Goal: Task Accomplishment & Management: Manage account settings

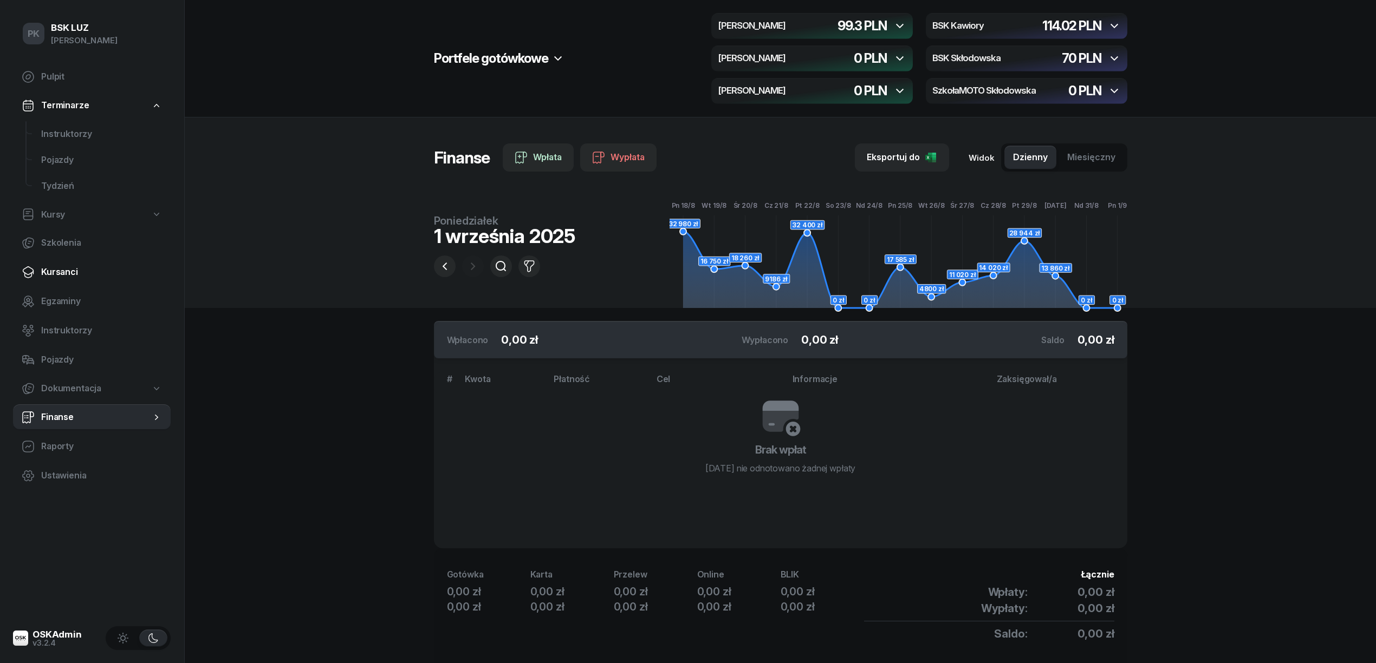
click at [56, 278] on span "Kursanci" at bounding box center [101, 272] width 121 height 14
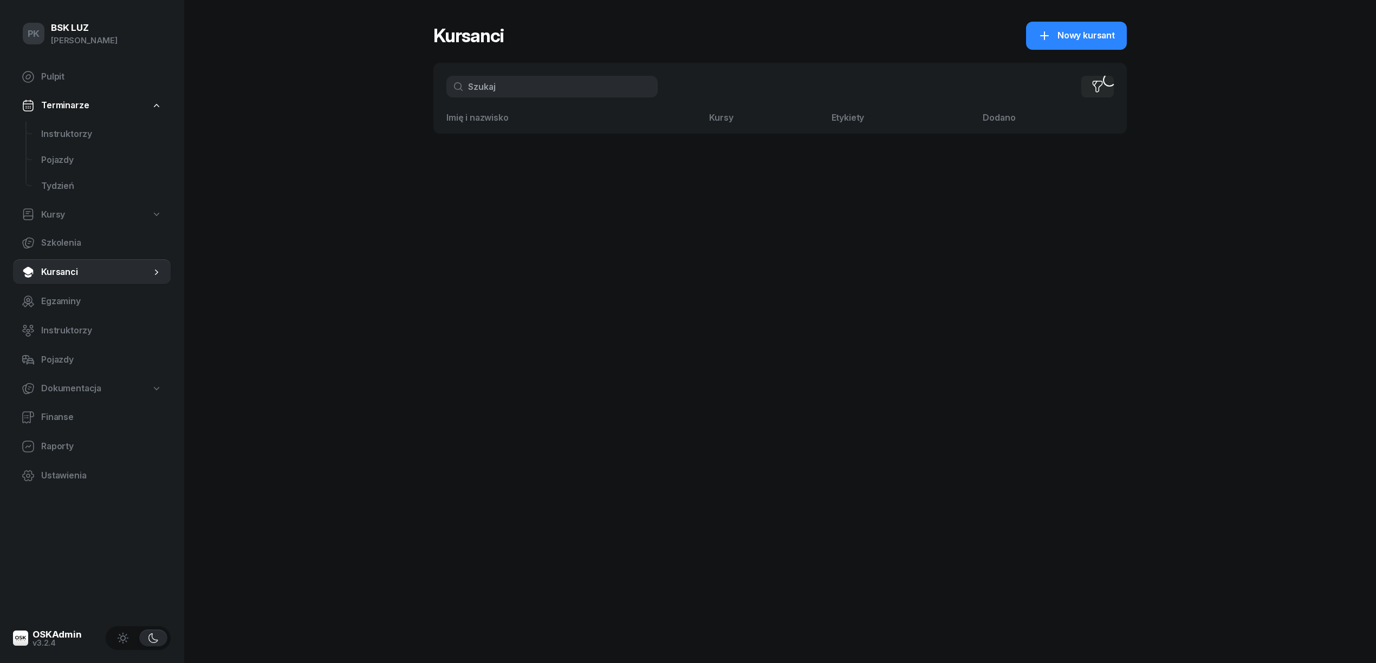
click at [512, 88] on input "text" at bounding box center [551, 87] width 211 height 22
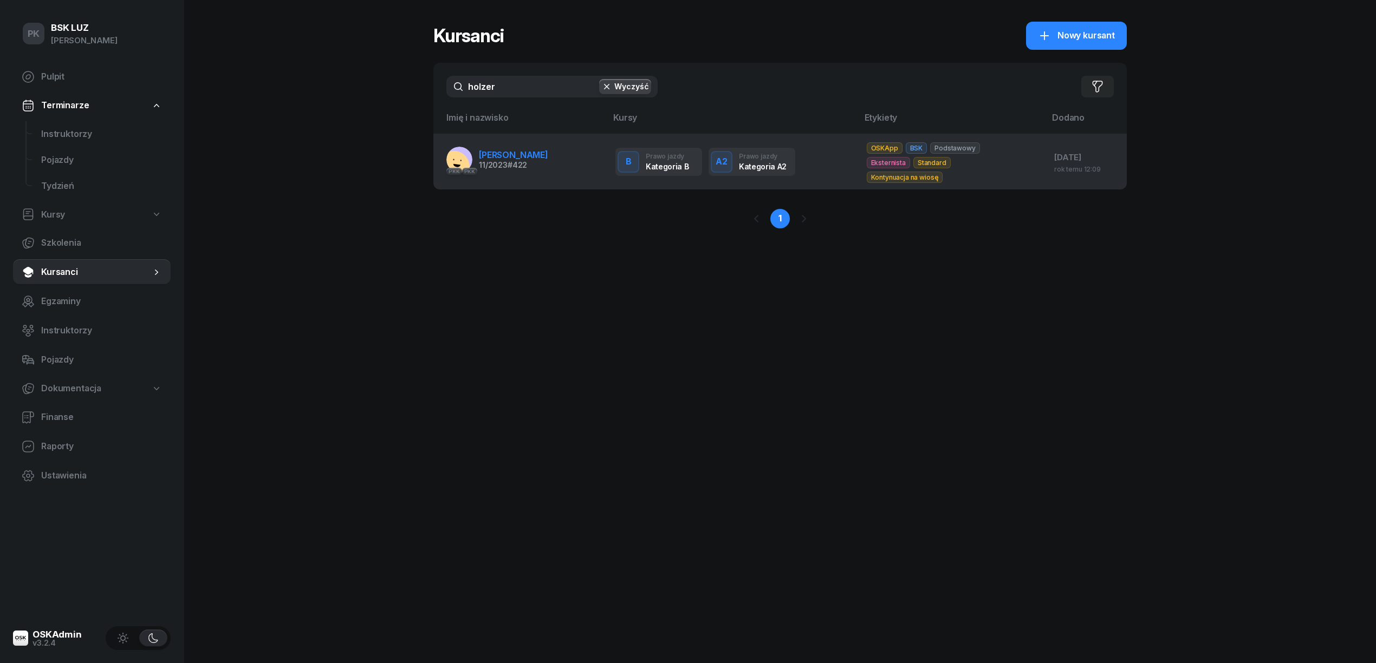
type input "holzer"
click at [525, 160] on span "#422" at bounding box center [516, 164] width 19 height 9
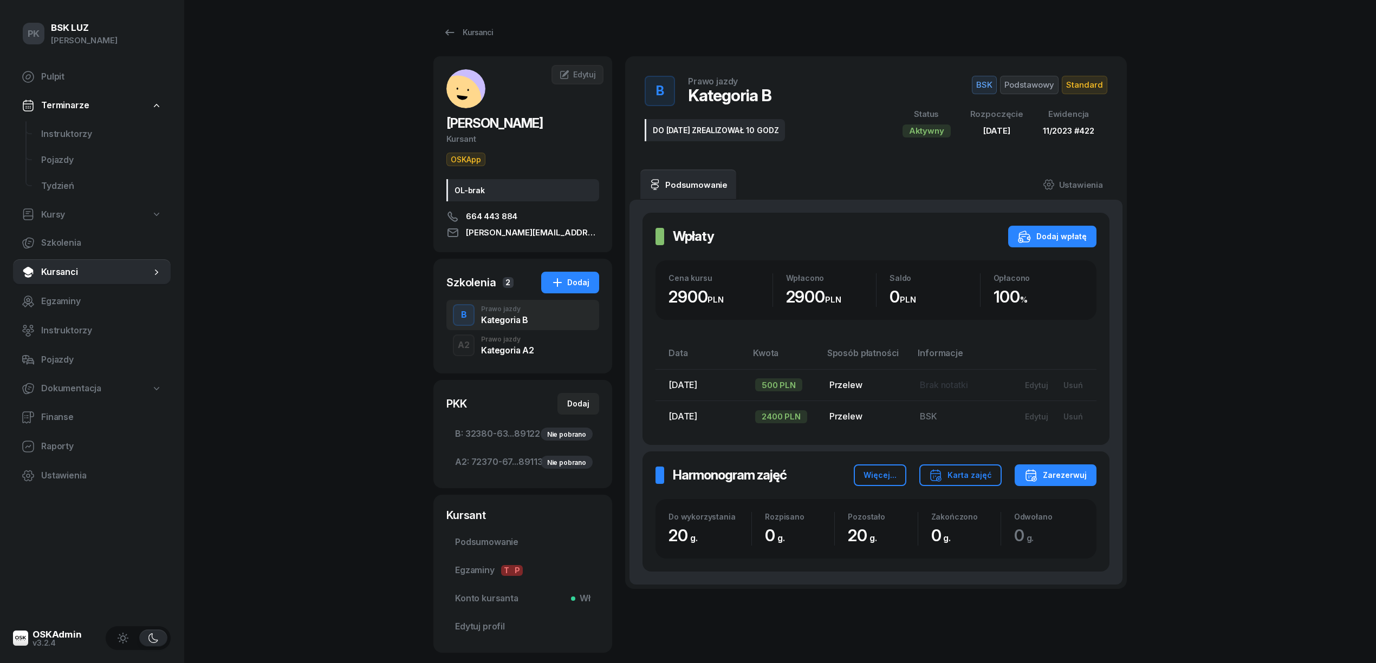
click at [508, 352] on div "Kategoria A2" at bounding box center [507, 350] width 53 height 9
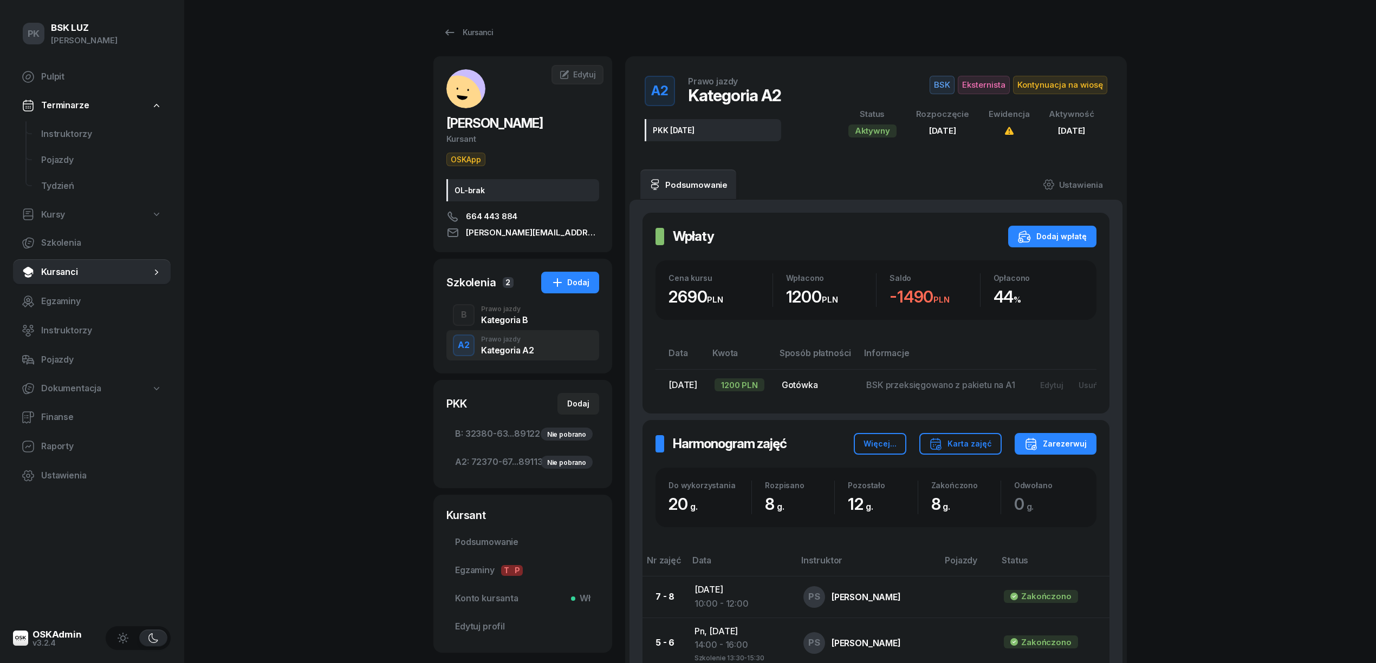
click at [526, 330] on div "B Prawo jazdy Kategoria B" at bounding box center [522, 315] width 153 height 30
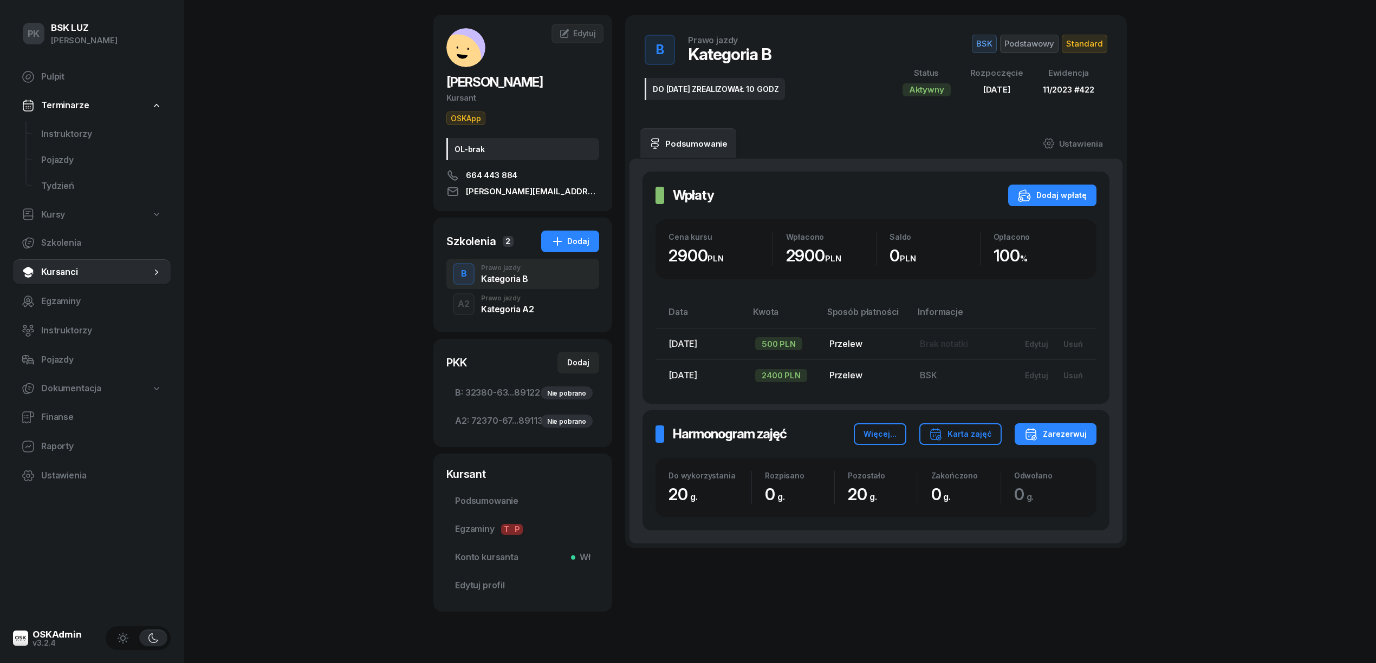
scroll to position [64, 0]
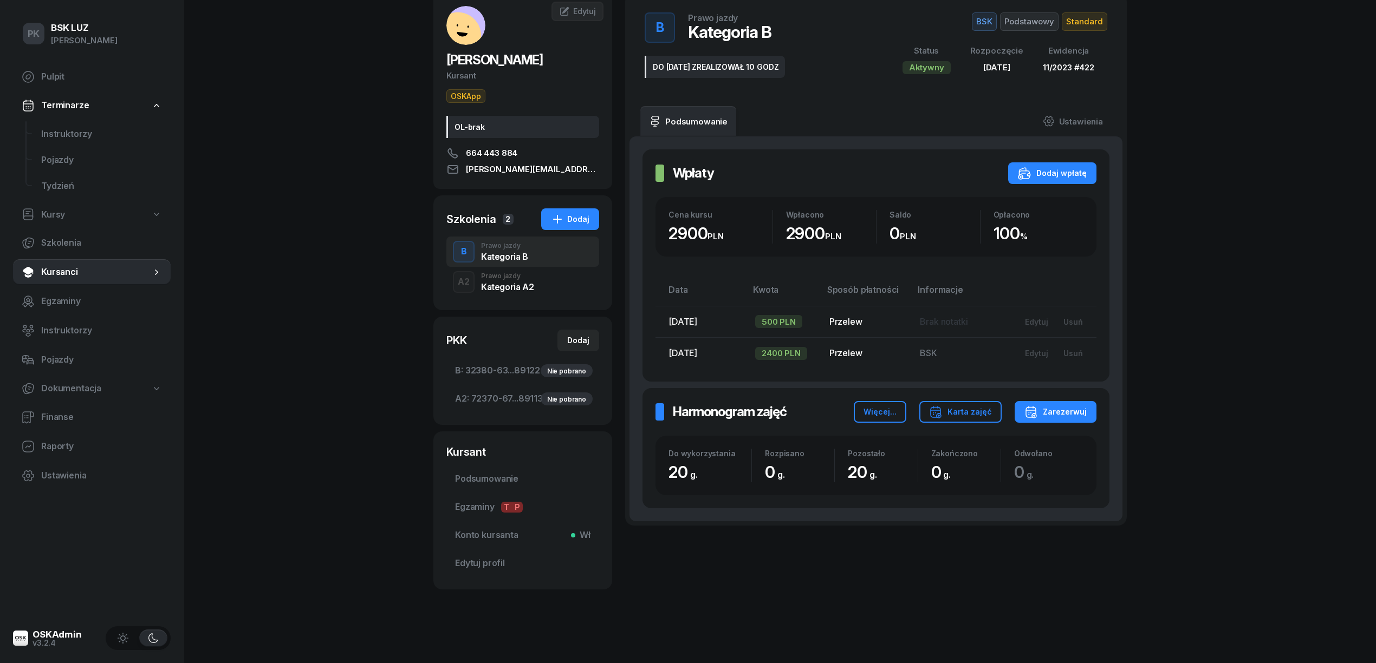
click at [501, 278] on div "Prawo jazdy" at bounding box center [507, 276] width 53 height 6
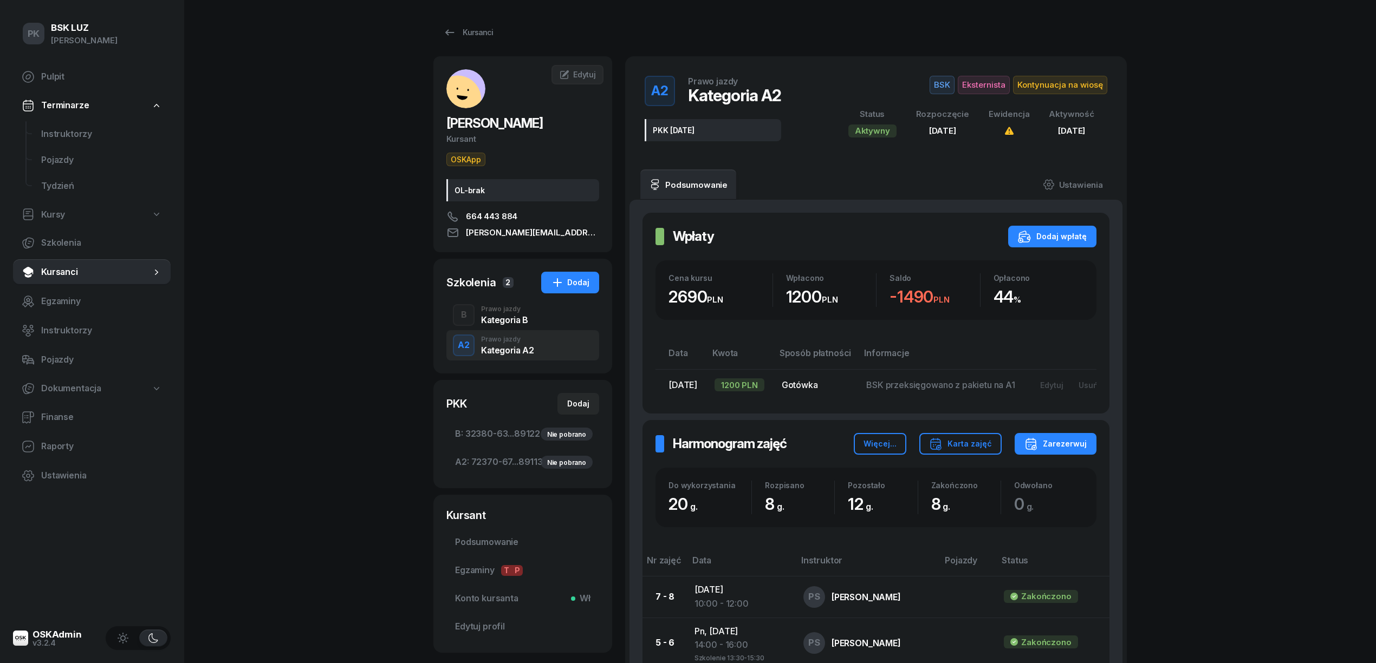
click at [514, 317] on div "Kategoria B" at bounding box center [504, 320] width 47 height 9
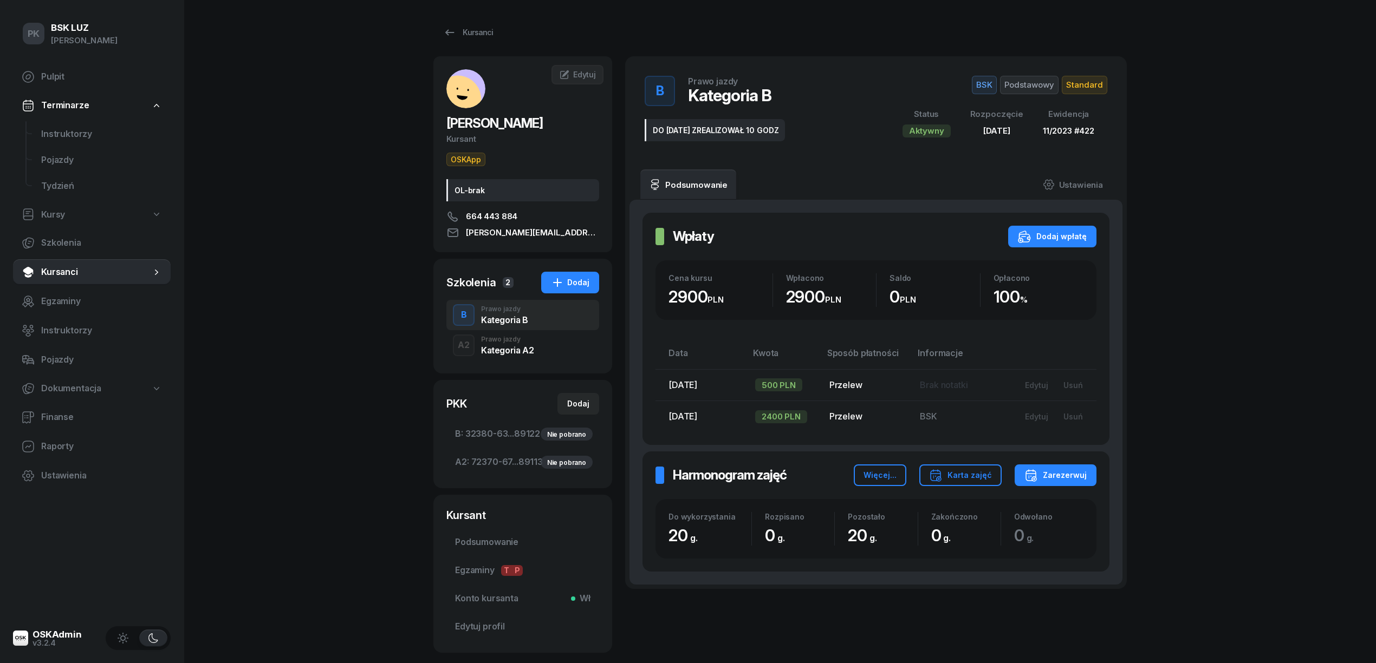
click at [518, 341] on div "Prawo jazdy" at bounding box center [507, 339] width 53 height 6
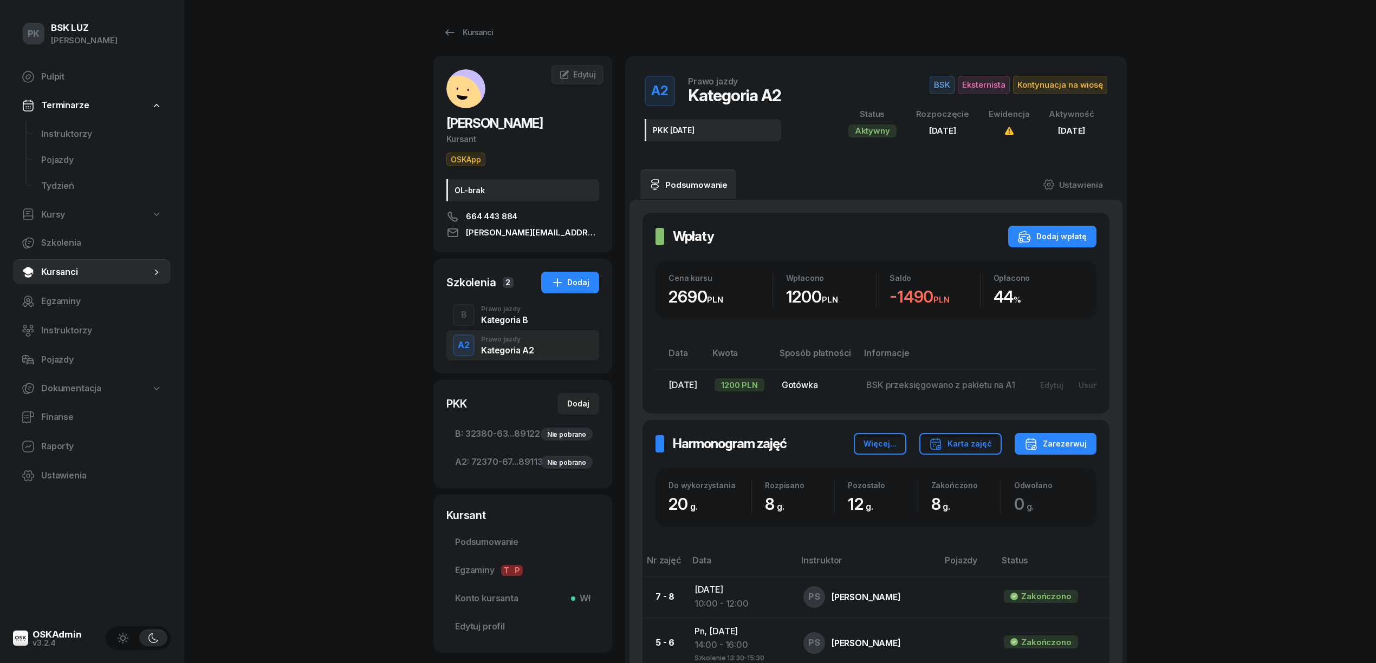
click at [516, 313] on div "Prawo jazdy" at bounding box center [504, 309] width 47 height 6
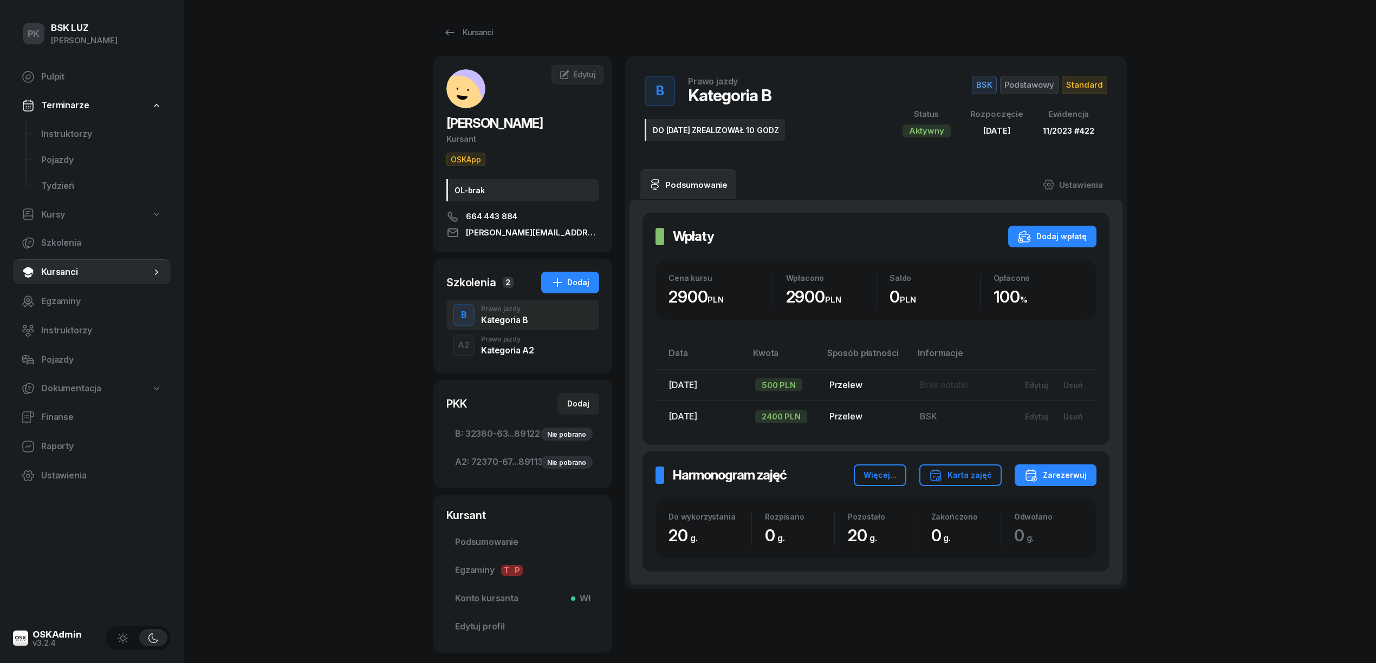
click at [521, 349] on div "Kategoria A2" at bounding box center [507, 350] width 53 height 9
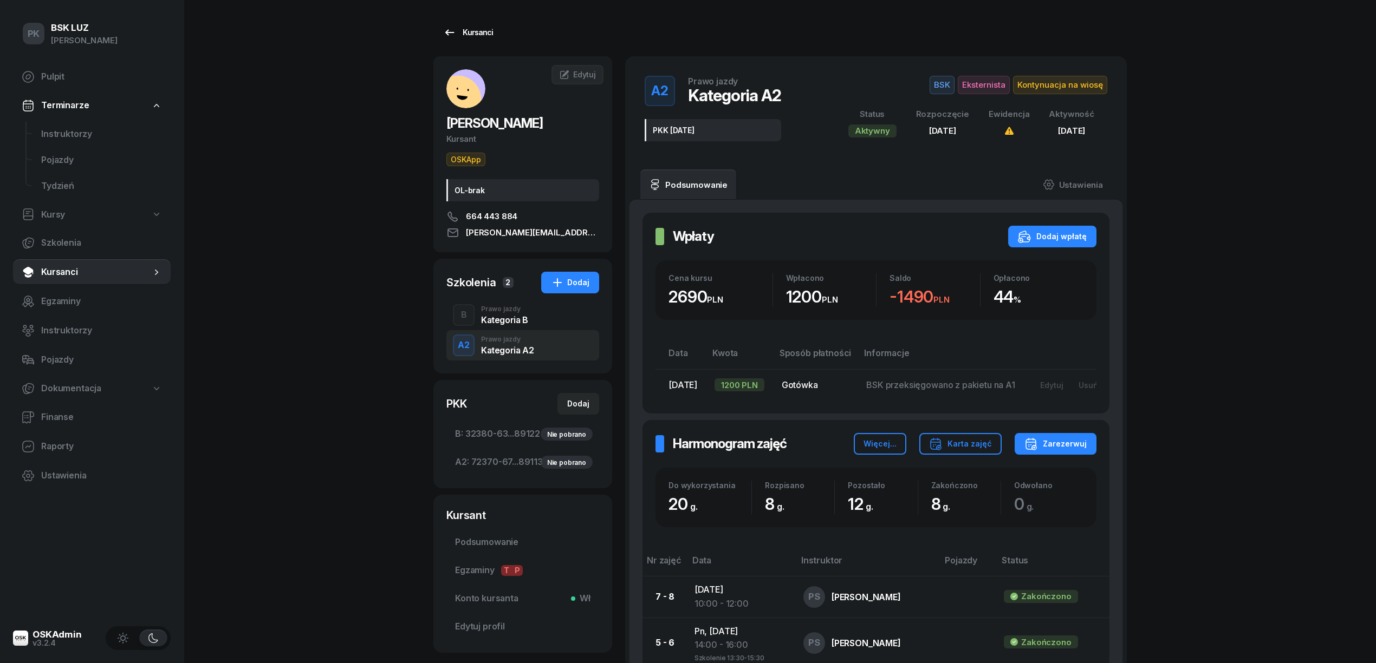
click at [473, 34] on div "Kursanci" at bounding box center [468, 32] width 50 height 13
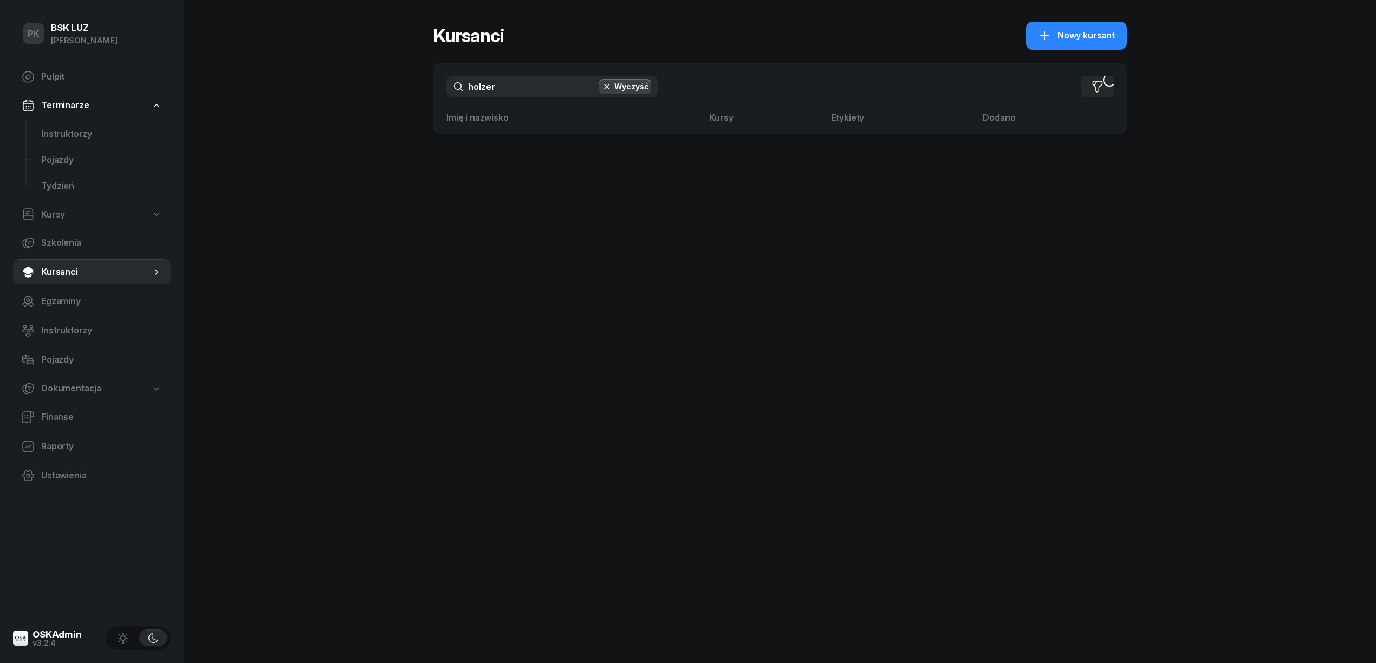
drag, startPoint x: 474, startPoint y: 89, endPoint x: 425, endPoint y: 89, distance: 49.3
click at [425, 89] on div "PK BSK LUZ Piotr Klimek Pulpit Terminarze Instruktorzy Pojazdy Tydzień Kursy Sz…" at bounding box center [688, 331] width 1376 height 663
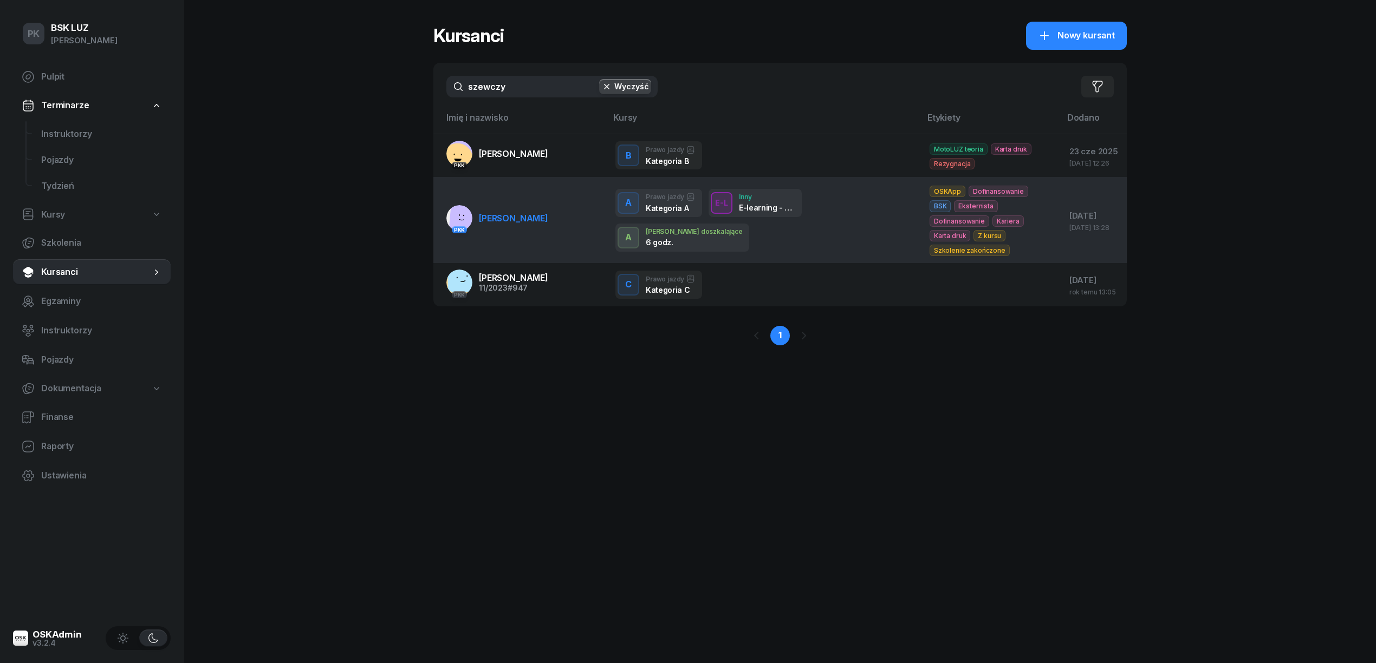
type input "szewczy"
click at [541, 220] on link "PKK SZEWCZYK STANISŁAW" at bounding box center [497, 218] width 102 height 26
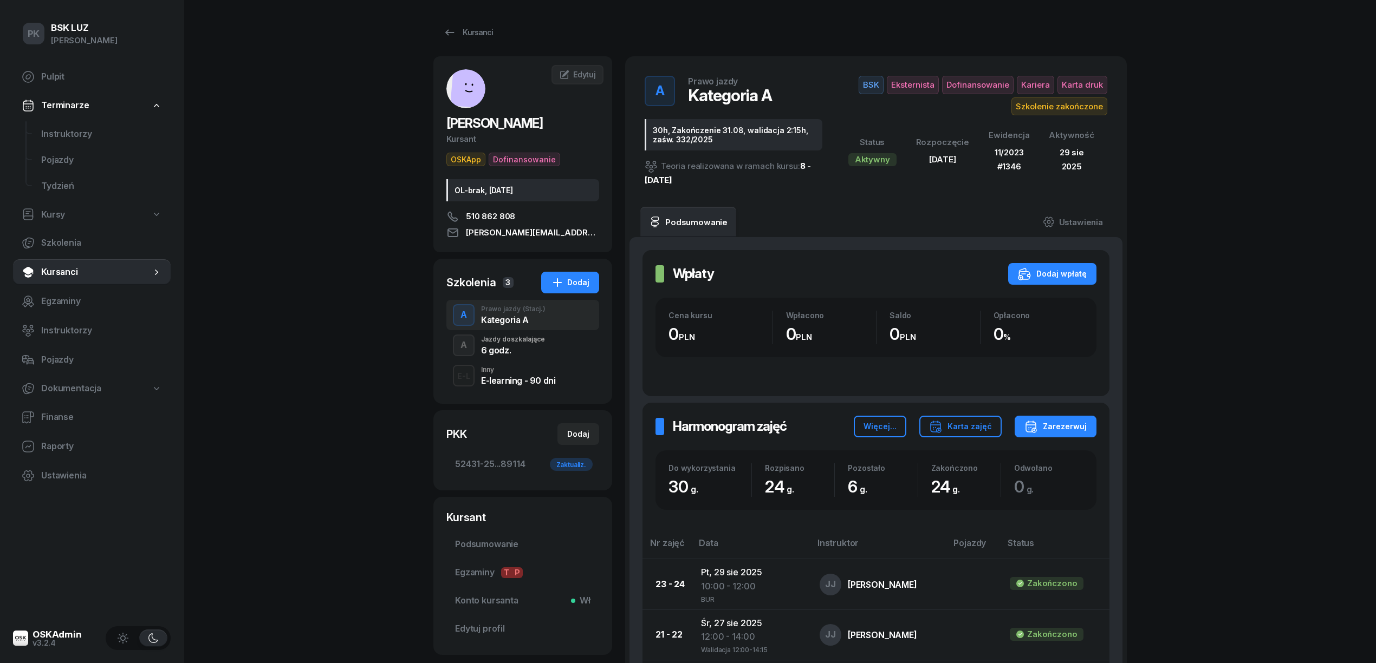
click at [393, 209] on div "PK BSK LUZ Piotr Klimek Pulpit Terminarze Instruktorzy Pojazdy Tydzień Kursy Sz…" at bounding box center [688, 651] width 1376 height 1303
click at [90, 127] on span "Instruktorzy" at bounding box center [101, 134] width 121 height 14
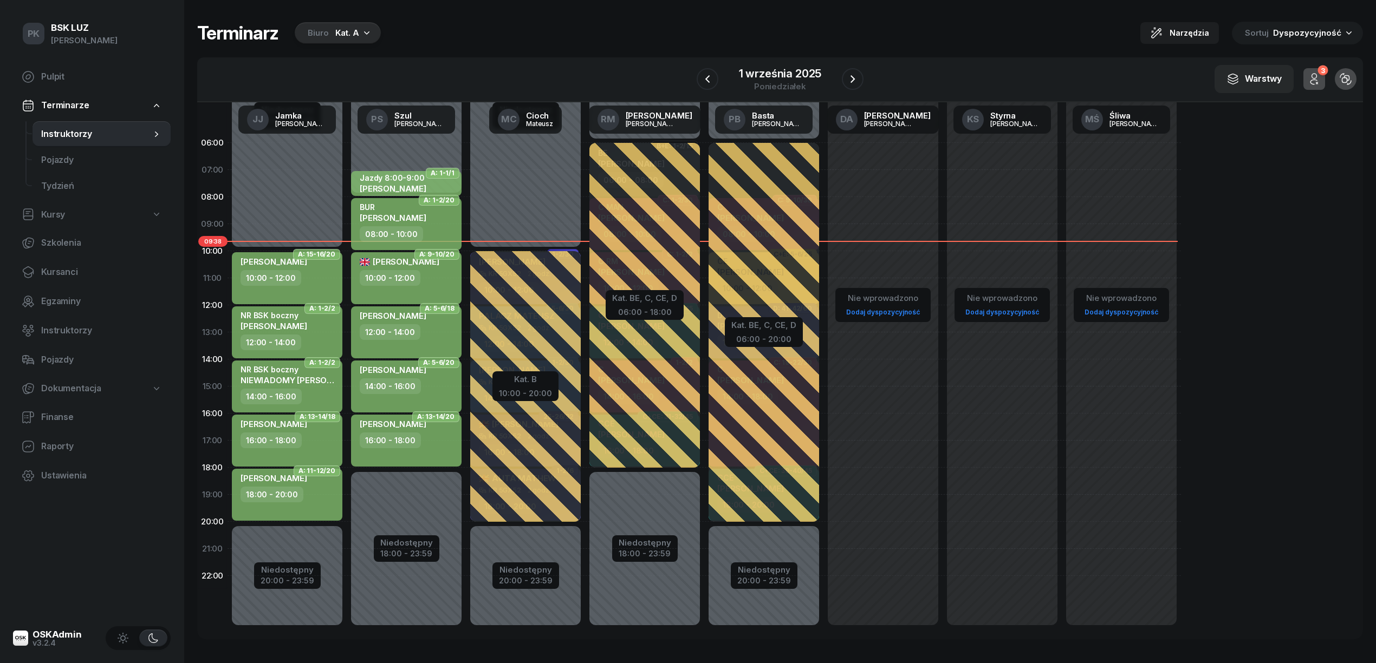
click at [546, 11] on div "Terminarz Biuro Kat. A Narzędzia Sortuj Dyspozycyjność W Wybierz AK Koryciński …" at bounding box center [780, 330] width 1166 height 661
click at [69, 271] on span "Kursanci" at bounding box center [101, 272] width 121 height 14
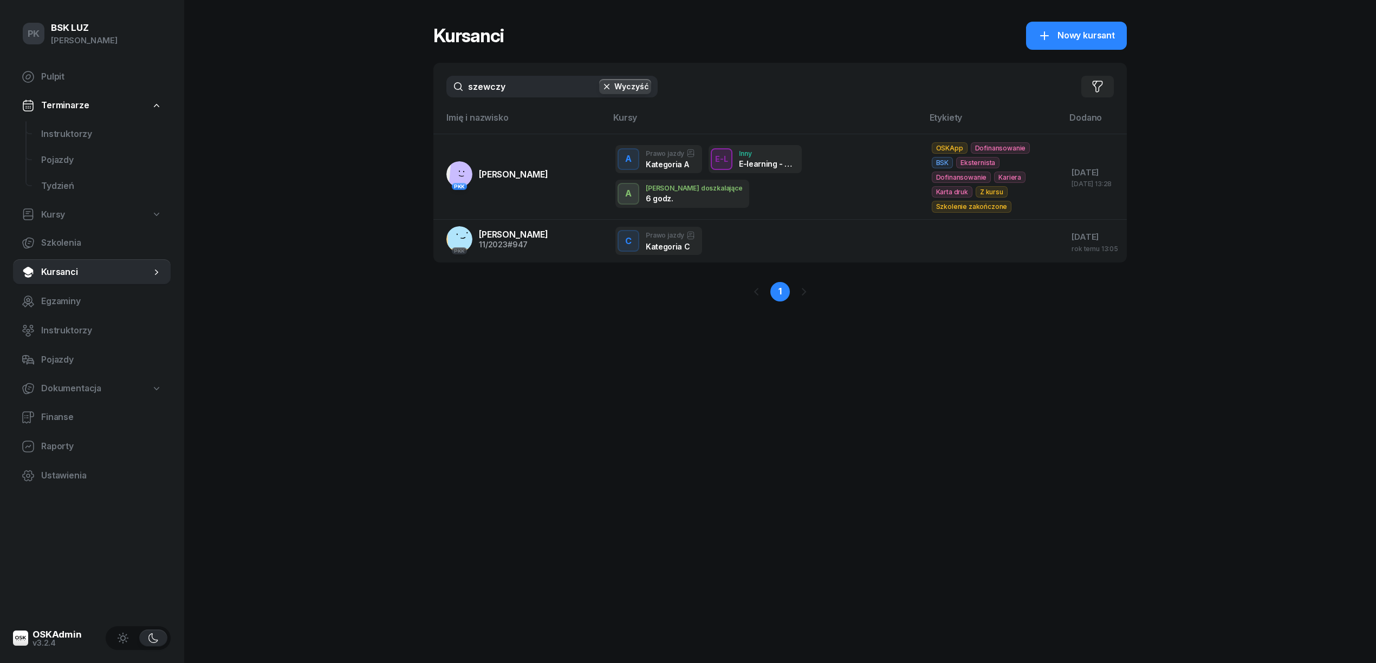
drag, startPoint x: 534, startPoint y: 66, endPoint x: 491, endPoint y: 64, distance: 43.4
click at [491, 64] on div "szewczy Wyczyść Filtruj" at bounding box center [779, 87] width 693 height 48
drag, startPoint x: 536, startPoint y: 86, endPoint x: 445, endPoint y: 81, distance: 91.1
click at [445, 81] on div "szewczy Wyczyść Filtruj" at bounding box center [779, 87] width 693 height 48
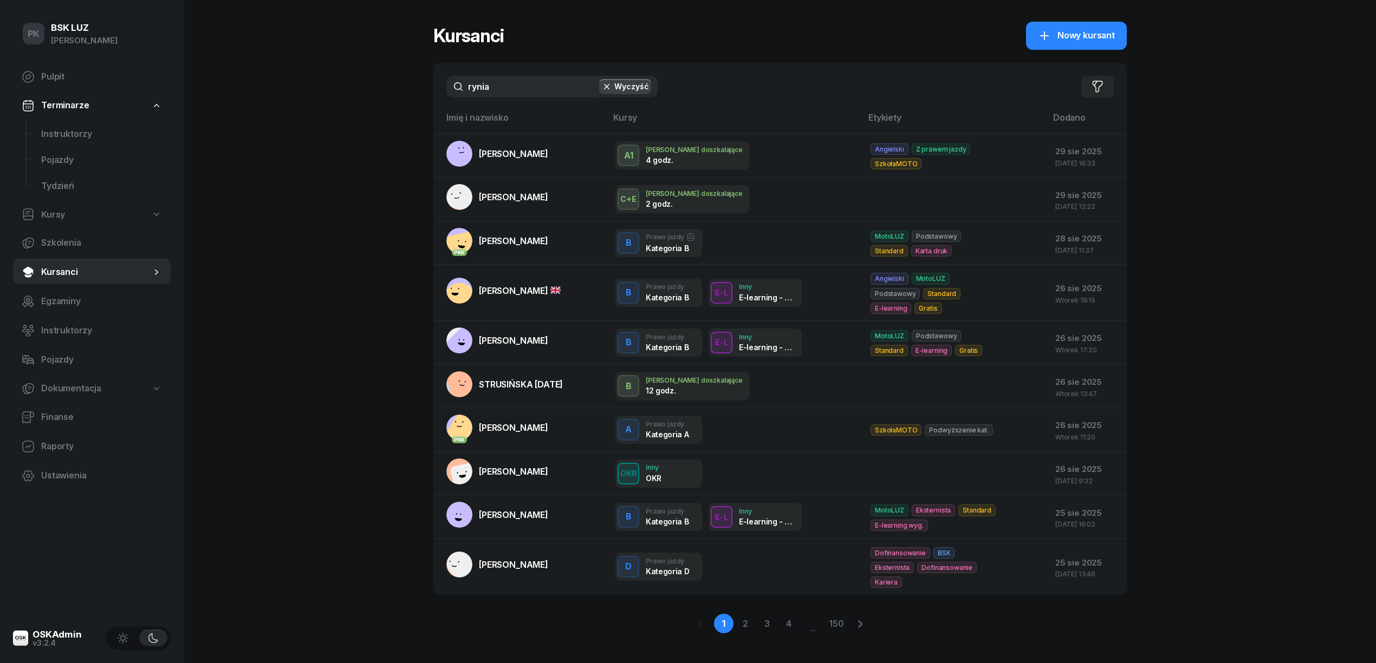
drag, startPoint x: 515, startPoint y: 87, endPoint x: 404, endPoint y: 73, distance: 112.0
click at [404, 73] on div "PK BSK LUZ Piotr Klimek Pulpit Terminarze Instruktorzy Pojazdy Tydzień Kursy Sz…" at bounding box center [688, 337] width 1376 height 675
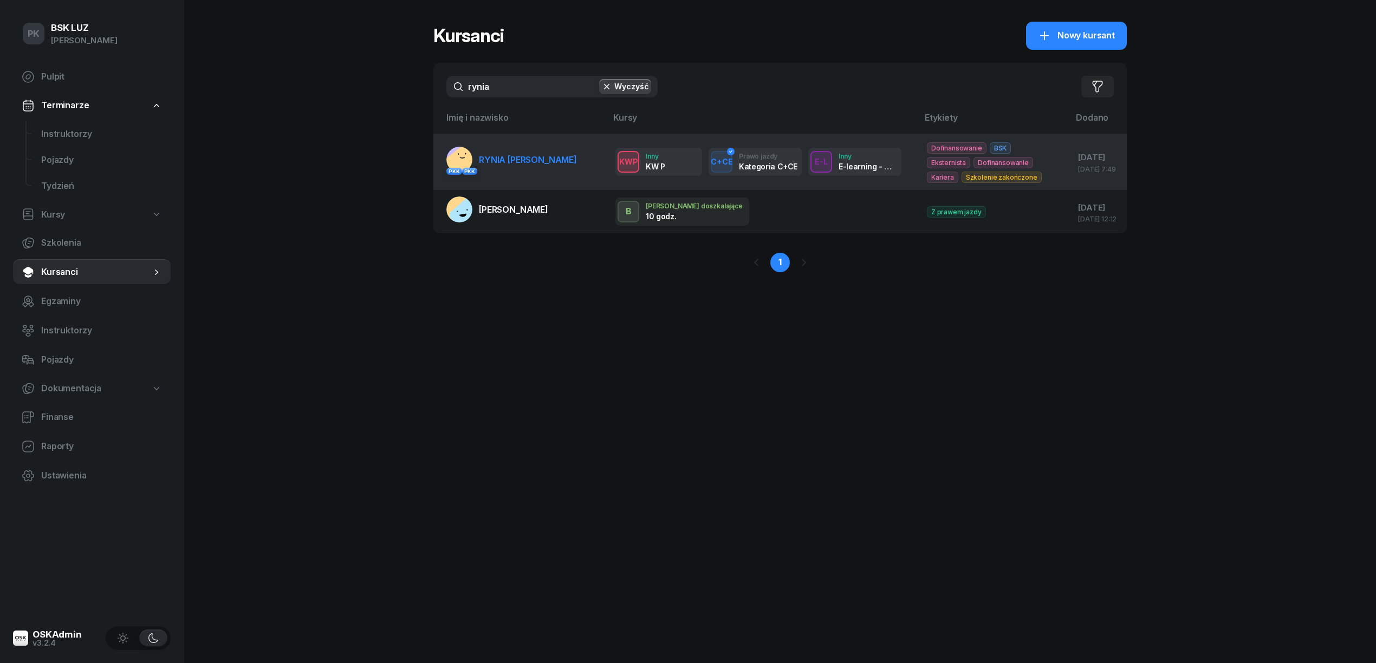
type input "rynia"
click at [511, 163] on span "RYNIA DAWID" at bounding box center [528, 159] width 98 height 11
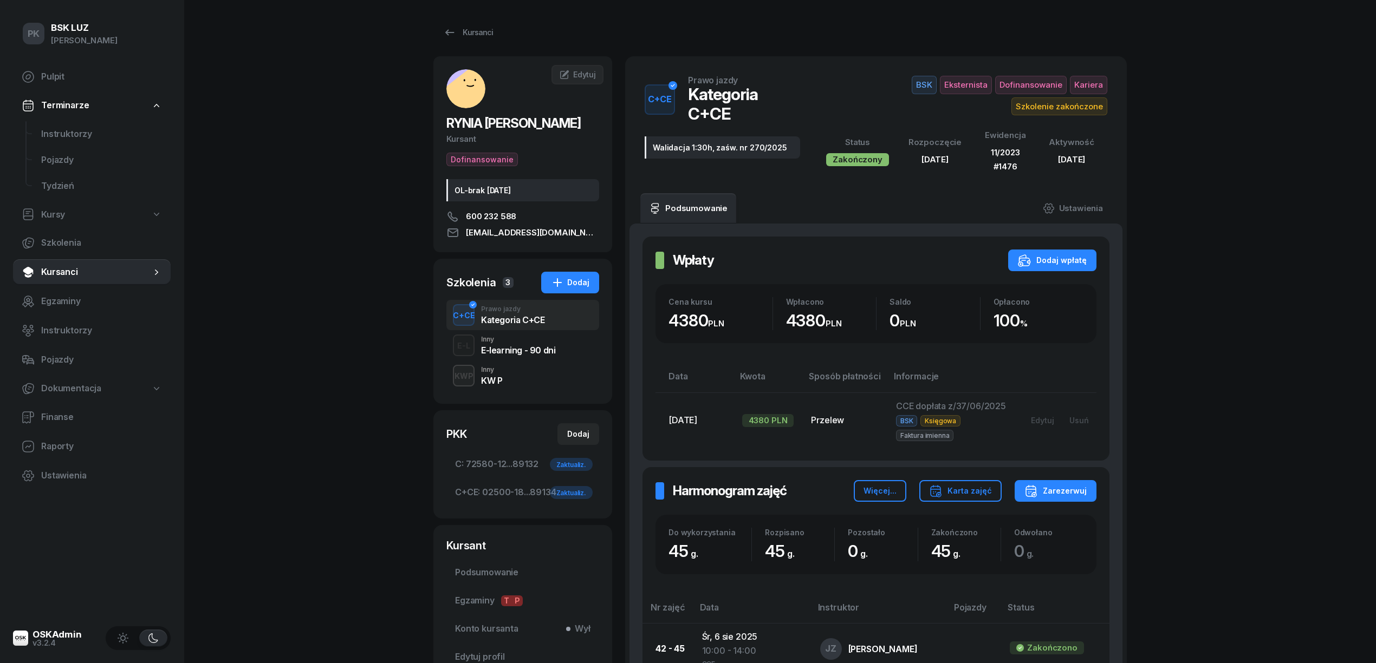
click at [480, 29] on div "Kursanci" at bounding box center [468, 32] width 50 height 13
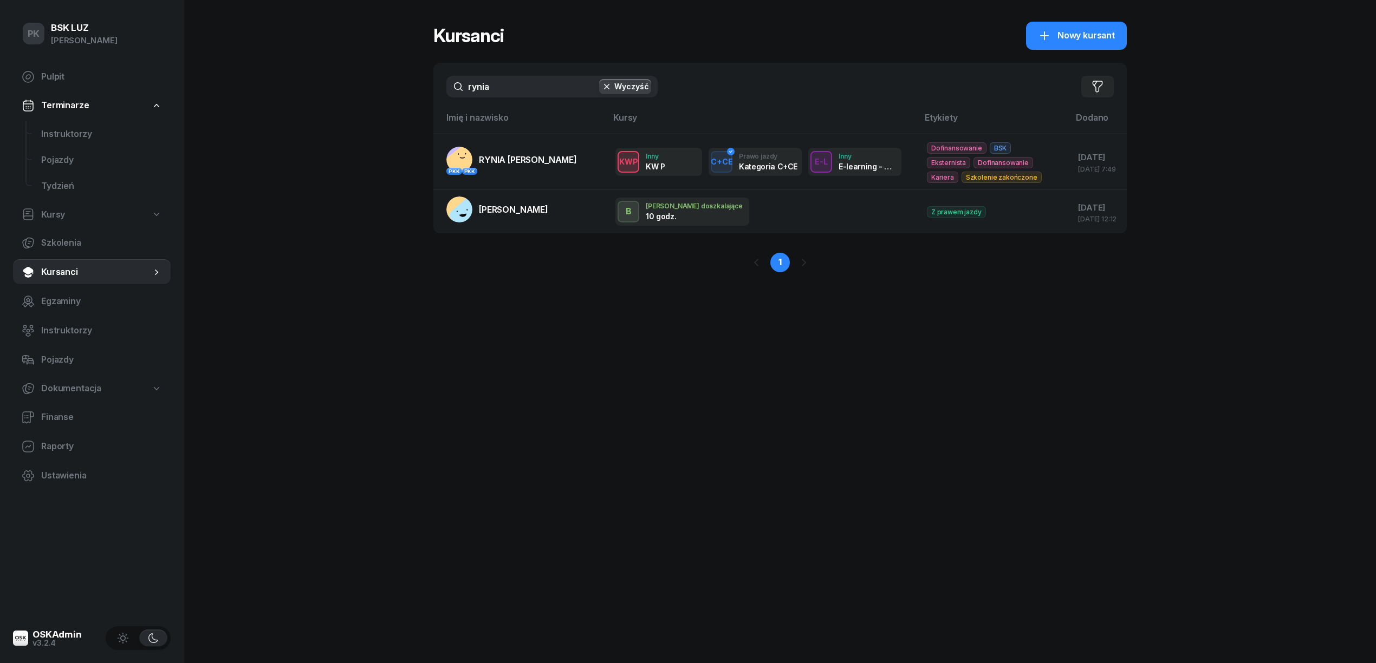
drag, startPoint x: 496, startPoint y: 81, endPoint x: 369, endPoint y: 89, distance: 127.6
click at [369, 89] on div "PK BSK LUZ Piotr Klimek Pulpit Terminarze Instruktorzy Pojazdy Tydzień Kursy Sz…" at bounding box center [688, 331] width 1376 height 663
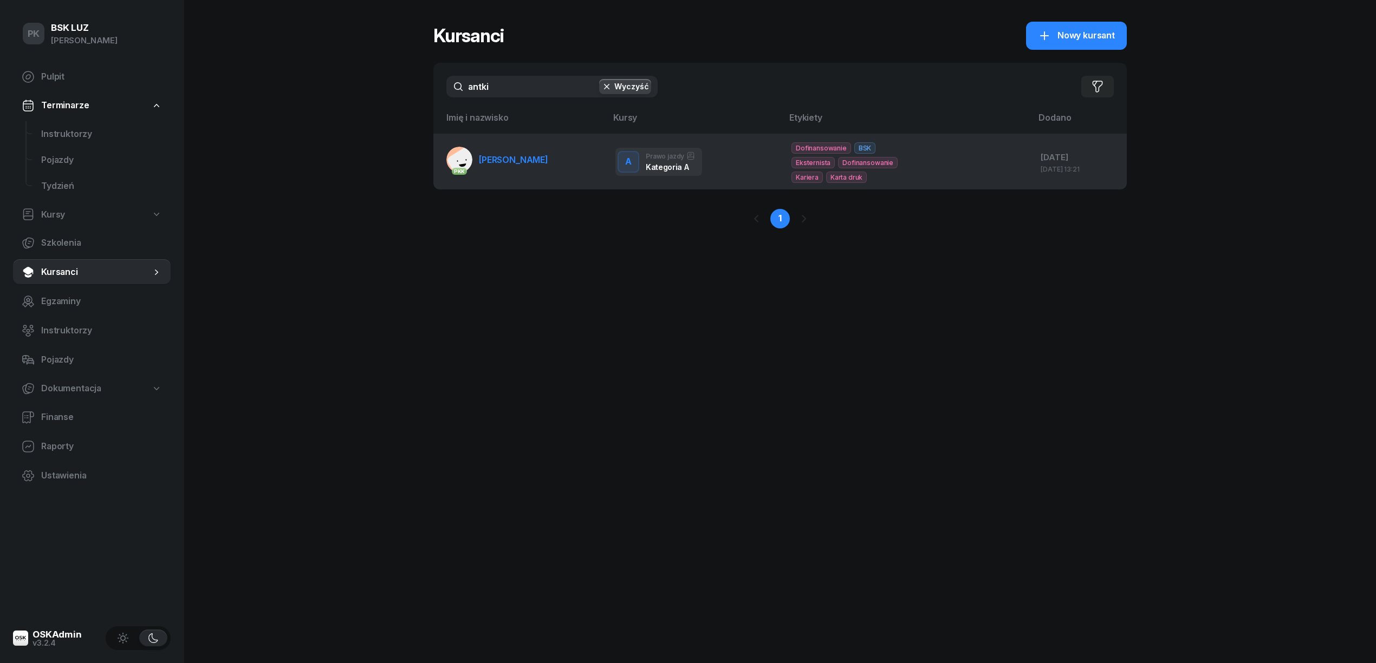
type input "antki"
click at [476, 152] on link "PKK ANTKIEWICZ MACIEJ" at bounding box center [497, 160] width 102 height 26
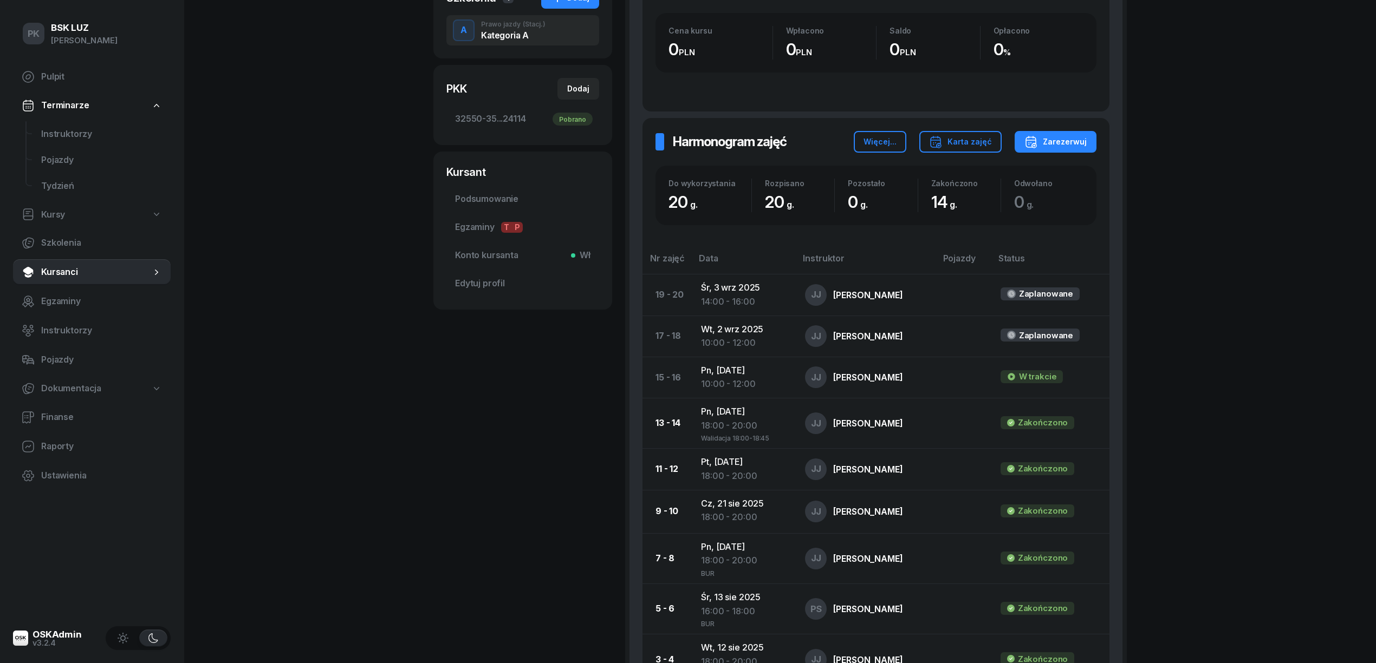
scroll to position [289, 0]
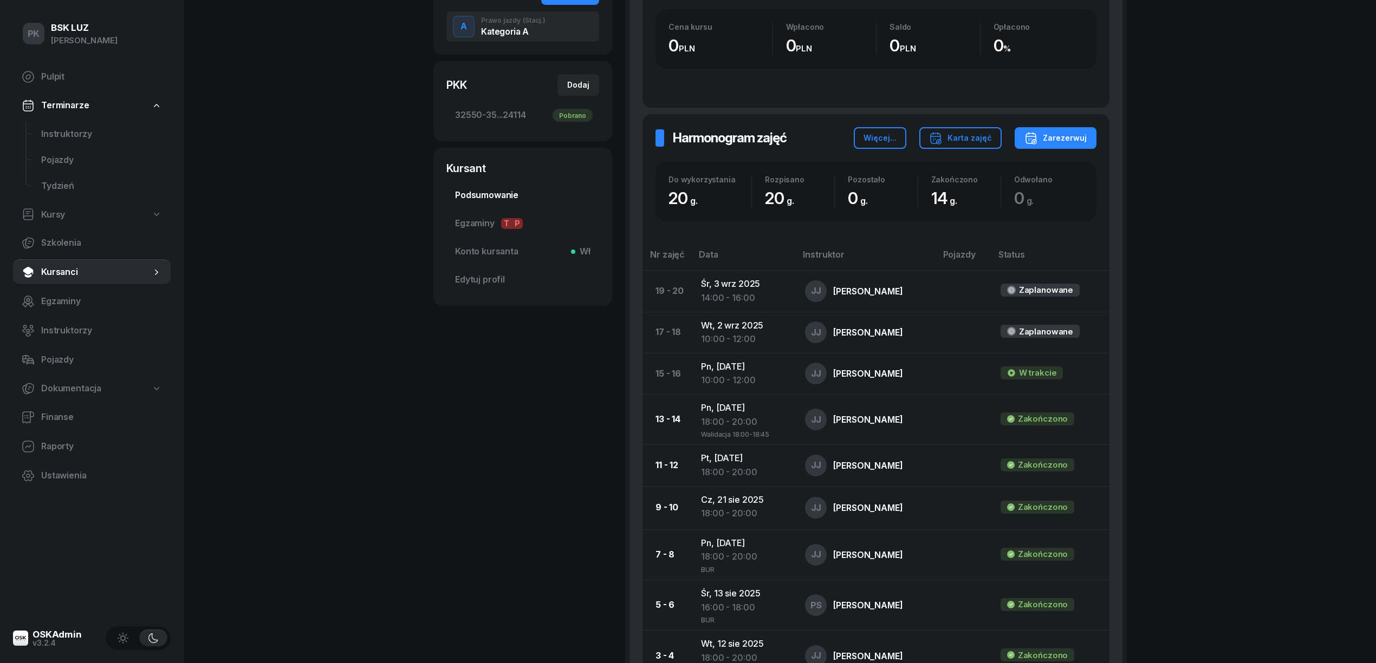
click at [484, 209] on link "Podsumowanie" at bounding box center [522, 196] width 153 height 26
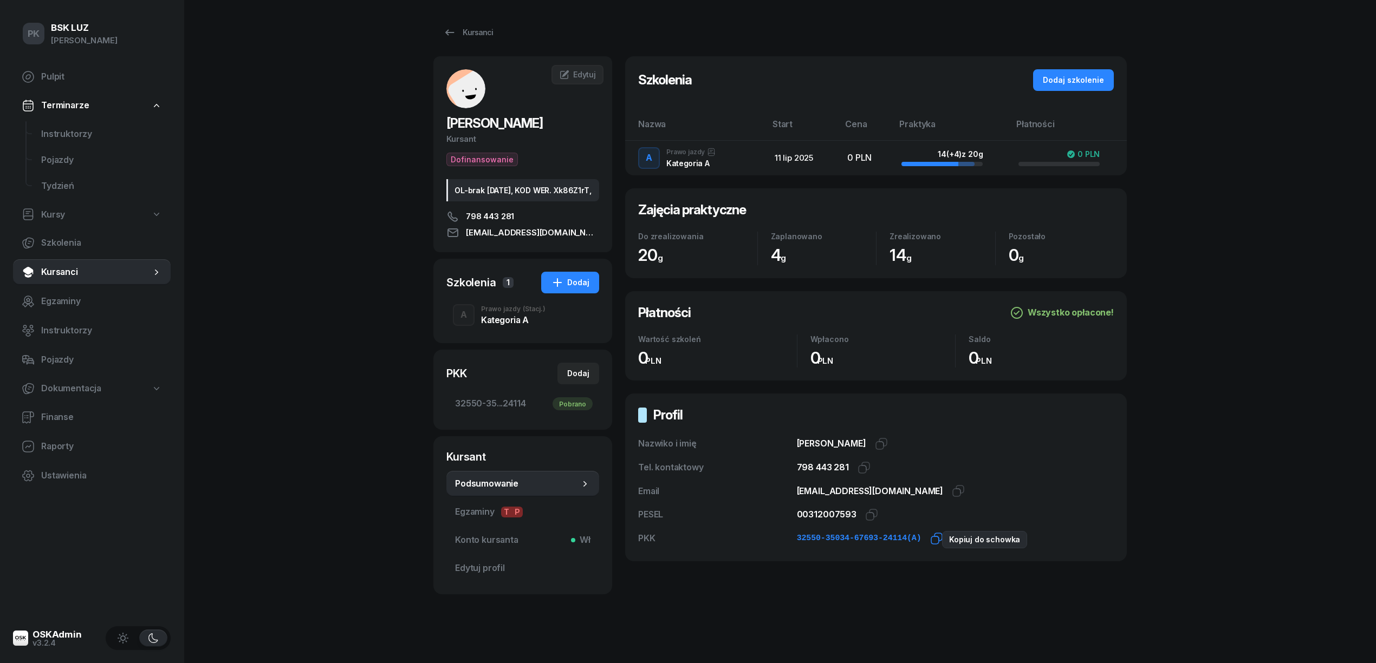
click at [930, 541] on icon "button" at bounding box center [936, 538] width 13 height 13
click at [865, 516] on icon "button" at bounding box center [871, 515] width 13 height 13
click at [859, 464] on icon "button" at bounding box center [863, 467] width 13 height 13
click at [866, 515] on icon "button" at bounding box center [871, 515] width 13 height 13
click at [930, 541] on icon "button" at bounding box center [936, 538] width 13 height 13
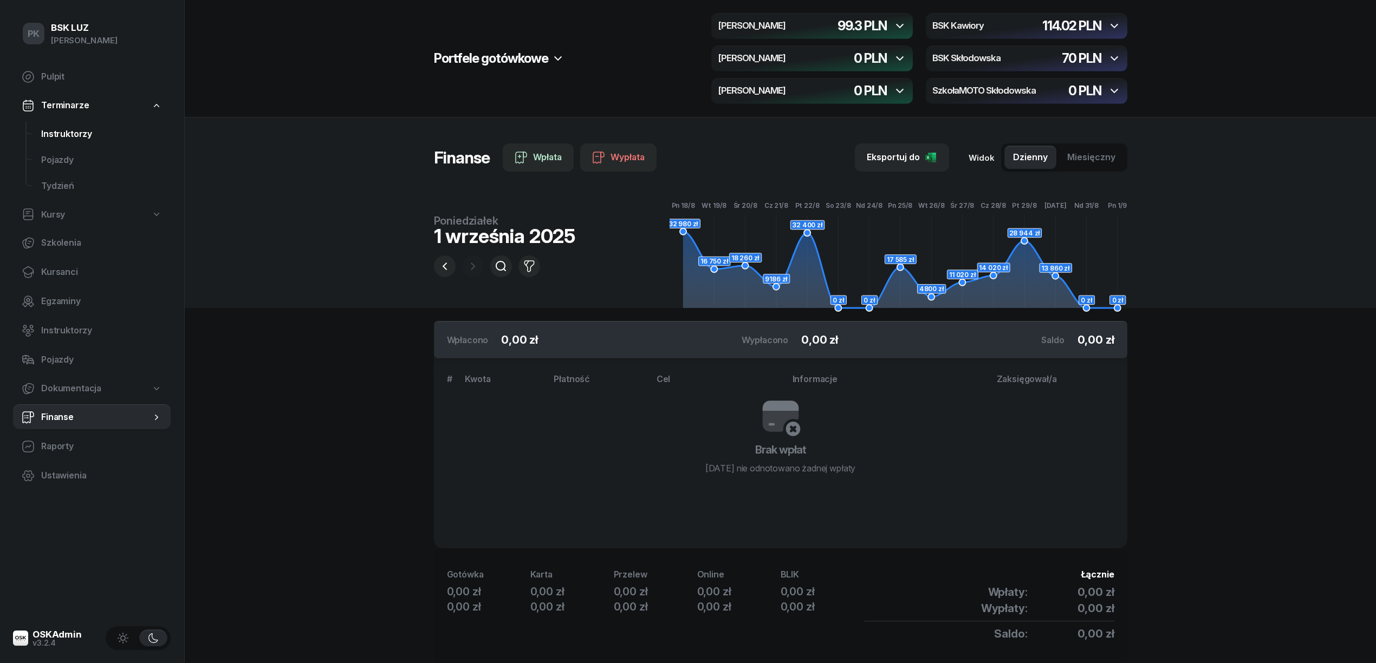
click at [87, 131] on span "Instruktorzy" at bounding box center [101, 134] width 121 height 14
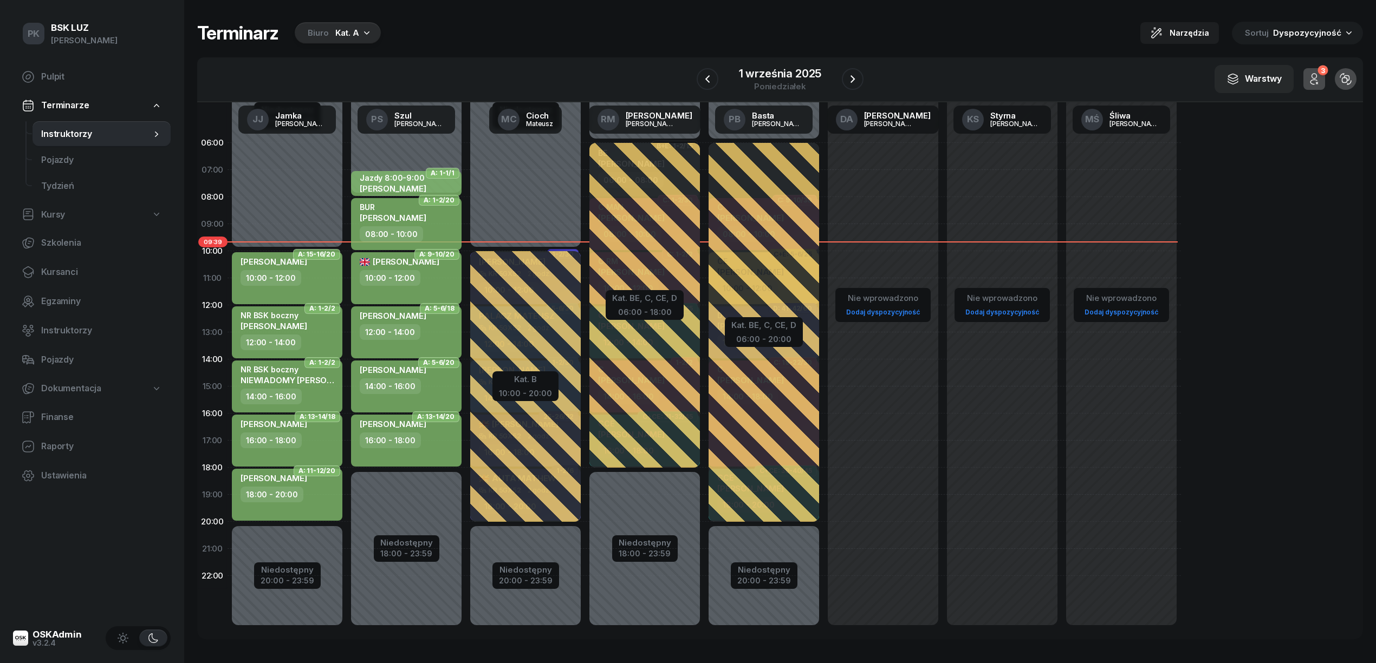
click at [353, 35] on div "Kat. A" at bounding box center [347, 33] width 24 height 13
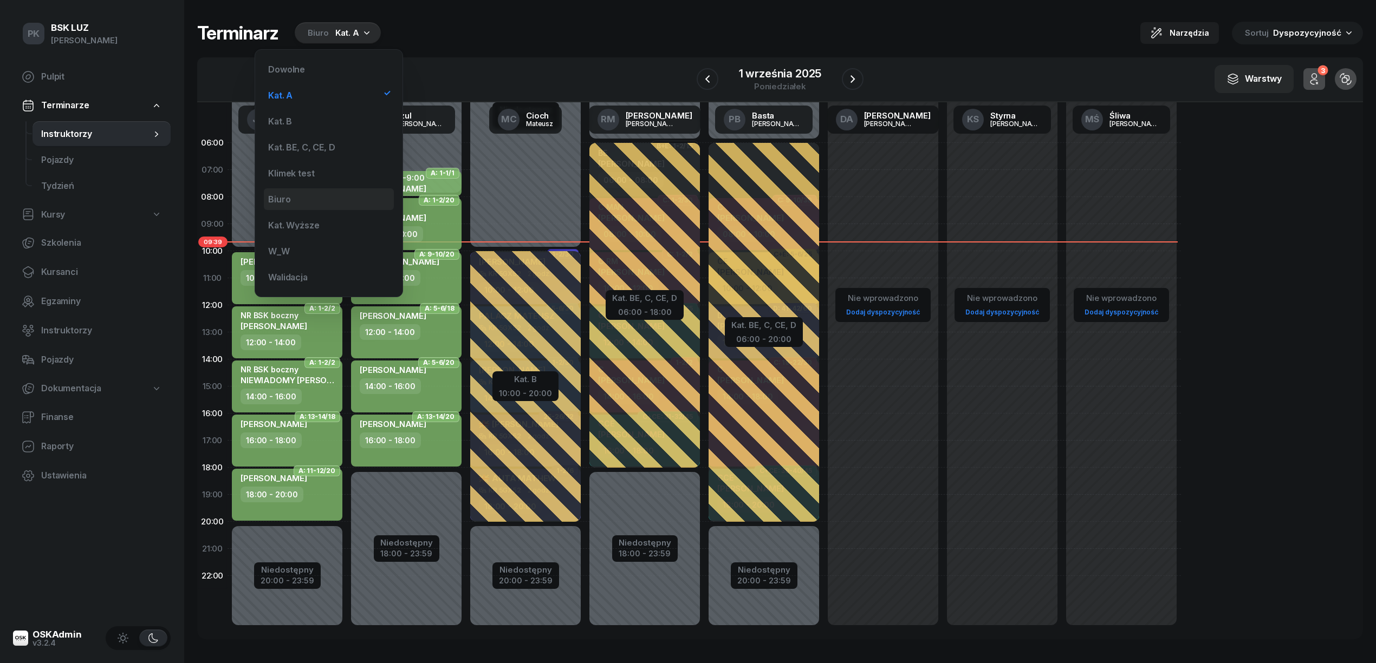
click at [321, 193] on div "Biuro" at bounding box center [329, 199] width 130 height 22
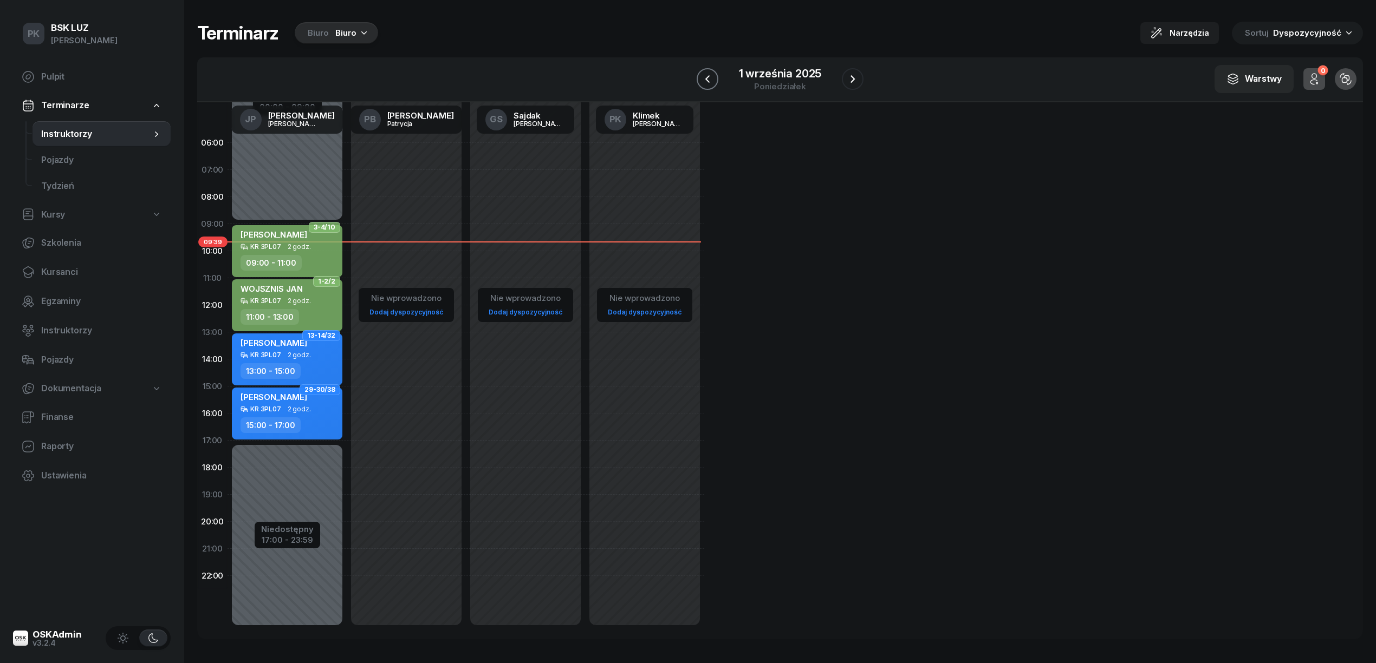
click at [706, 77] on icon "button" at bounding box center [707, 79] width 13 height 13
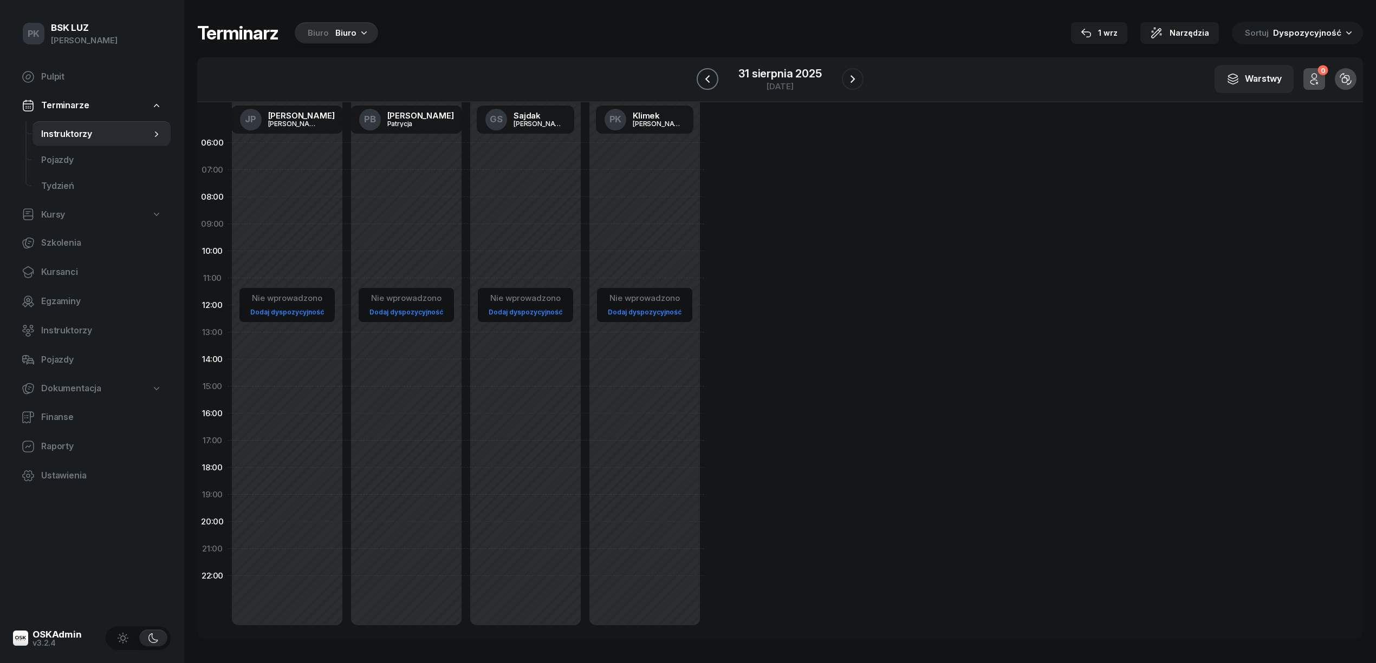
click at [706, 77] on icon "button" at bounding box center [707, 79] width 13 height 13
click at [706, 77] on icon "button" at bounding box center [706, 79] width 13 height 13
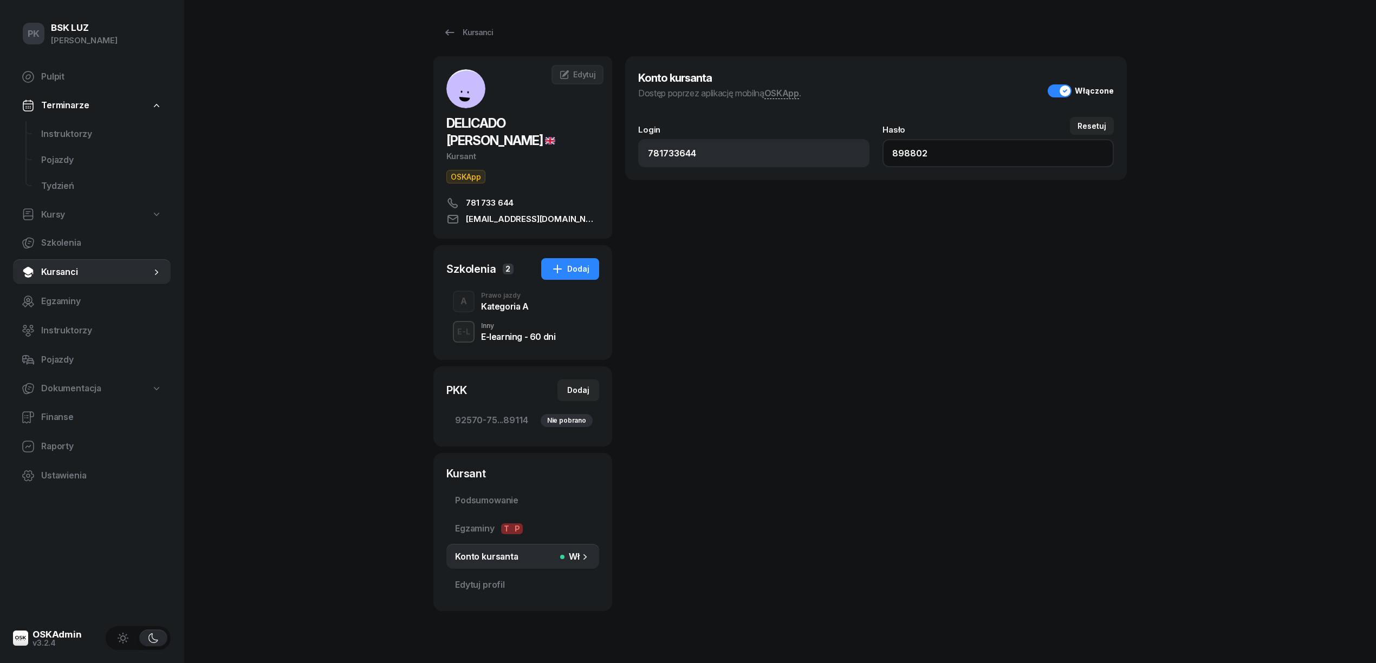
click at [916, 154] on input "898802" at bounding box center [997, 153] width 231 height 28
click at [809, 29] on div "Kursanci" at bounding box center [779, 33] width 693 height 22
click at [488, 308] on div "Kategoria A" at bounding box center [505, 306] width 48 height 9
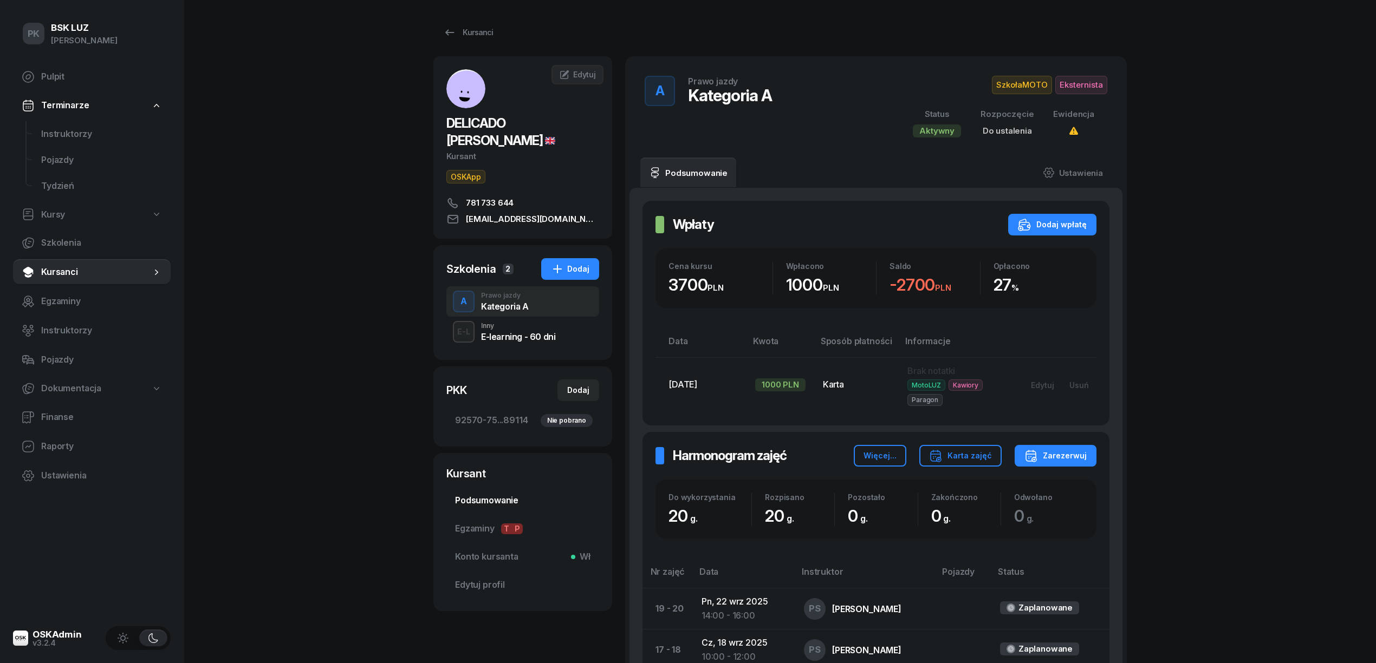
click at [510, 502] on span "Podsumowanie" at bounding box center [522, 501] width 135 height 14
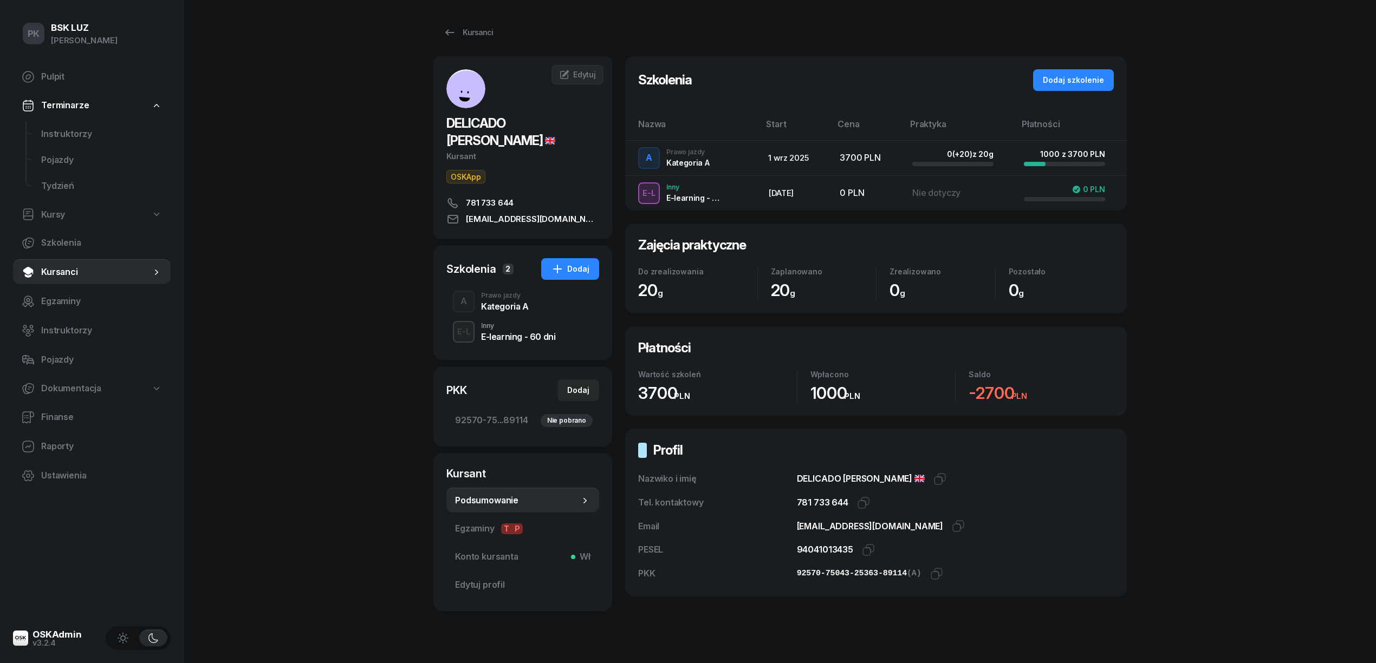
scroll to position [35, 0]
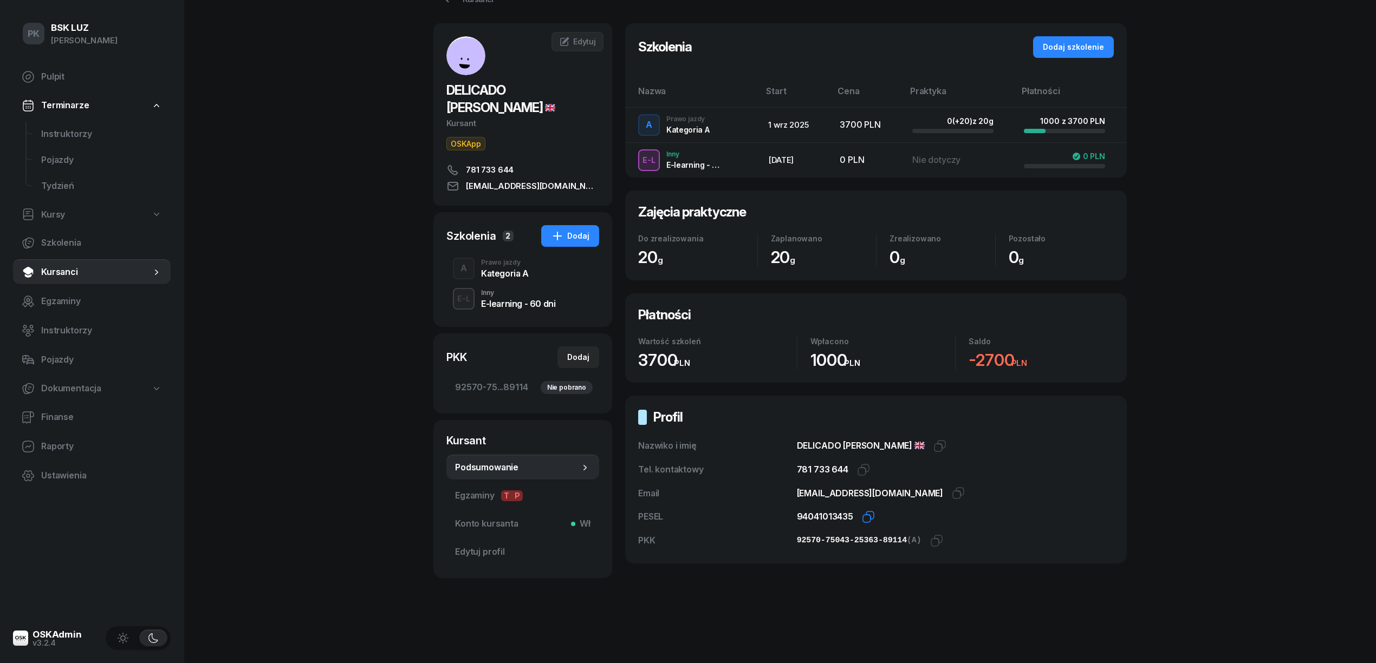
click at [863, 516] on icon "button" at bounding box center [868, 517] width 13 height 13
click at [930, 542] on icon "button" at bounding box center [936, 541] width 13 height 13
click at [488, 550] on span "Edytuj profil" at bounding box center [522, 552] width 135 height 14
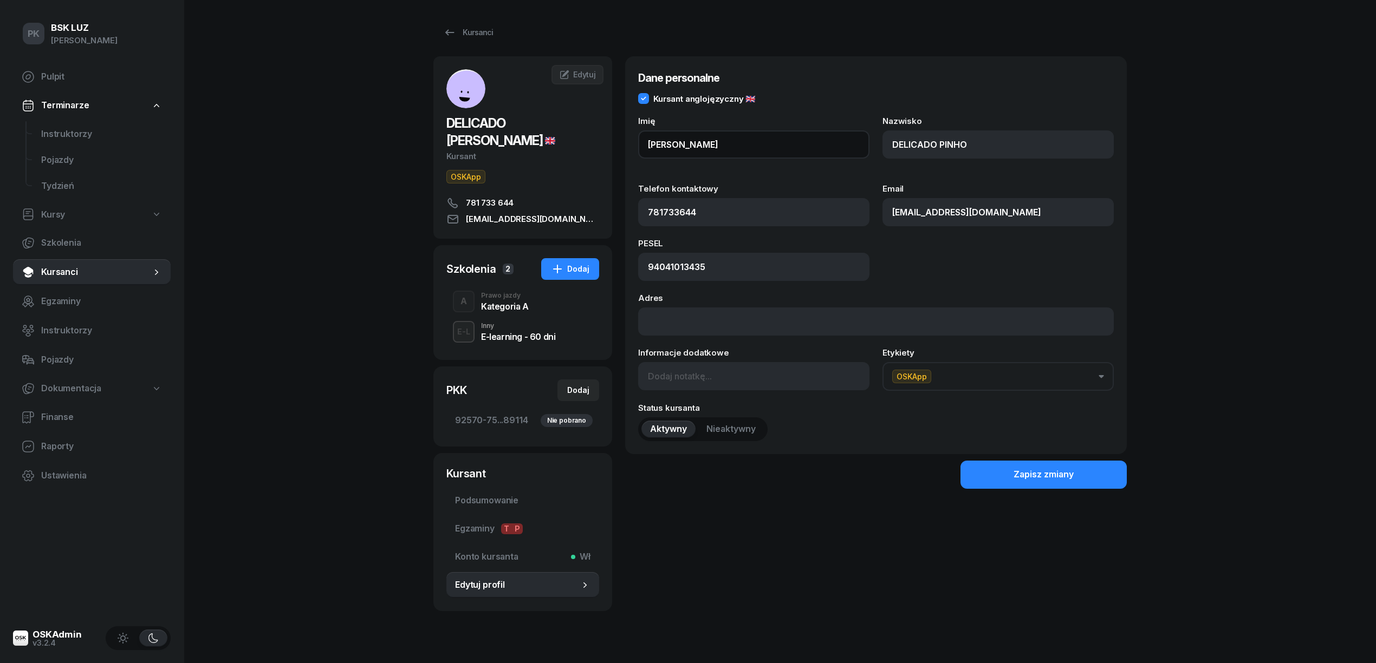
click at [721, 144] on input "ANTONIO" at bounding box center [753, 145] width 231 height 28
drag, startPoint x: 713, startPoint y: 143, endPoint x: 479, endPoint y: 140, distance: 234.5
click at [479, 140] on div "DELICADO PINHO ANTONIO Kursant OSKApp 781 733 644 antoniopinho_27@hotmail.com A…" at bounding box center [779, 333] width 693 height 555
paste input "ÓNIO"
type input "ANTÓNIO"
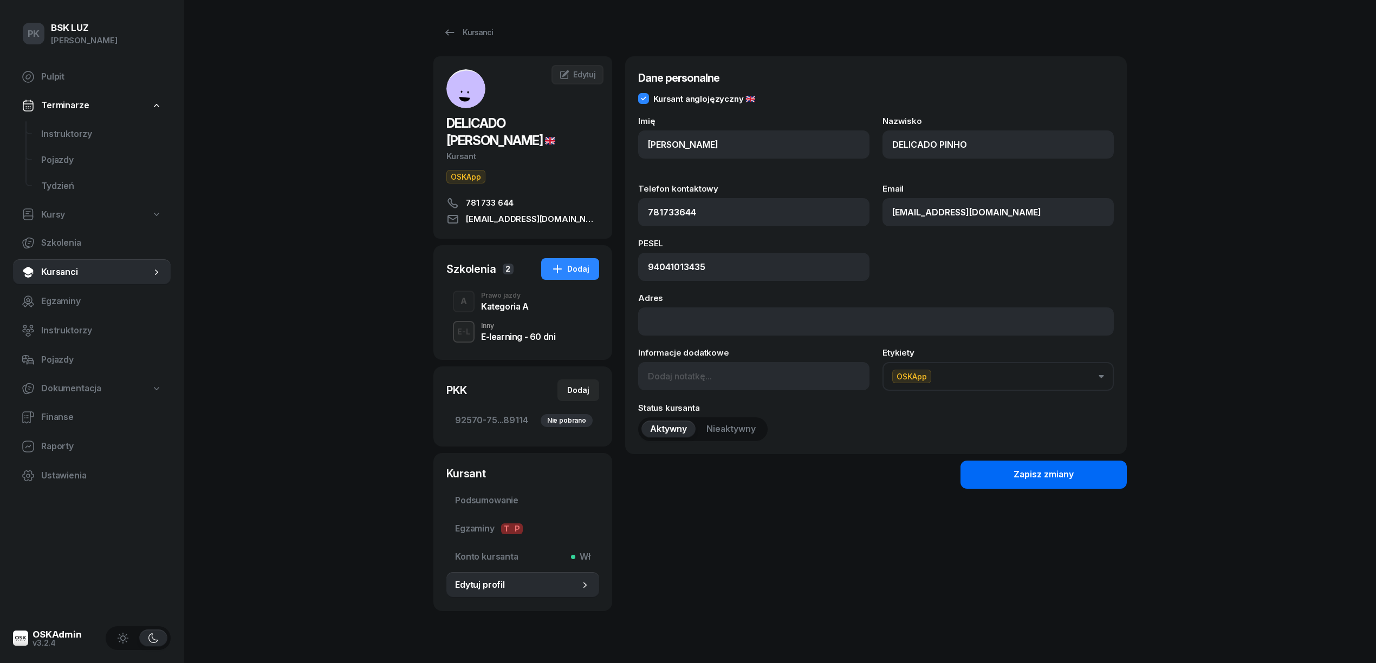
click at [1024, 479] on div "Zapisz zmiany" at bounding box center [1043, 475] width 60 height 14
click at [505, 309] on div "Kategoria A" at bounding box center [505, 306] width 48 height 9
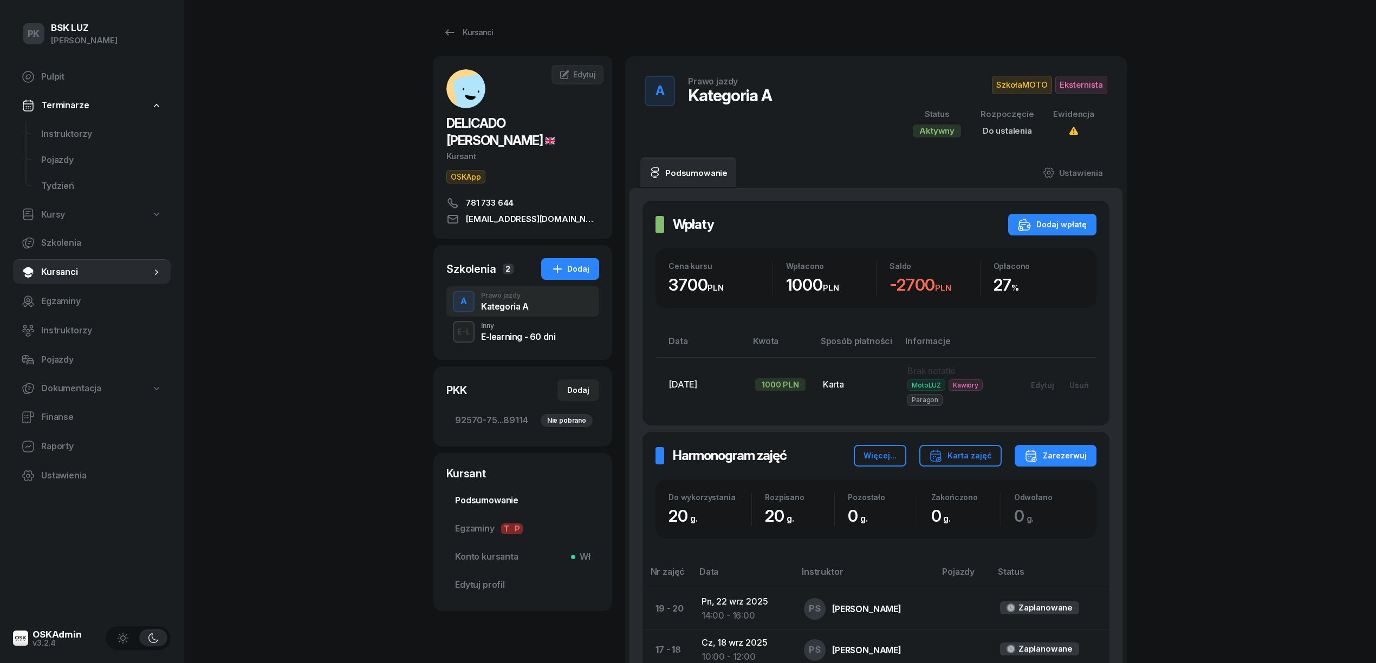
click at [504, 494] on link "Podsumowanie" at bounding box center [522, 501] width 153 height 26
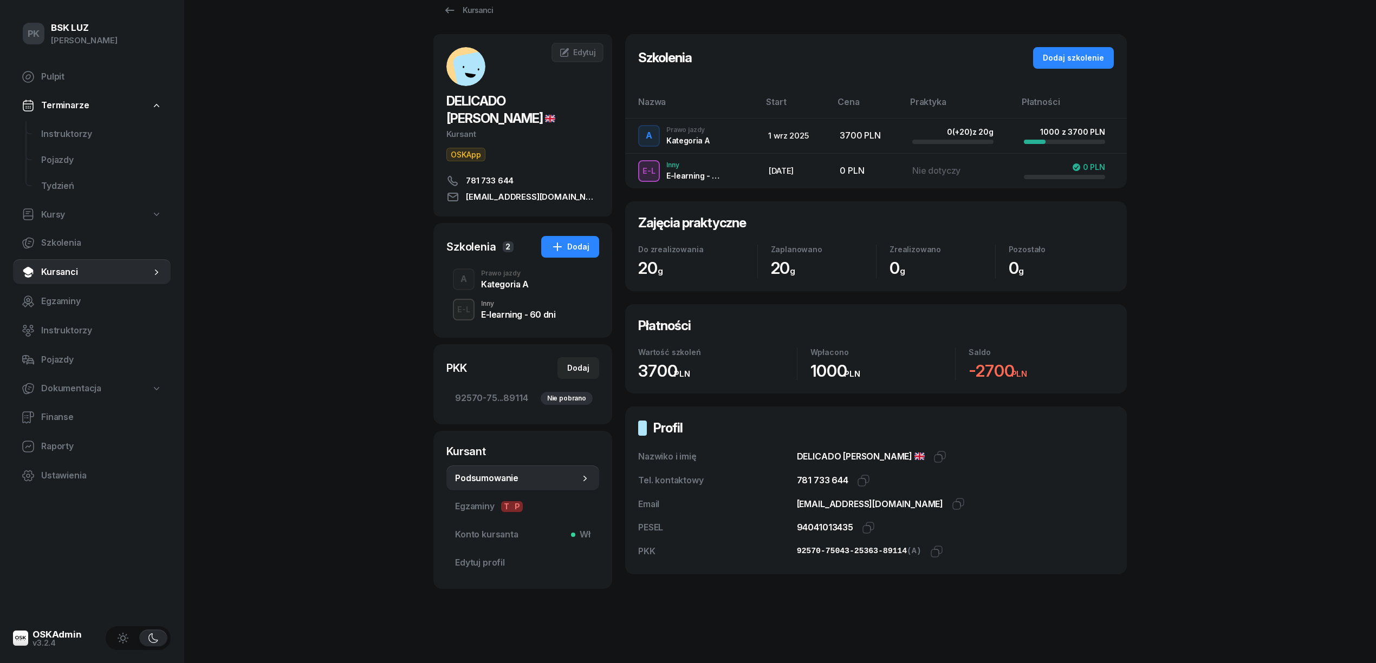
scroll to position [35, 0]
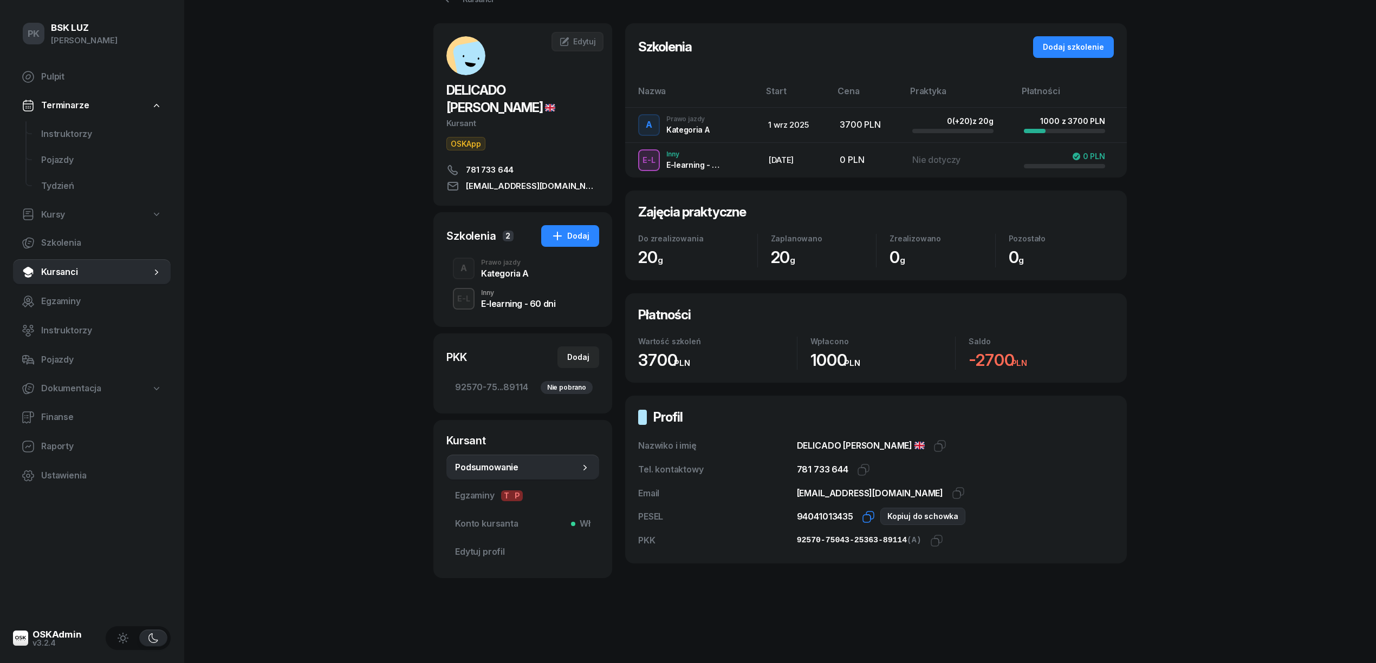
click at [871, 515] on icon "button" at bounding box center [868, 517] width 13 height 13
click at [861, 467] on icon "button" at bounding box center [865, 469] width 8 height 8
click at [484, 382] on span "92570-75...89114 Nie pobrano" at bounding box center [522, 388] width 135 height 14
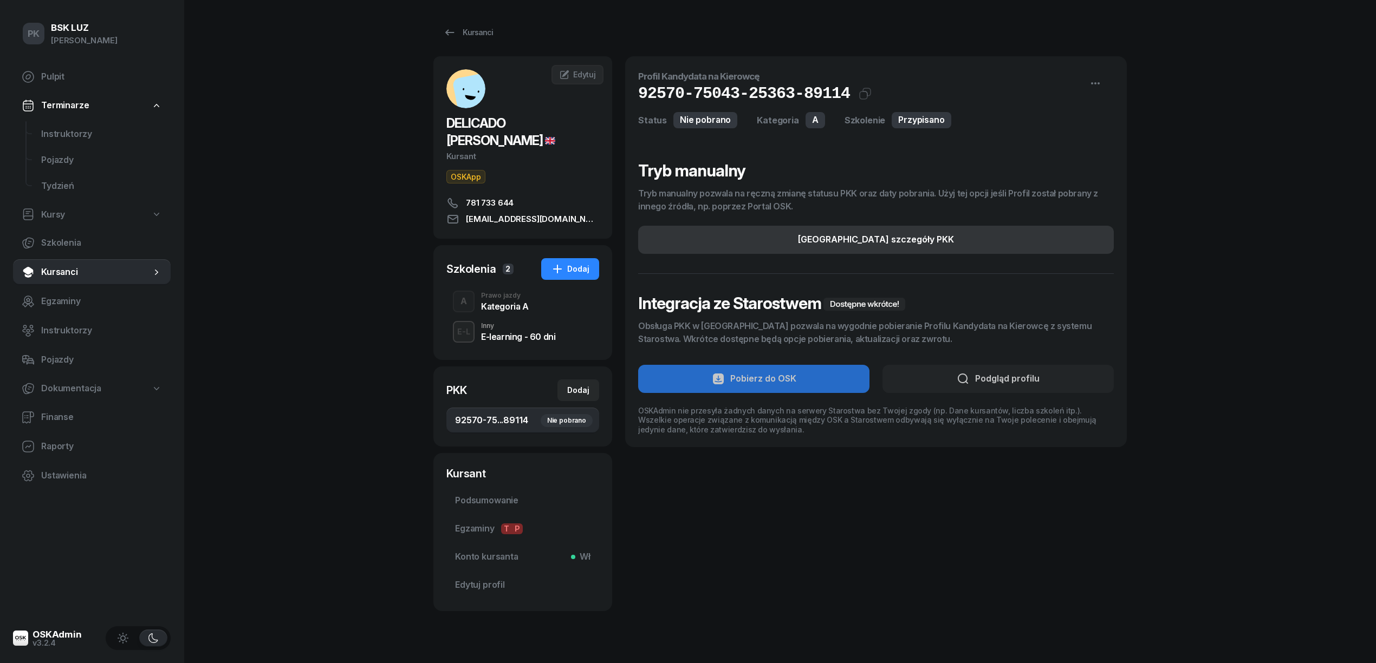
click at [992, 242] on button "Edytuj szczegóły PKK" at bounding box center [876, 240] width 476 height 28
select select "A"
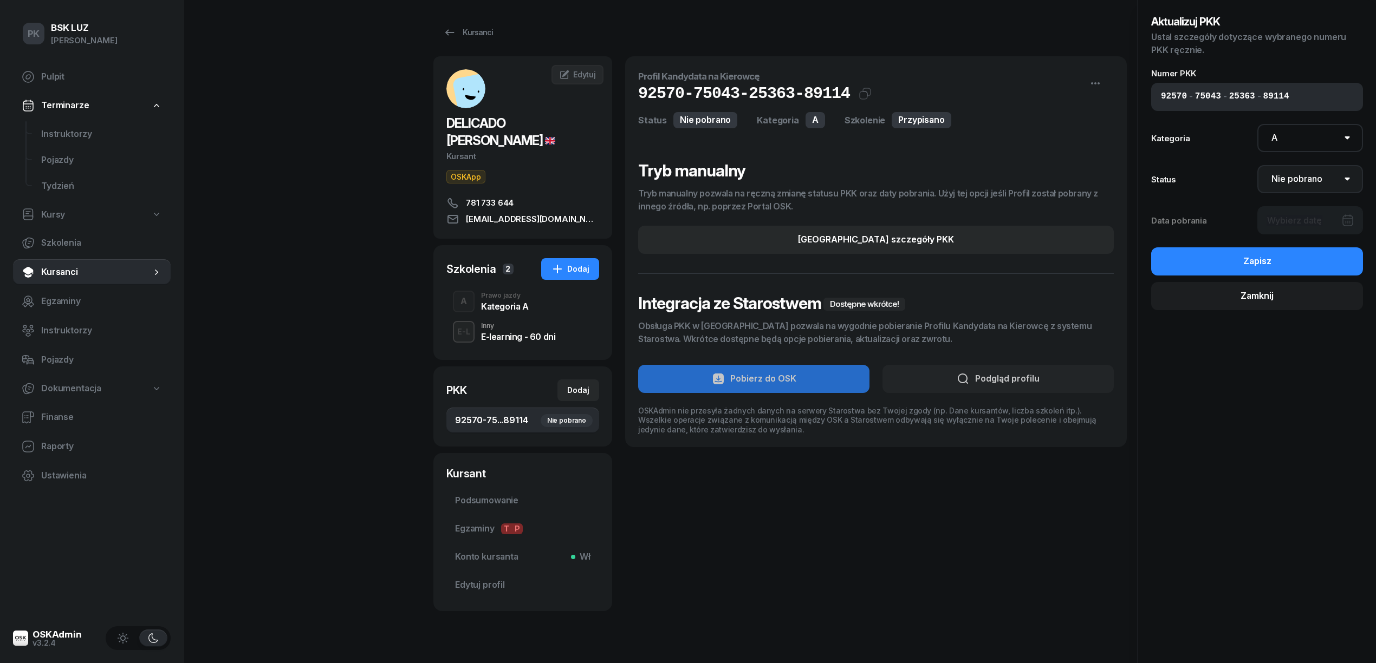
click at [1301, 179] on select "Nie pobrano Pobrano Zwrócono Zaktualizowano" at bounding box center [1310, 179] width 106 height 28
select select "Get"
click at [1257, 165] on select "Nie pobrano Pobrano Zwrócono Zaktualizowano" at bounding box center [1310, 179] width 106 height 28
click at [1314, 224] on div at bounding box center [1310, 220] width 106 height 28
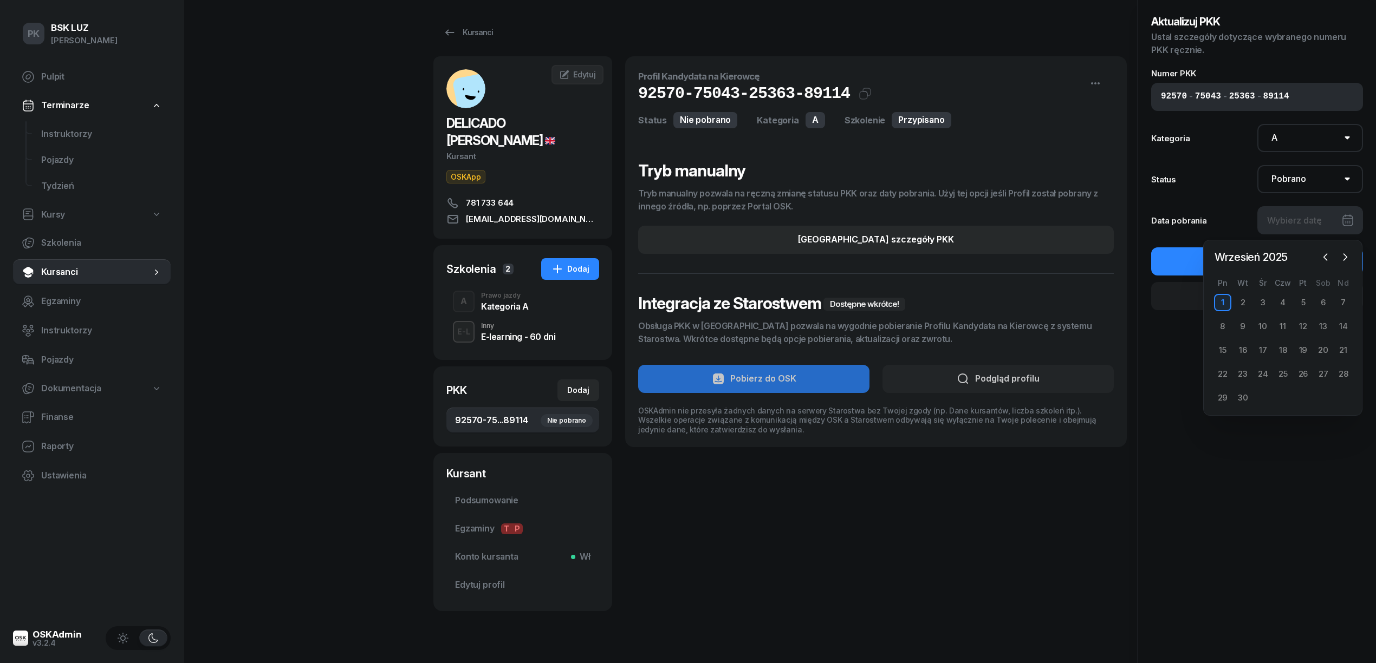
click at [1224, 302] on div "1" at bounding box center [1222, 302] width 17 height 17
type input "01/09/2025"
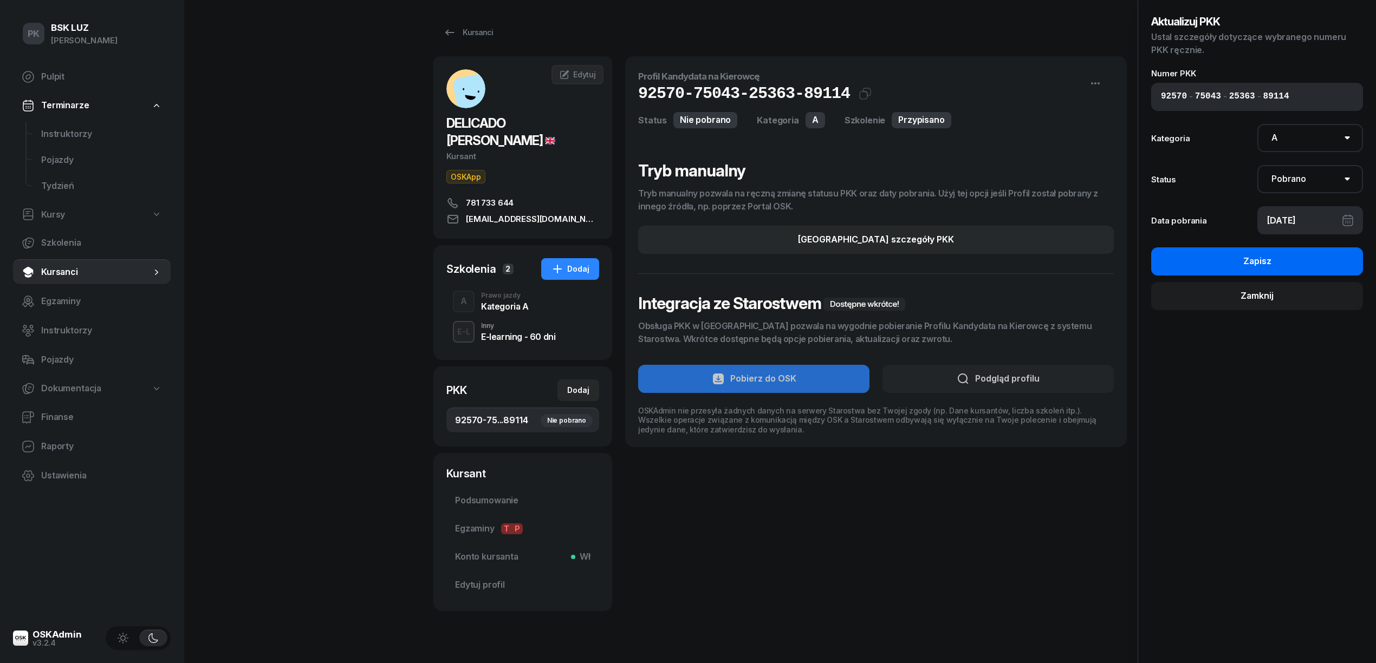
click at [1232, 262] on button "Zapisz" at bounding box center [1257, 262] width 212 height 28
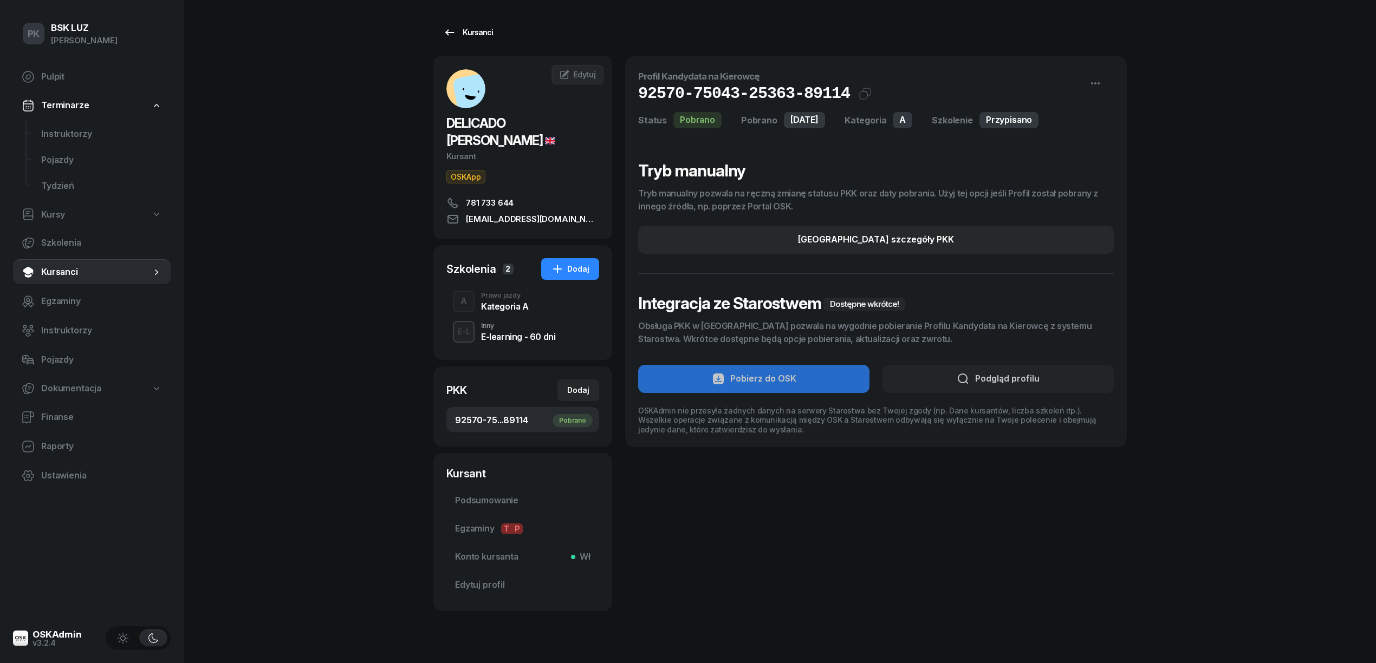
click at [482, 25] on link "Kursanci" at bounding box center [467, 33] width 69 height 22
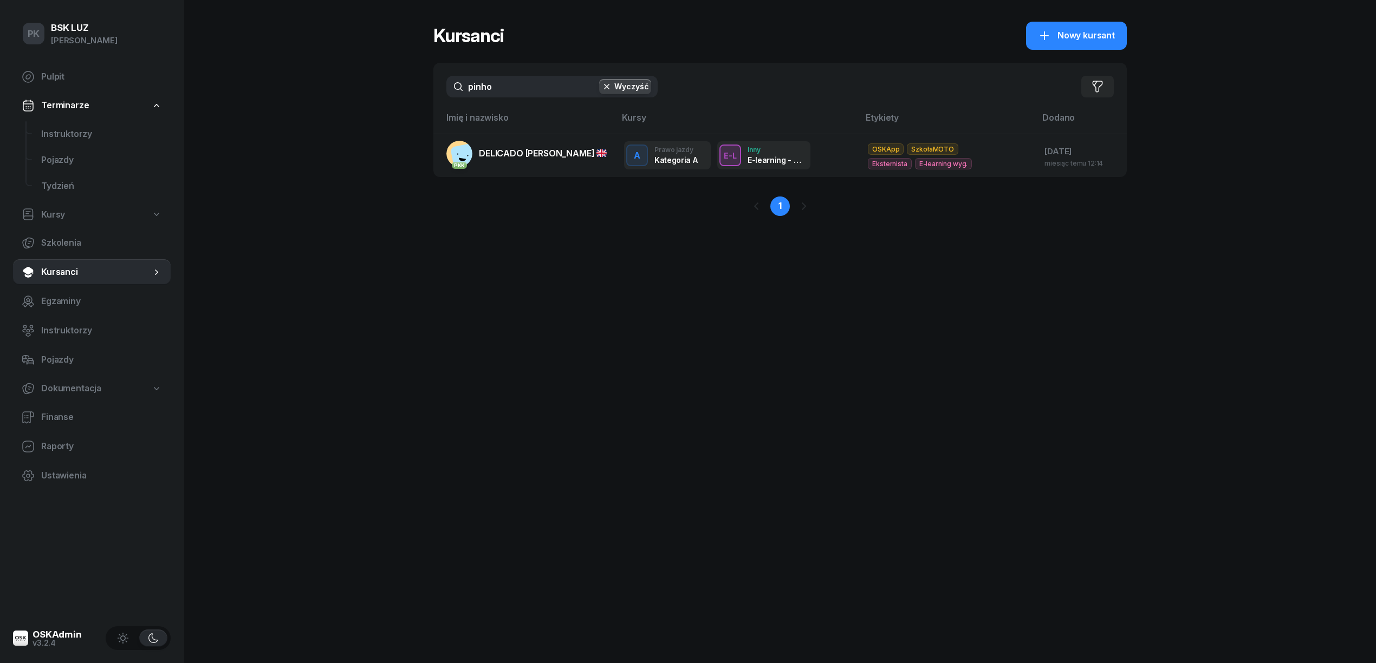
click at [329, 97] on div "PK BSK LUZ Piotr Klimek Pulpit Terminarze Instruktorzy Pojazdy Tydzień Kursy Sz…" at bounding box center [688, 331] width 1376 height 663
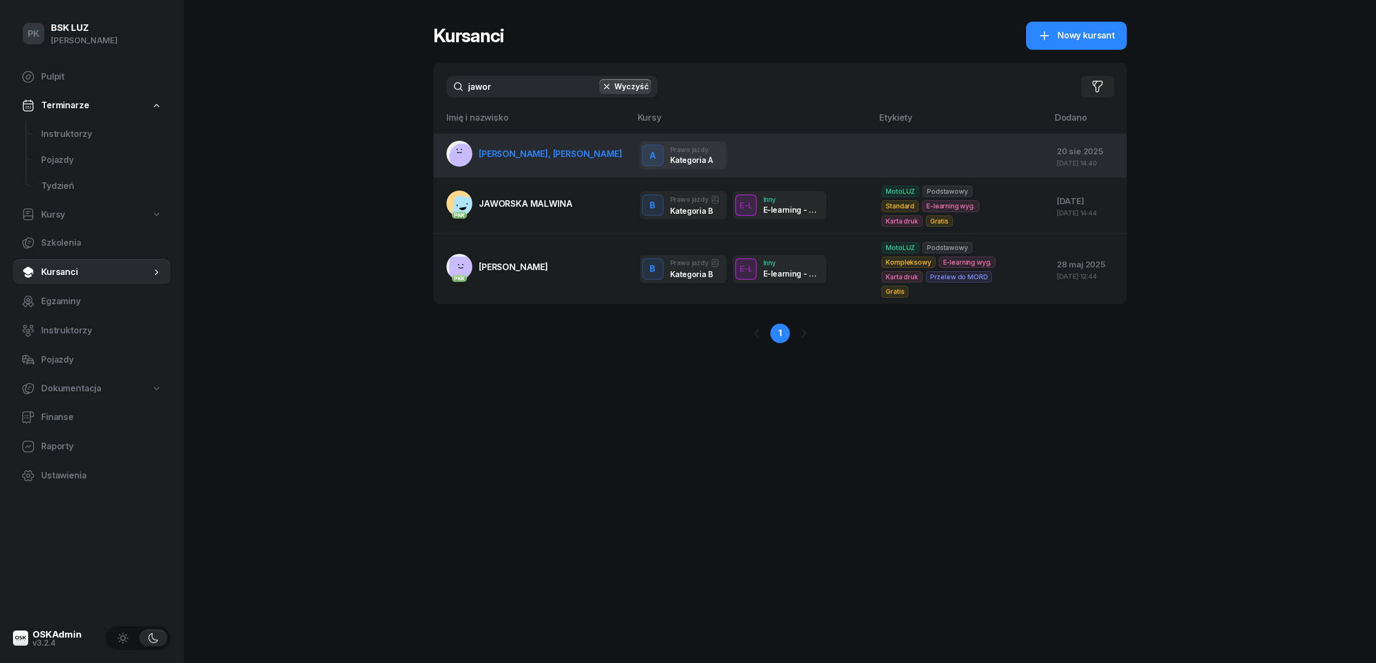
type input "jawor"
click at [528, 161] on link "JAWORSKI MACIEJ, EDWARD" at bounding box center [534, 154] width 176 height 26
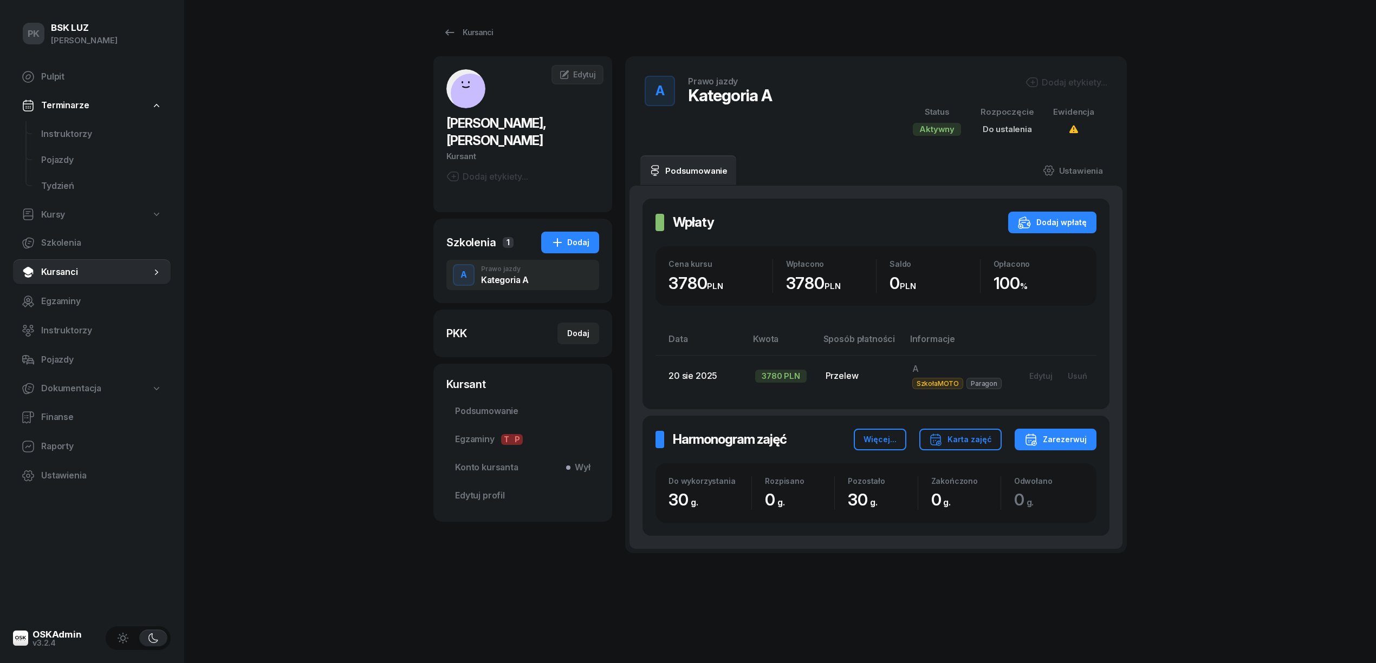
click at [1099, 78] on div "Dodaj etykiety..." at bounding box center [1066, 82] width 82 height 13
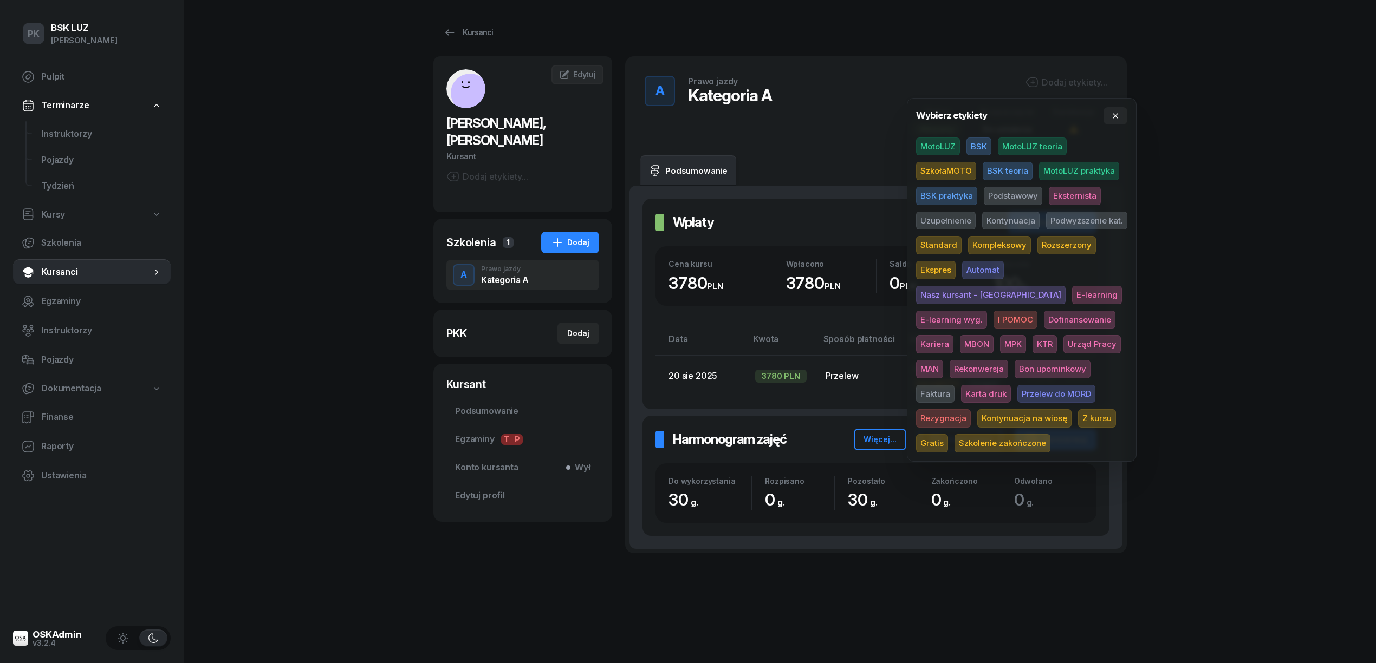
click at [962, 165] on span "SzkołaMOTO" at bounding box center [946, 171] width 60 height 18
click at [1077, 193] on span "Eksternista" at bounding box center [1075, 197] width 52 height 18
click at [1200, 183] on div "PK BSK LUZ Piotr Klimek Pulpit Terminarze Instruktorzy Pojazdy Tydzień Kursy Sz…" at bounding box center [688, 331] width 1376 height 663
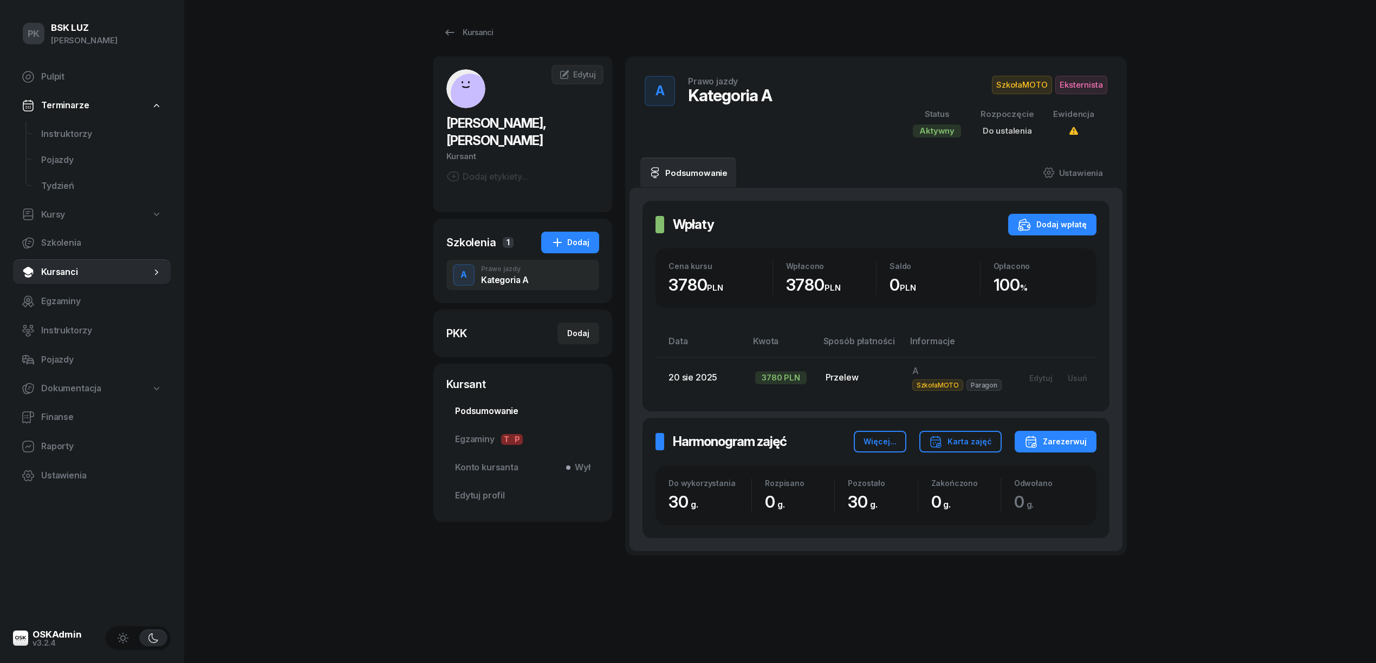
click at [483, 406] on span "Podsumowanie" at bounding box center [522, 412] width 135 height 14
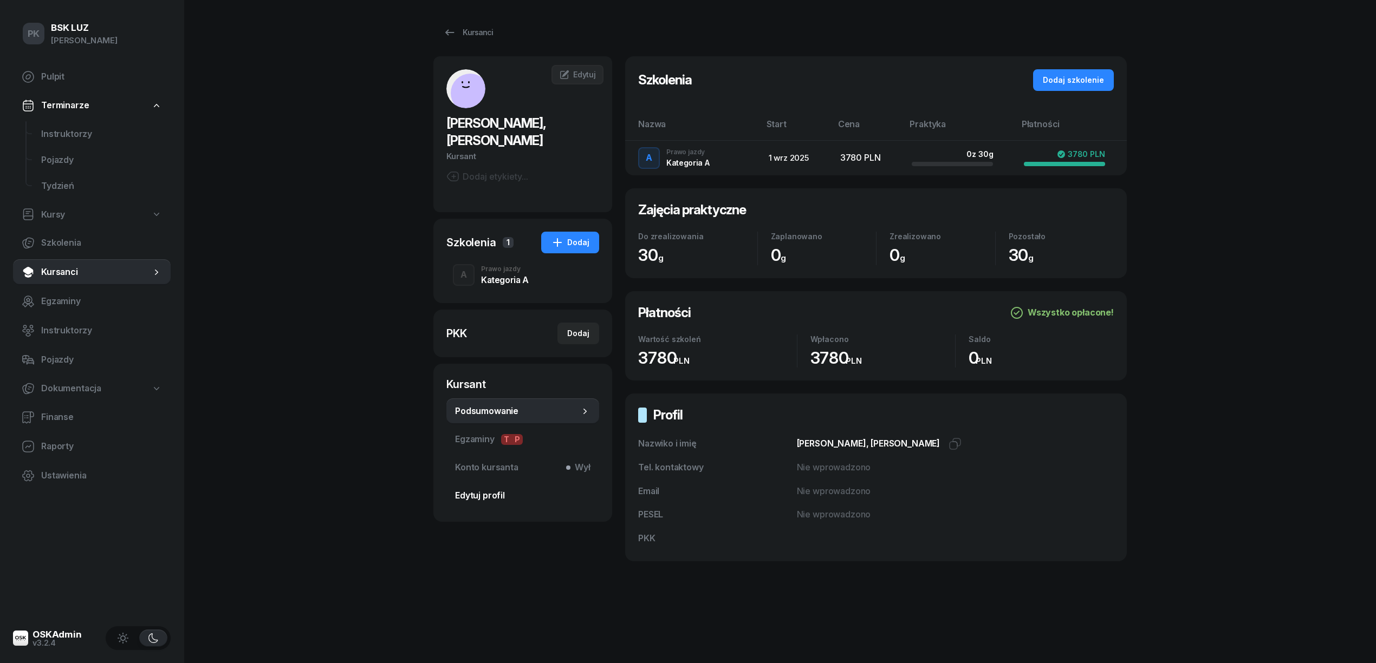
click at [489, 487] on link "Edytuj profil" at bounding box center [522, 496] width 153 height 26
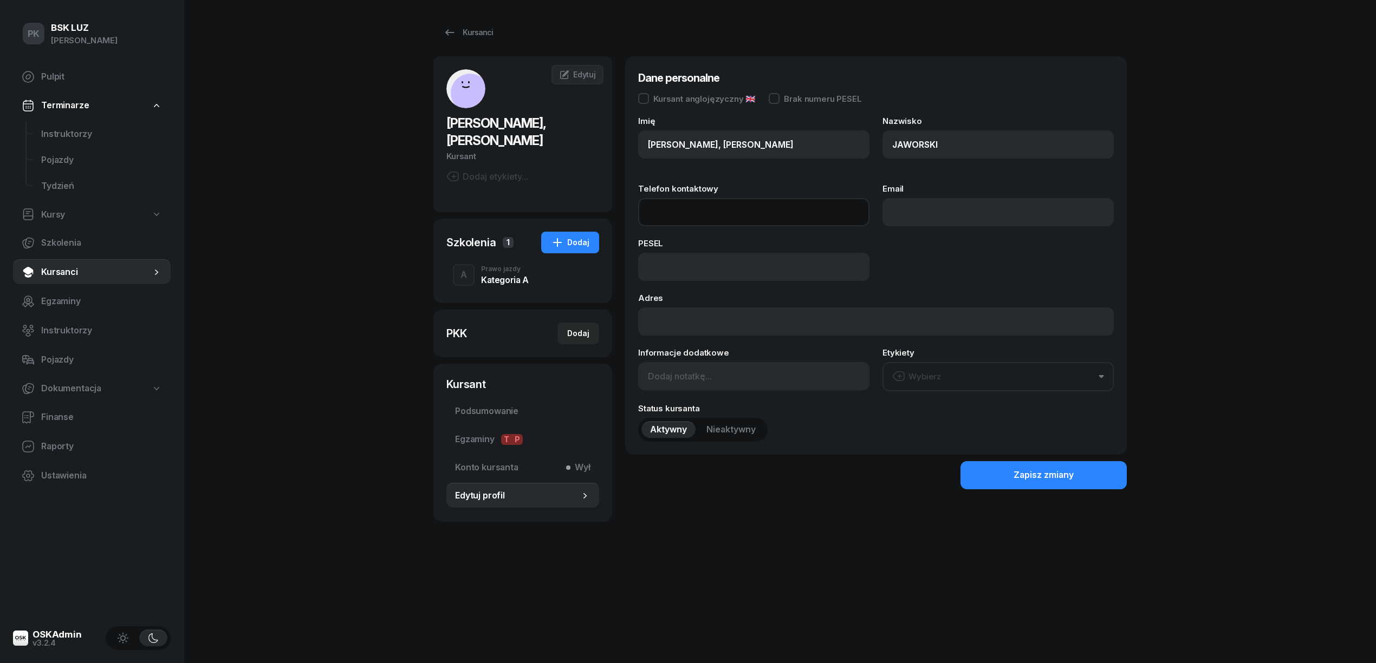
click at [731, 213] on input "Telefon kontaktowy" at bounding box center [753, 212] width 231 height 28
paste input "730 770 779"
type input "730 770 779"
click at [943, 206] on input "Email" at bounding box center [997, 212] width 231 height 28
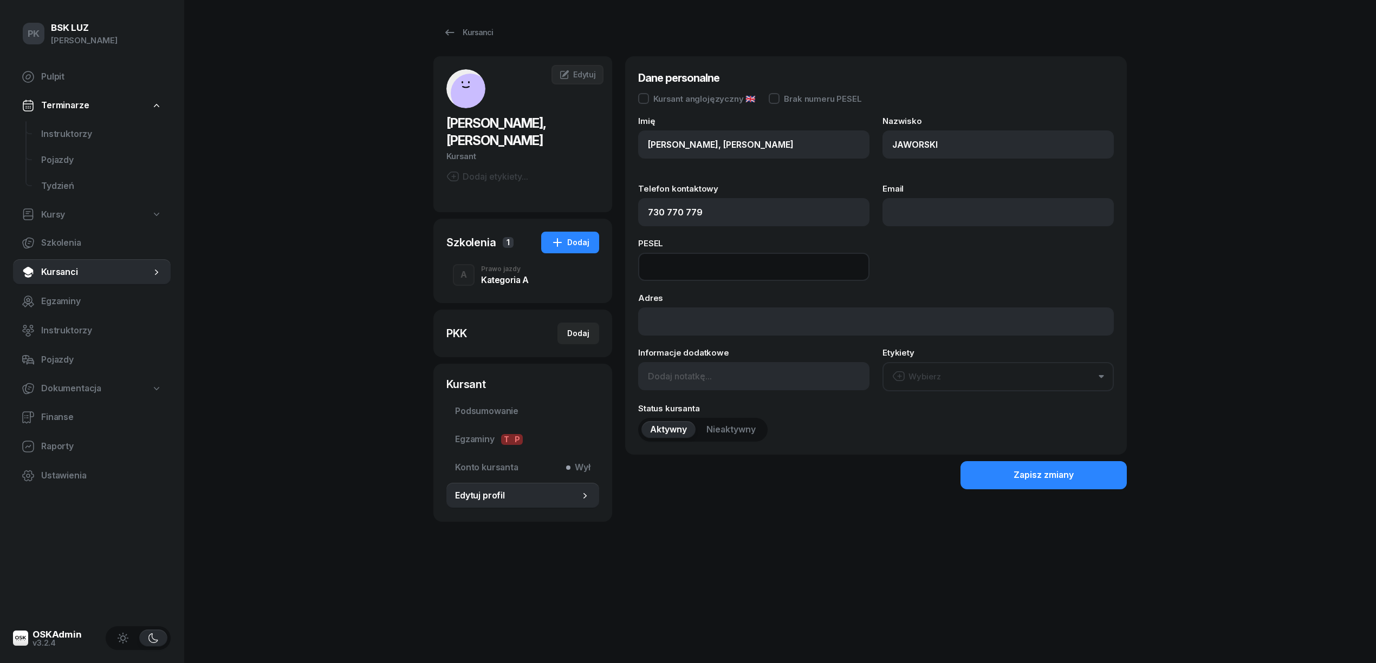
click at [739, 262] on input at bounding box center [753, 267] width 231 height 28
paste input "98103008036"
type input "98103008036"
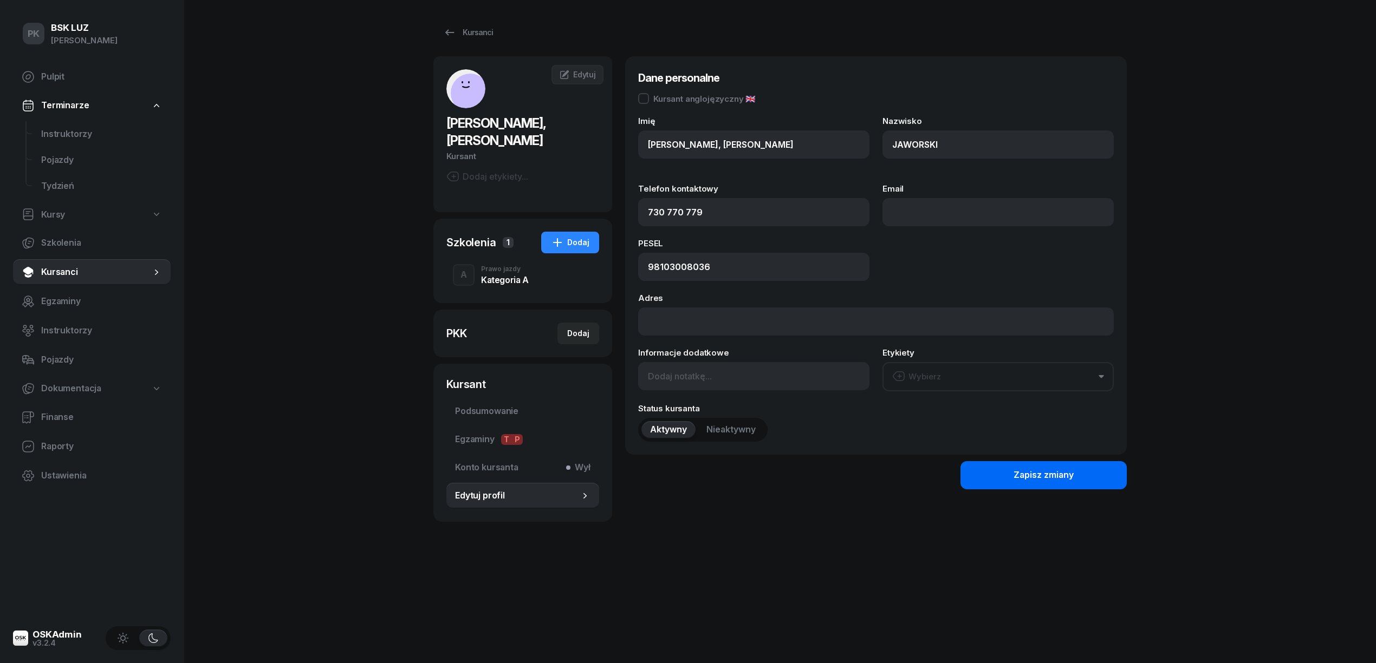
click at [1043, 475] on div "Zapisz zmiany" at bounding box center [1043, 476] width 60 height 14
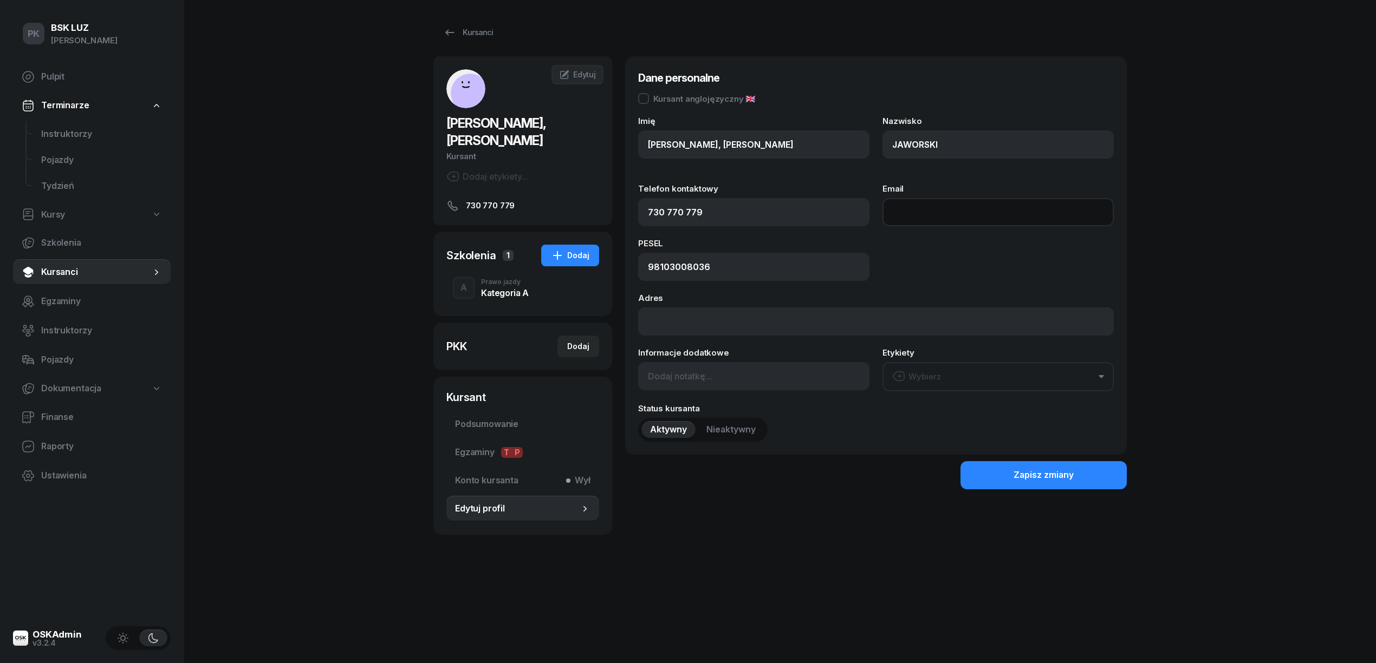
click at [930, 212] on input "Email" at bounding box center [997, 212] width 231 height 28
paste input "maciejpl.mj@gmail.com"
type input "maciejpl.mj@gmail.com"
click at [1025, 477] on div "Zapisz zmiany" at bounding box center [1043, 476] width 60 height 14
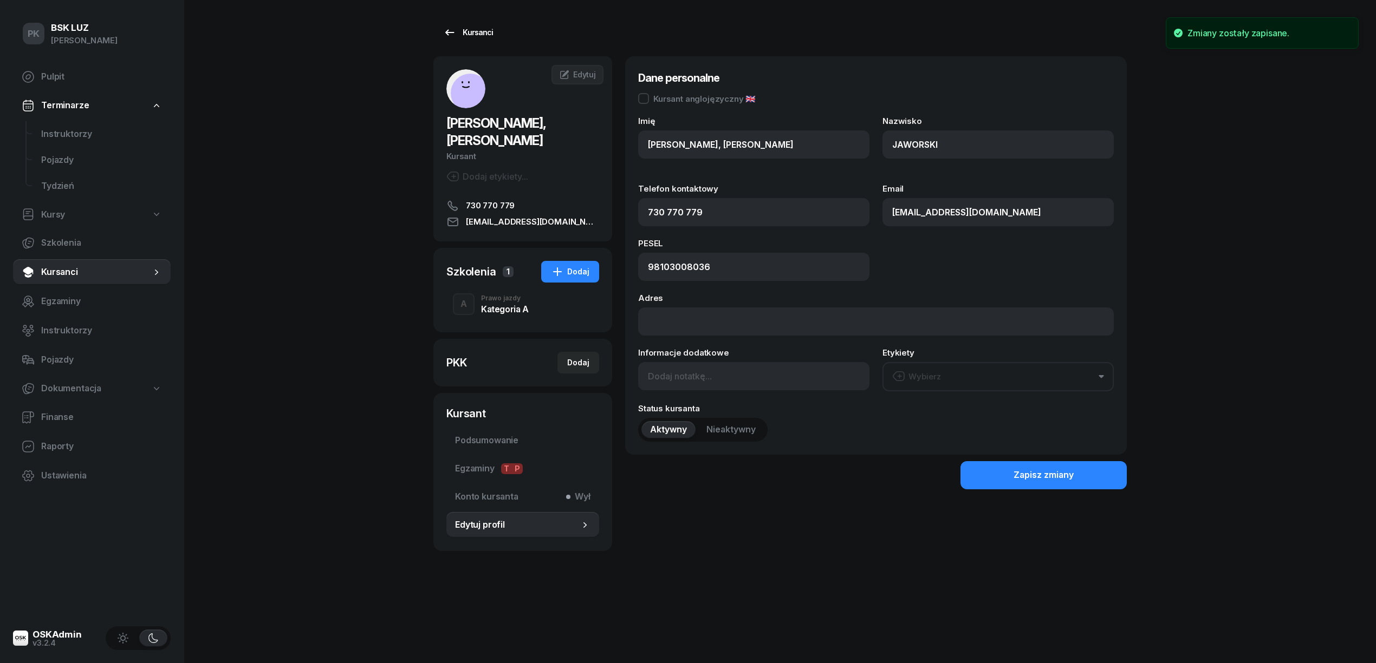
click at [475, 31] on div "Kursanci" at bounding box center [468, 32] width 50 height 13
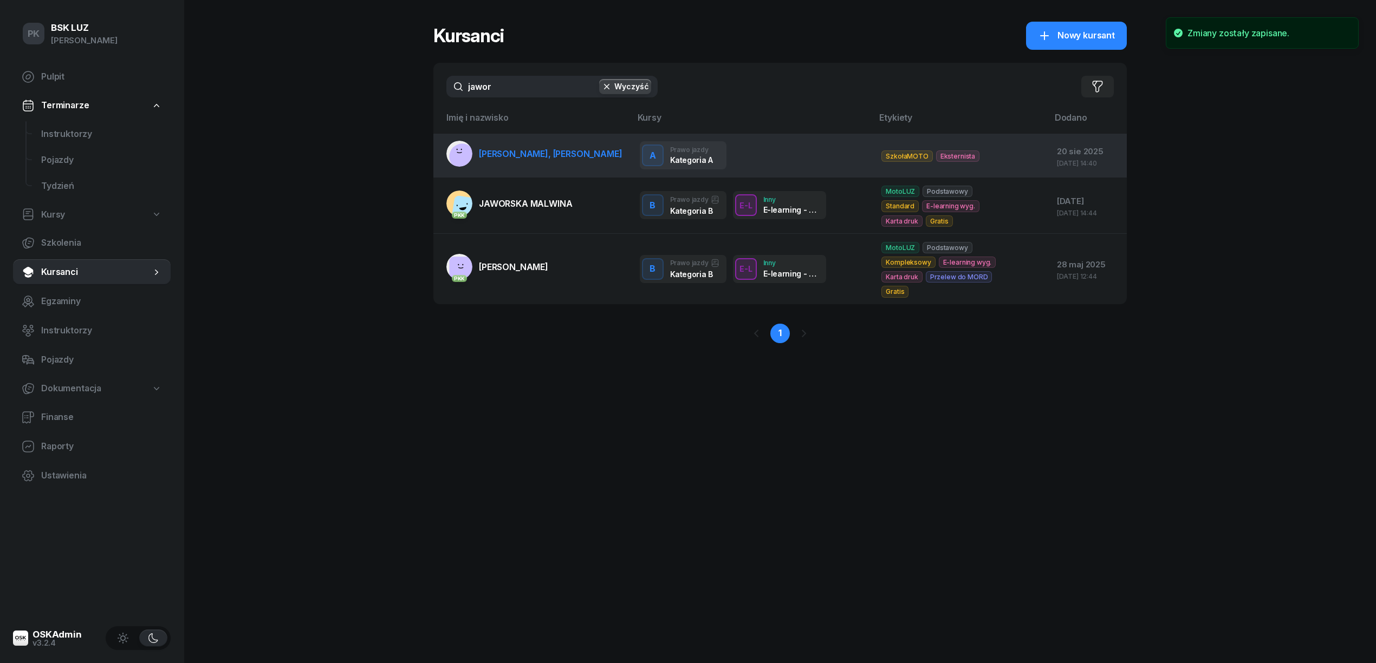
click at [542, 157] on span "JAWORSKI MACIEJ, EDWARD" at bounding box center [551, 153] width 144 height 11
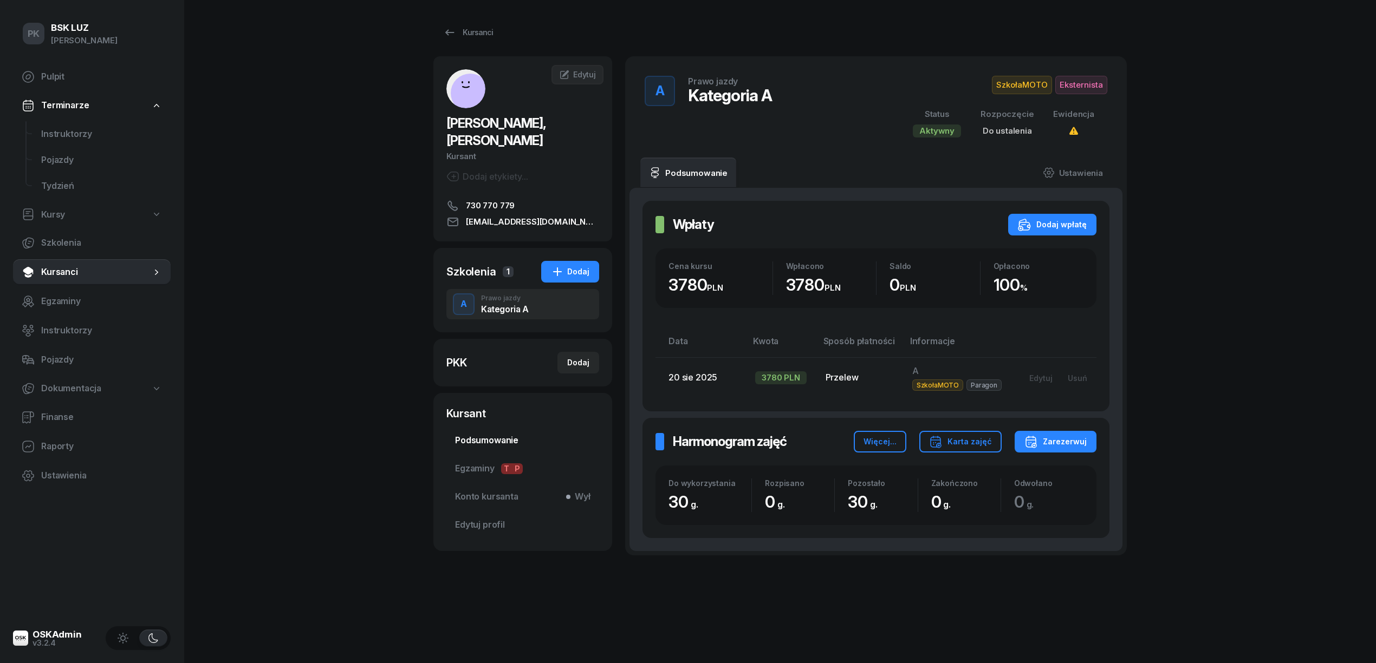
click at [516, 439] on span "Podsumowanie" at bounding box center [522, 441] width 135 height 14
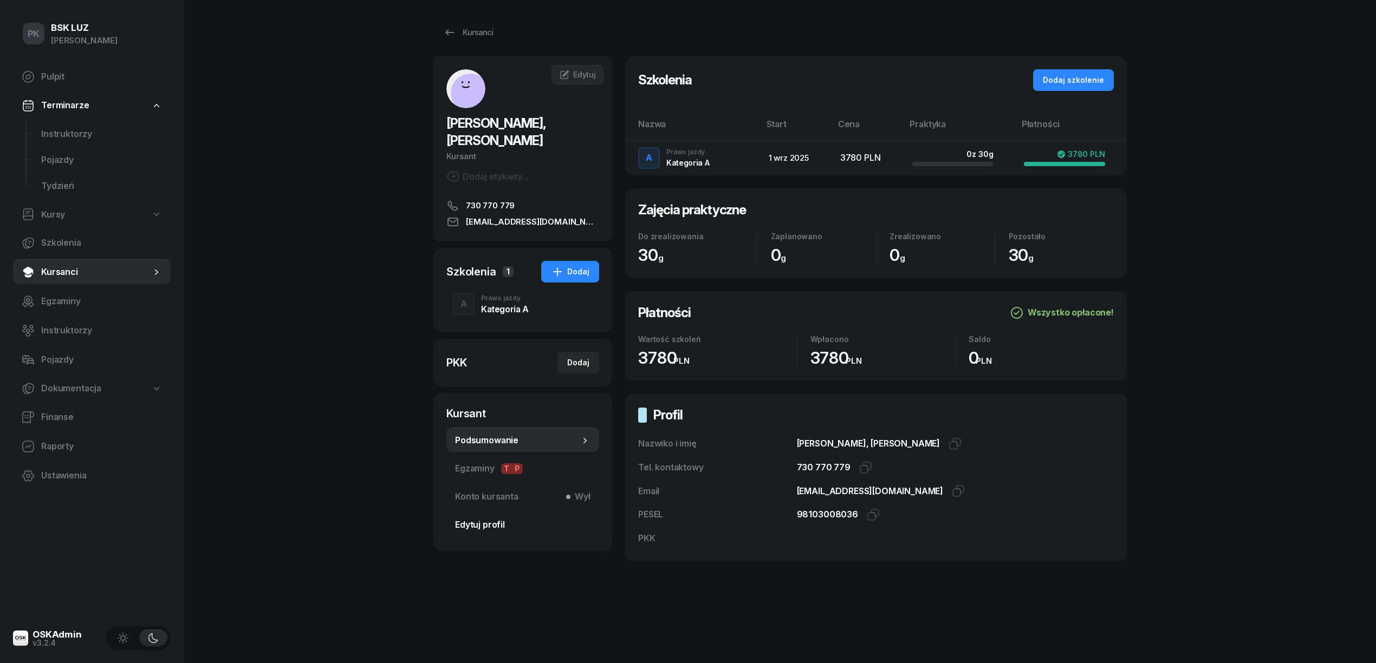
click at [484, 519] on span "Edytuj profil" at bounding box center [522, 525] width 135 height 14
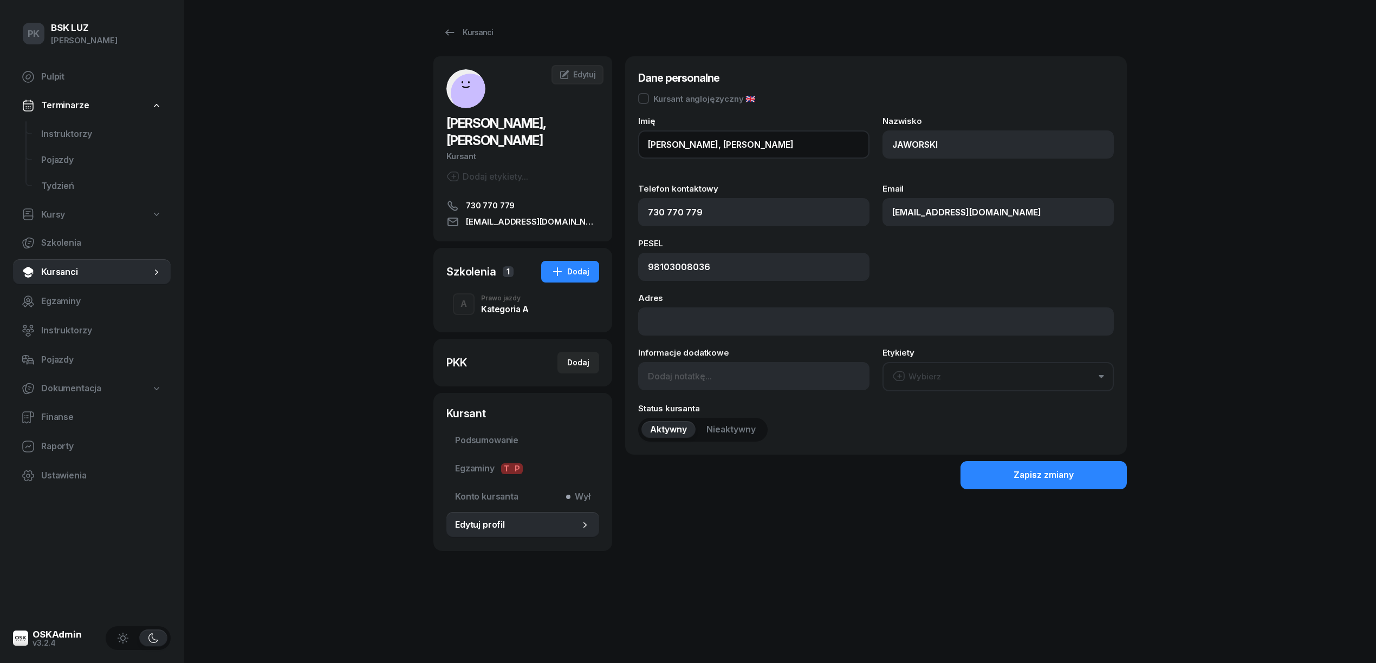
click at [757, 144] on input "MACIEJ, EDWARD" at bounding box center [753, 145] width 231 height 28
type input "MACIEJ"
click at [1067, 475] on div "Zapisz zmiany" at bounding box center [1043, 476] width 60 height 14
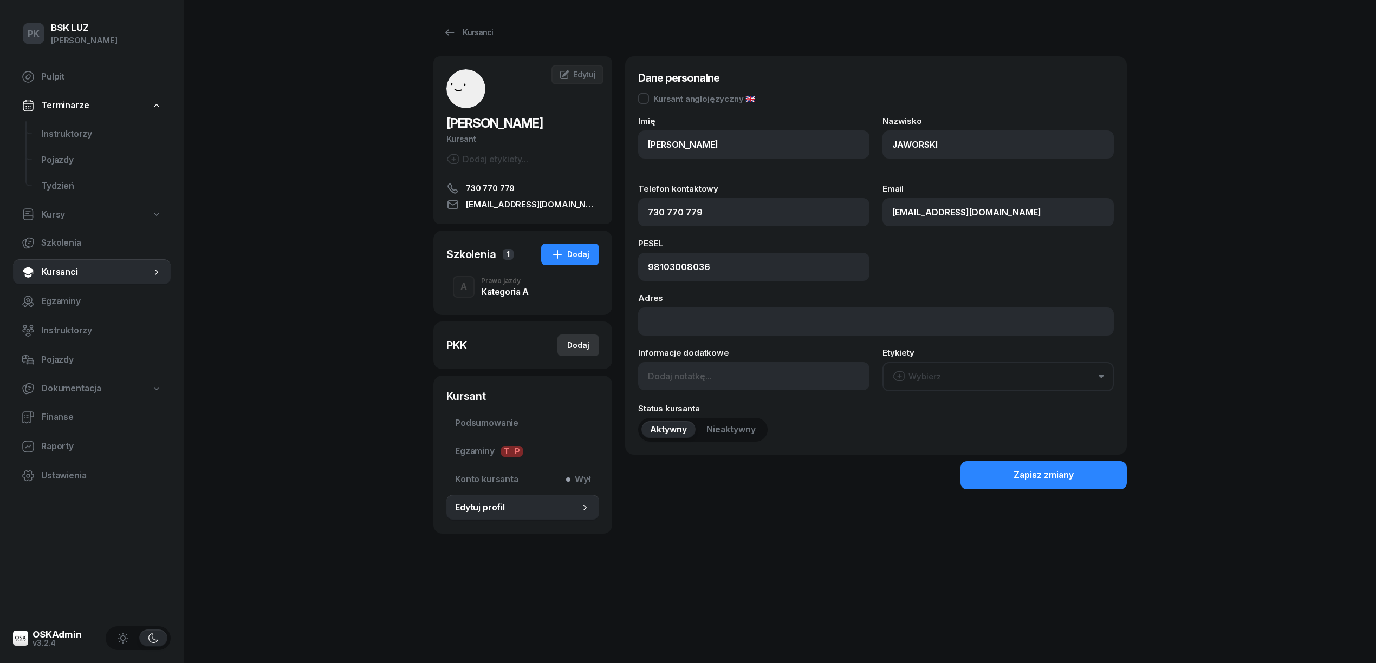
click at [572, 345] on div "Dodaj" at bounding box center [578, 345] width 22 height 13
select select
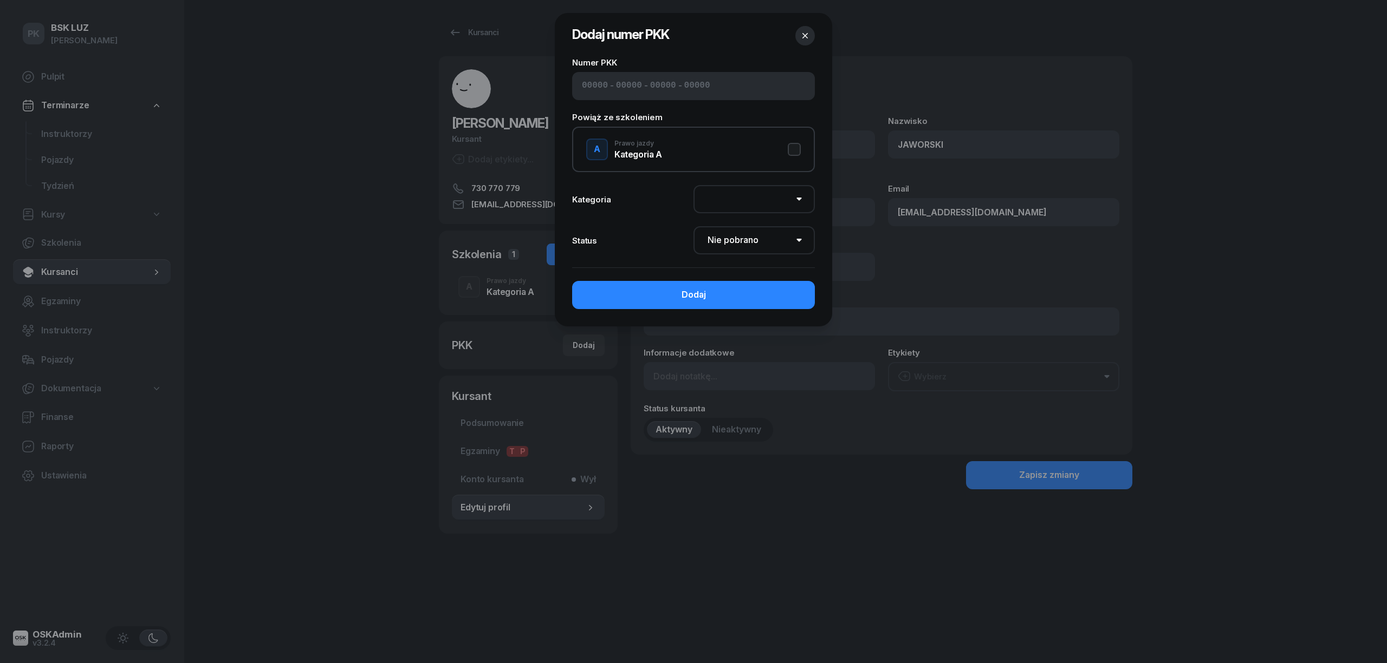
click at [805, 36] on icon "button" at bounding box center [804, 35] width 5 height 5
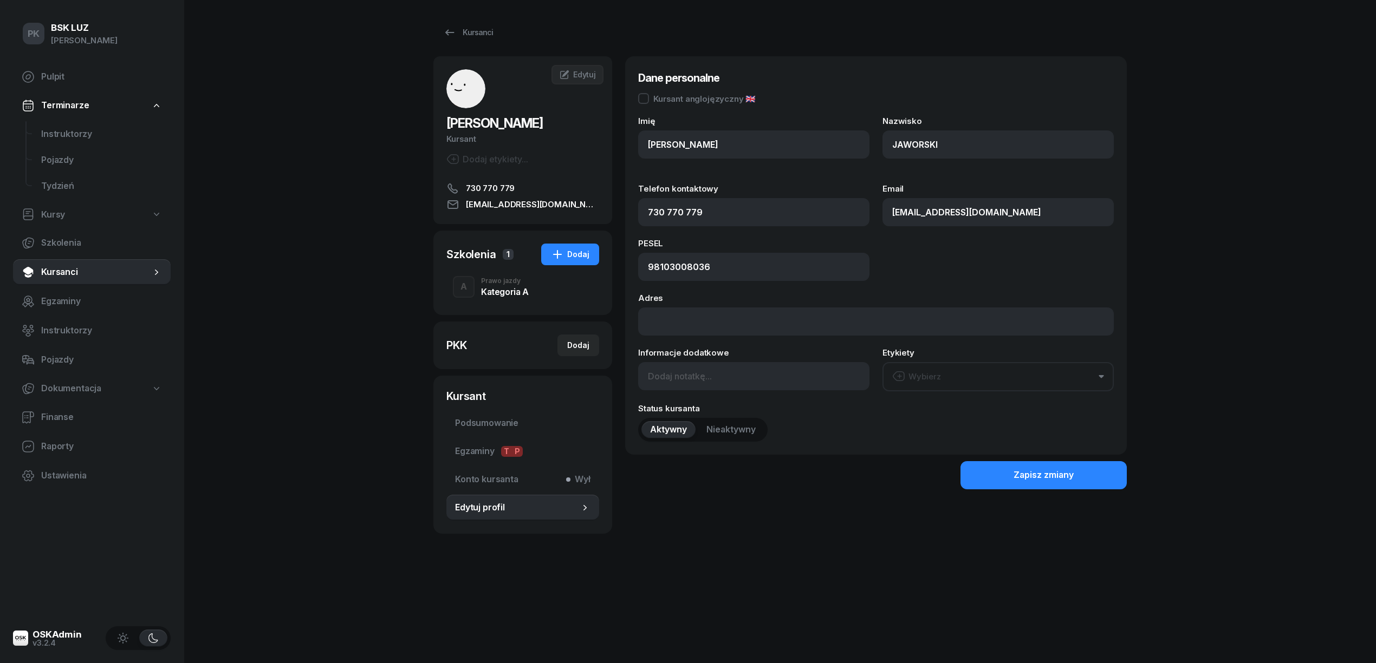
click at [491, 283] on div "Prawo jazdy" at bounding box center [505, 281] width 48 height 6
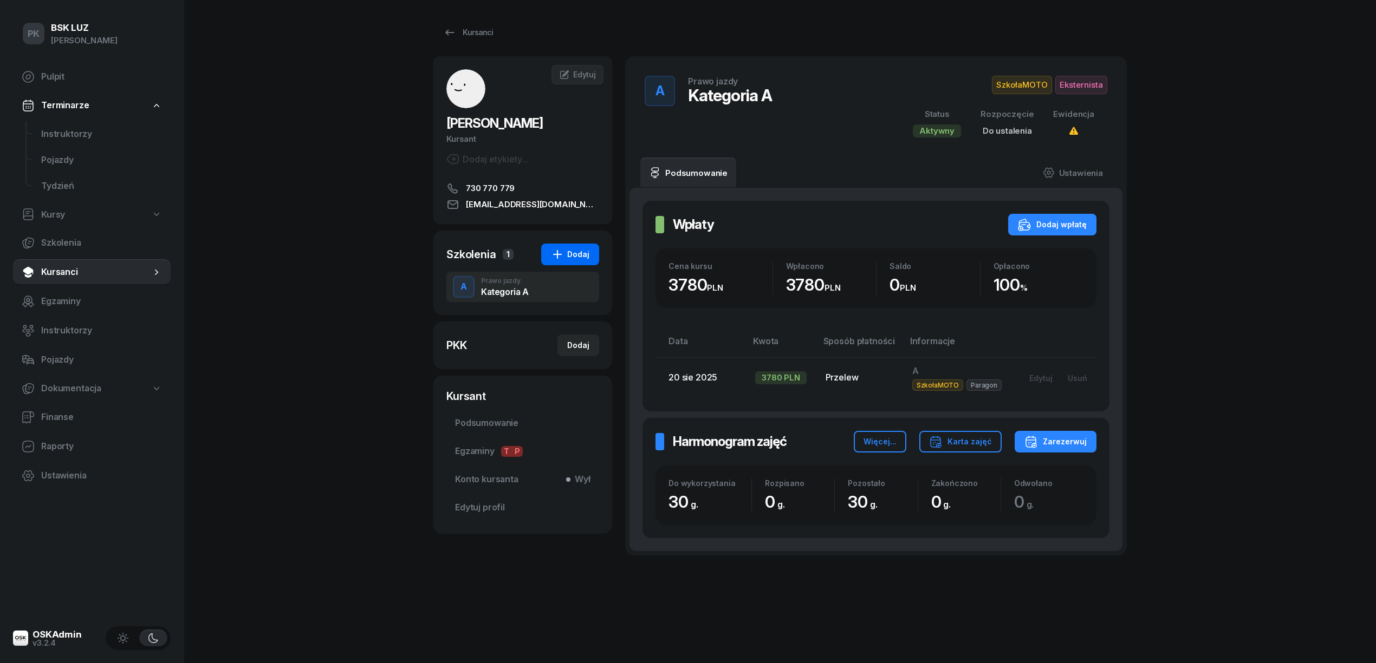
click at [591, 256] on button "Dodaj" at bounding box center [570, 255] width 58 height 22
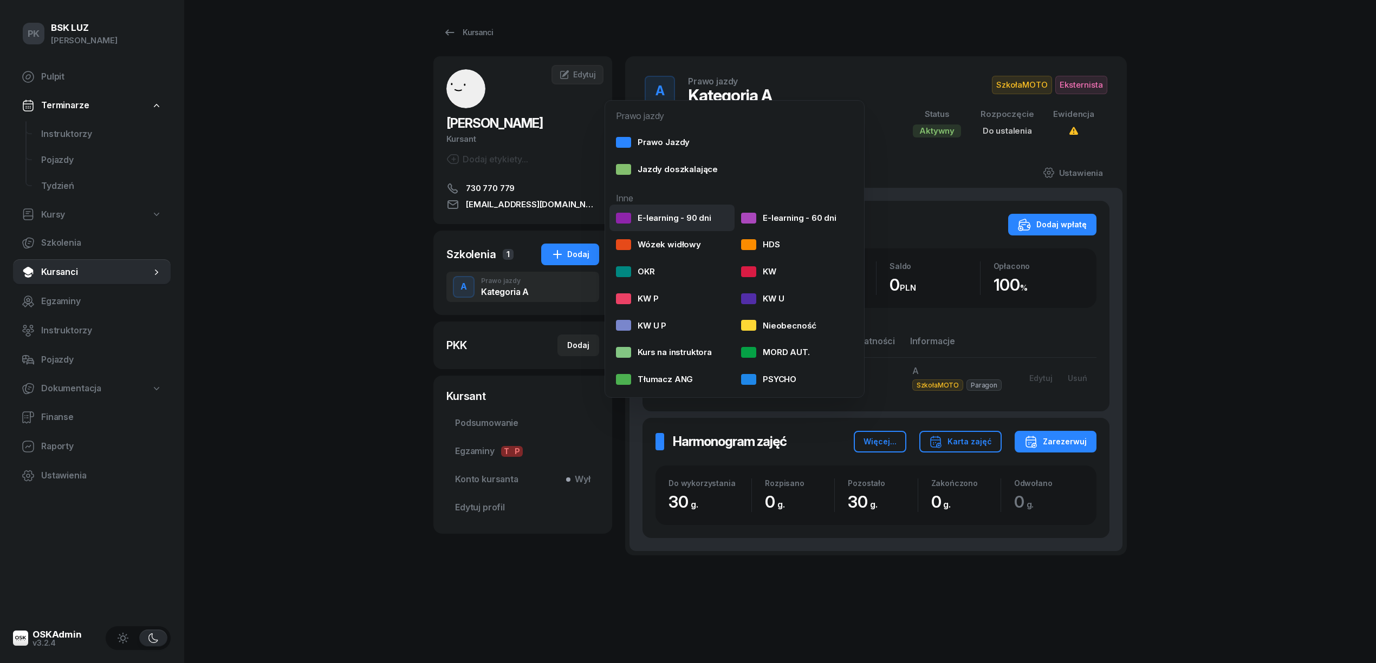
click at [661, 212] on div "E-learning - 90 dni" at bounding box center [663, 218] width 95 height 14
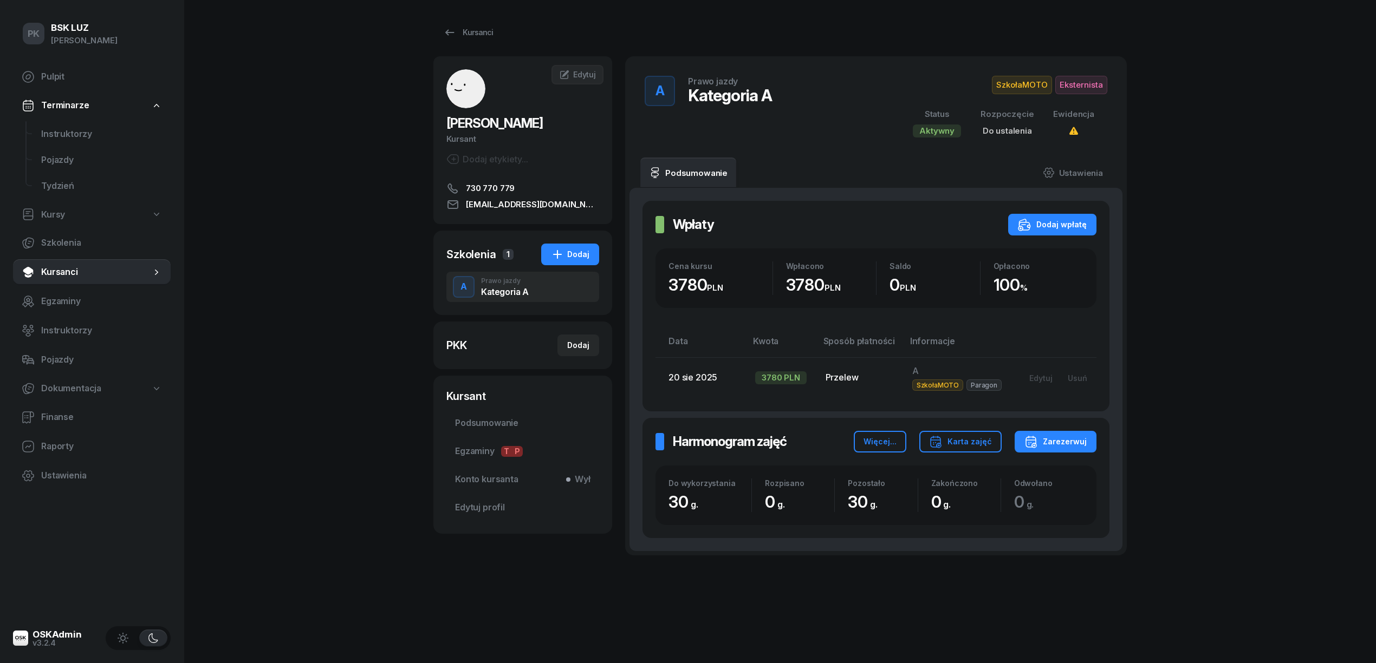
select select
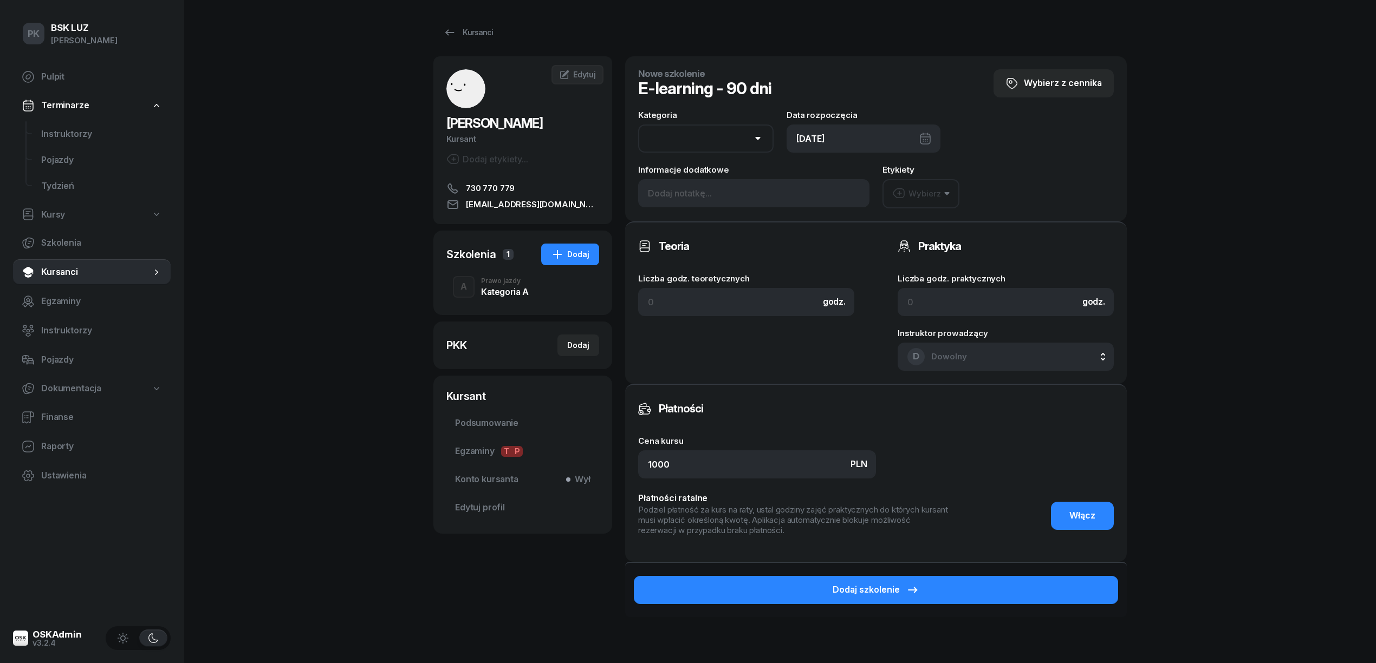
click at [911, 139] on div "01/09/2025" at bounding box center [863, 139] width 154 height 28
click at [893, 171] on icon "button" at bounding box center [893, 175] width 11 height 11
click at [887, 315] on div "30" at bounding box center [890, 316] width 17 height 17
type input "30/08/2025"
click at [492, 467] on div "JAWORSKI MACIEJ Kursant Dodaj etykiety... 730 770 779 maciejpl.mj@gmail.com MJ …" at bounding box center [779, 366] width 693 height 620
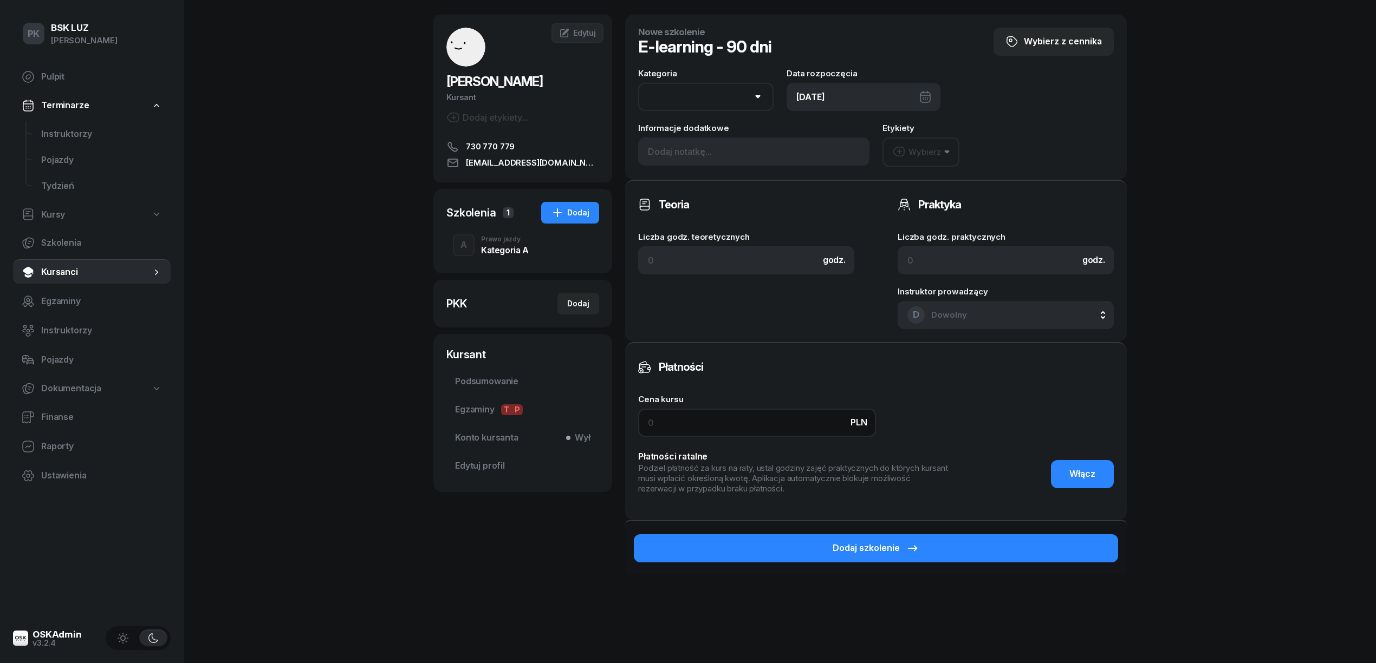
scroll to position [83, 0]
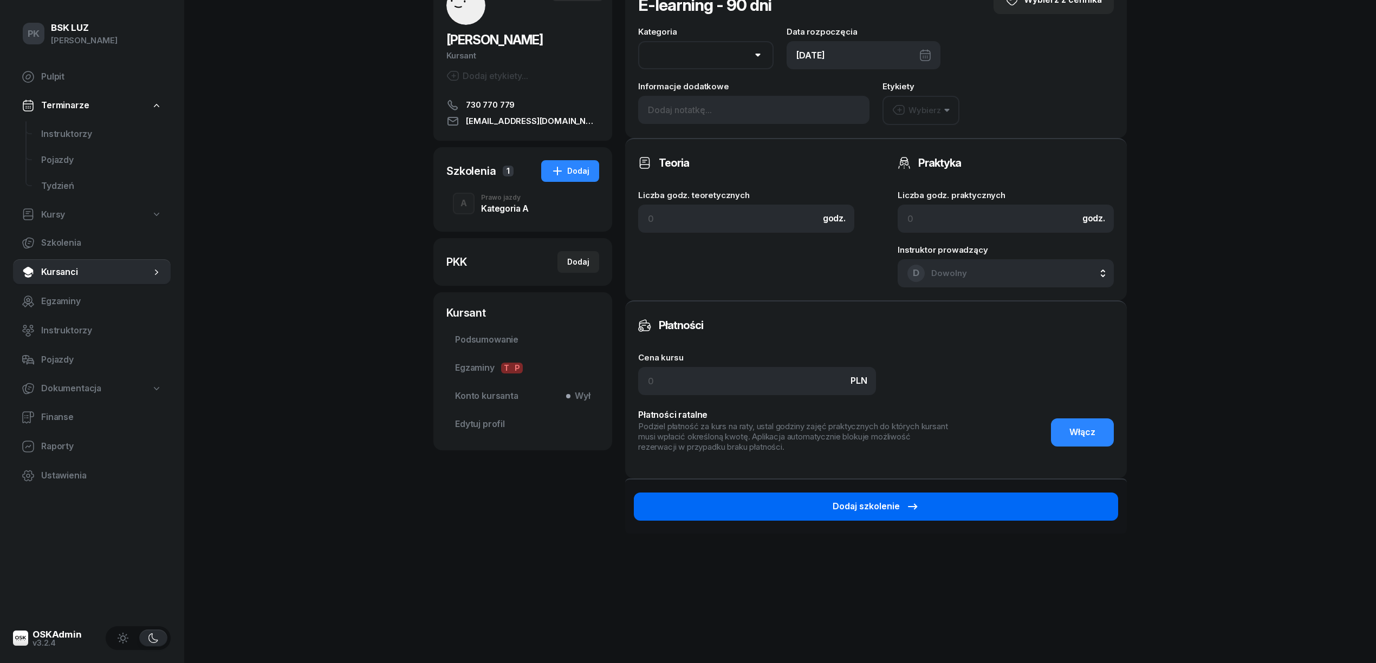
click at [988, 512] on button "Dodaj szkolenie" at bounding box center [876, 507] width 484 height 28
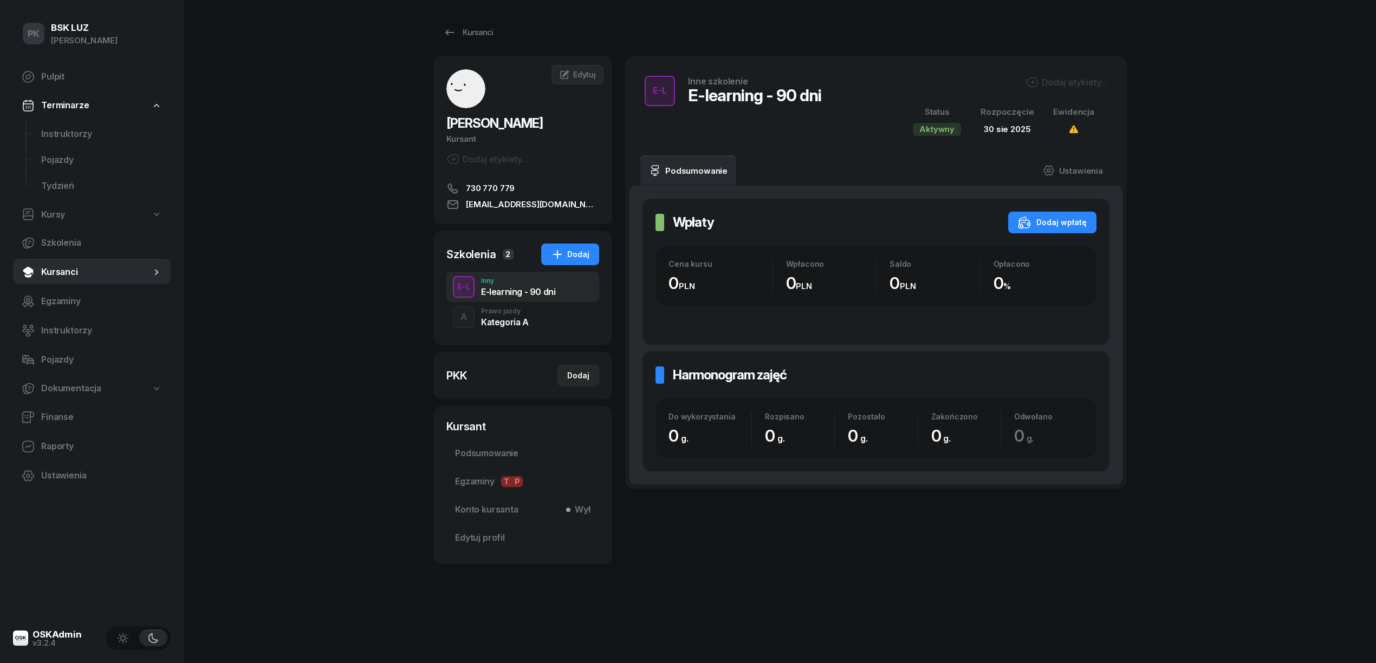
click at [1079, 70] on div "E-L Inne szkolenie E-learning - 90 dni Dodaj etykiety... Status Aktywny Rozpocz…" at bounding box center [876, 105] width 476 height 73
click at [1072, 82] on div "Dodaj etykiety..." at bounding box center [1066, 82] width 82 height 13
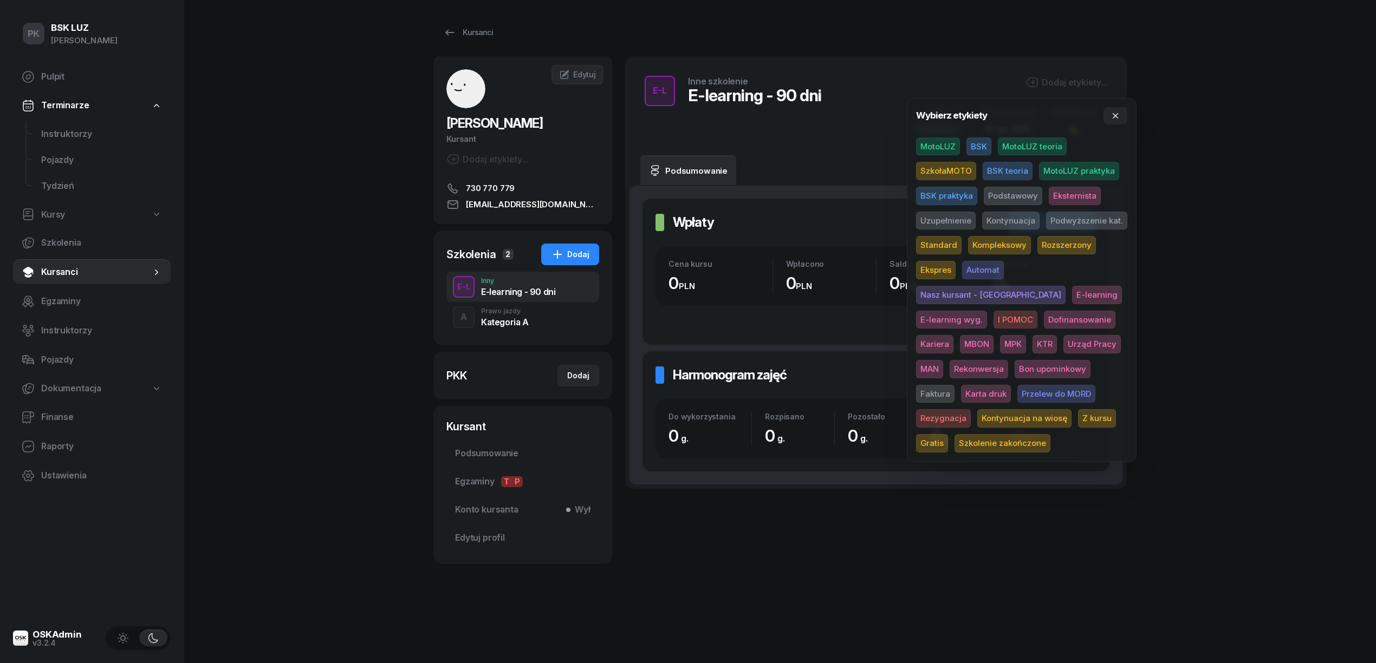
click at [986, 311] on span "E-learning wyg." at bounding box center [951, 320] width 71 height 18
click at [1155, 248] on div "PK BSK LUZ Piotr Klimek Pulpit Terminarze Instruktorzy Pojazdy Tydzień Kursy Sz…" at bounding box center [688, 331] width 1376 height 663
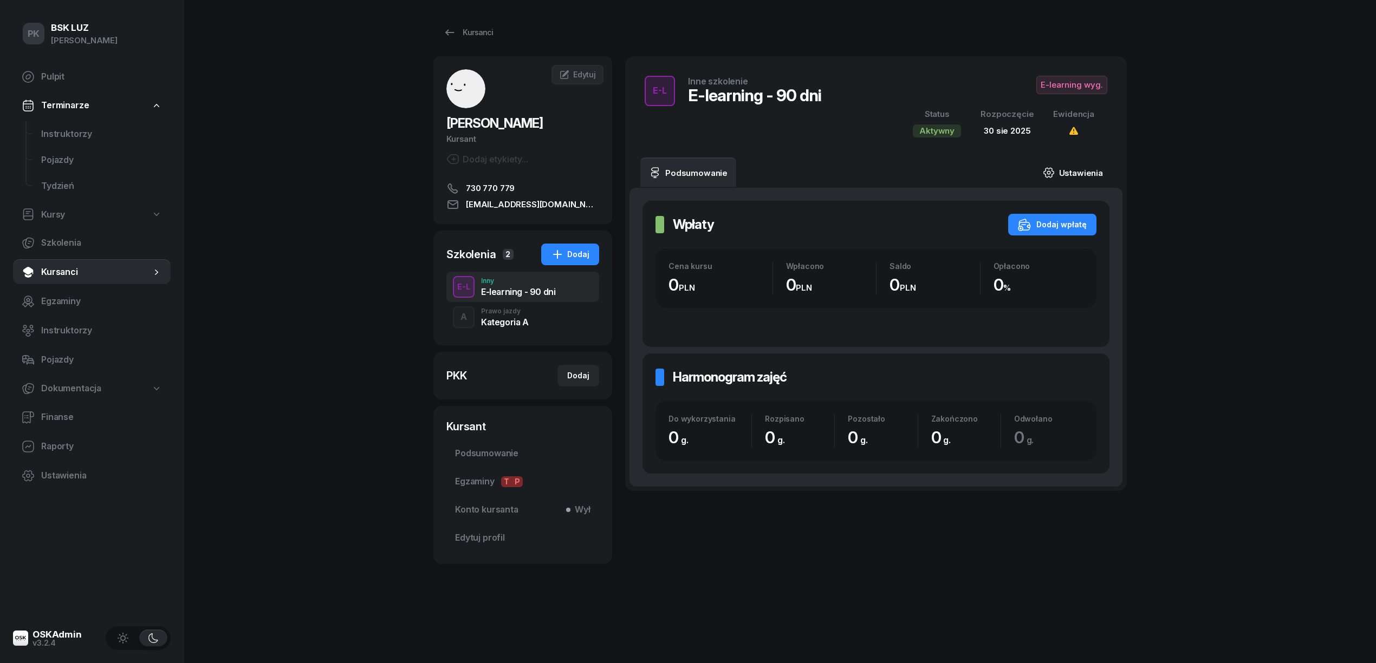
click at [1084, 172] on link "Ustawienia" at bounding box center [1072, 173] width 77 height 30
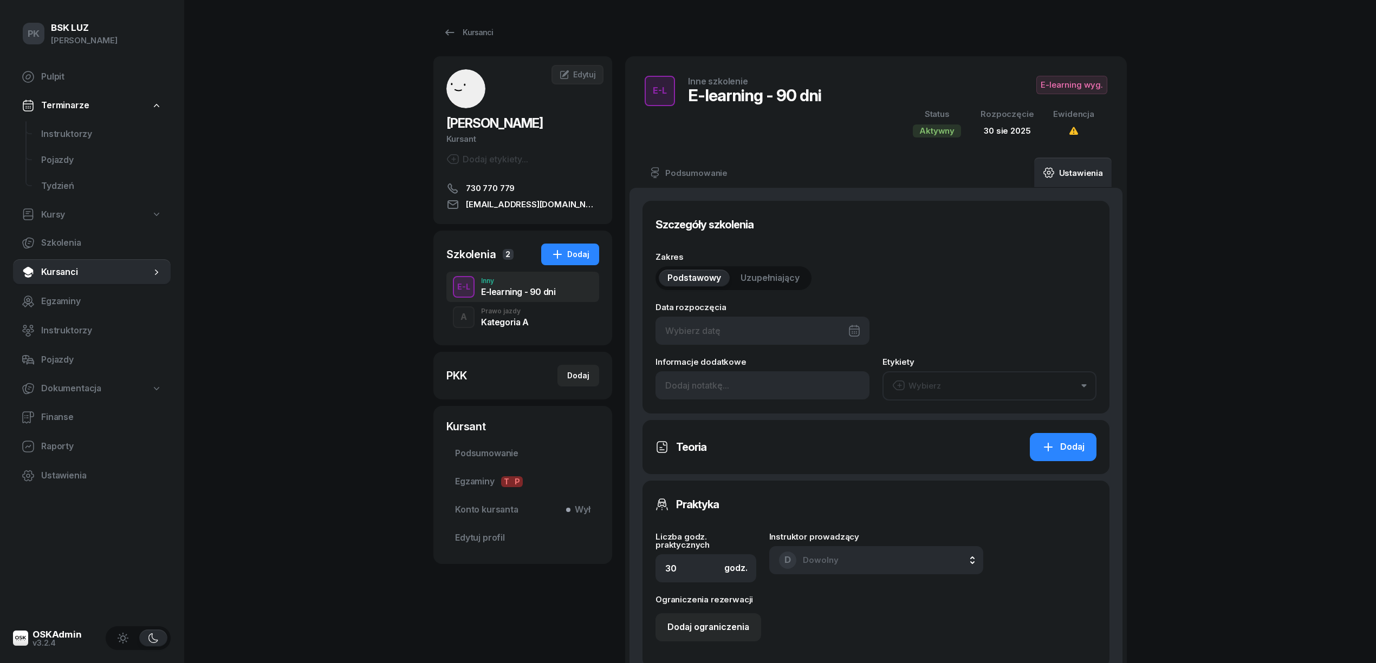
scroll to position [281, 0]
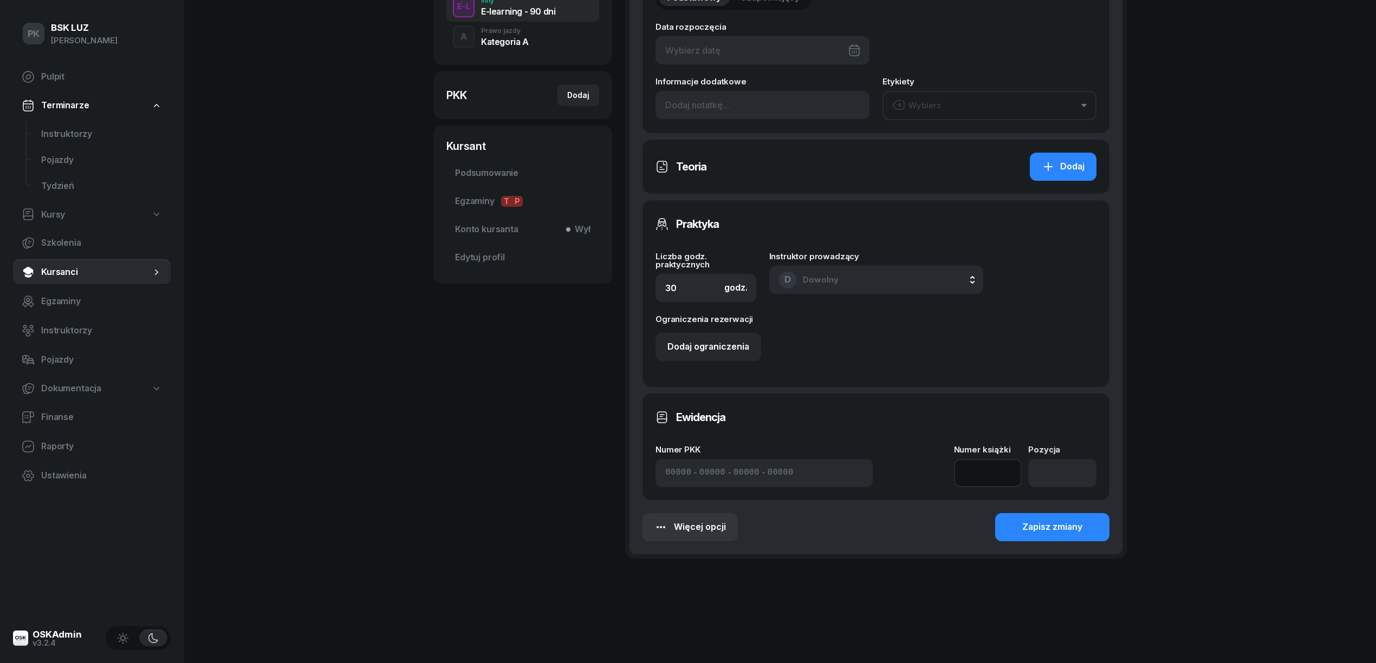
click at [984, 479] on input at bounding box center [988, 473] width 68 height 28
type input "1"
click at [1059, 476] on input "number" at bounding box center [1062, 473] width 68 height 28
type input "1"
type input "30/08/2025"
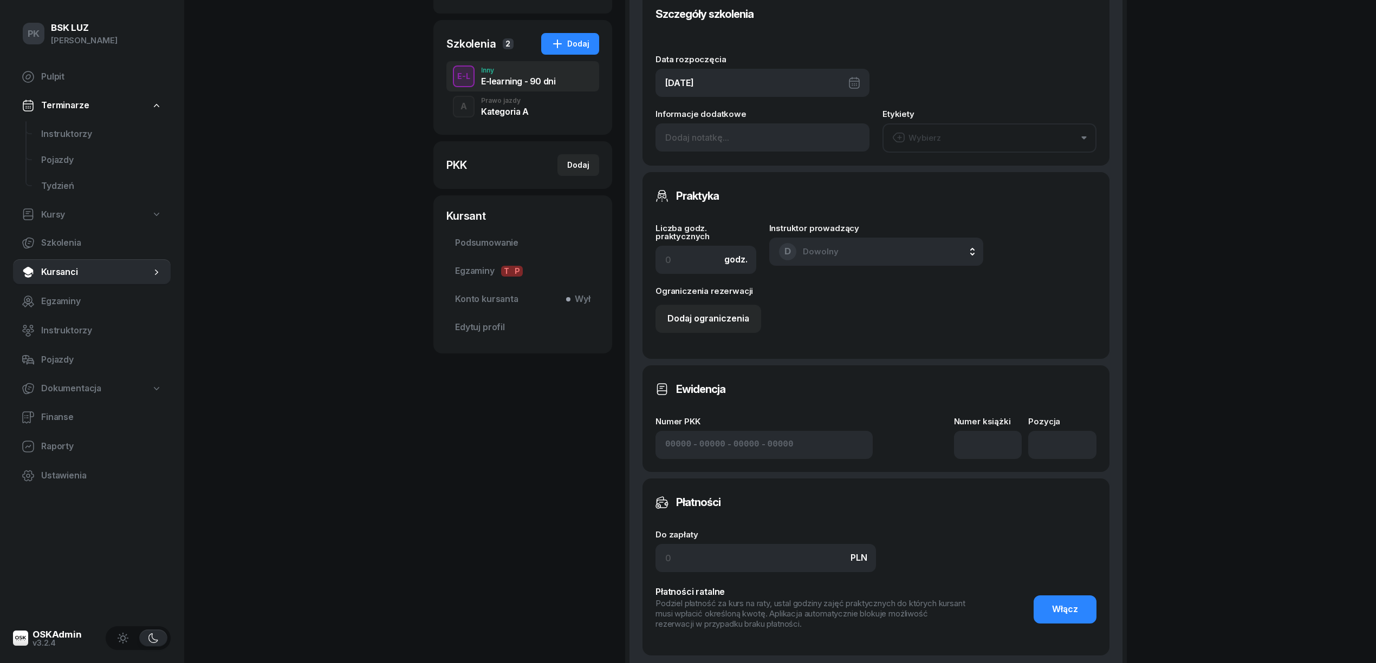
scroll to position [217, 0]
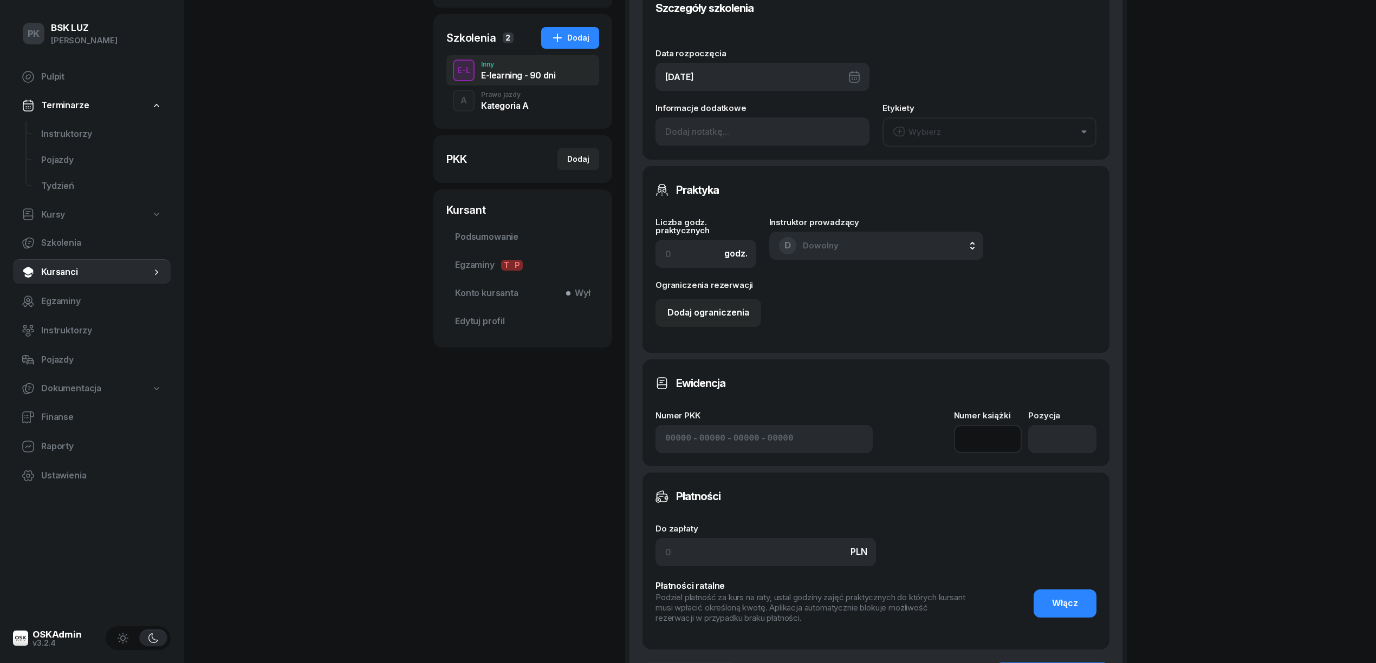
click at [998, 443] on input at bounding box center [988, 439] width 68 height 28
type input "1"
click at [1049, 444] on input "number" at bounding box center [1062, 439] width 68 height 28
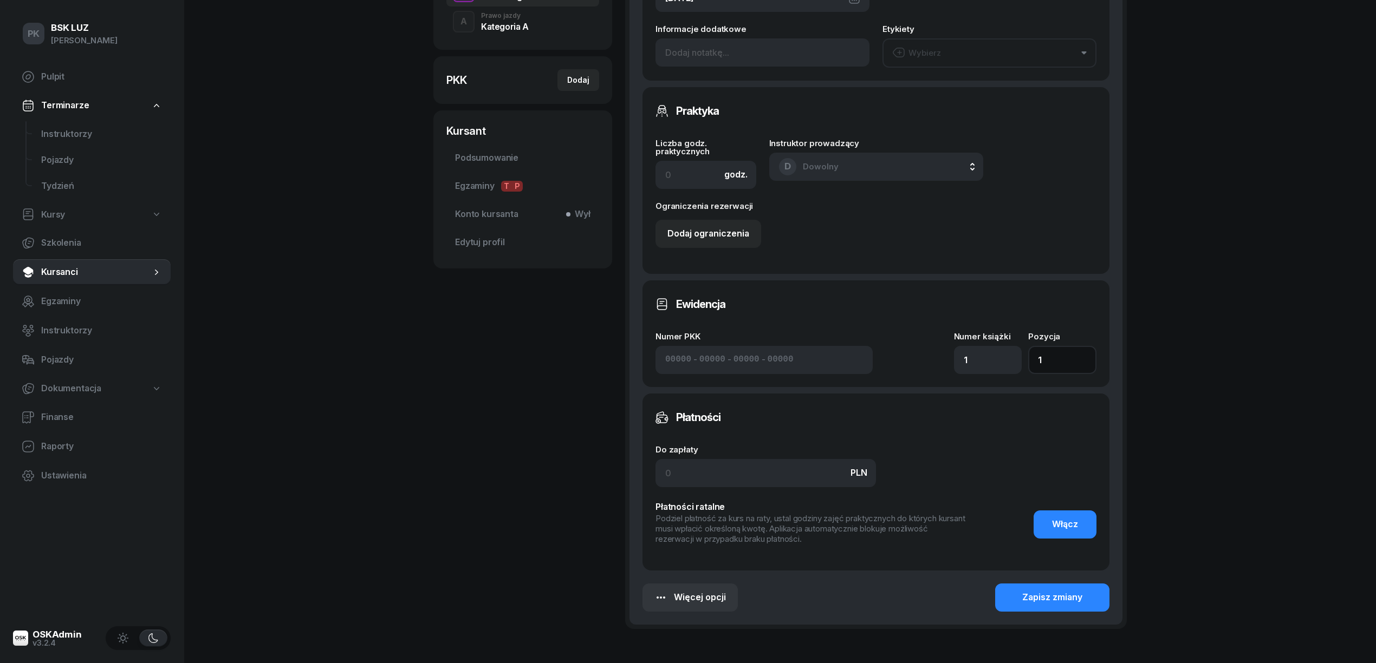
scroll to position [367, 0]
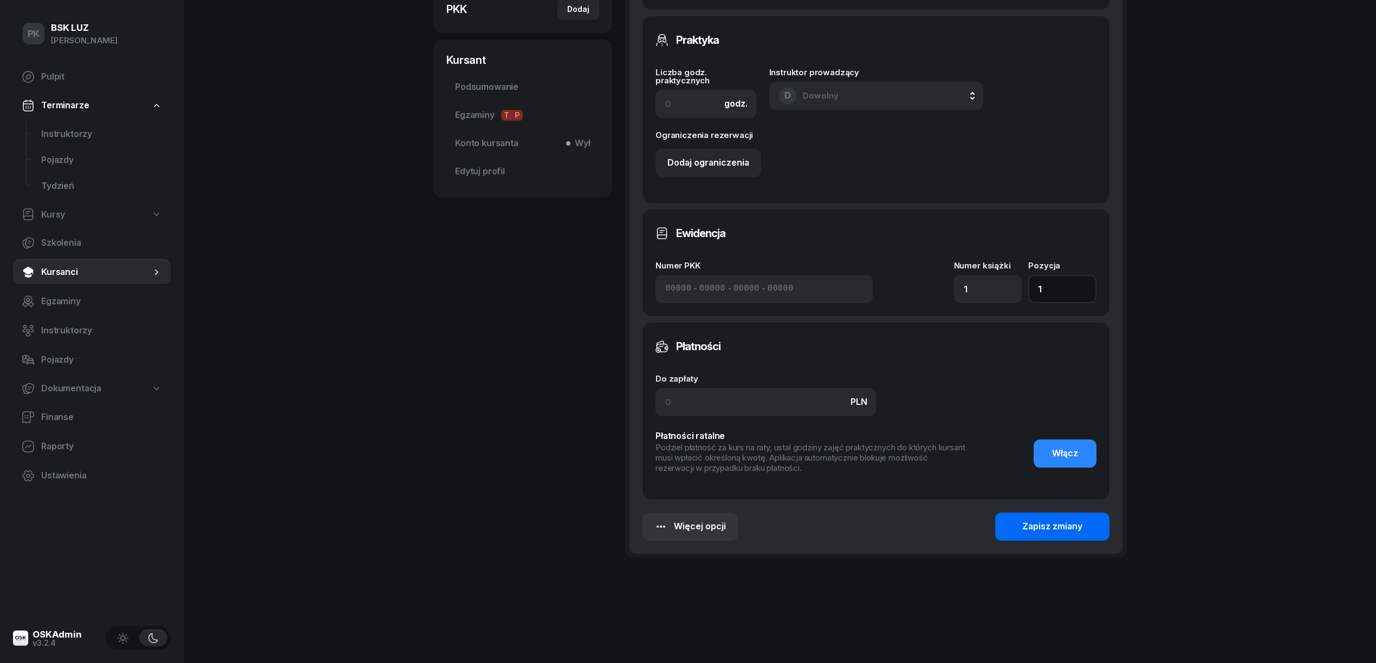
type input "1"
click at [1057, 517] on button "Zapisz zmiany" at bounding box center [1052, 527] width 114 height 28
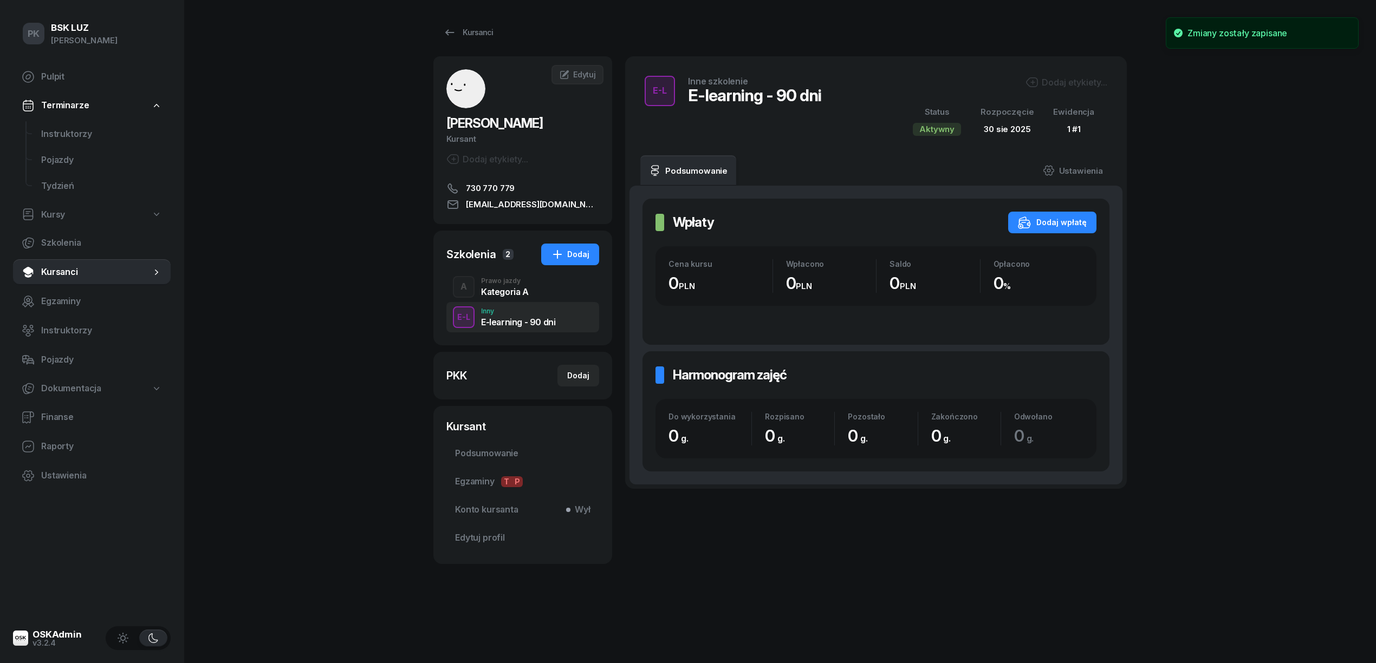
scroll to position [0, 0]
click at [495, 288] on div "Kategoria A" at bounding box center [505, 292] width 48 height 9
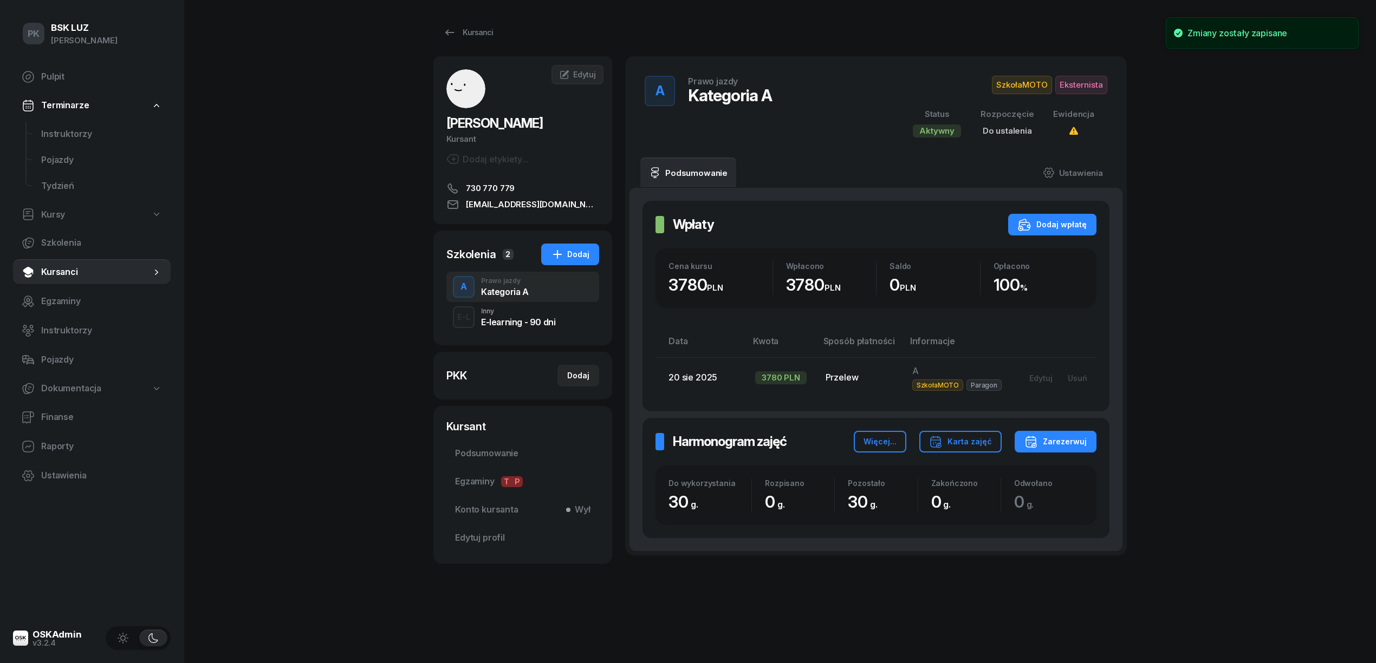
click at [503, 315] on div "E-learning - 90 dni" at bounding box center [518, 321] width 74 height 12
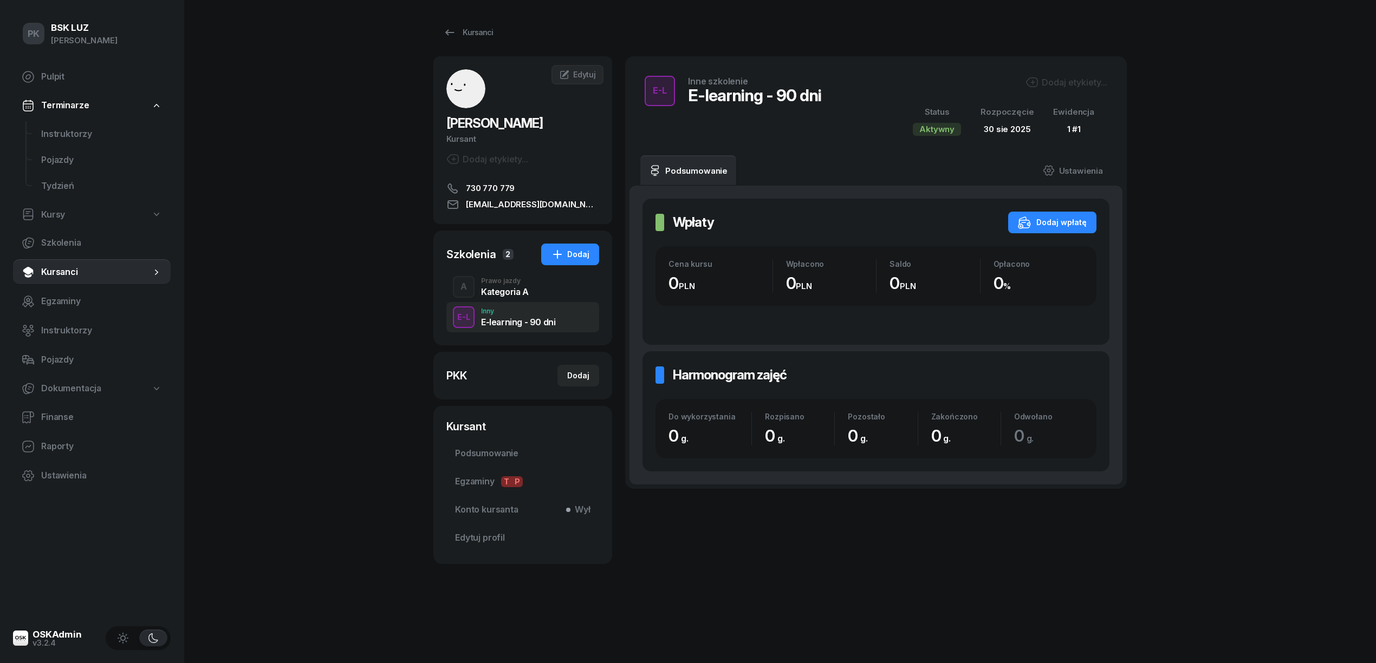
click at [1073, 87] on div "Dodaj etykiety..." at bounding box center [1066, 82] width 82 height 13
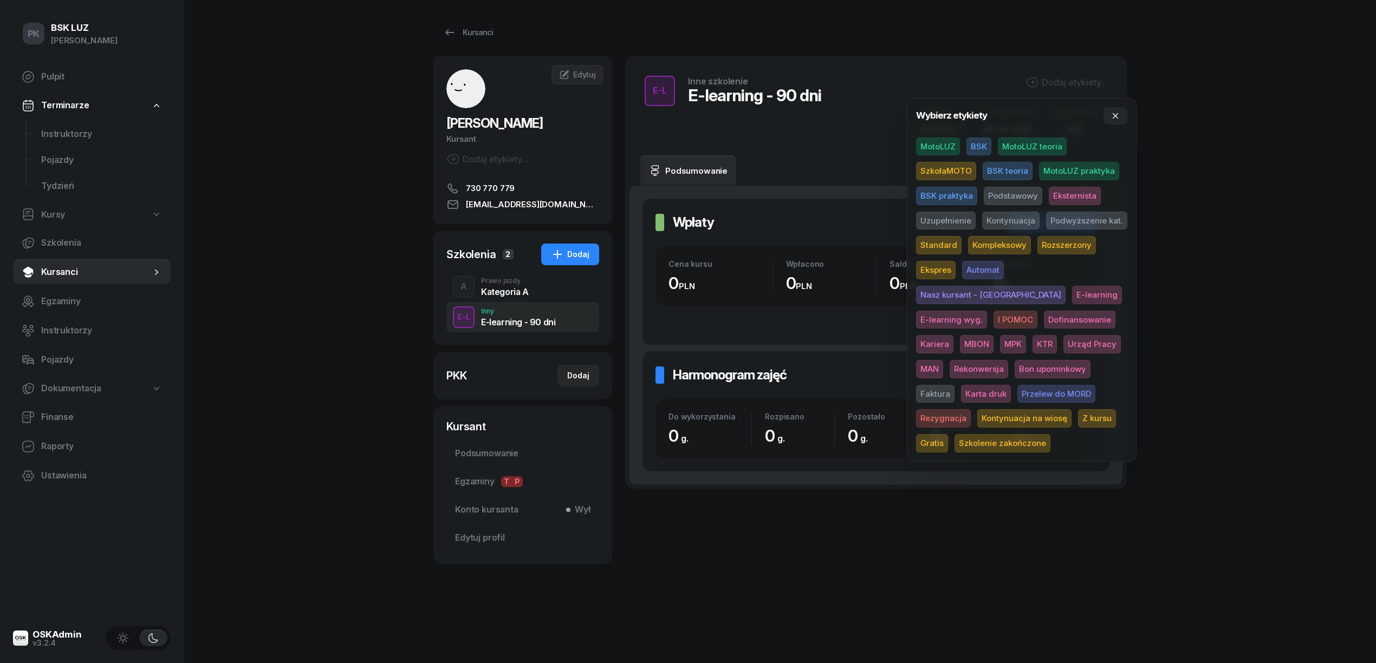
click at [987, 311] on span "E-learning wyg." at bounding box center [951, 320] width 71 height 18
click at [1246, 272] on div "PK BSK LUZ Piotr Klimek Pulpit Terminarze Instruktorzy Pojazdy Tydzień Kursy Sz…" at bounding box center [688, 331] width 1376 height 663
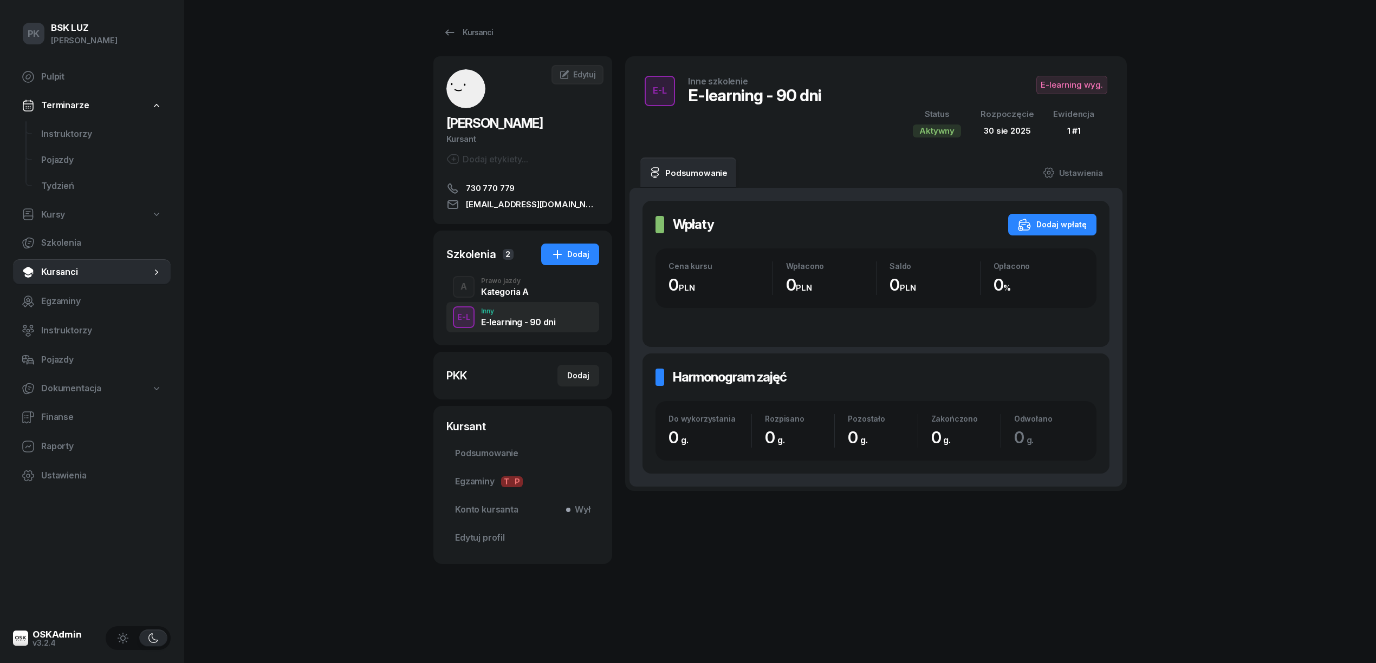
click at [505, 285] on div "Kategoria A" at bounding box center [505, 290] width 48 height 12
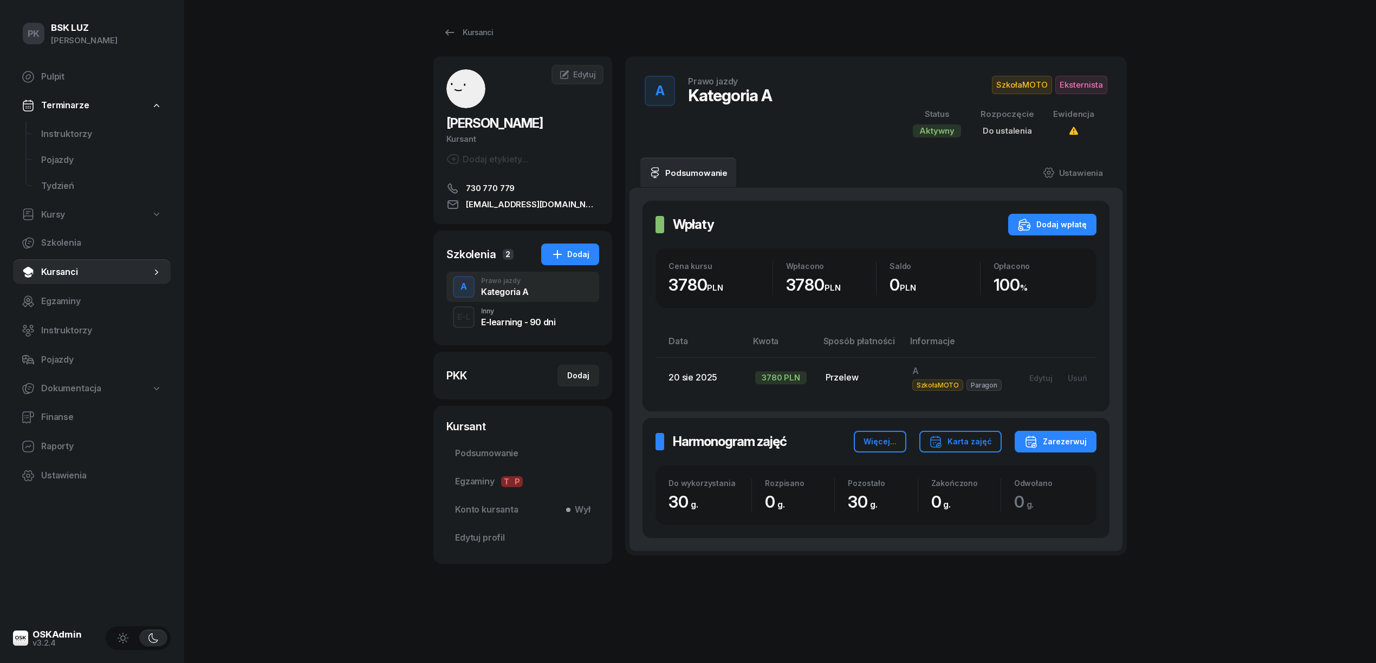
click at [1021, 77] on span "SzkołaMOTO" at bounding box center [1022, 85] width 60 height 18
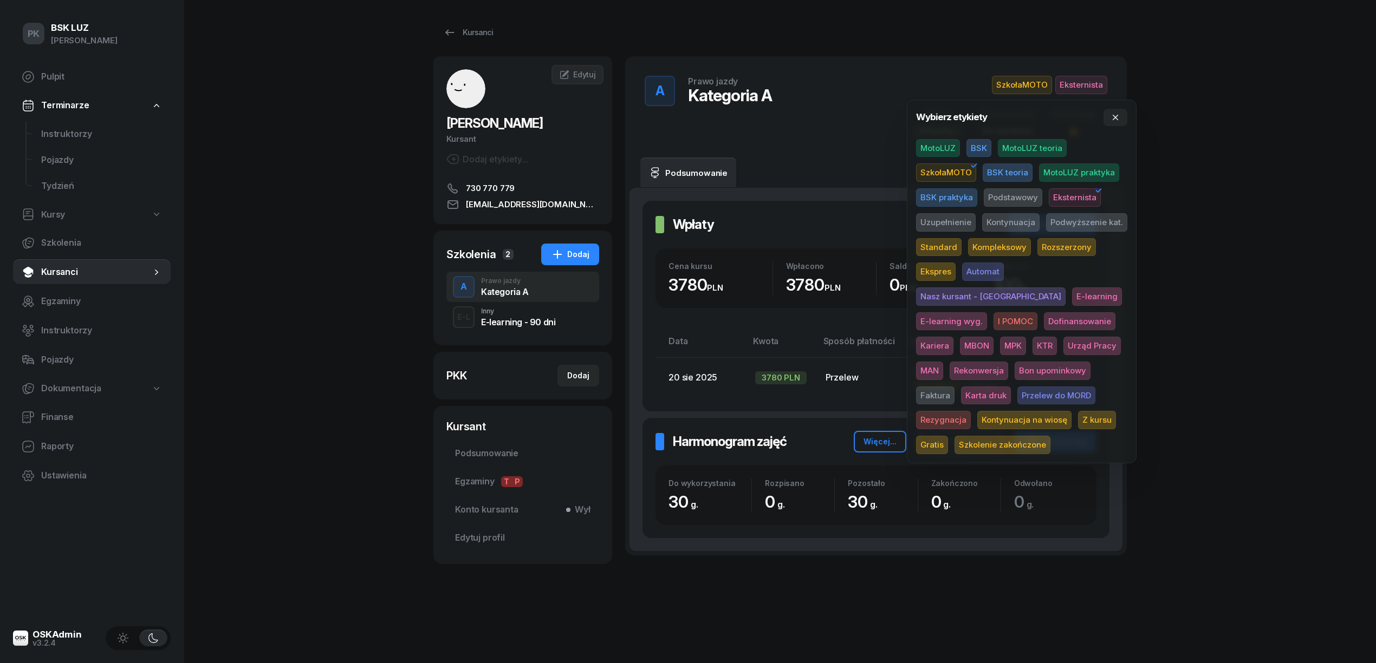
click at [939, 265] on span "Ekspres" at bounding box center [936, 272] width 40 height 18
click at [1220, 227] on div "PK BSK LUZ Piotr Klimek Pulpit Terminarze Instruktorzy Pojazdy Tydzień Kursy Sz…" at bounding box center [688, 331] width 1376 height 663
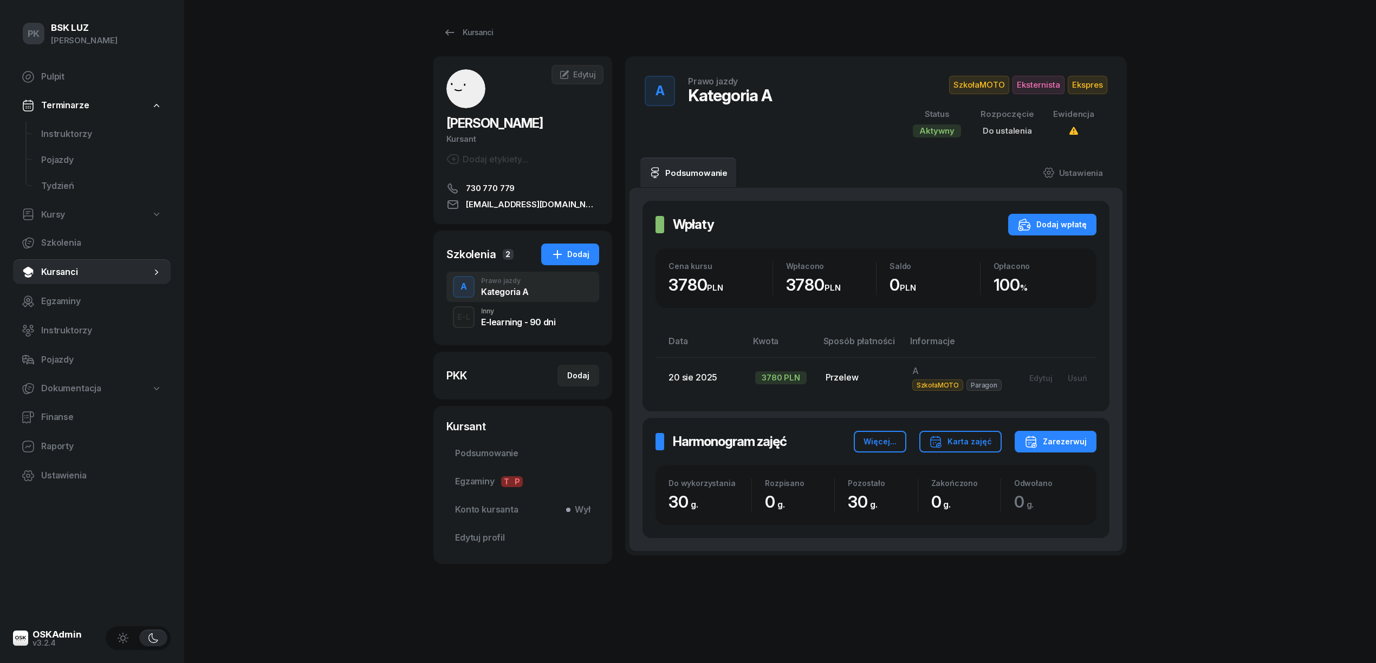
click at [516, 326] on div "E-learning - 90 dni" at bounding box center [518, 322] width 74 height 9
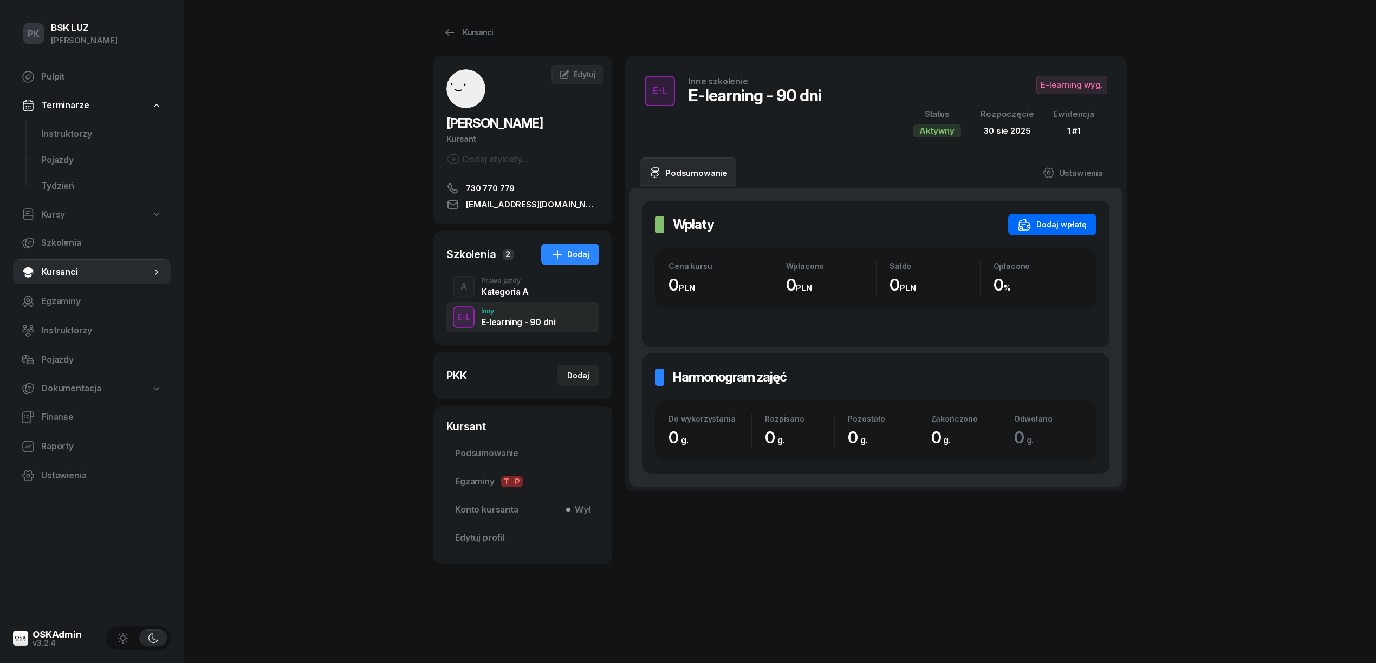
click at [1070, 221] on div "Dodaj wpłatę" at bounding box center [1052, 224] width 69 height 13
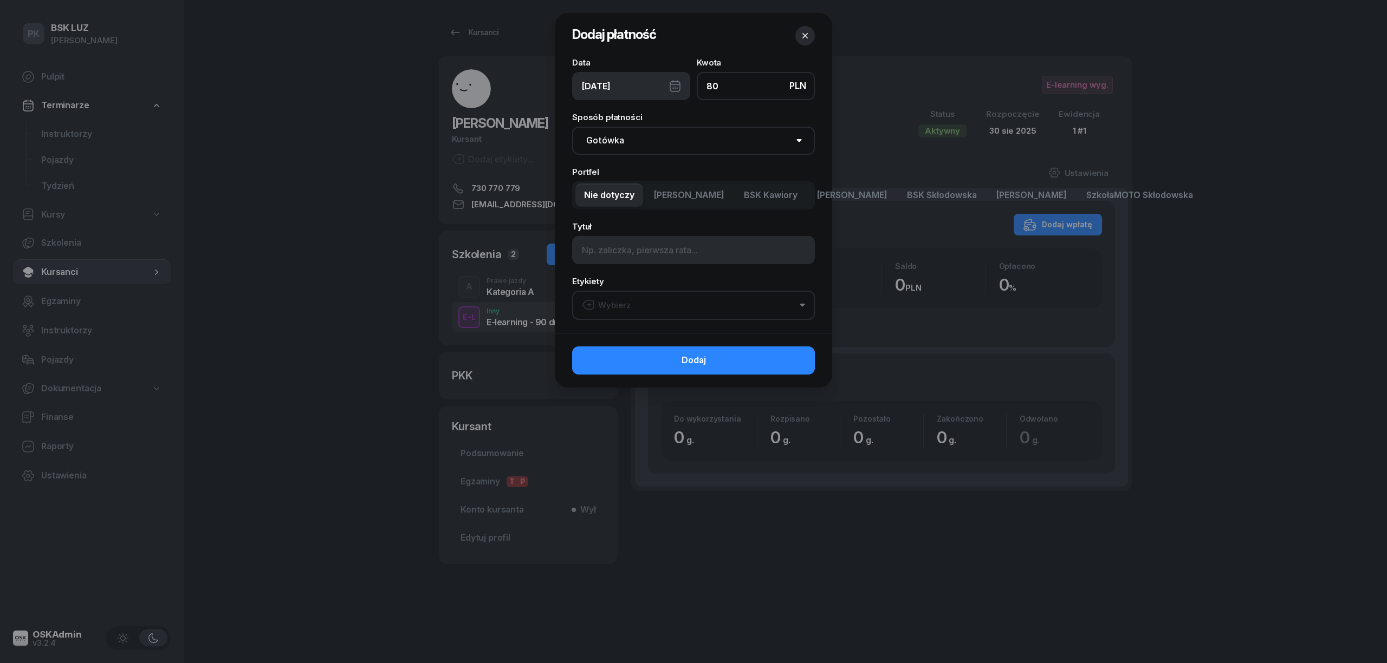
type input "80"
click at [673, 81] on div "01/09/2025" at bounding box center [631, 86] width 118 height 28
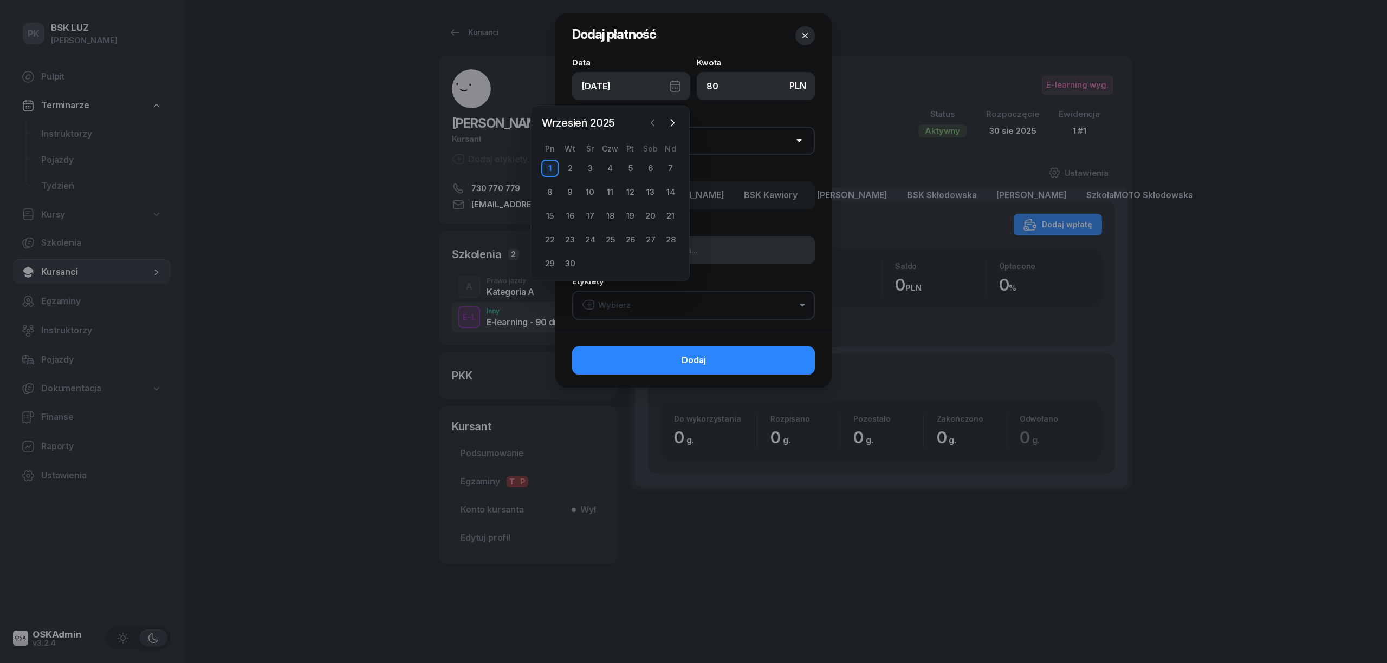
click at [648, 125] on icon "button" at bounding box center [652, 123] width 11 height 11
click at [588, 239] on div "20" at bounding box center [589, 239] width 17 height 17
type input "20/08/2025"
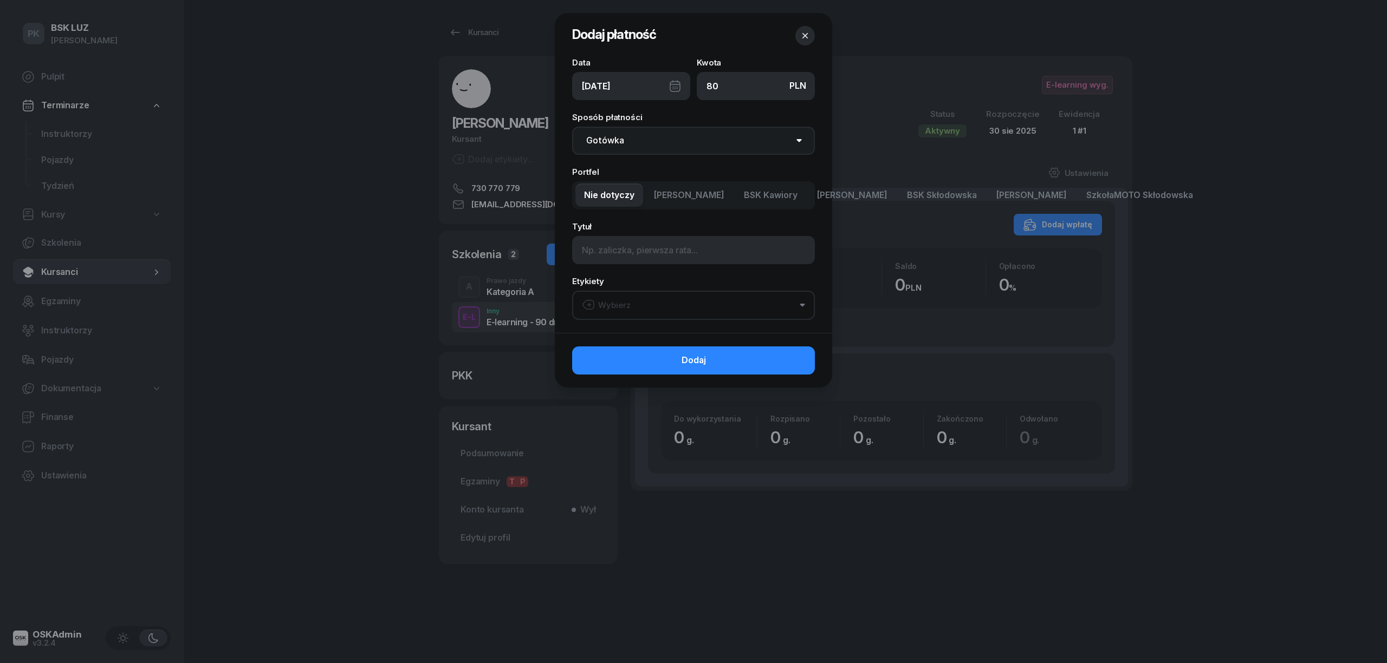
click at [624, 141] on select "Gotówka Karta Przelew Płatności online BLIK" at bounding box center [693, 141] width 243 height 28
select select "transfer"
click at [572, 127] on select "Gotówka Karta Przelew Płatności online BLIK" at bounding box center [693, 141] width 243 height 28
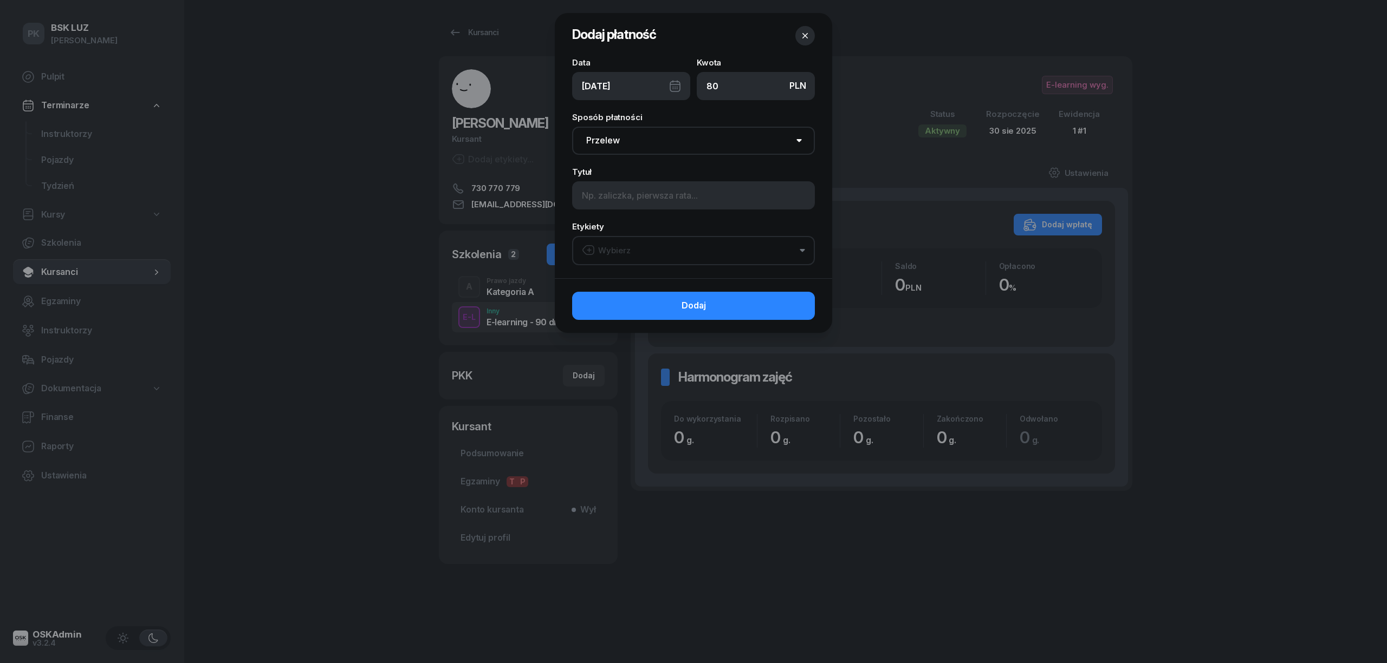
click at [637, 248] on button "Wybierz" at bounding box center [693, 250] width 243 height 29
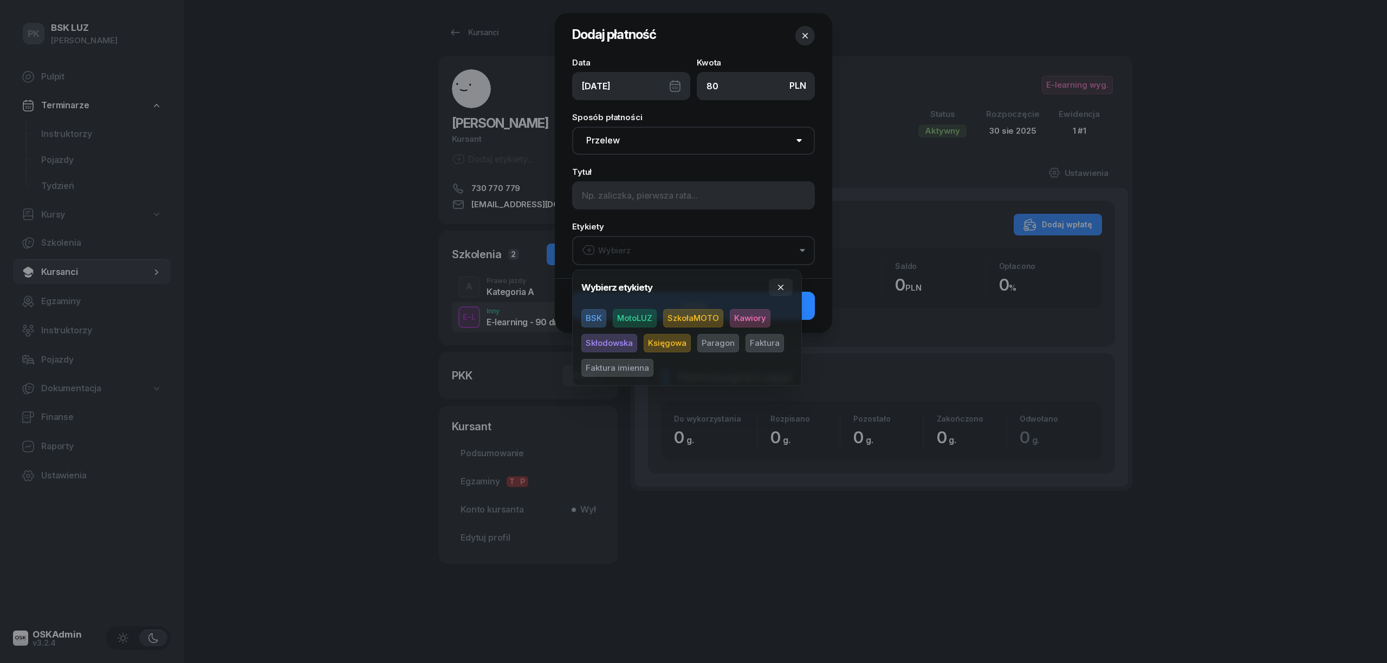
click at [676, 317] on span "SzkołaMOTO" at bounding box center [693, 318] width 60 height 18
click at [715, 343] on span "Paragon" at bounding box center [718, 343] width 42 height 18
click at [657, 346] on span "Księgowa" at bounding box center [666, 343] width 47 height 18
click at [784, 284] on icon "button" at bounding box center [780, 287] width 9 height 9
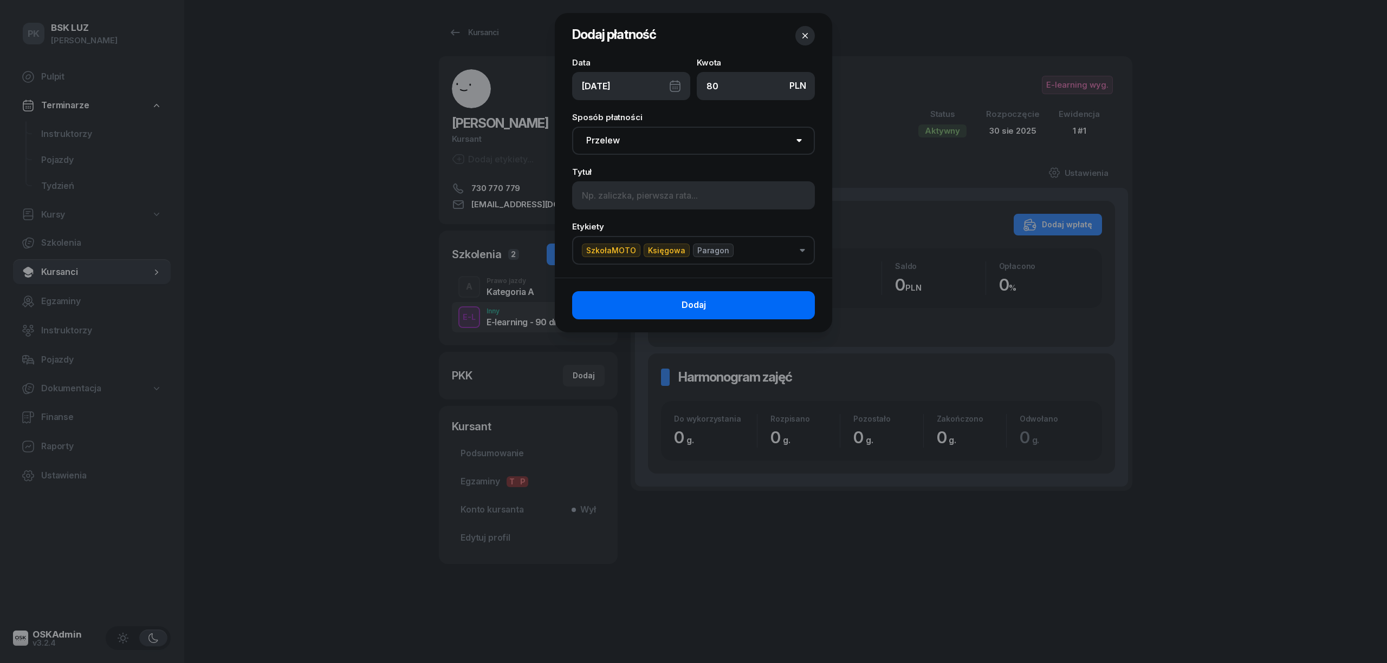
click at [785, 301] on button "Dodaj" at bounding box center [693, 305] width 243 height 28
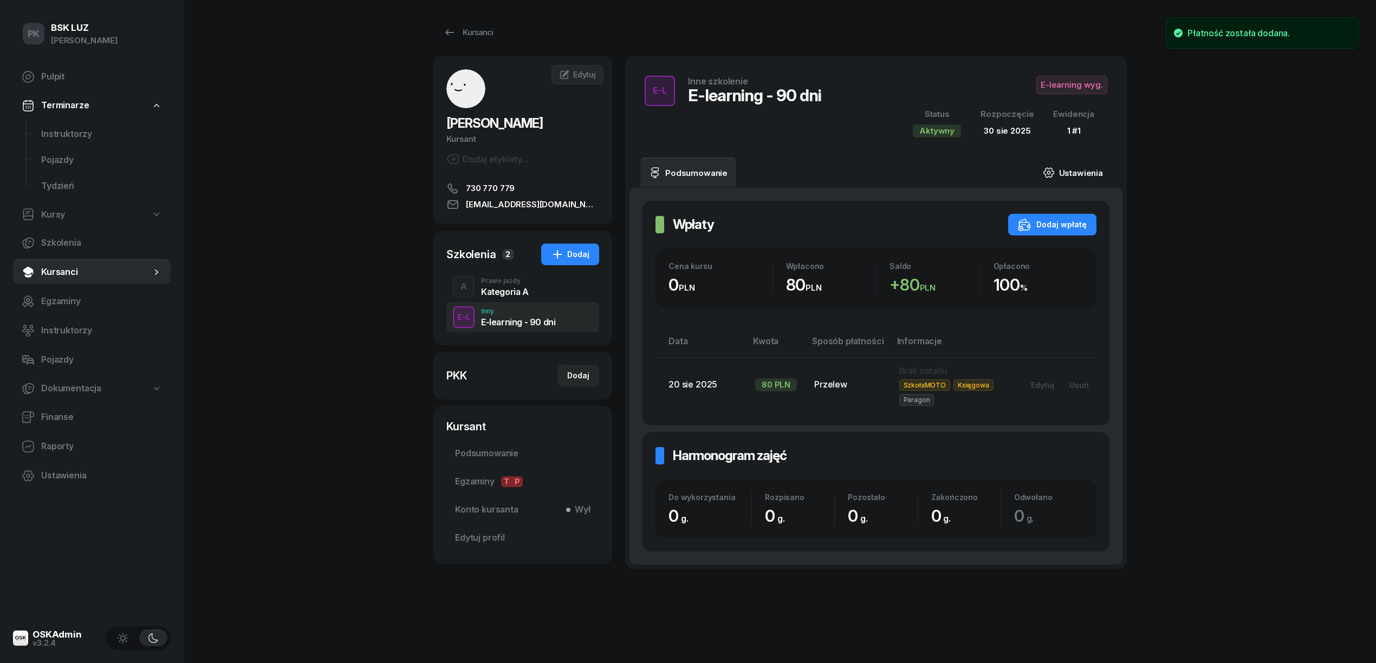
click at [1079, 173] on link "Ustawienia" at bounding box center [1072, 173] width 77 height 30
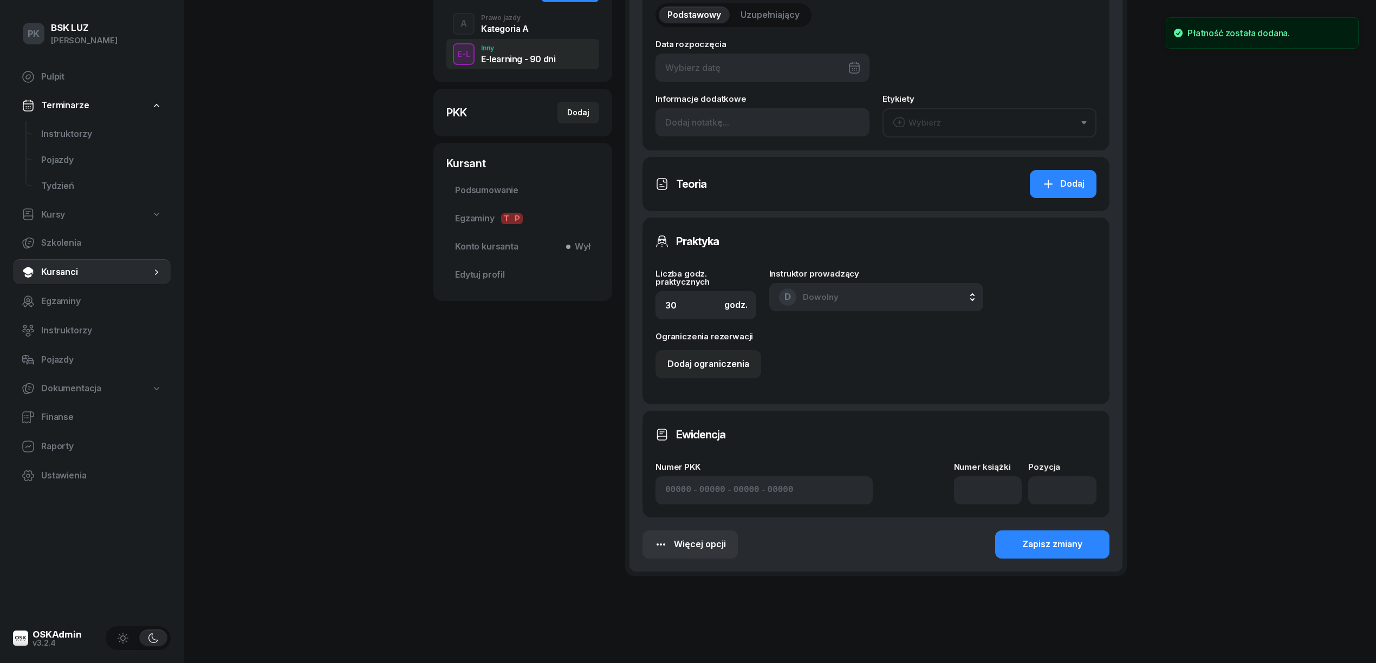
scroll to position [281, 0]
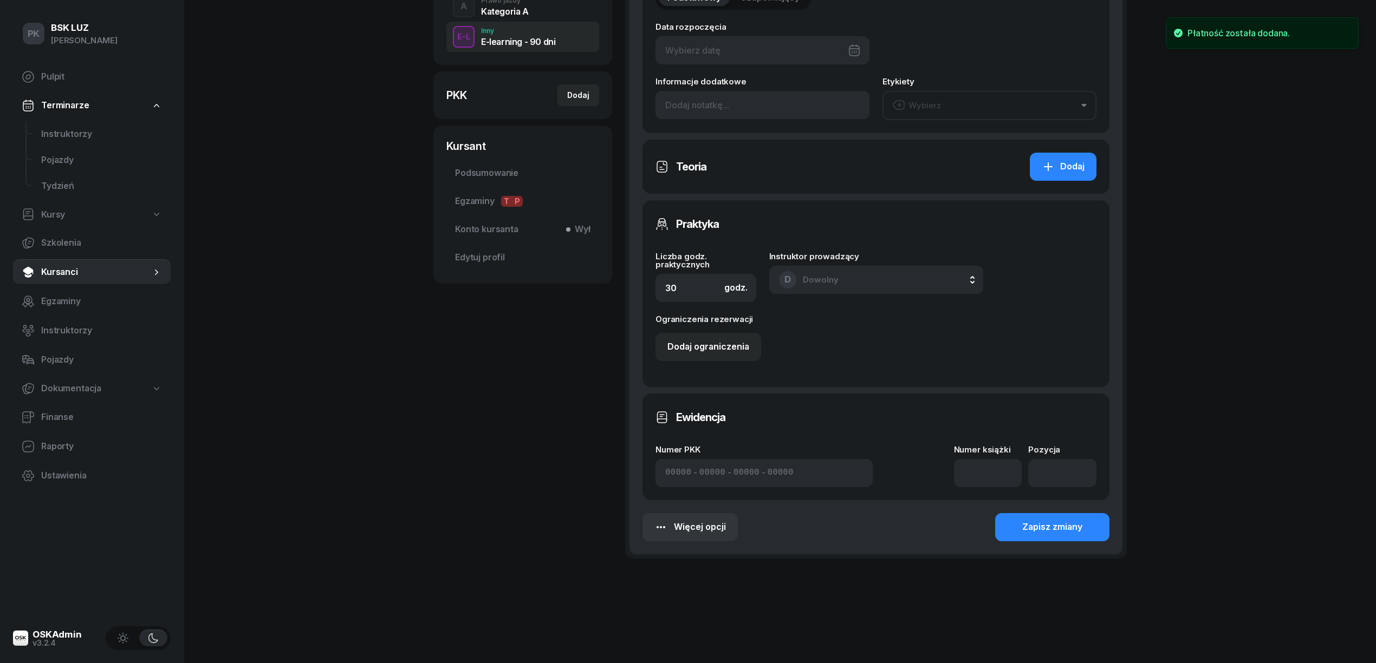
type input "30/08/2025"
type input "1"
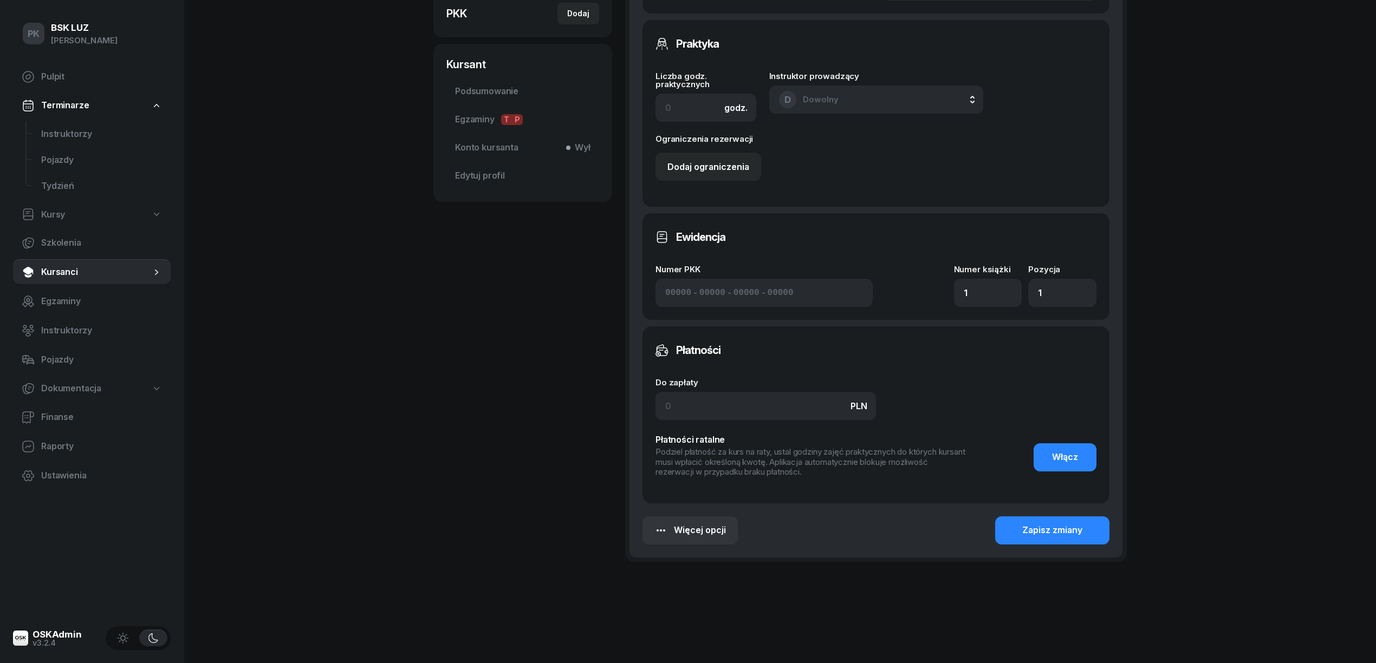
scroll to position [366, 0]
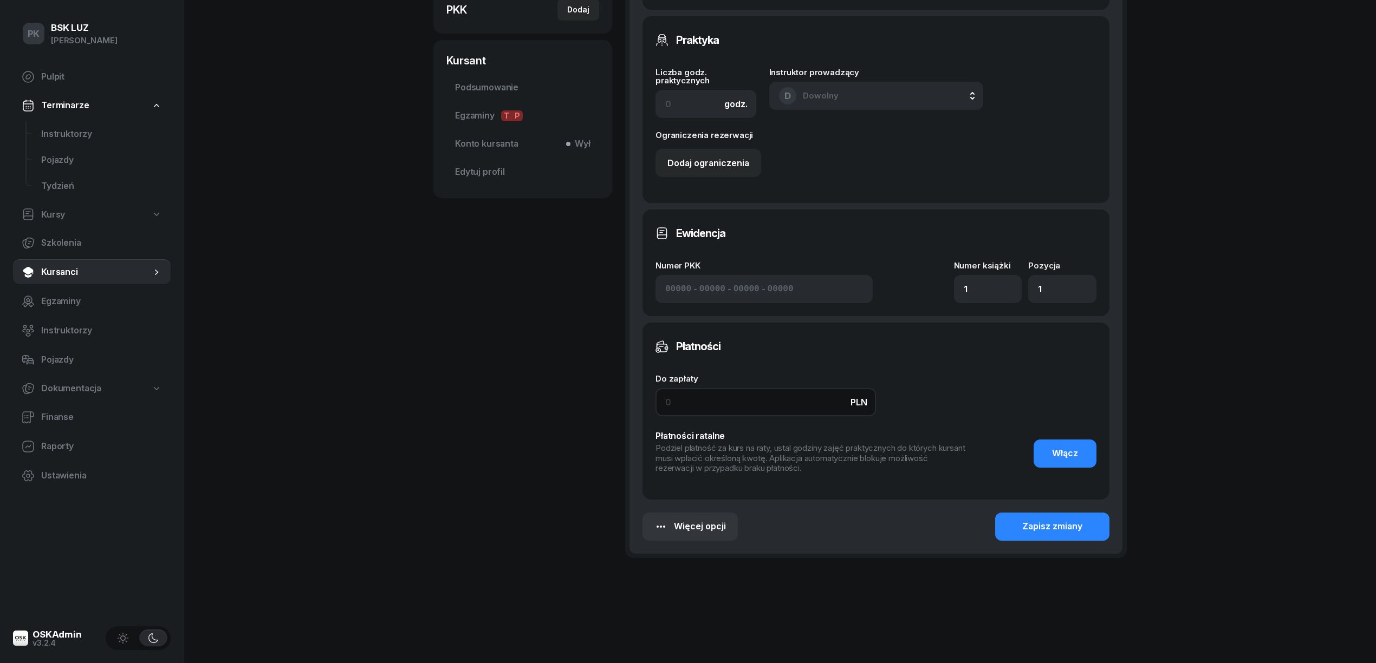
drag, startPoint x: 674, startPoint y: 402, endPoint x: 650, endPoint y: 404, distance: 24.4
click at [650, 404] on div "Płatności Do zapłaty PLN Płatności ratalne Podziel płatność za kurs na raty, us…" at bounding box center [875, 411] width 467 height 177
type input "80"
click at [1056, 532] on div "Zapisz zmiany" at bounding box center [1052, 527] width 60 height 14
click at [1043, 528] on div "Zapisz zmiany" at bounding box center [1052, 527] width 60 height 14
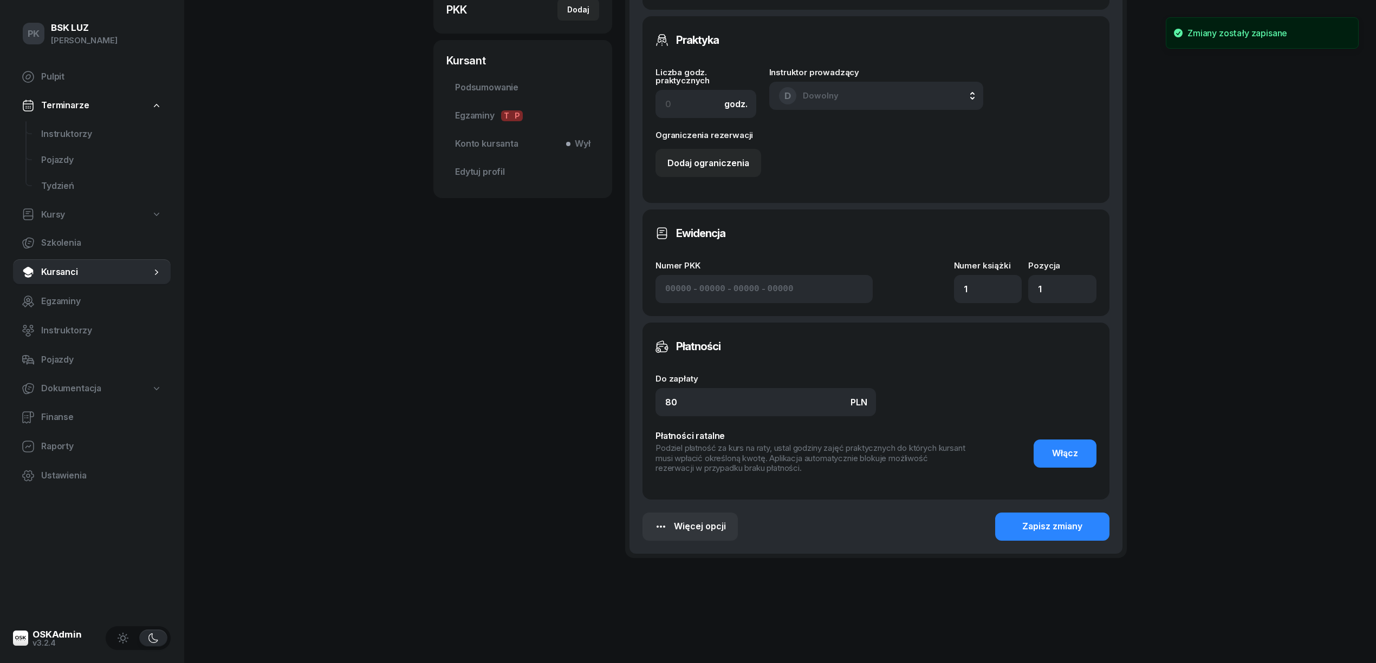
scroll to position [13, 0]
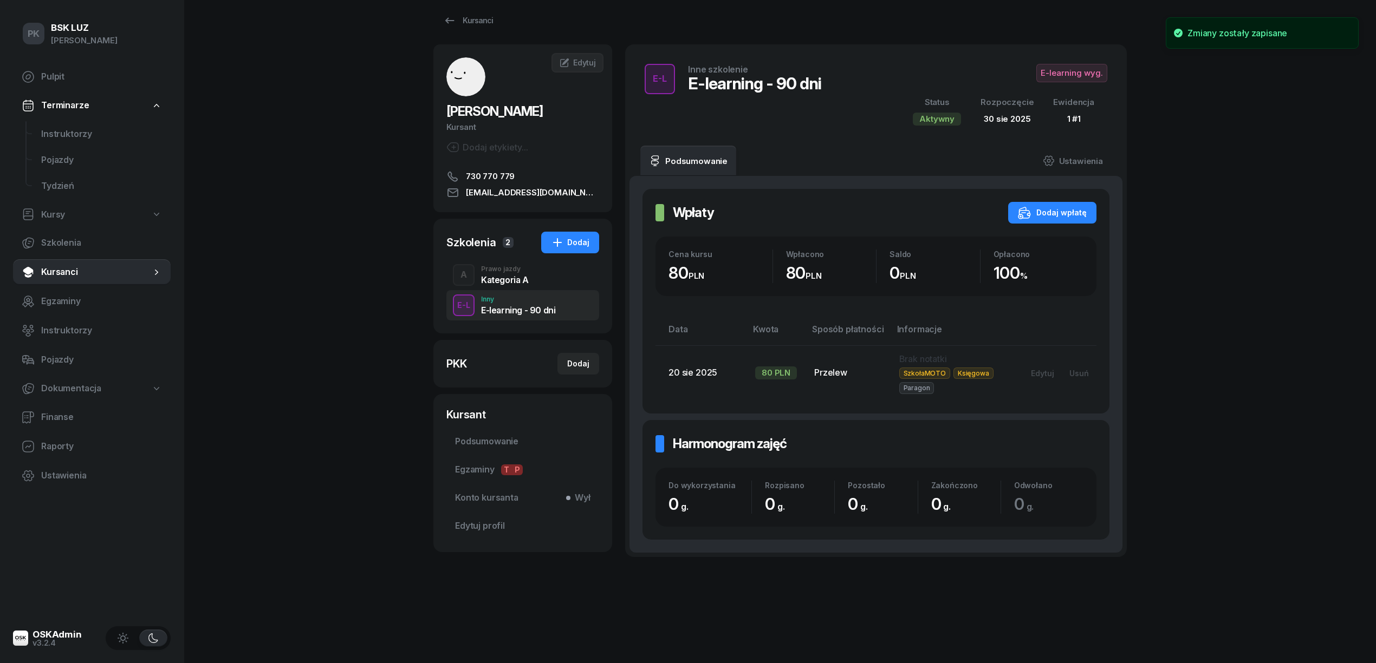
click at [479, 278] on div "A Prawo jazdy Kategoria A" at bounding box center [522, 275] width 153 height 30
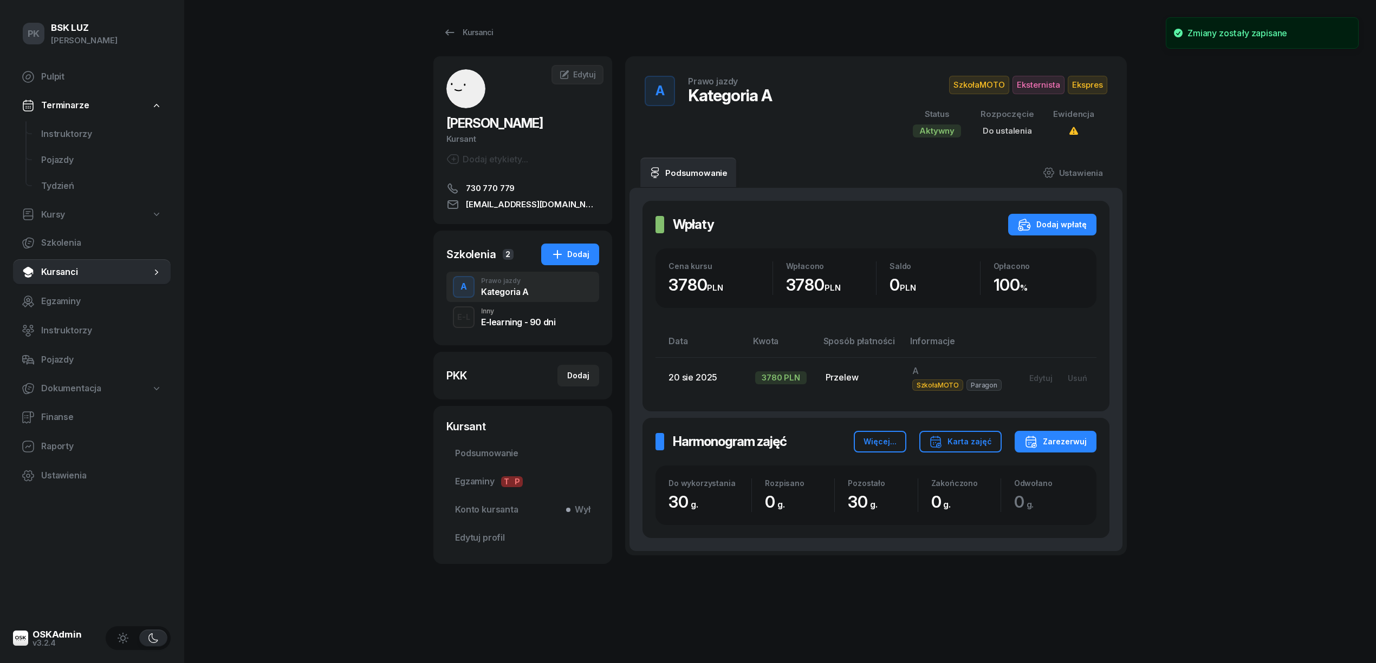
click at [503, 310] on div "Inny" at bounding box center [518, 311] width 74 height 6
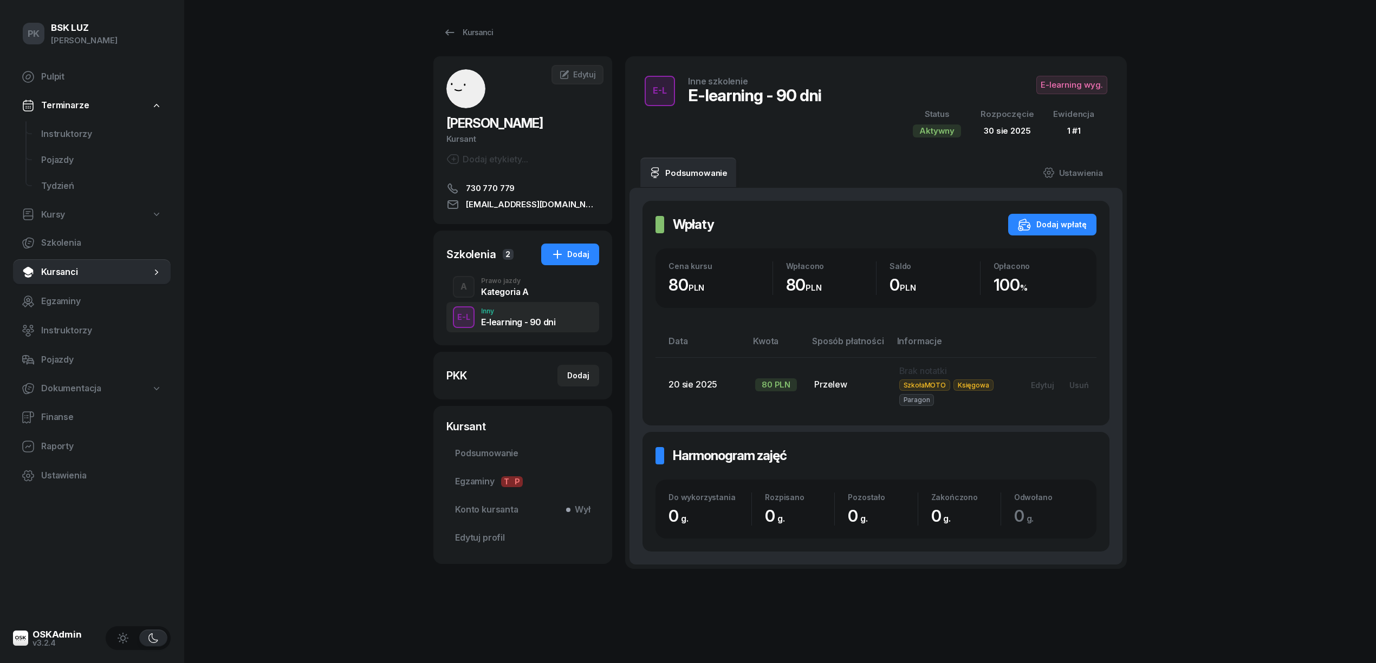
click at [514, 294] on div "Kategoria A" at bounding box center [505, 292] width 48 height 9
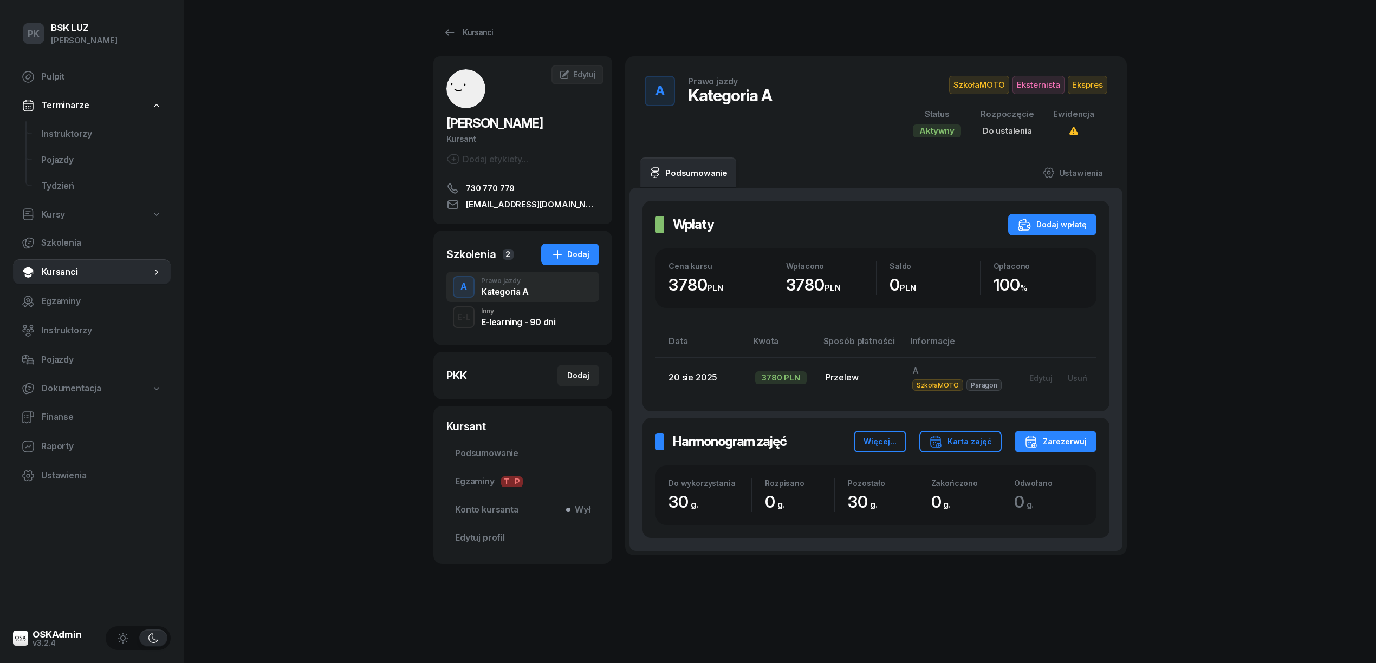
click at [516, 309] on div "Inny" at bounding box center [518, 311] width 74 height 6
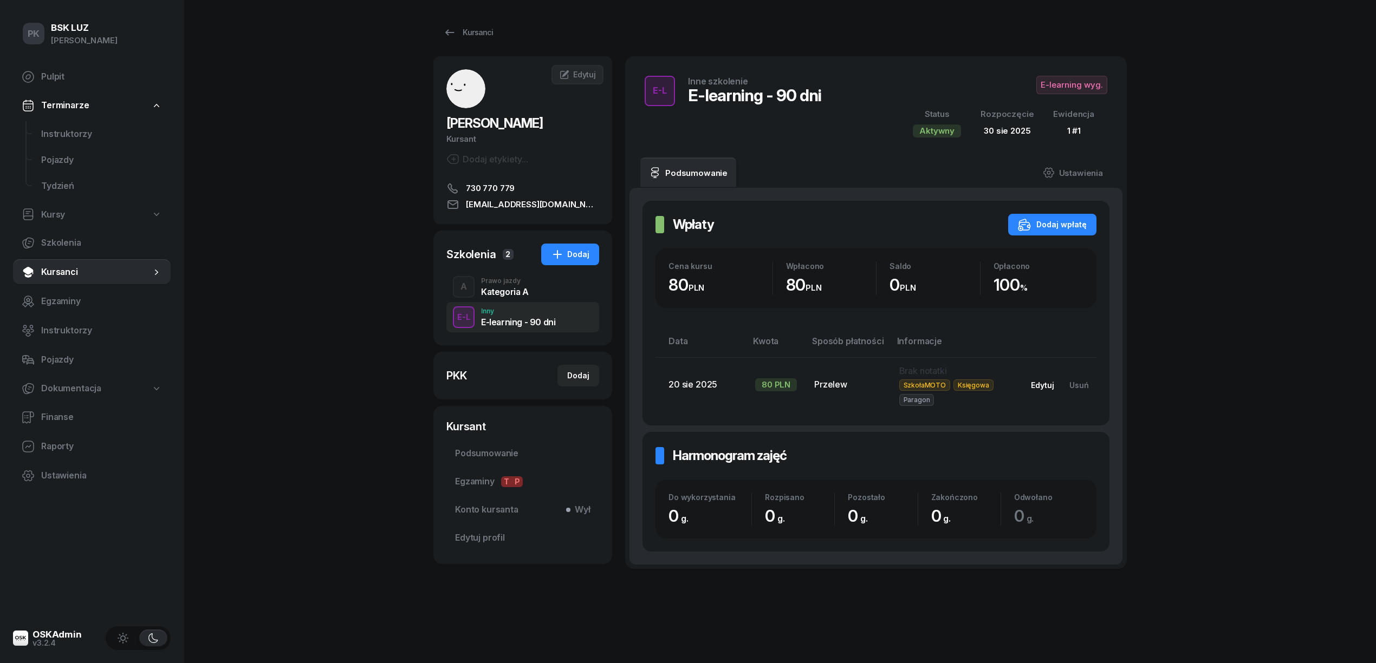
click at [1045, 377] on button "Edytuj" at bounding box center [1042, 385] width 38 height 18
select select "transfer"
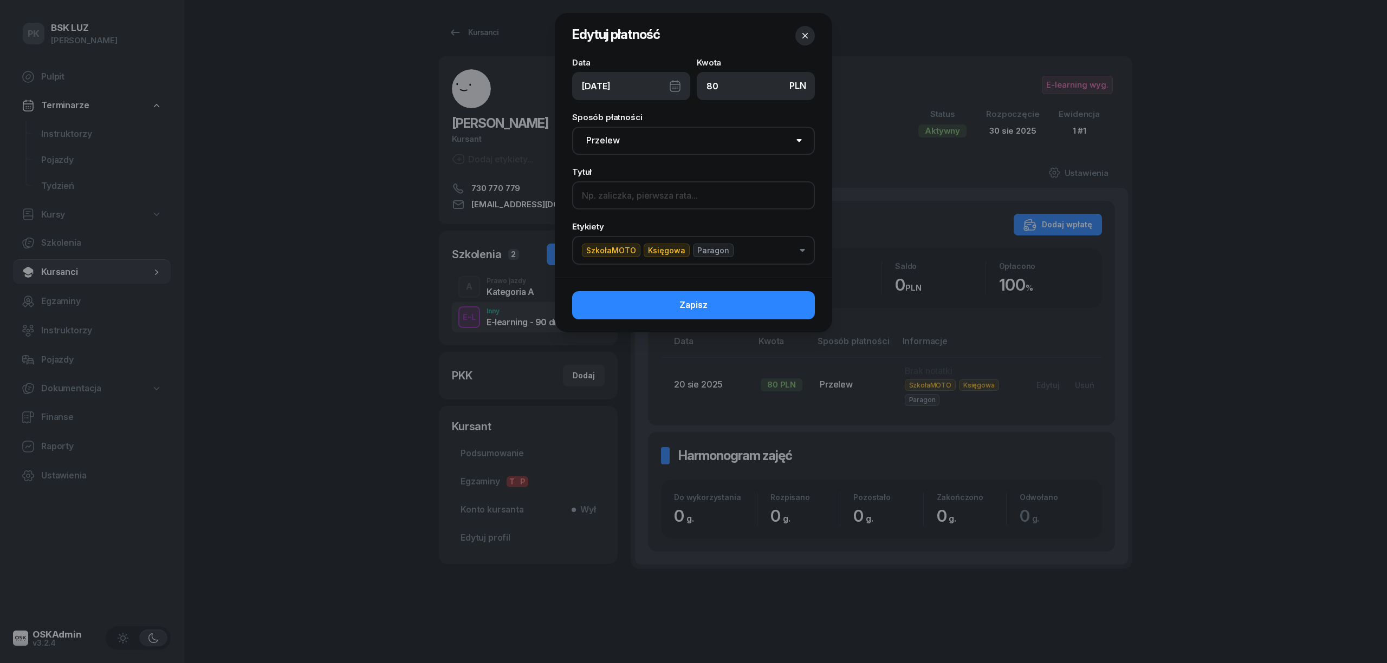
click at [624, 198] on input at bounding box center [693, 195] width 243 height 28
type input "E-learning"
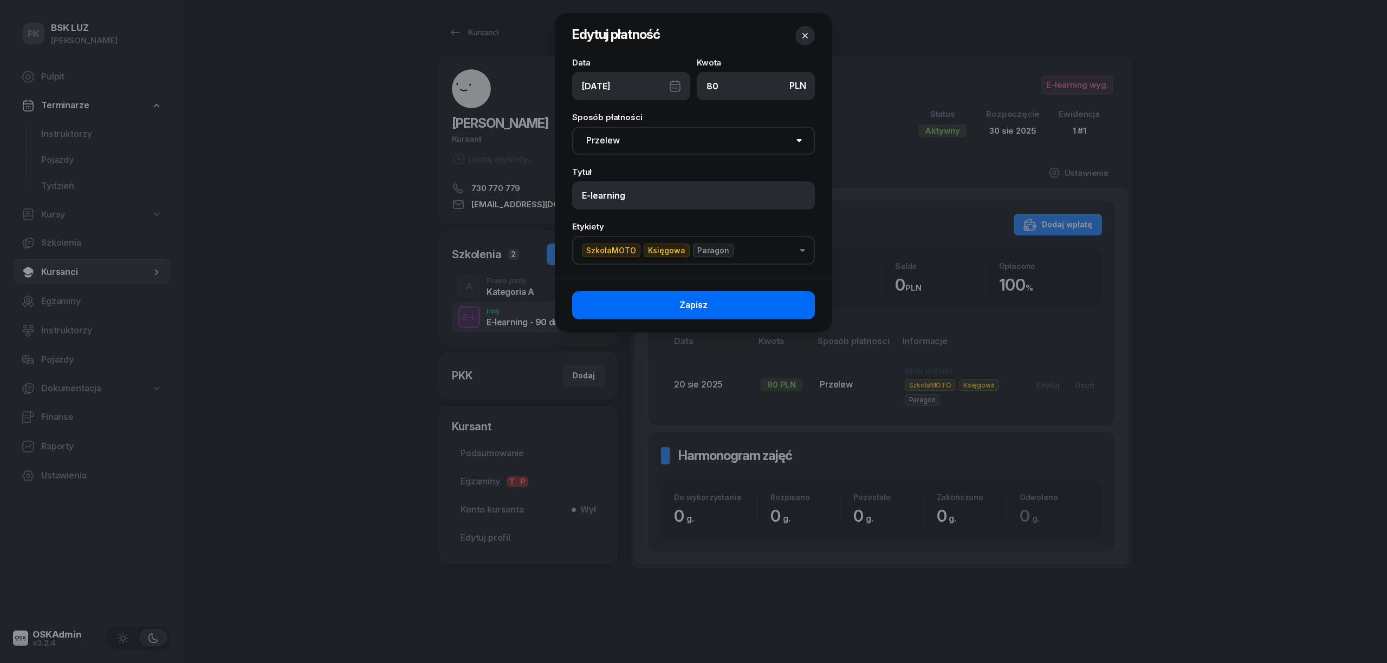
click at [737, 305] on button "Zapisz" at bounding box center [693, 305] width 243 height 28
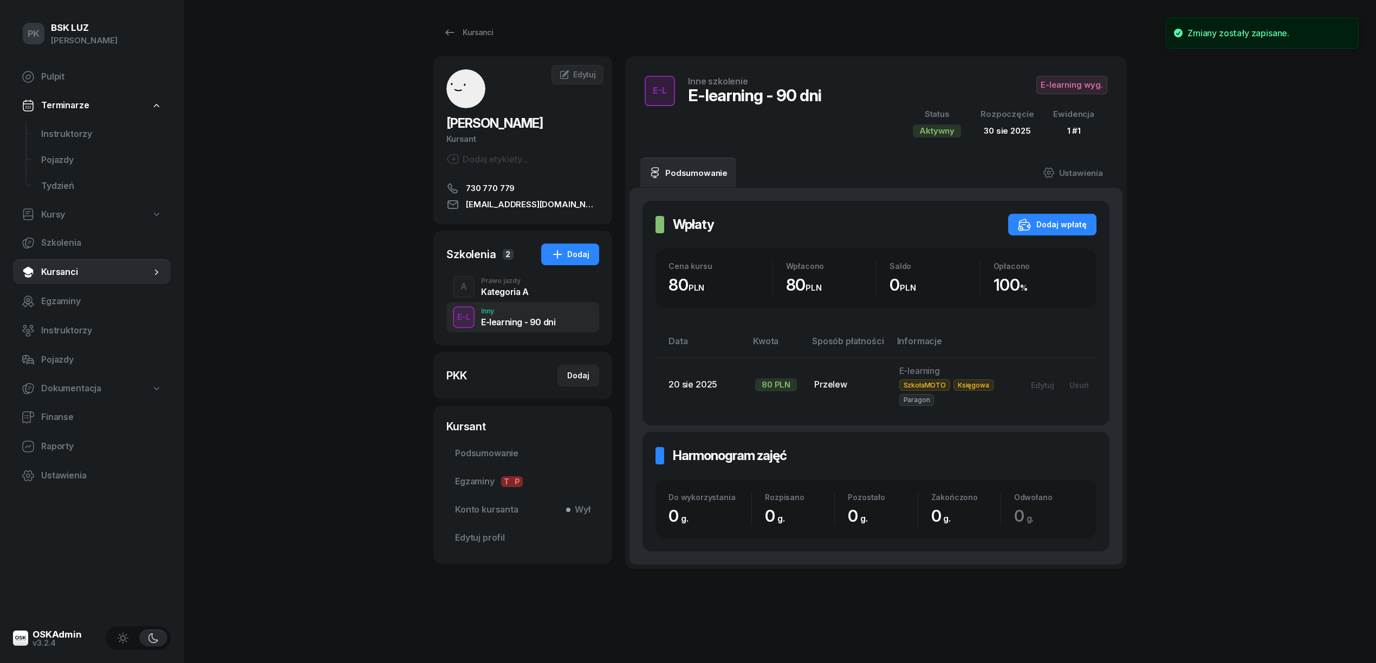
click at [514, 291] on div "Kategoria A" at bounding box center [505, 292] width 48 height 9
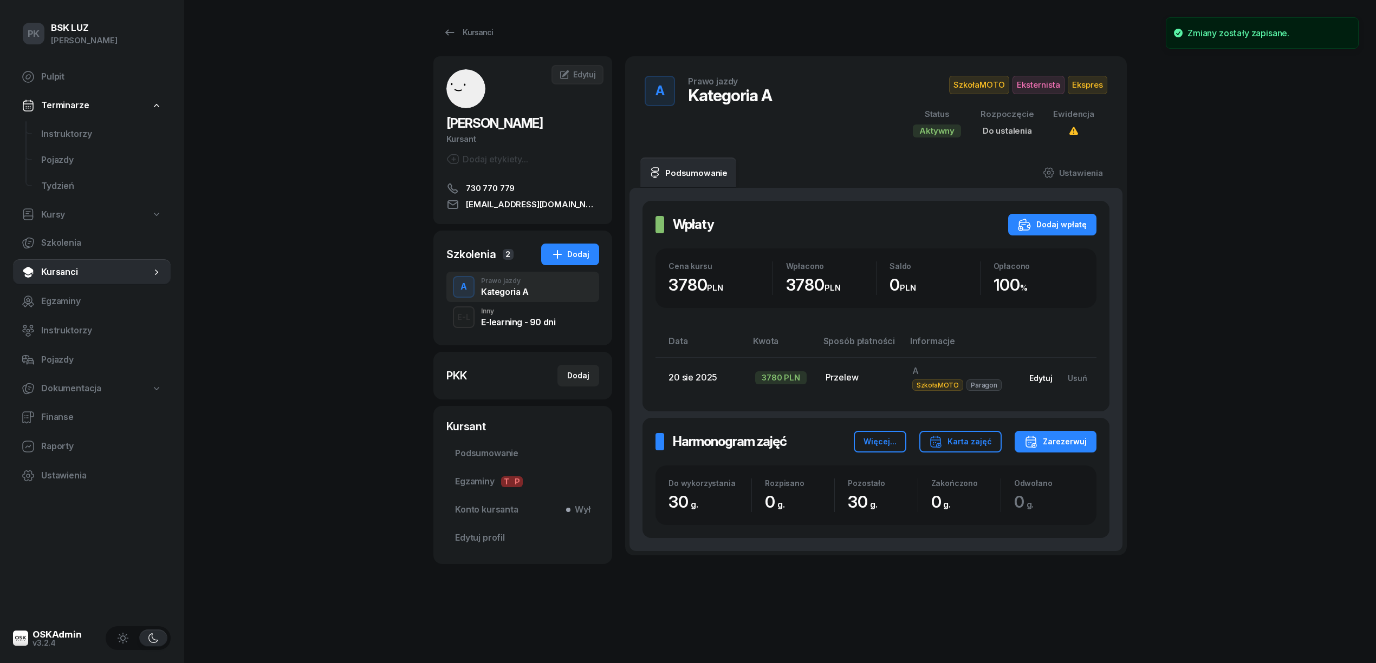
click at [1040, 375] on div "Edytuj" at bounding box center [1040, 378] width 23 height 9
select select "transfer"
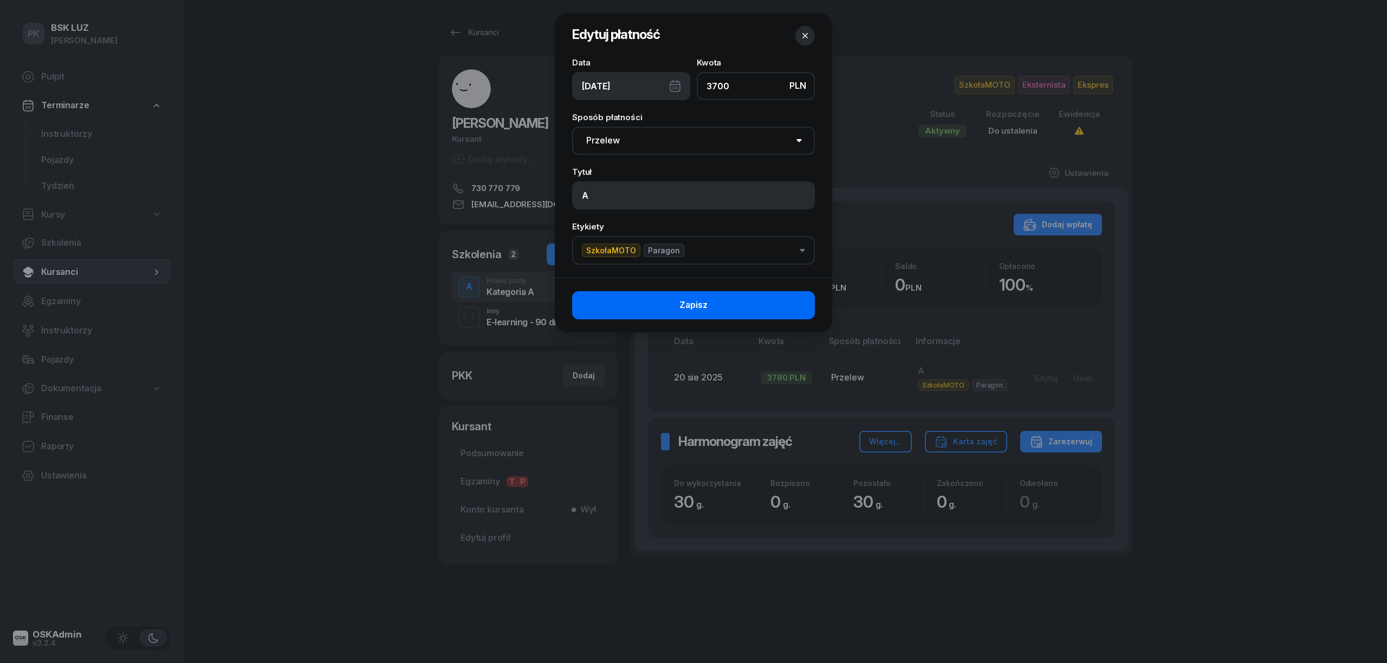
type input "3700"
click at [743, 303] on button "Zapisz" at bounding box center [693, 305] width 243 height 28
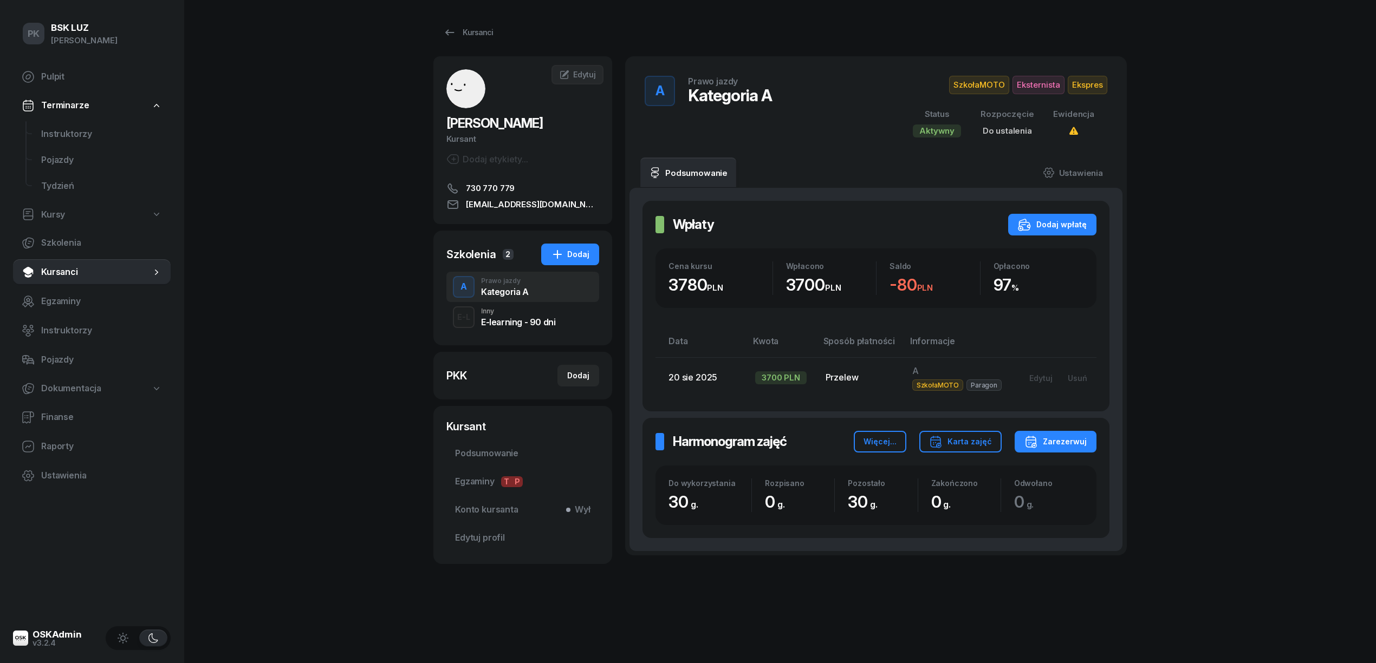
click at [276, 545] on div "PK BSK LUZ Piotr Klimek Pulpit Terminarze Instruktorzy Pojazdy Tydzień Kursy Sz…" at bounding box center [688, 331] width 1376 height 663
click at [1077, 172] on link "Ustawienia" at bounding box center [1072, 173] width 77 height 30
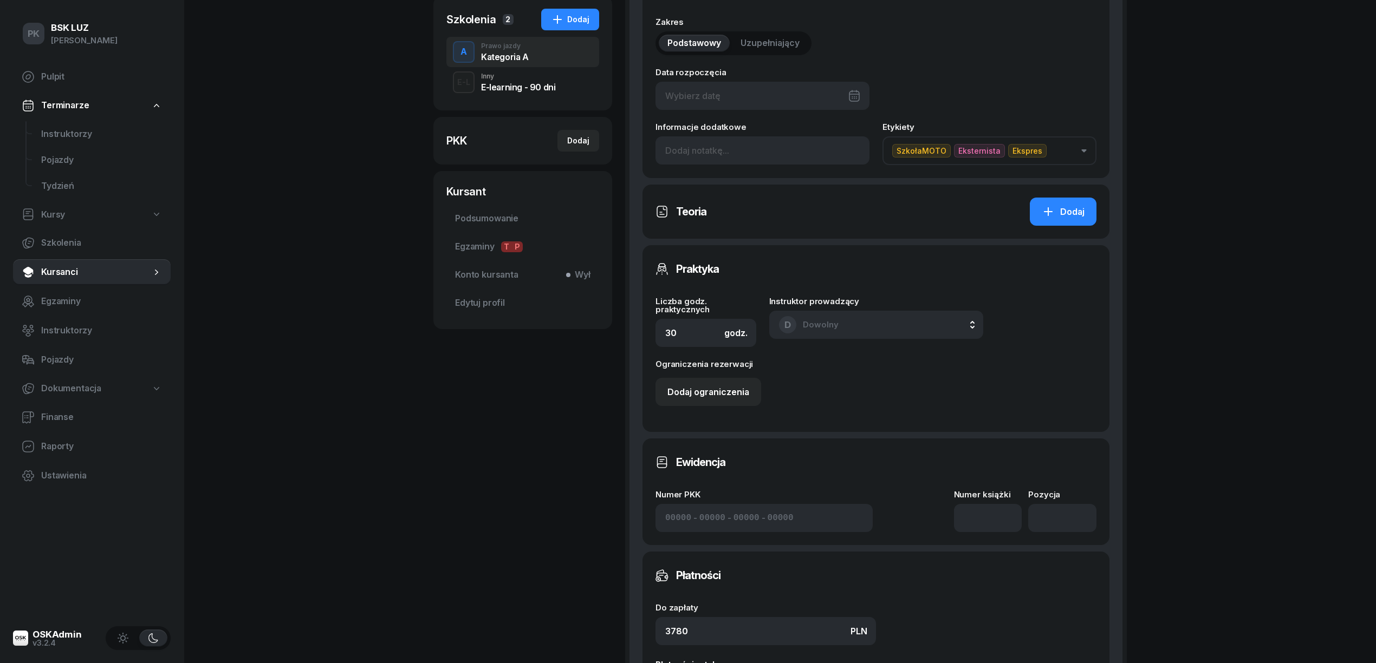
scroll to position [289, 0]
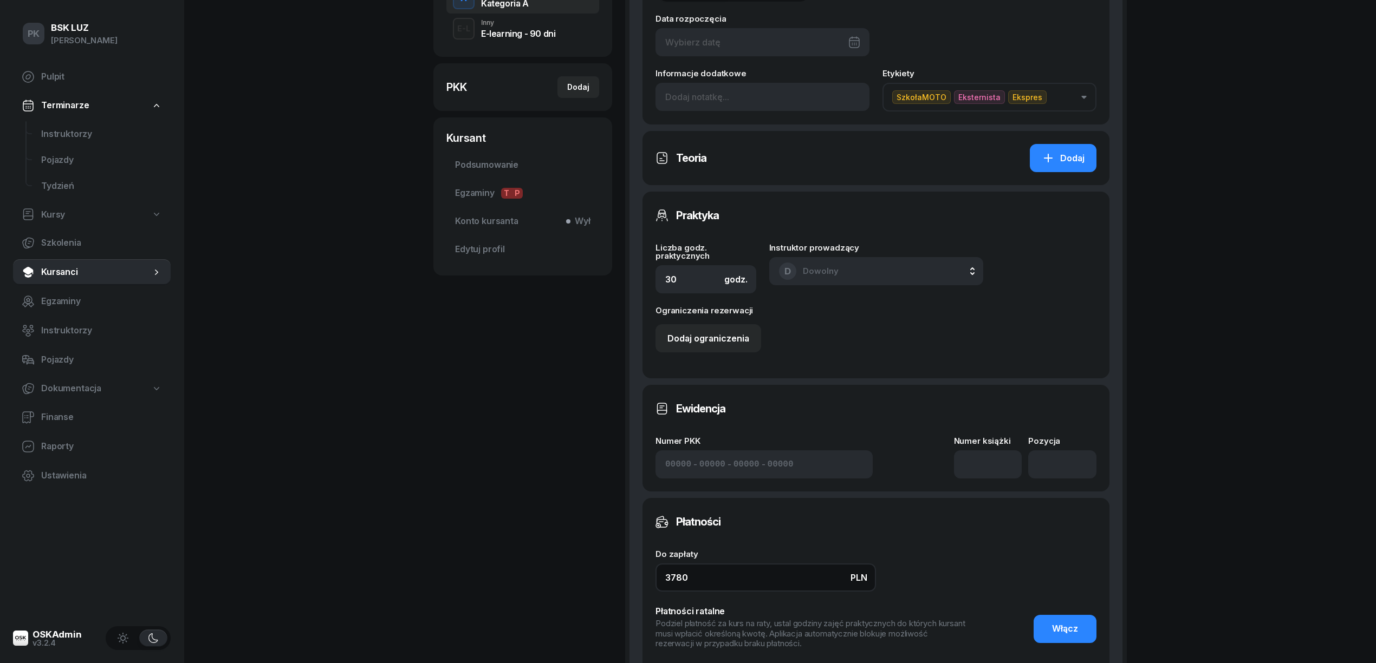
drag, startPoint x: 697, startPoint y: 576, endPoint x: 549, endPoint y: 572, distance: 147.9
click at [549, 572] on div "JAWORSKI MACIEJ Kursant Dodaj etykiety... 730 770 779 maciejpl.mj@gmail.com MJ …" at bounding box center [779, 267] width 693 height 999
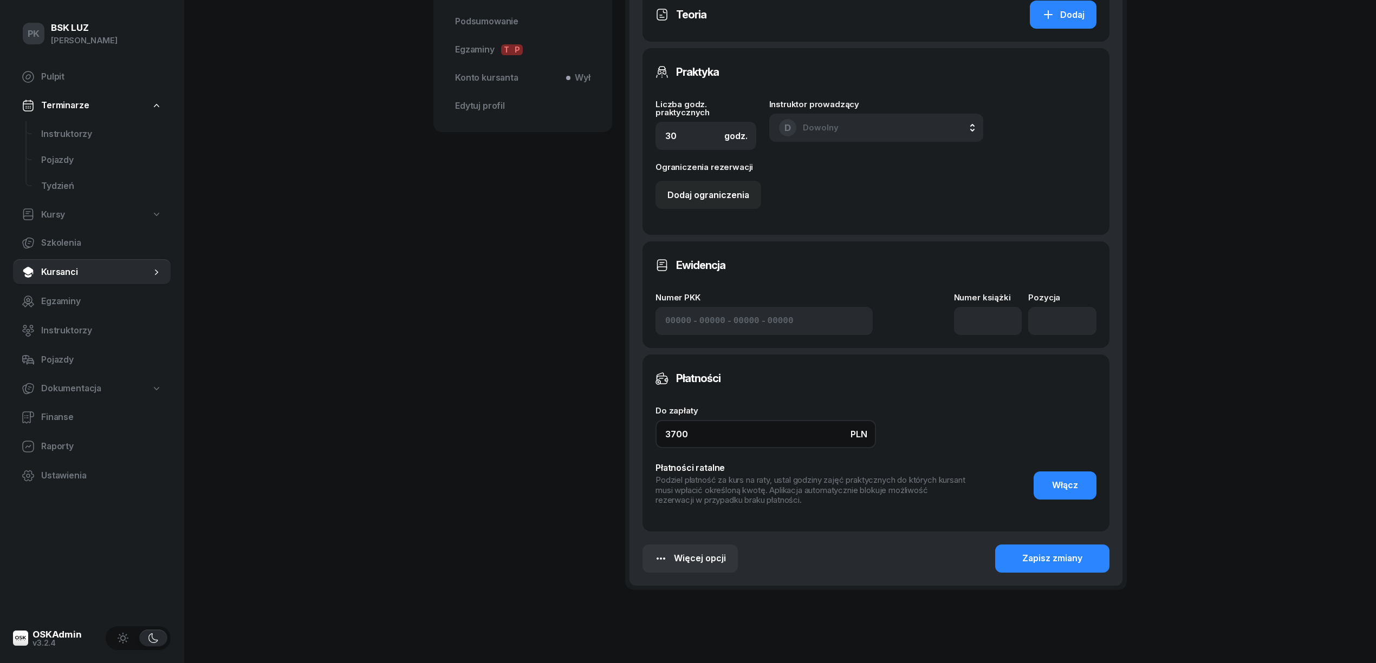
scroll to position [433, 0]
type input "3700"
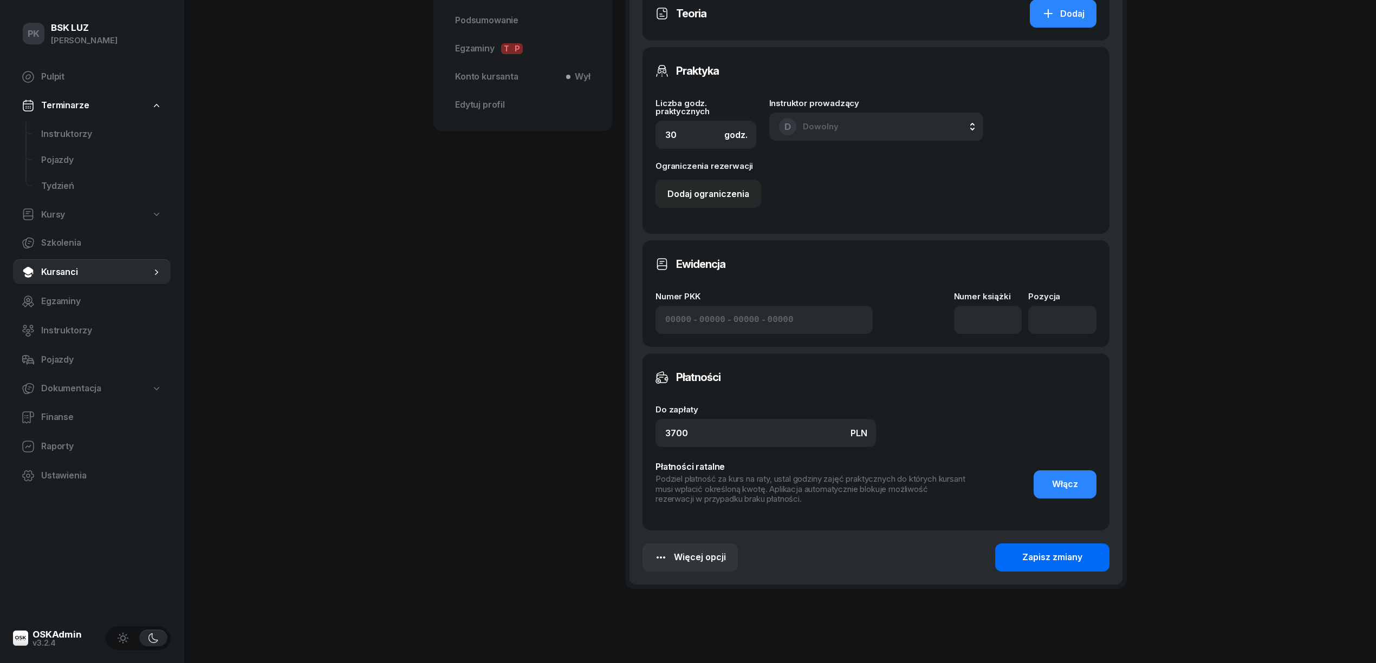
click at [1038, 558] on div "Zapisz zmiany" at bounding box center [1052, 558] width 60 height 14
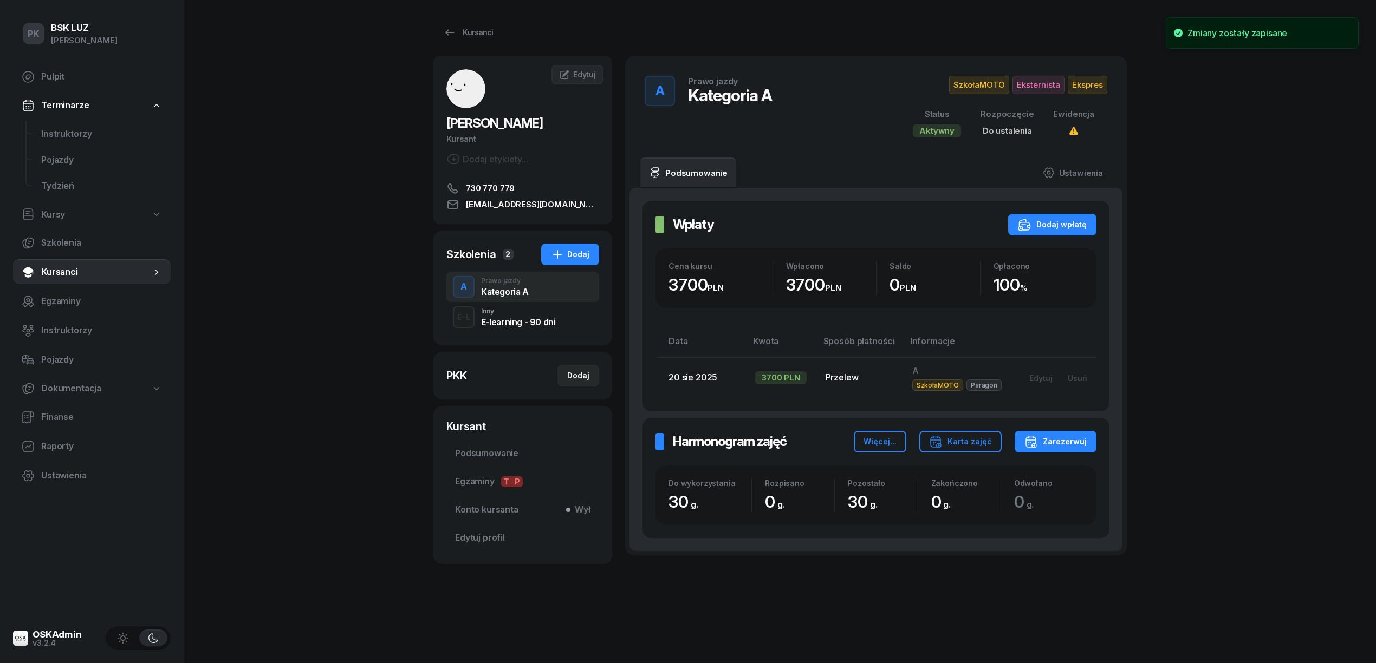
scroll to position [0, 0]
click at [1063, 180] on link "Ustawienia" at bounding box center [1072, 173] width 77 height 30
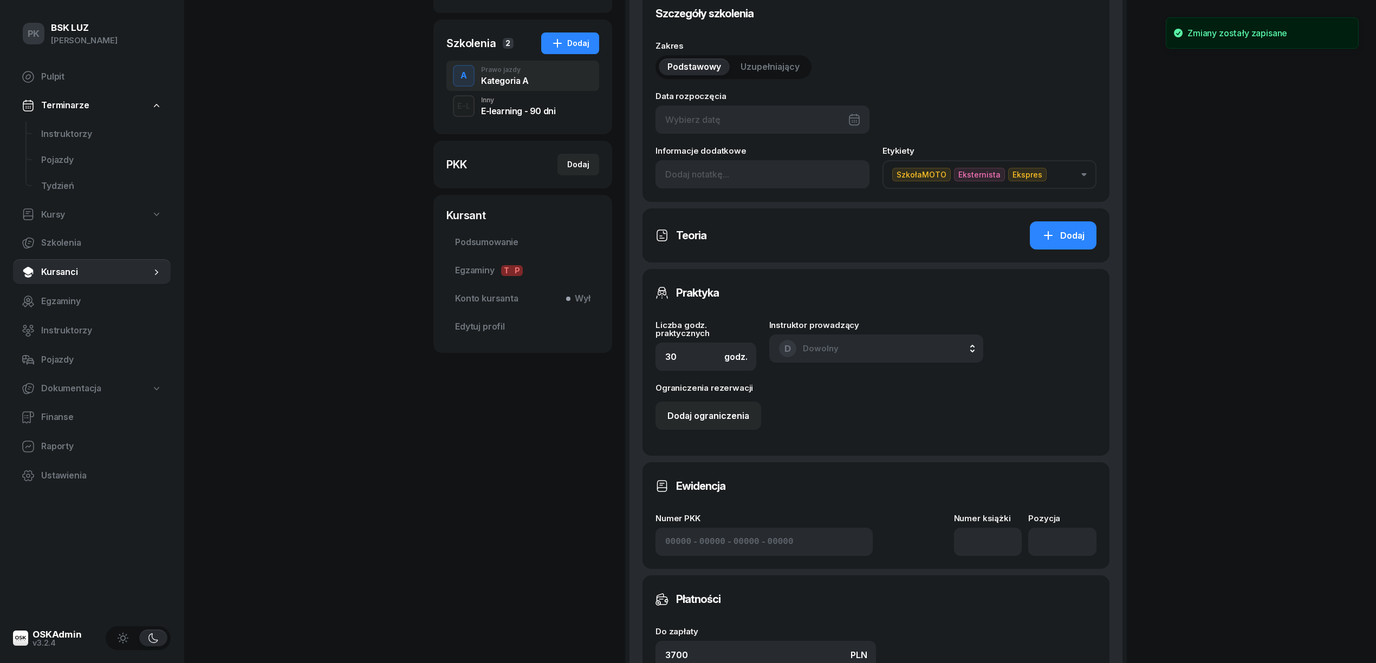
scroll to position [289, 0]
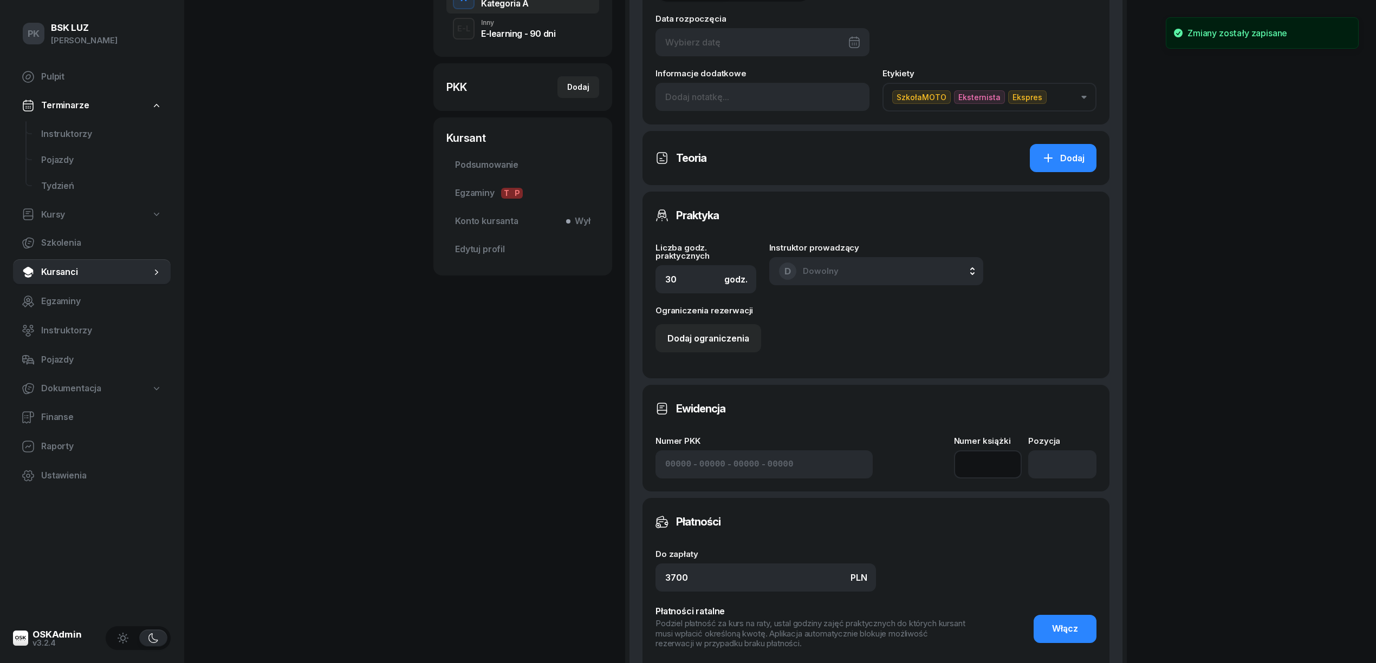
click at [983, 465] on input at bounding box center [988, 465] width 68 height 28
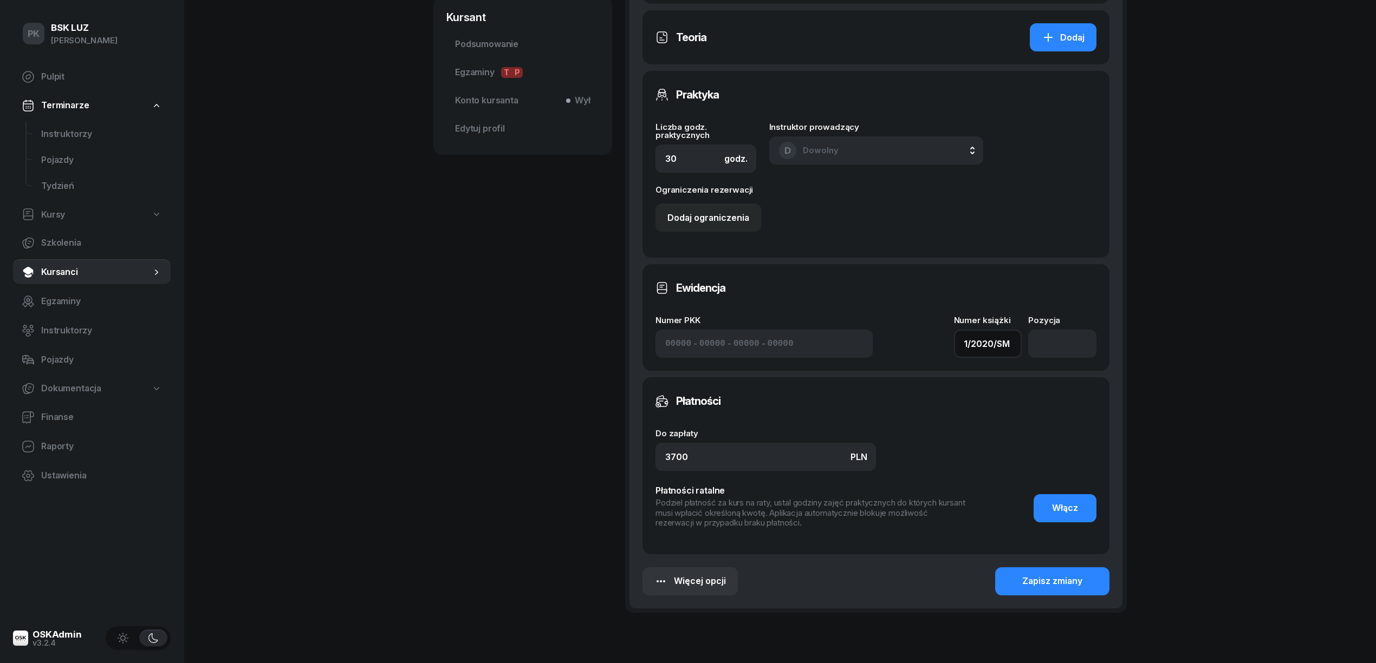
scroll to position [464, 0]
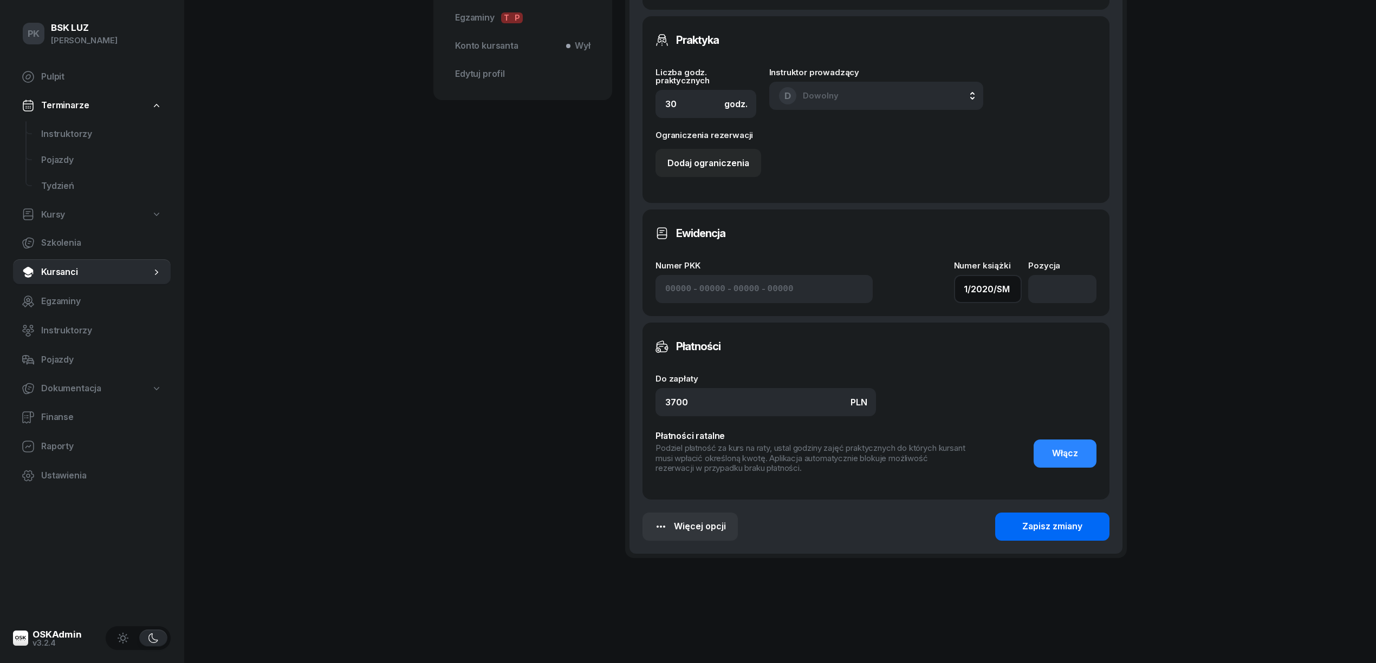
type input "1/2020/SM"
click at [1050, 528] on div "Zapisz zmiany" at bounding box center [1052, 527] width 60 height 14
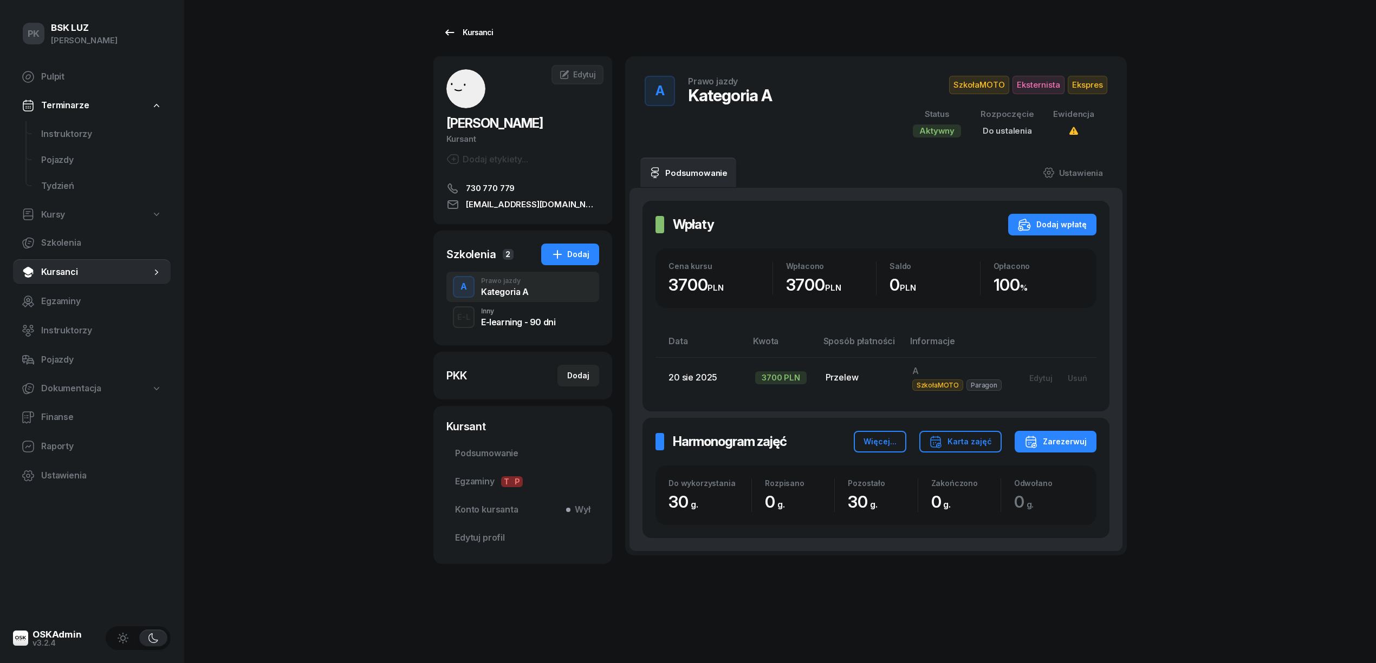
click at [458, 32] on div "Kursanci" at bounding box center [468, 32] width 50 height 13
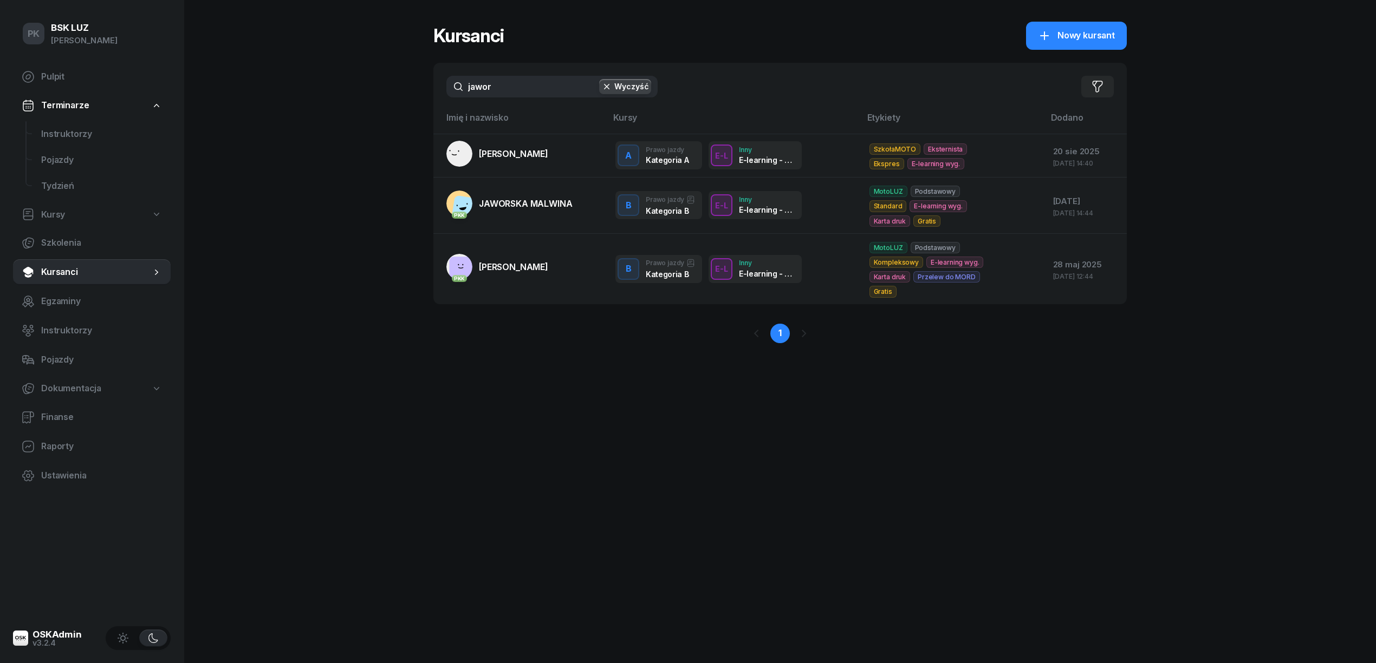
drag, startPoint x: 447, startPoint y: 84, endPoint x: 432, endPoint y: 89, distance: 16.3
click at [438, 88] on div "jawor Wyczyść Filtruj" at bounding box center [779, 87] width 693 height 48
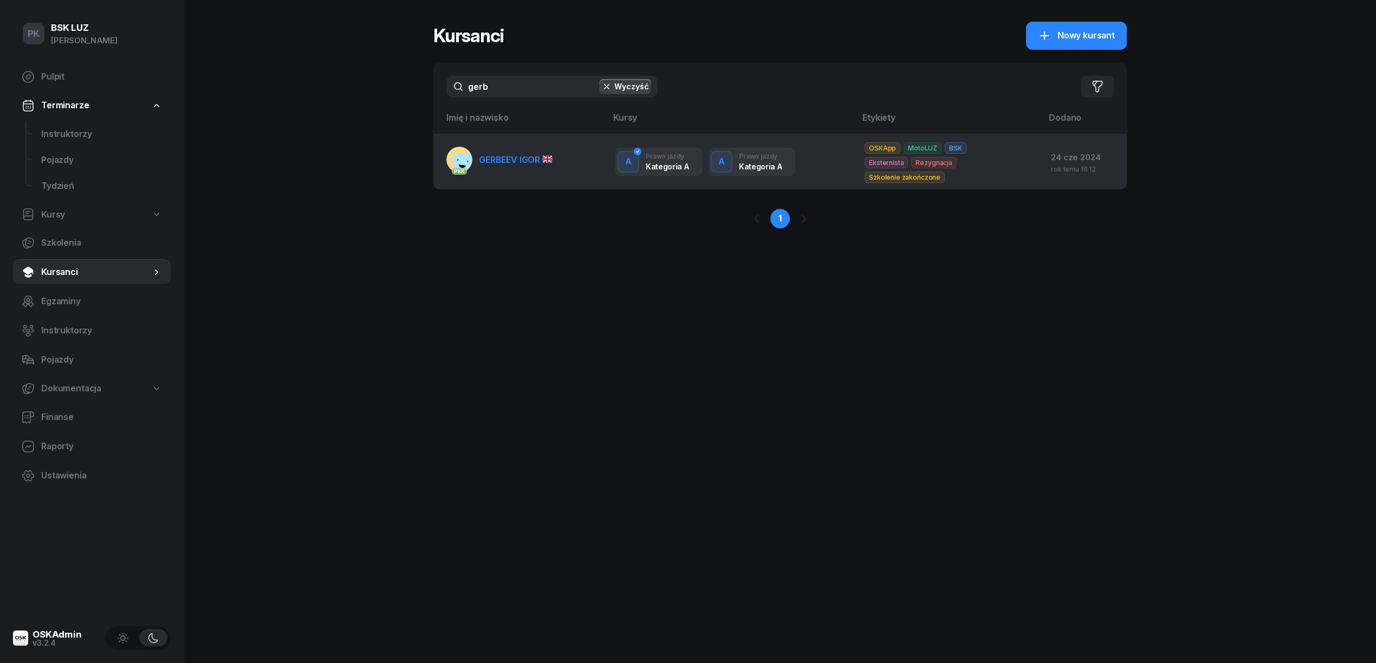
type input "gerb"
click at [524, 161] on span "GERBEEV IGOR" at bounding box center [516, 159] width 74 height 11
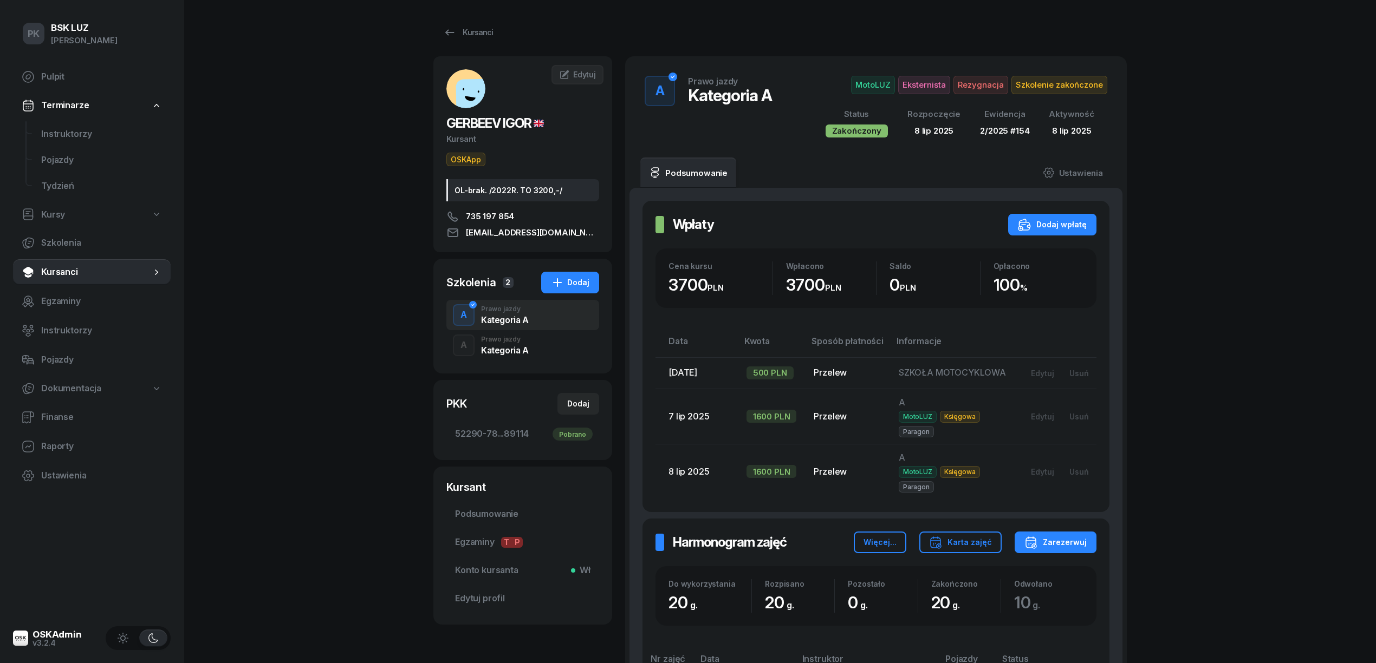
click at [533, 346] on div "A Prawo jazdy Kategoria A" at bounding box center [522, 345] width 153 height 30
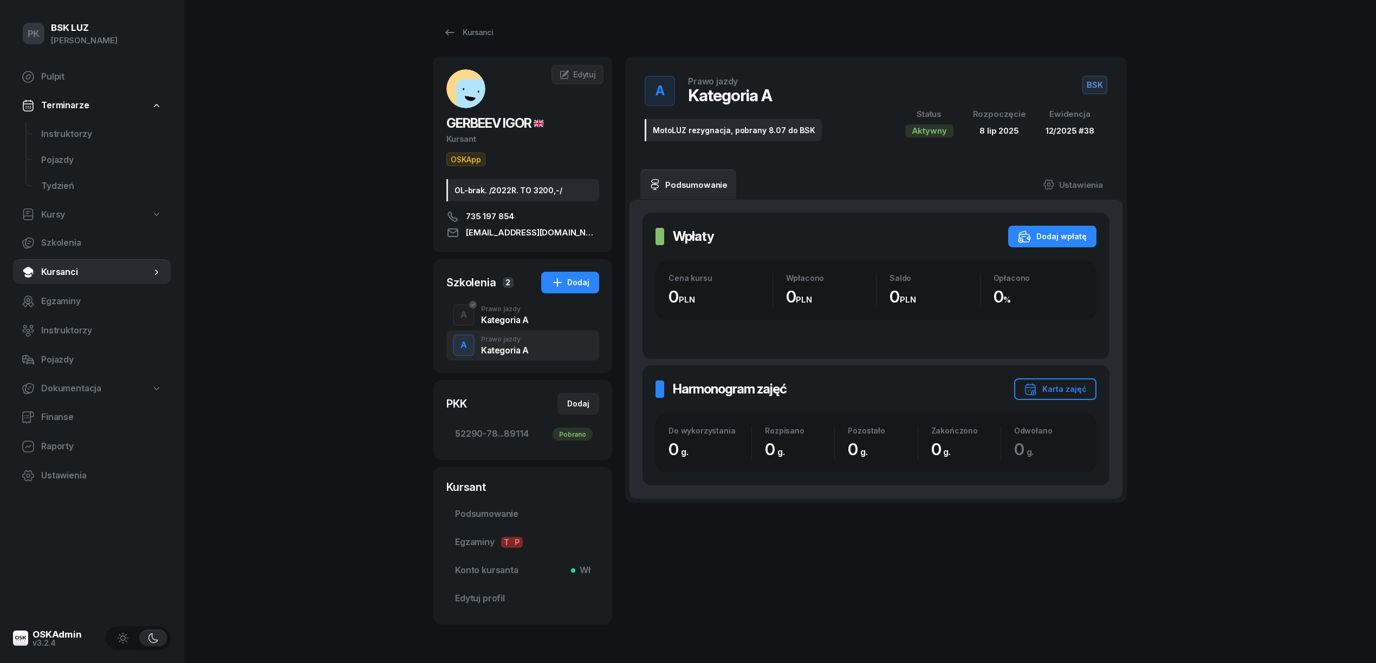
click at [1102, 83] on span "BSK" at bounding box center [1094, 85] width 25 height 18
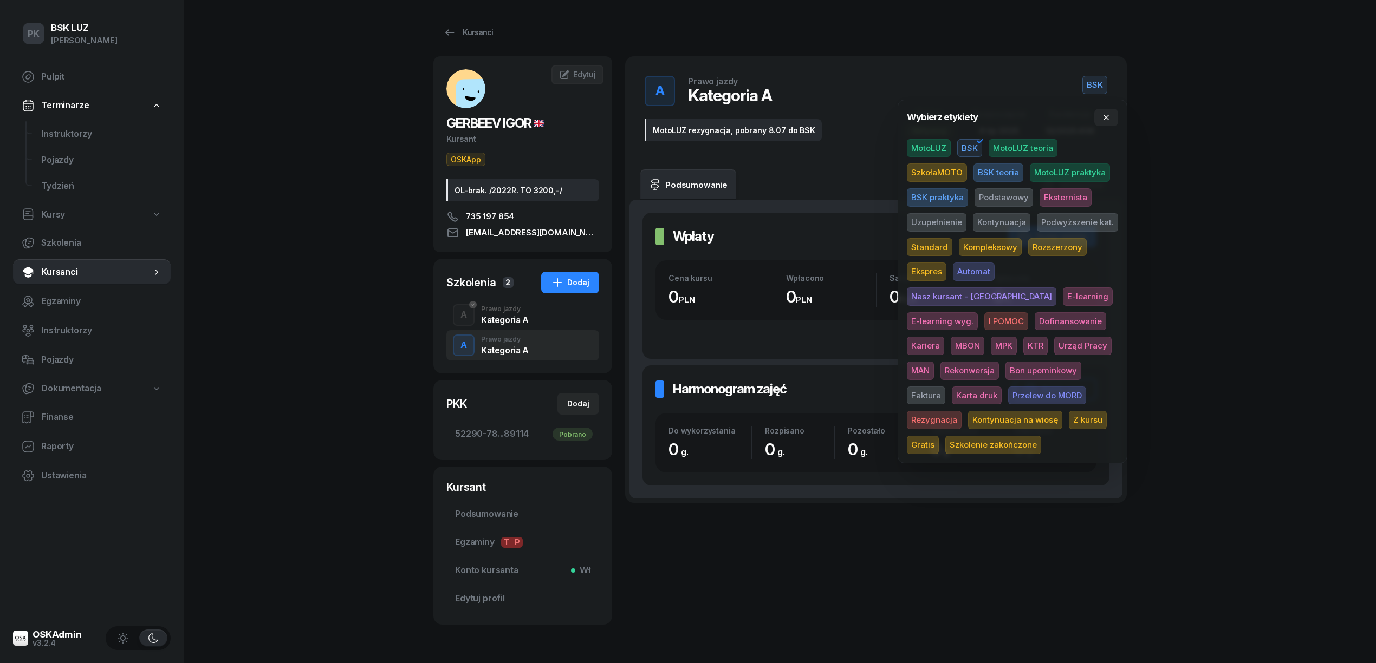
click at [1053, 193] on span "Eksternista" at bounding box center [1065, 197] width 52 height 18
click at [1173, 232] on div "PK BSK LUZ Piotr Klimek Pulpit Terminarze Instruktorzy Pojazdy Tydzień Kursy Sz…" at bounding box center [688, 349] width 1376 height 699
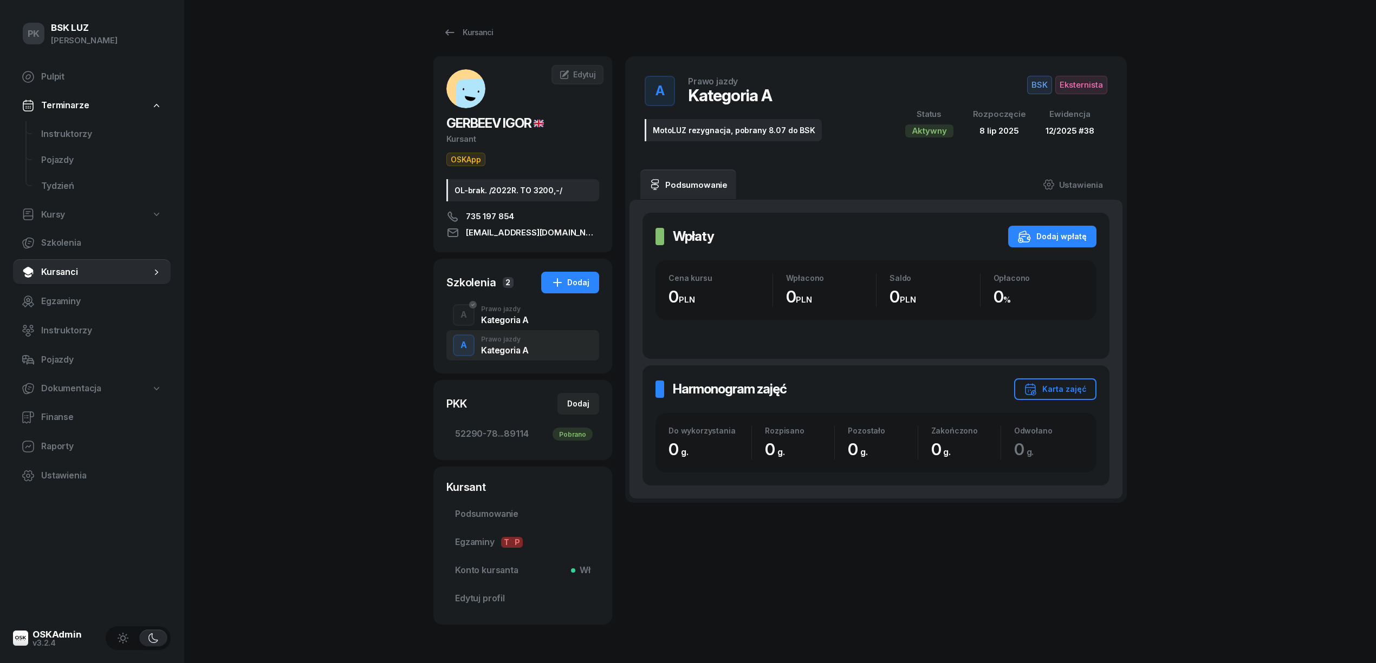
click at [1082, 85] on span "Eksternista" at bounding box center [1081, 85] width 52 height 18
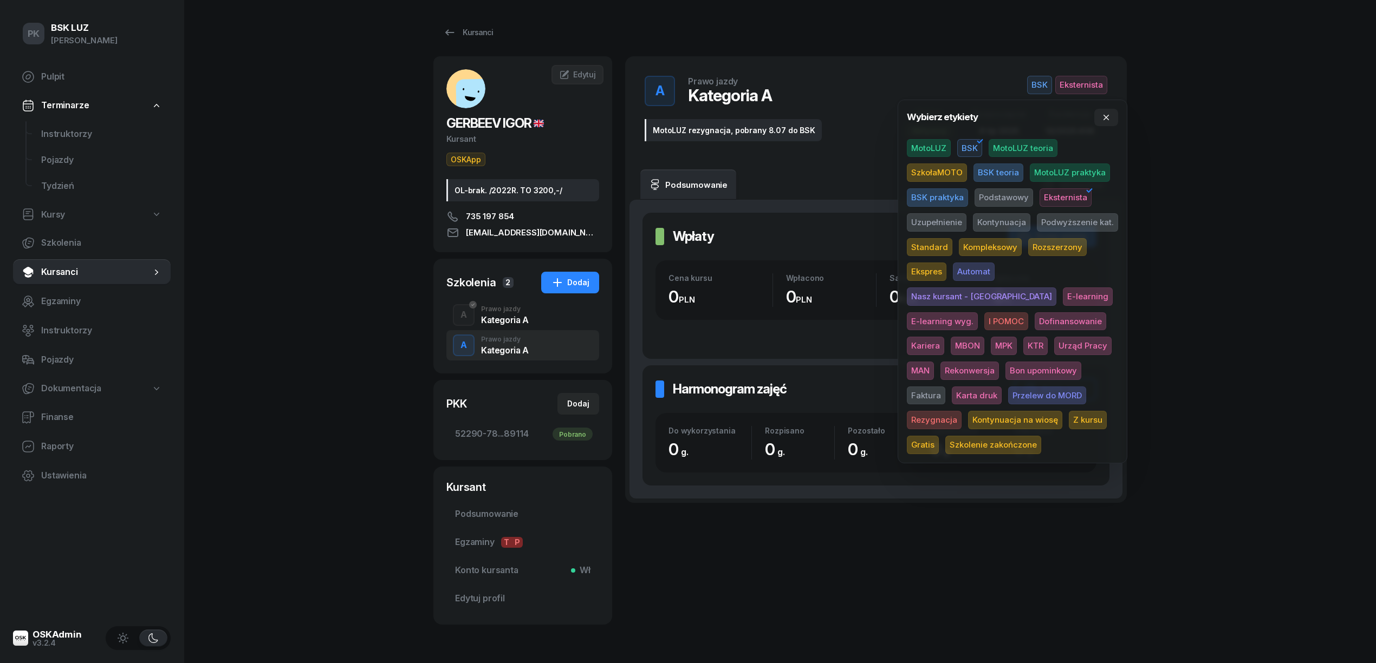
click at [973, 443] on span "Szkolenie zakończone" at bounding box center [993, 445] width 96 height 18
click at [1216, 330] on div "PK BSK LUZ Piotr Klimek Pulpit Terminarze Instruktorzy Pojazdy Tydzień Kursy Sz…" at bounding box center [688, 349] width 1376 height 699
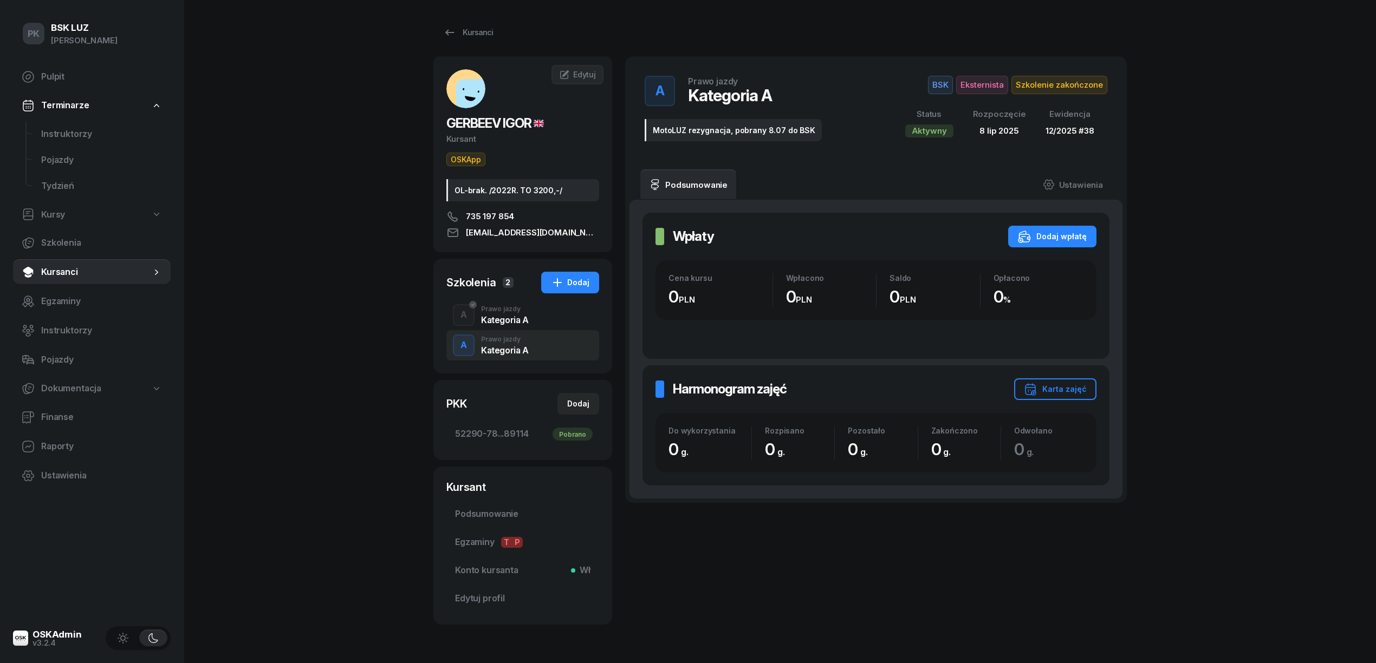
click at [549, 323] on div "A Prawo jazdy Kategoria A" at bounding box center [522, 315] width 153 height 30
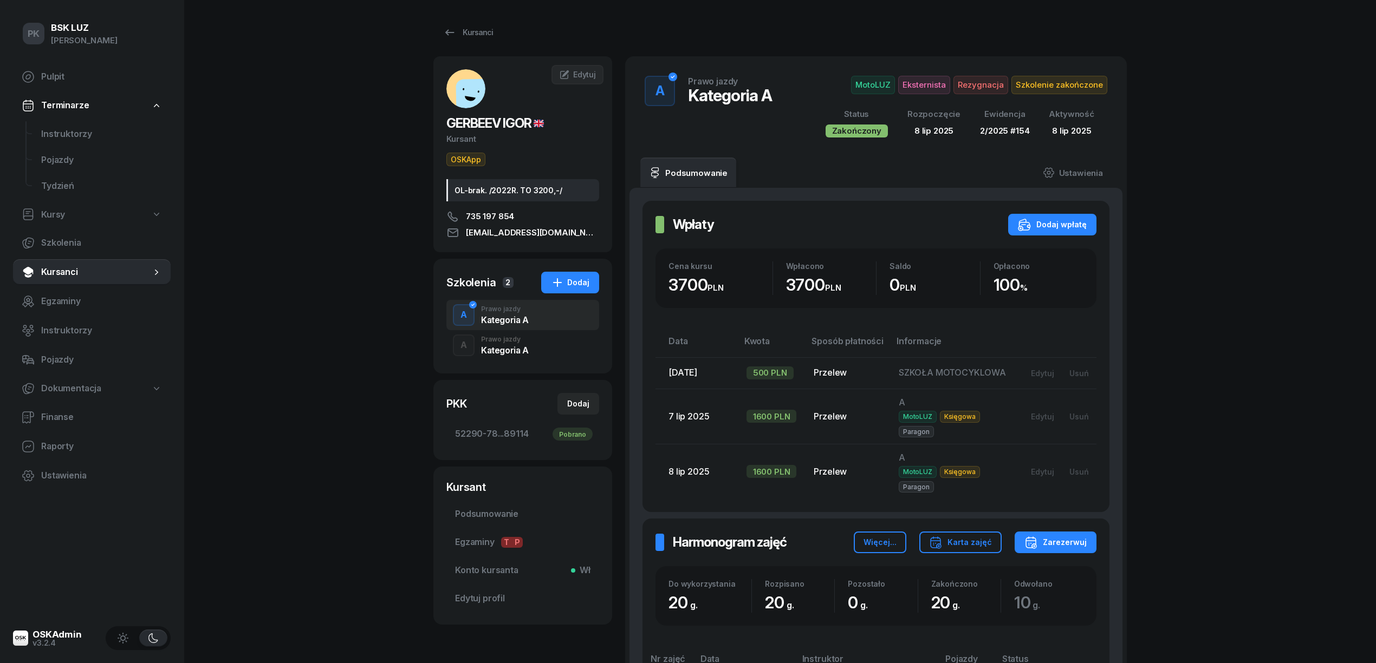
click at [526, 356] on div "A Prawo jazdy Kategoria A" at bounding box center [522, 345] width 153 height 30
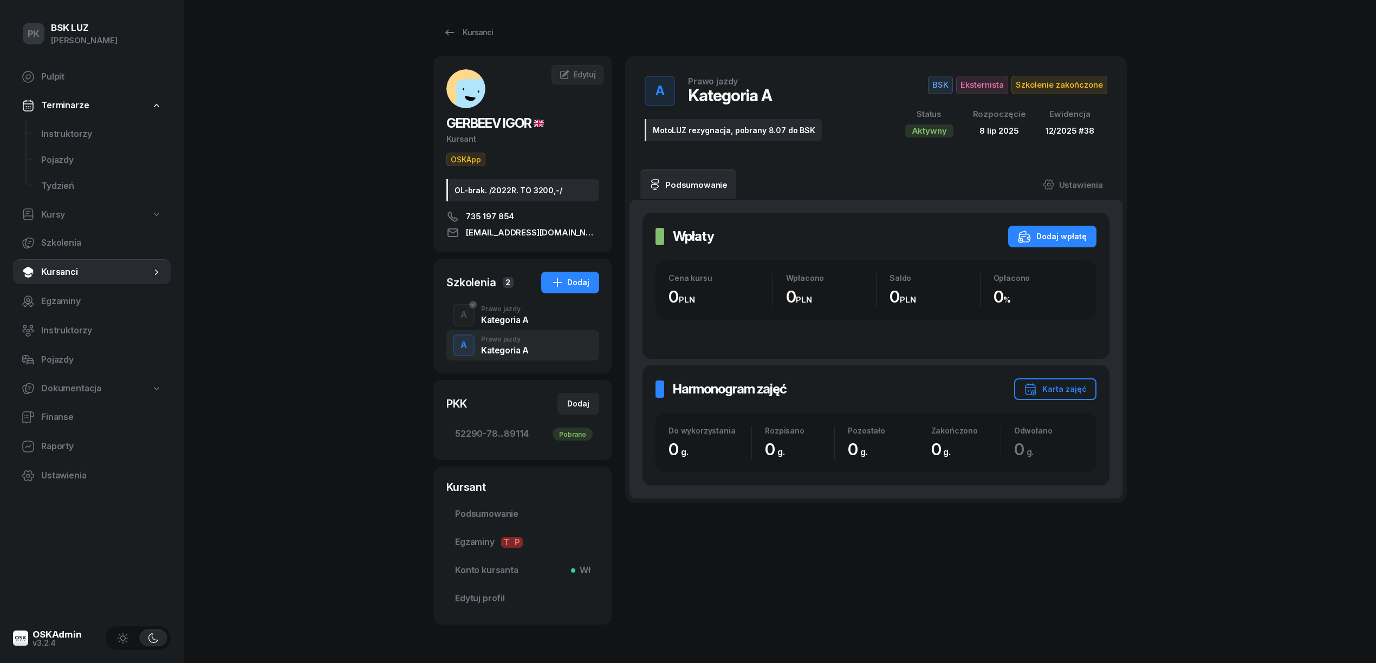
click at [529, 317] on div "A Prawo jazdy Kategoria A" at bounding box center [522, 315] width 153 height 30
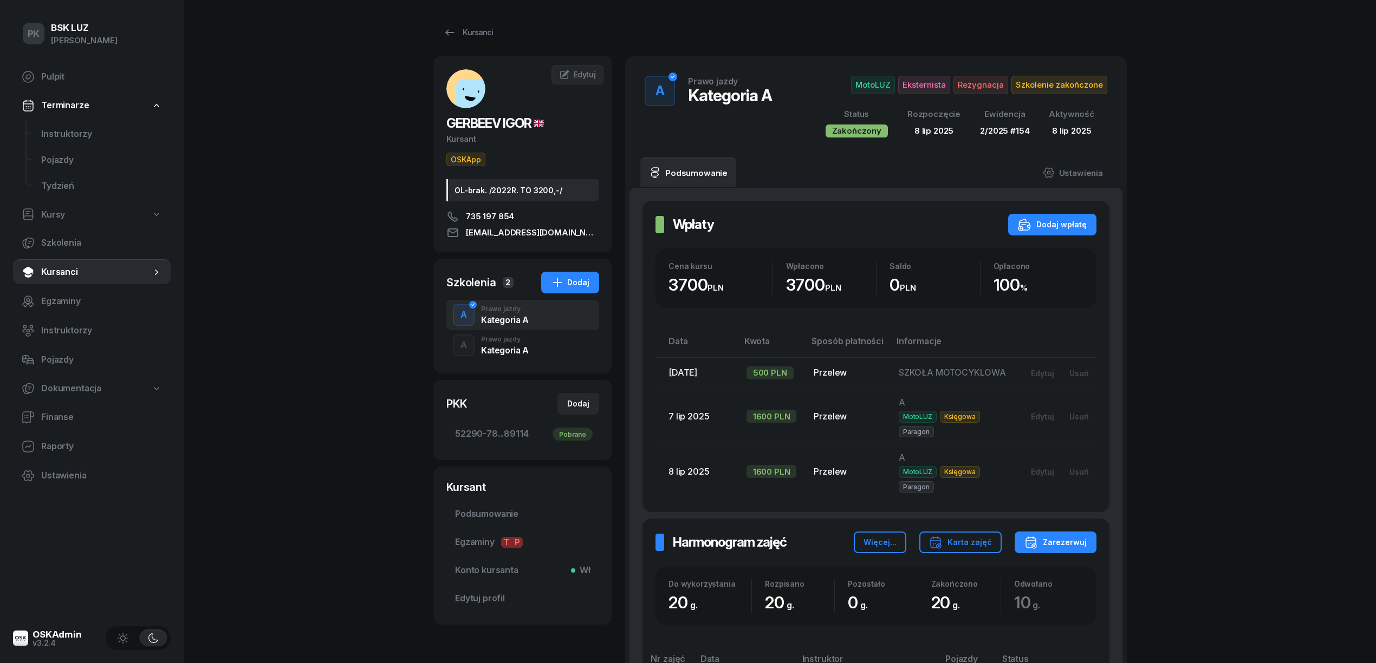
click at [542, 347] on div "A Prawo jazdy Kategoria A" at bounding box center [522, 345] width 153 height 30
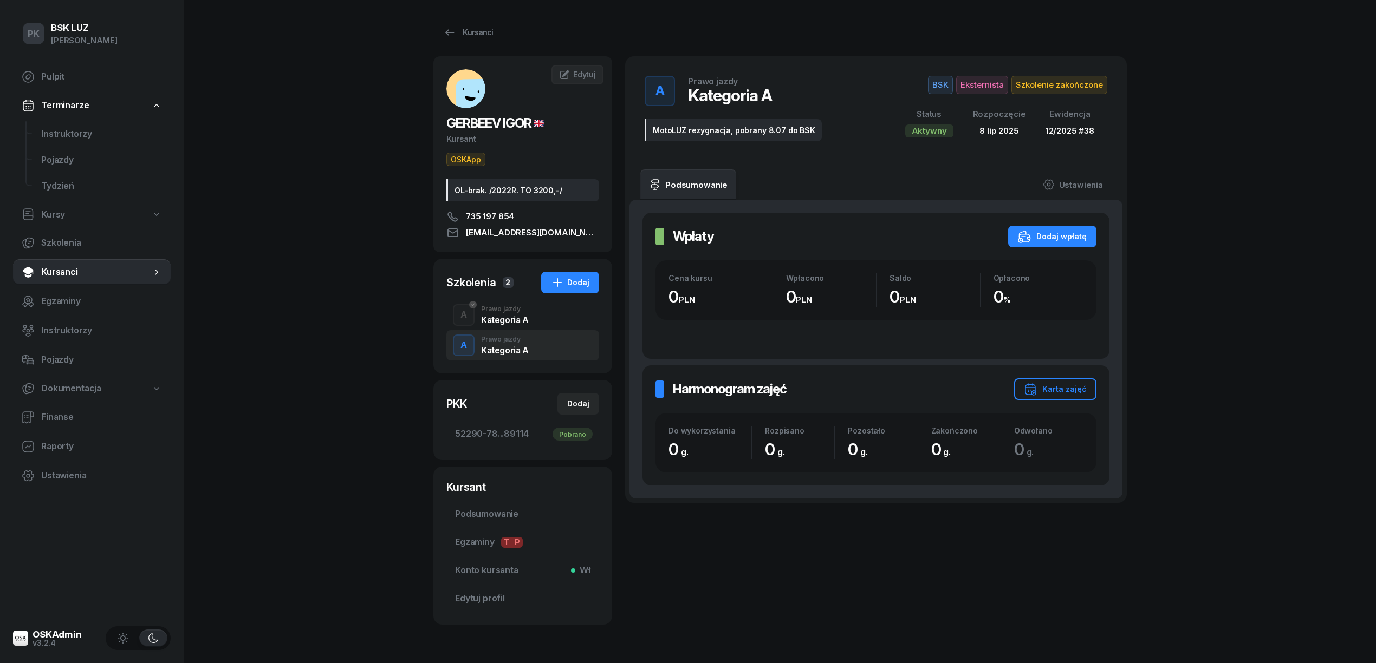
click at [942, 84] on span "BSK" at bounding box center [940, 85] width 25 height 18
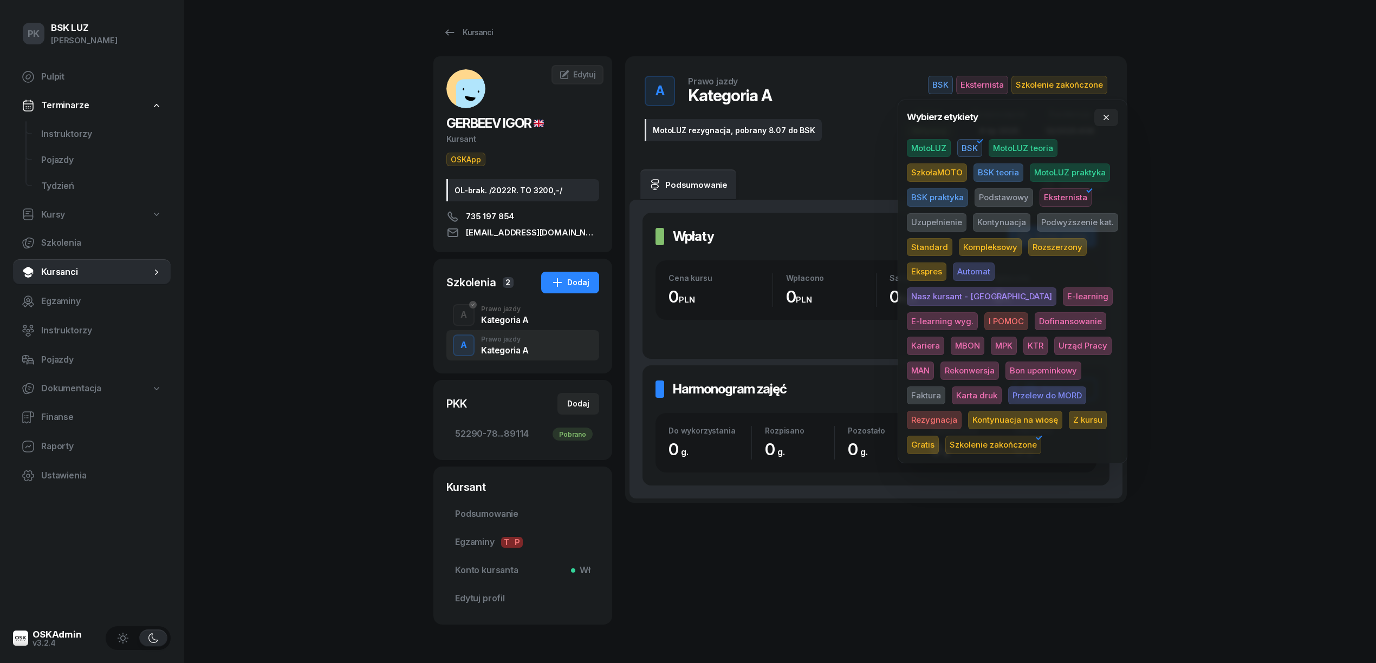
click at [941, 84] on span "BSK" at bounding box center [940, 85] width 25 height 18
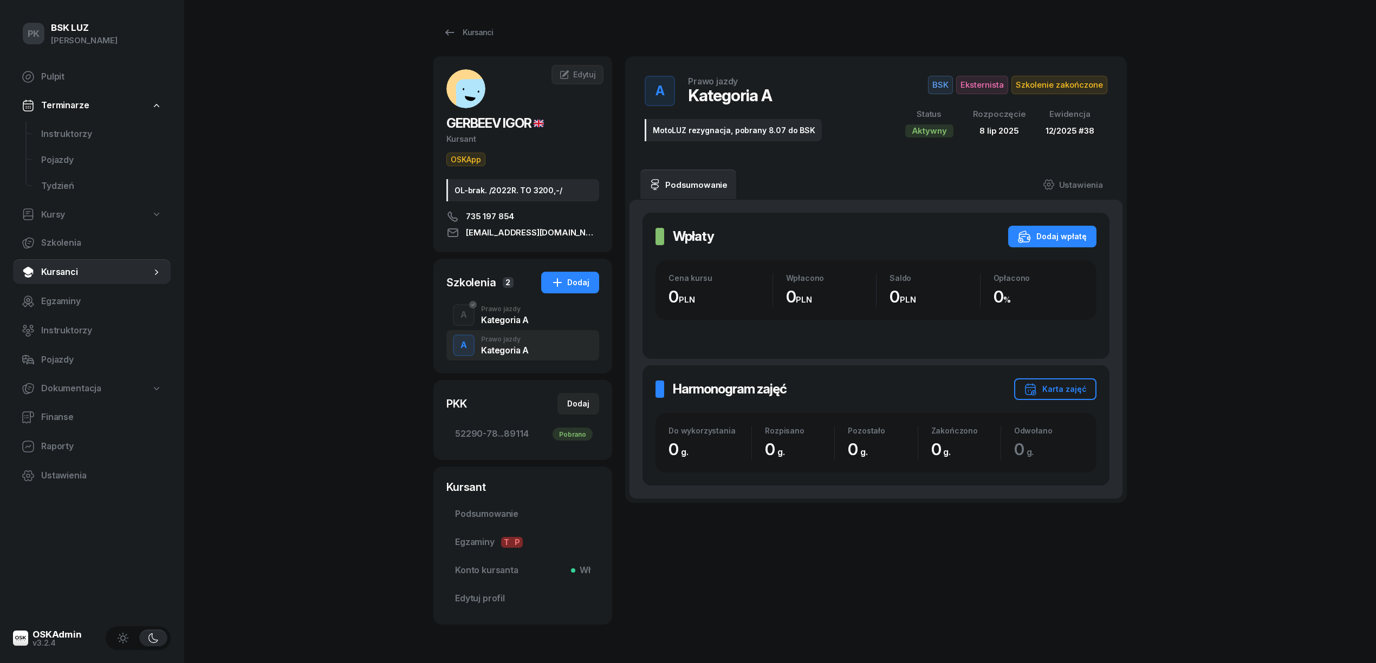
click at [492, 316] on div "Kategoria A" at bounding box center [505, 320] width 48 height 9
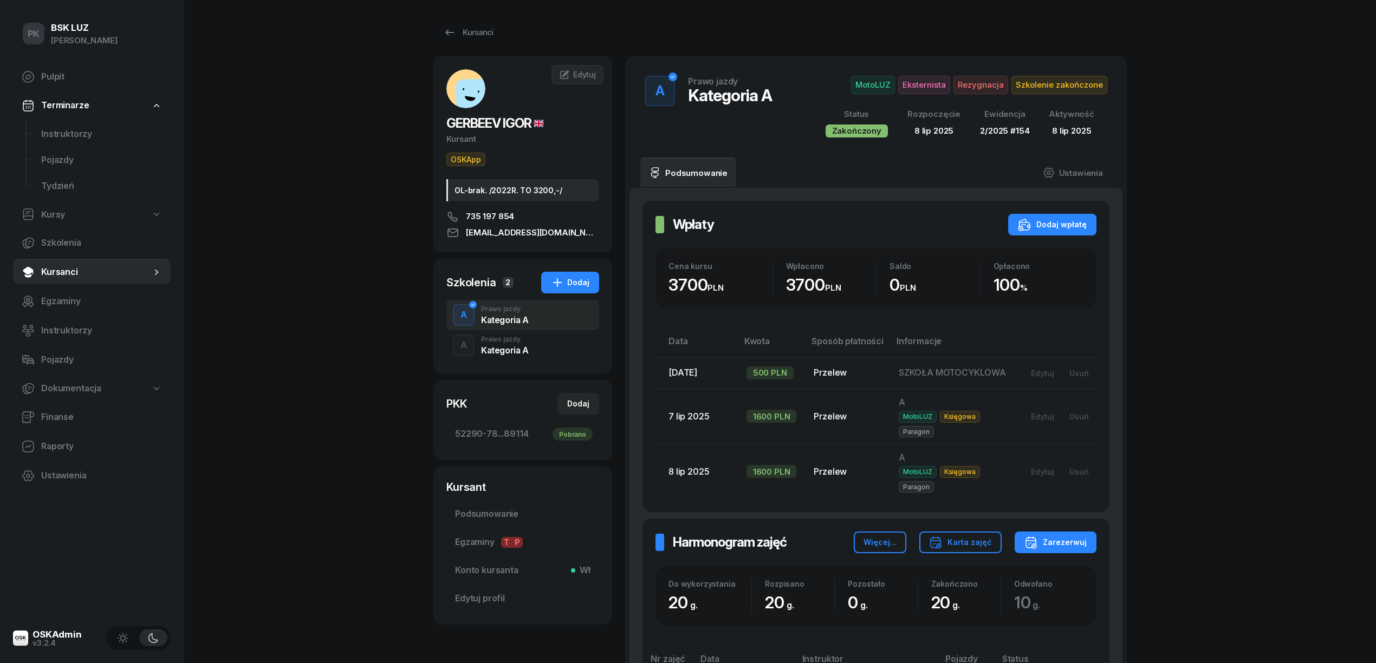
click at [862, 87] on span "MotoLUZ" at bounding box center [873, 85] width 44 height 18
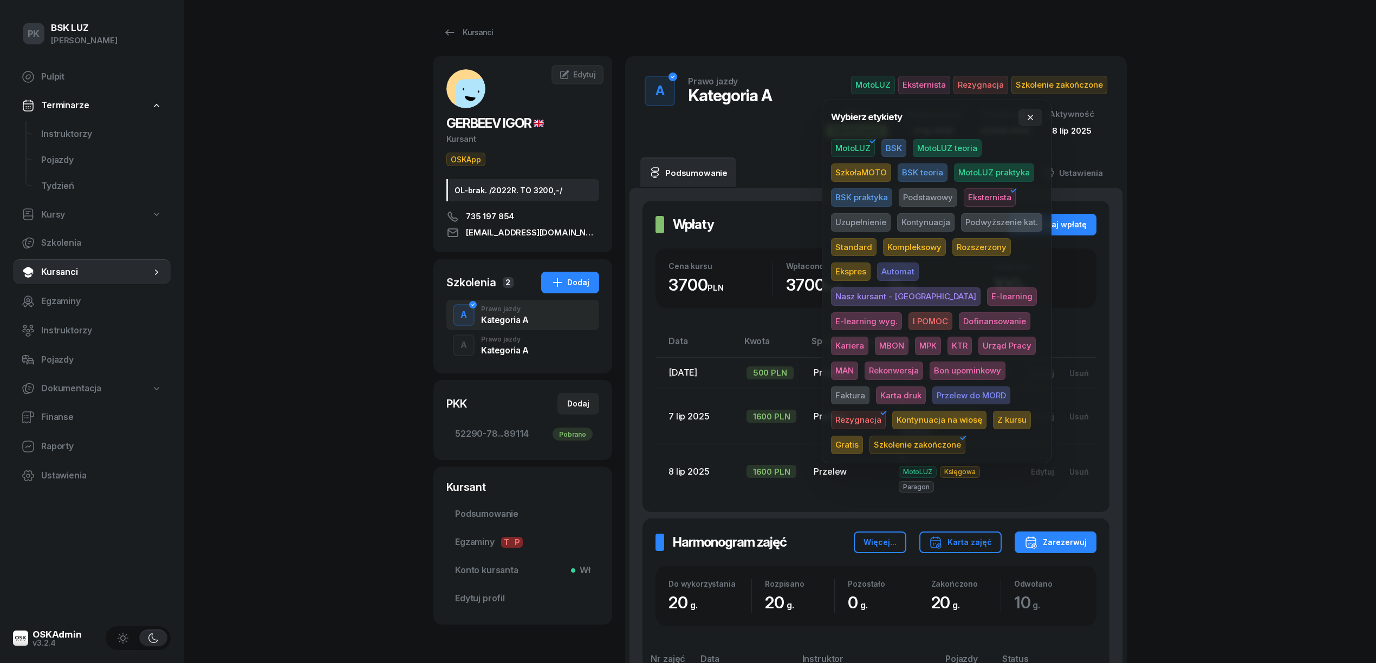
drag, startPoint x: 895, startPoint y: 147, endPoint x: 895, endPoint y: 141, distance: 6.0
click at [897, 147] on span "BSK" at bounding box center [893, 148] width 25 height 18
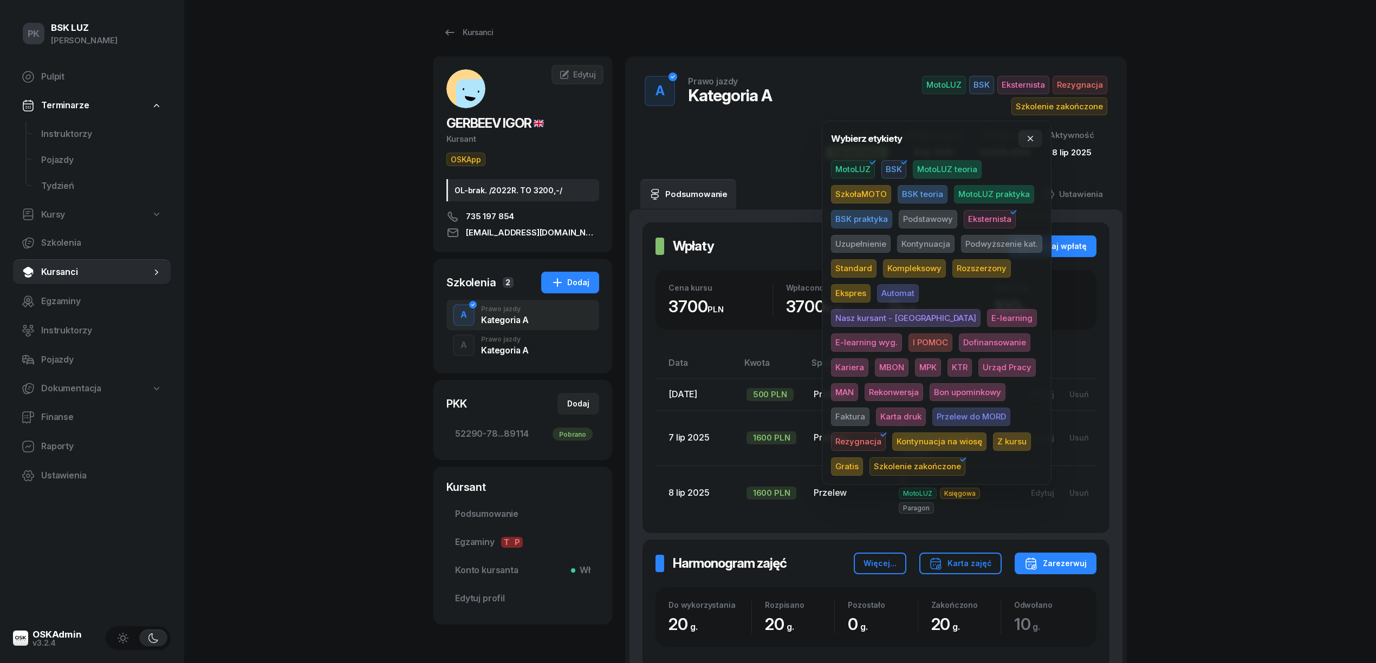
click at [978, 84] on span "BSK" at bounding box center [981, 85] width 25 height 18
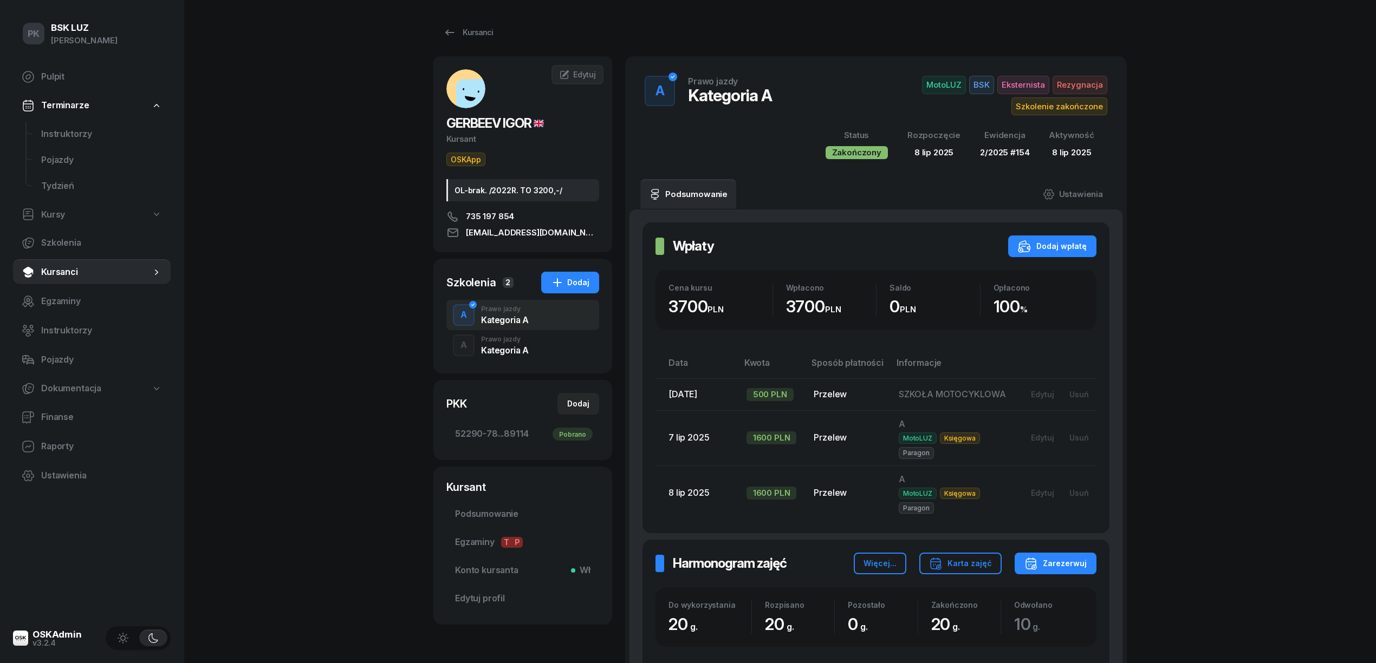
click at [978, 84] on span "BSK" at bounding box center [981, 85] width 25 height 18
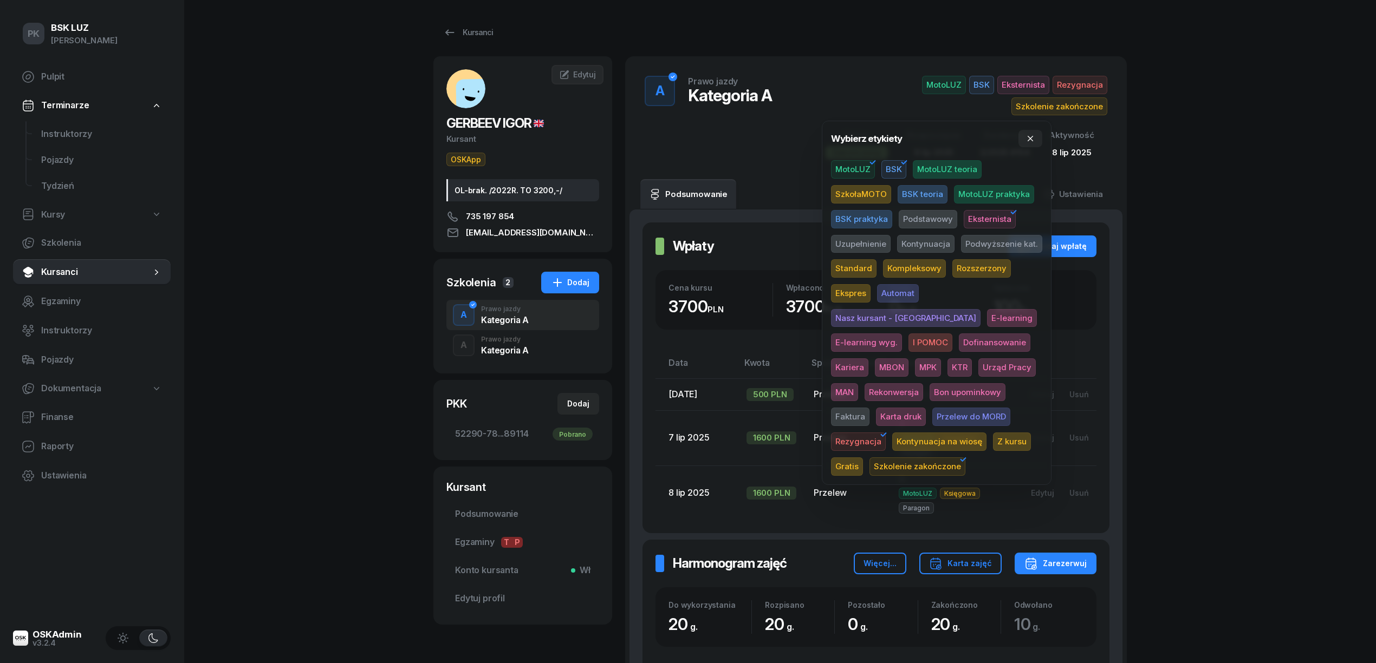
click at [901, 165] on icon "button" at bounding box center [903, 162] width 13 height 13
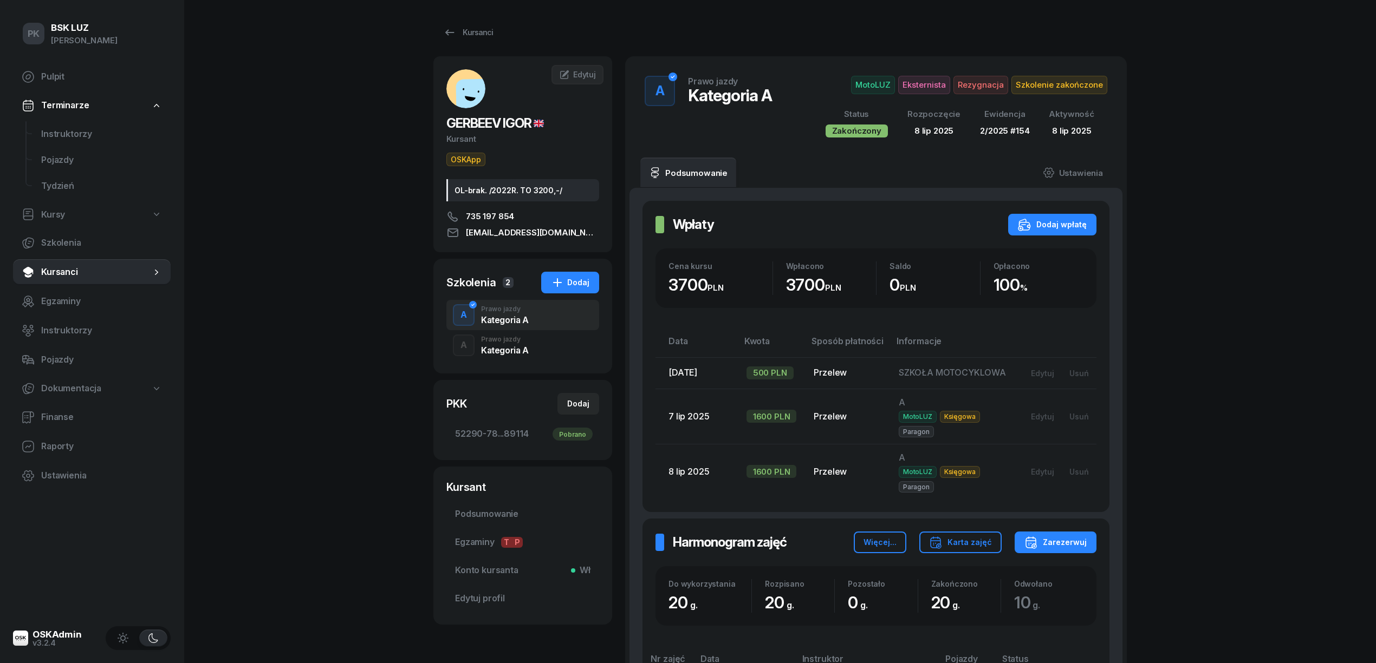
click at [981, 85] on span "Rezygnacja" at bounding box center [980, 85] width 55 height 18
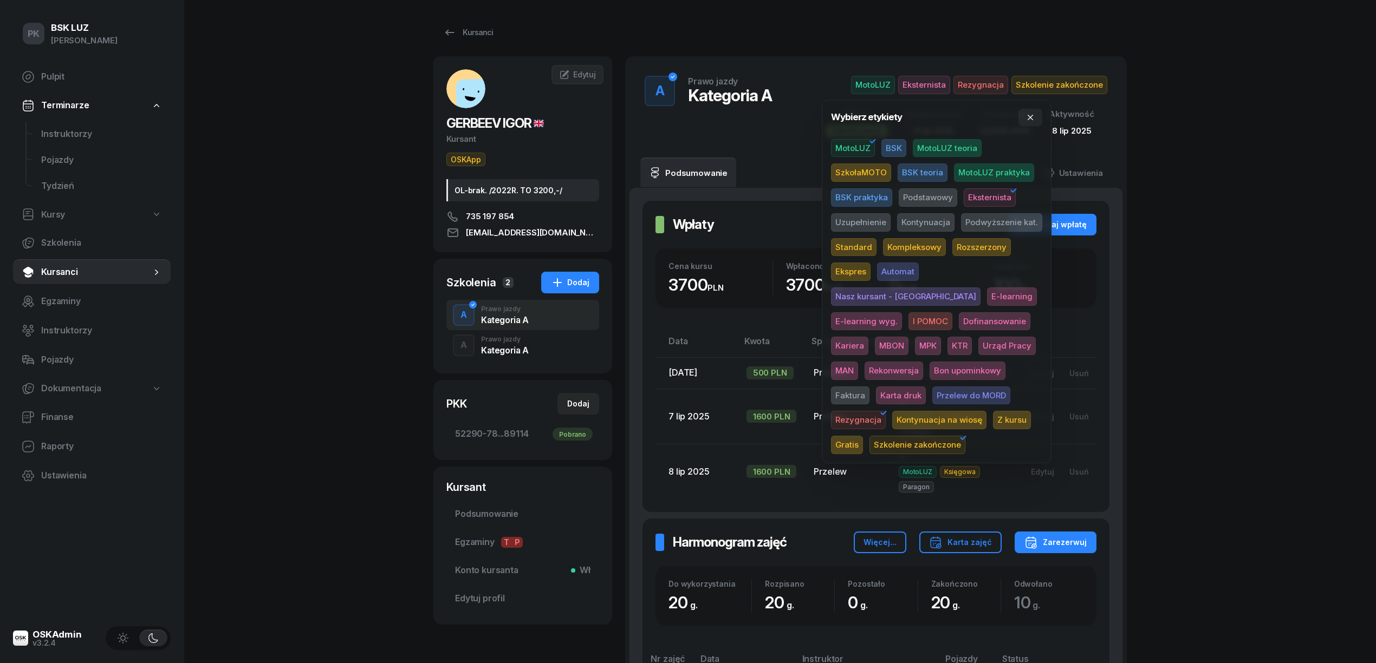
click at [886, 411] on span "Rezygnacja" at bounding box center [858, 420] width 55 height 18
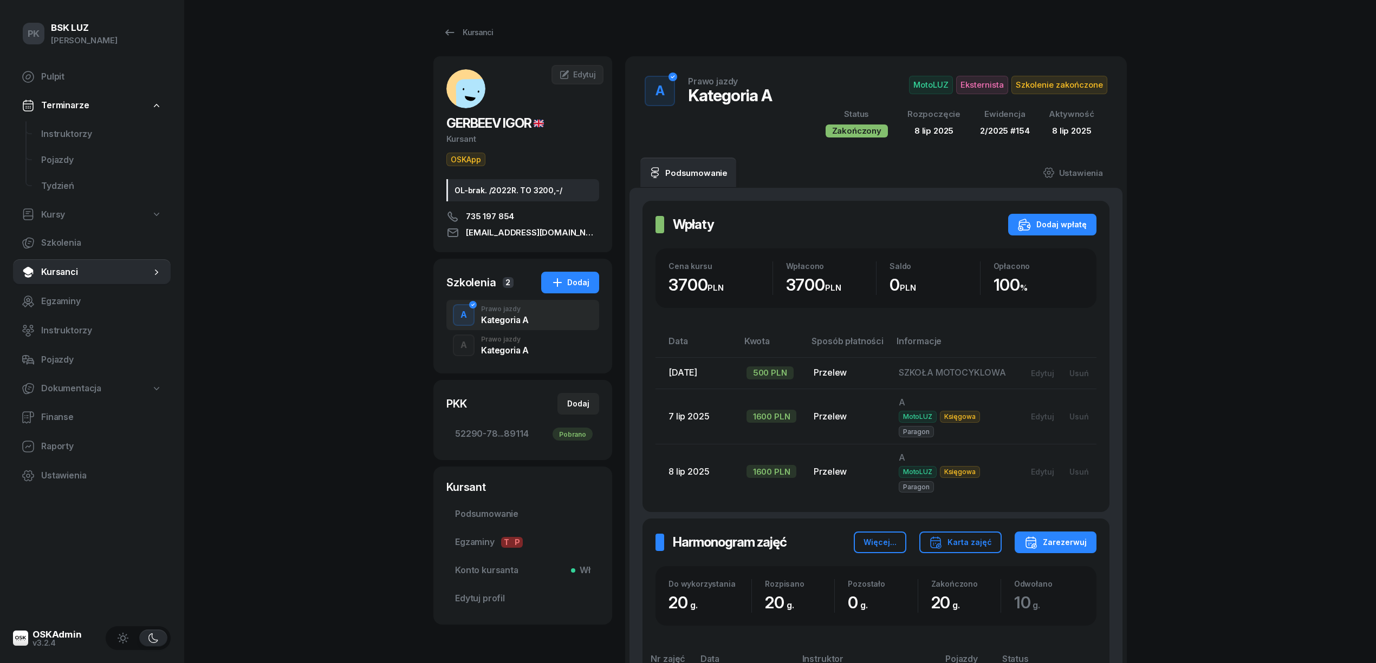
click at [993, 82] on span "Eksternista" at bounding box center [982, 85] width 52 height 18
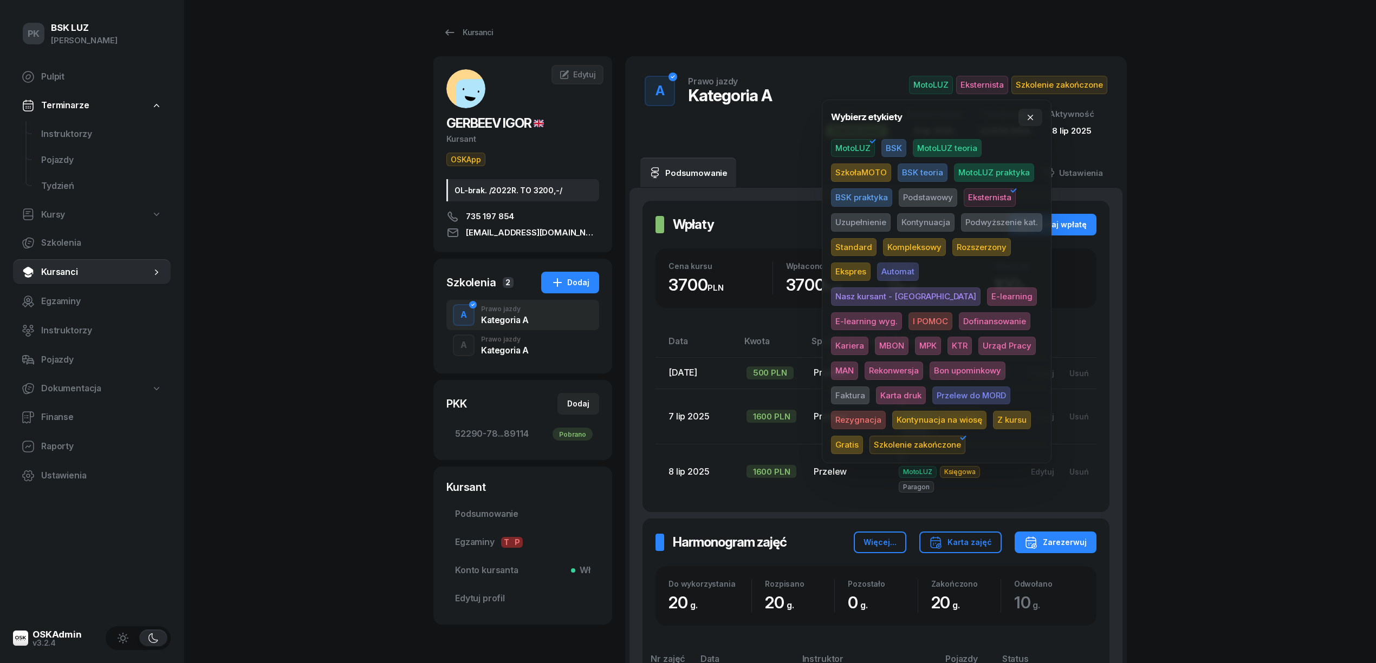
click at [886, 411] on span "Rezygnacja" at bounding box center [858, 420] width 55 height 18
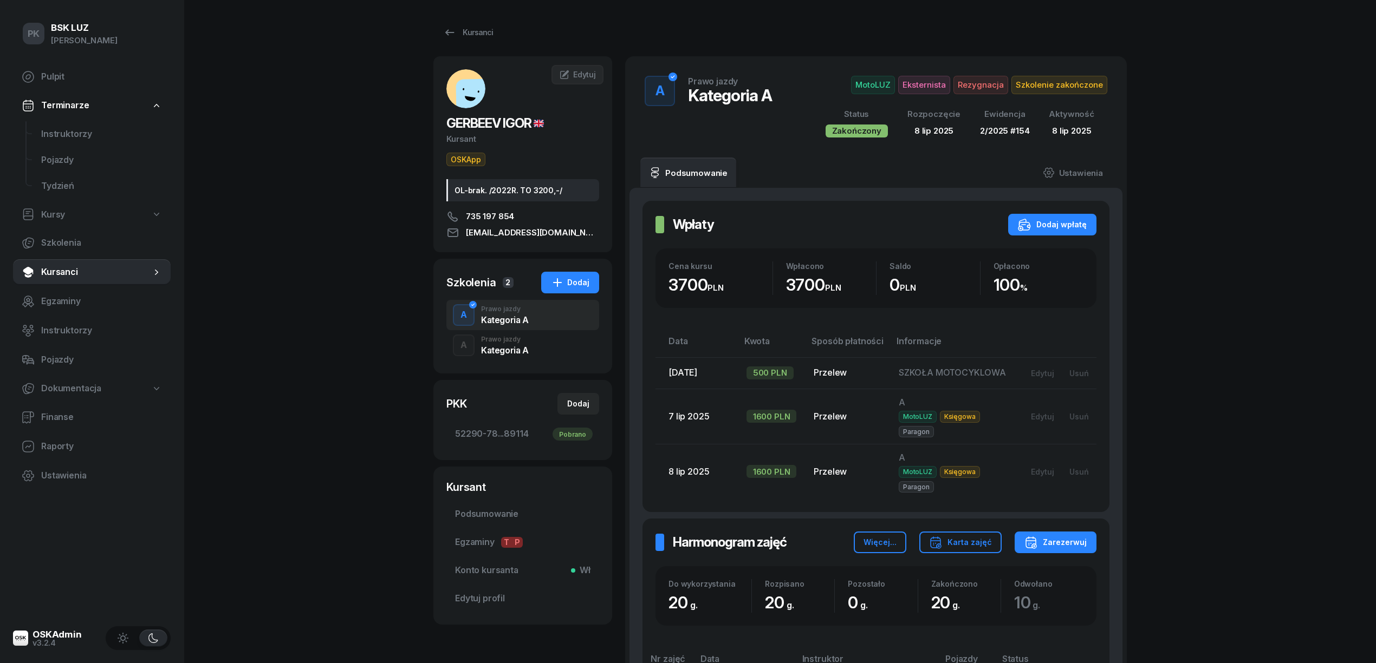
click at [541, 351] on div "A Prawo jazdy Kategoria A" at bounding box center [522, 345] width 153 height 30
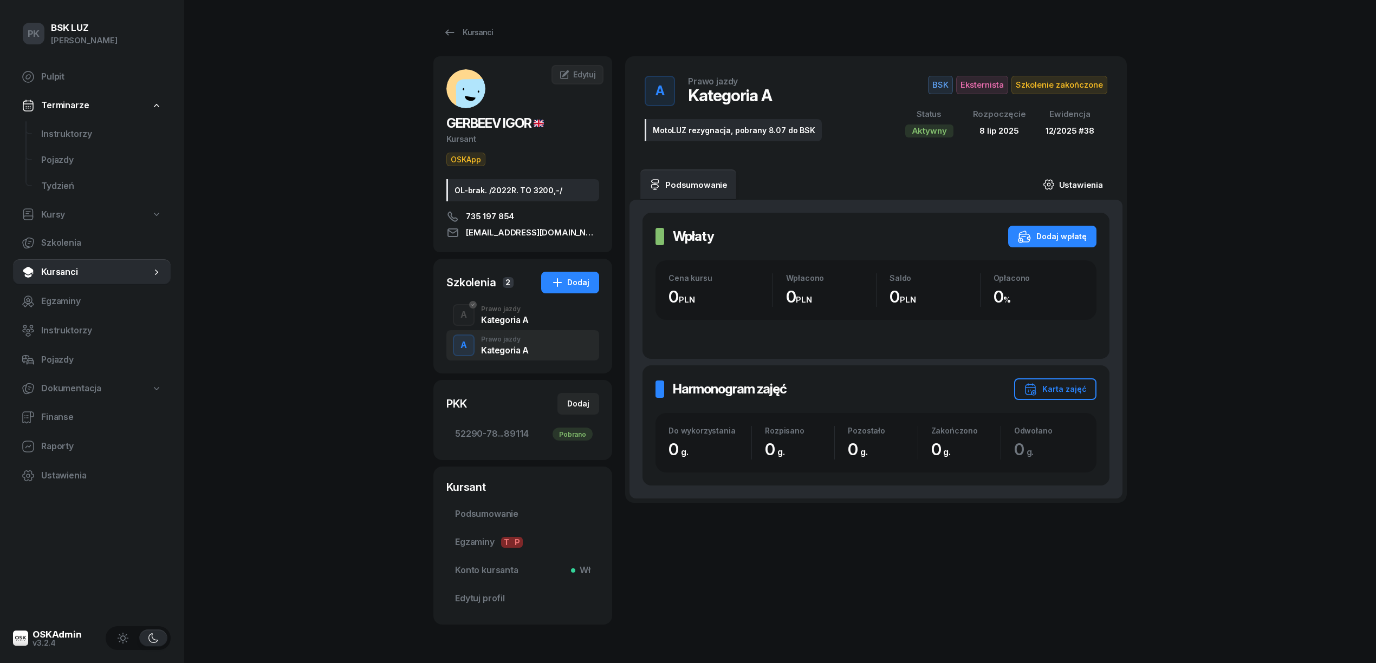
click at [1058, 184] on link "Ustawienia" at bounding box center [1072, 185] width 77 height 30
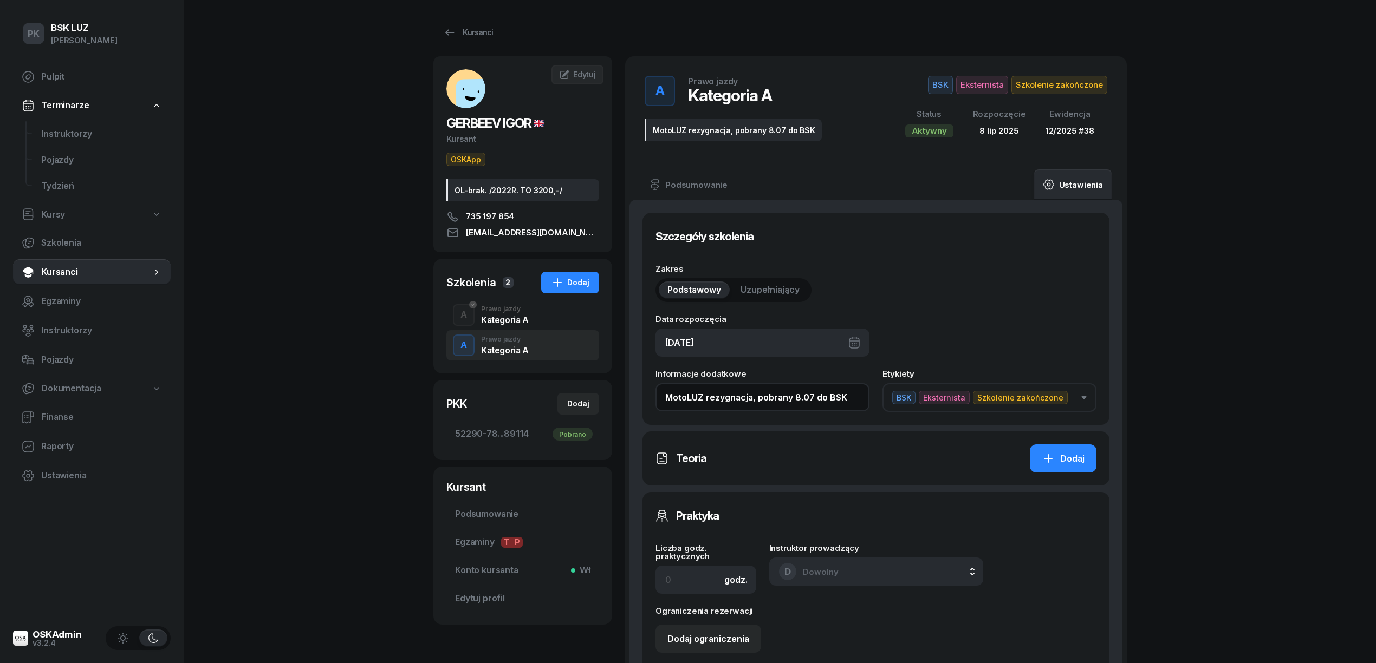
click at [848, 397] on input "MotoLUZ rezygnacja, pobrany 8.07 do BSK" at bounding box center [762, 397] width 214 height 28
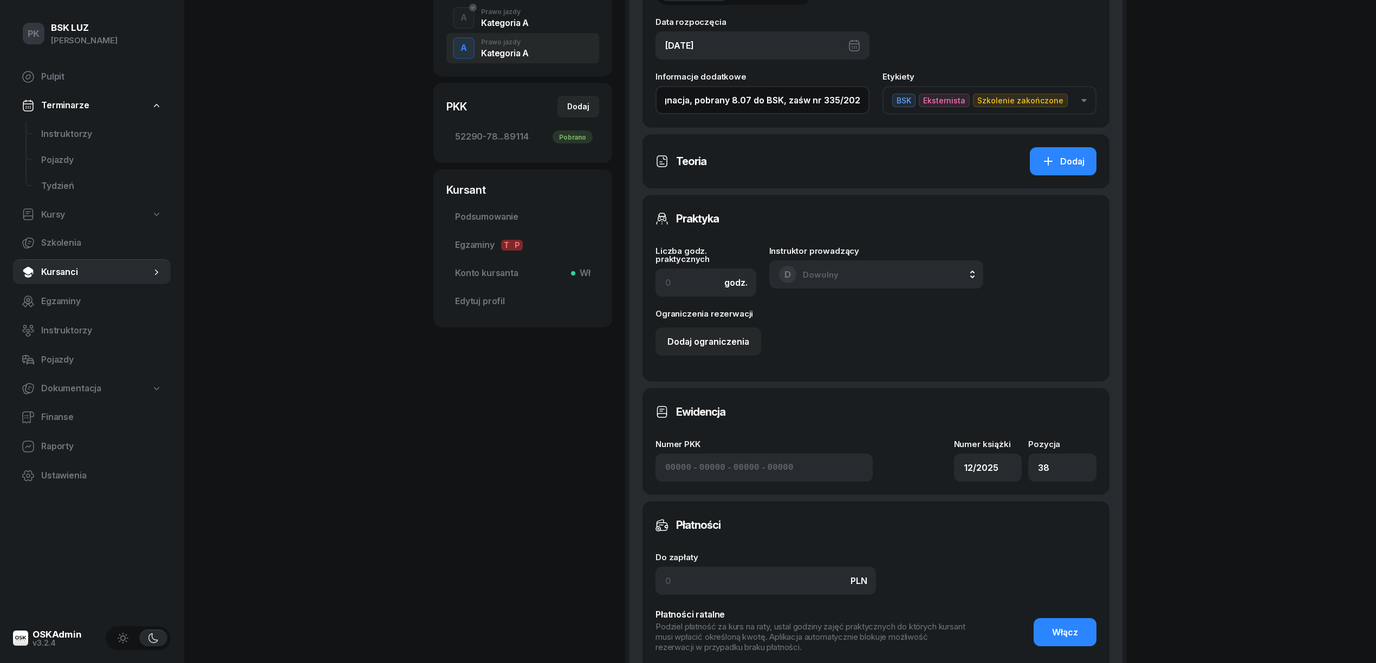
scroll to position [433, 0]
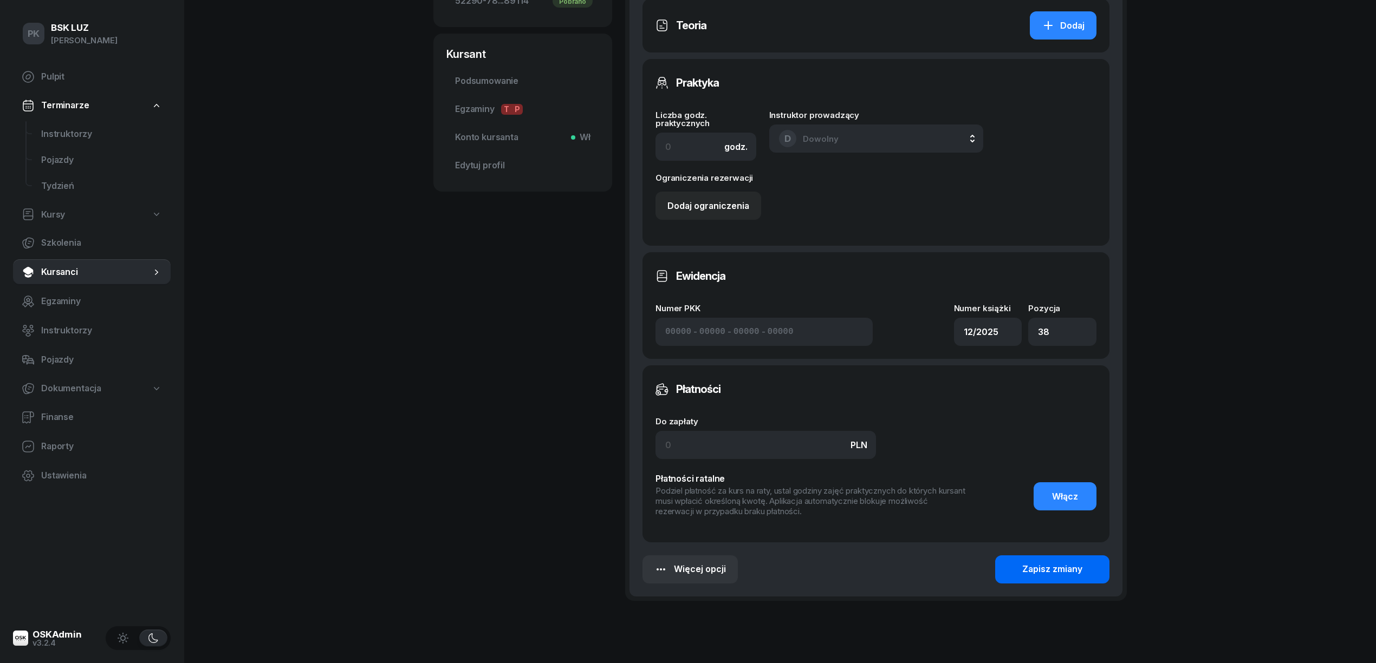
type input "MotoLUZ rezygnacja, pobrany 8.07 do BSK, zaśw nr 335/2025"
click at [1025, 577] on button "Zapisz zmiany" at bounding box center [1052, 570] width 114 height 28
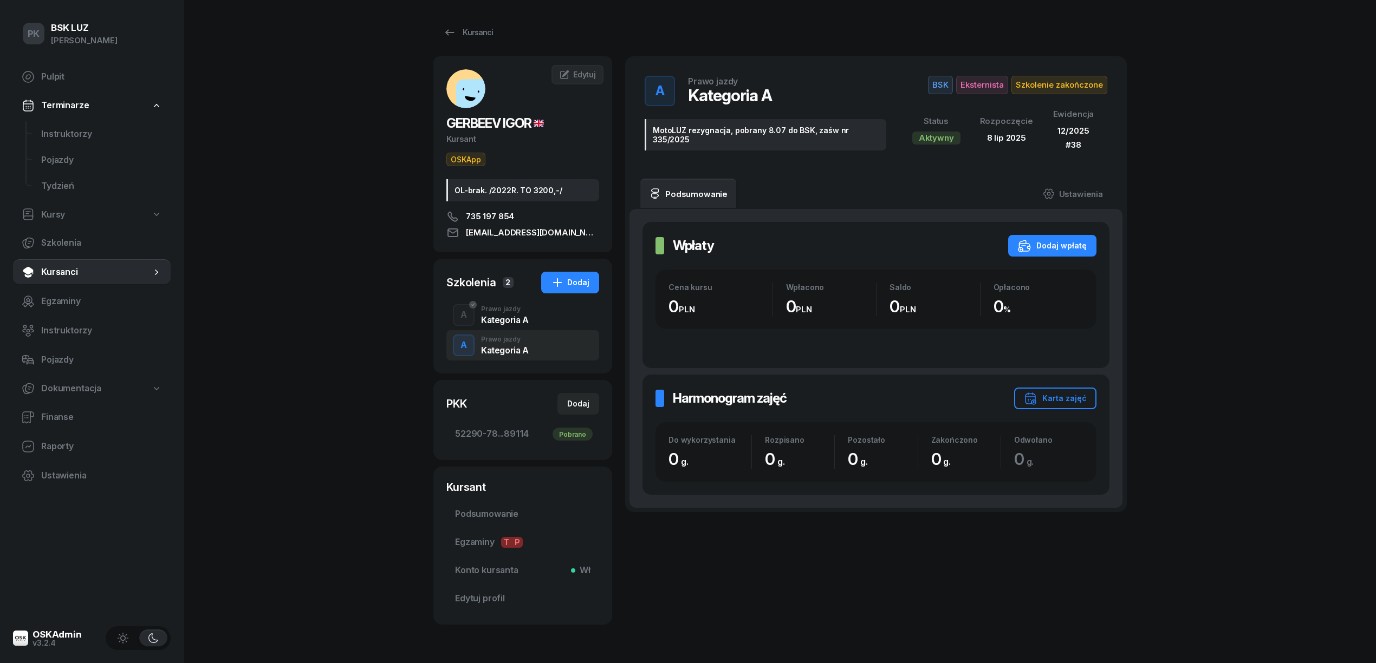
click at [518, 317] on div "Kategoria A" at bounding box center [505, 320] width 48 height 9
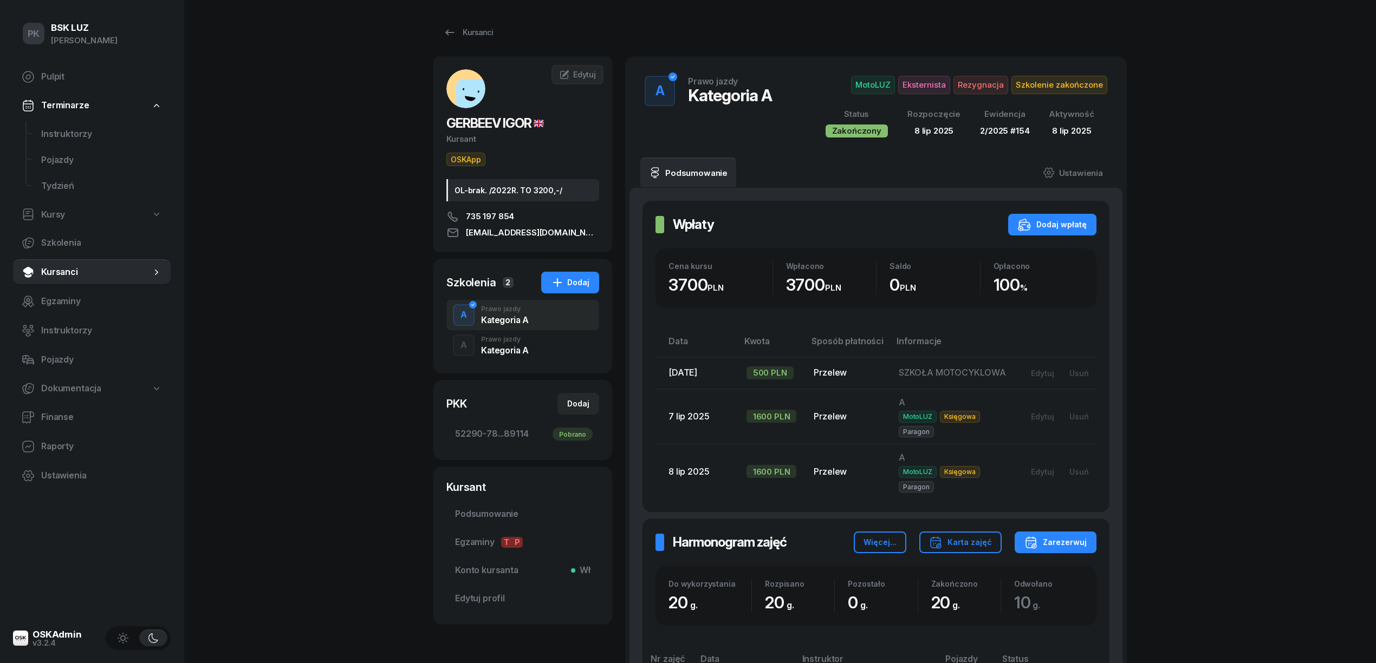
click at [519, 349] on div "Kategoria A" at bounding box center [505, 350] width 48 height 9
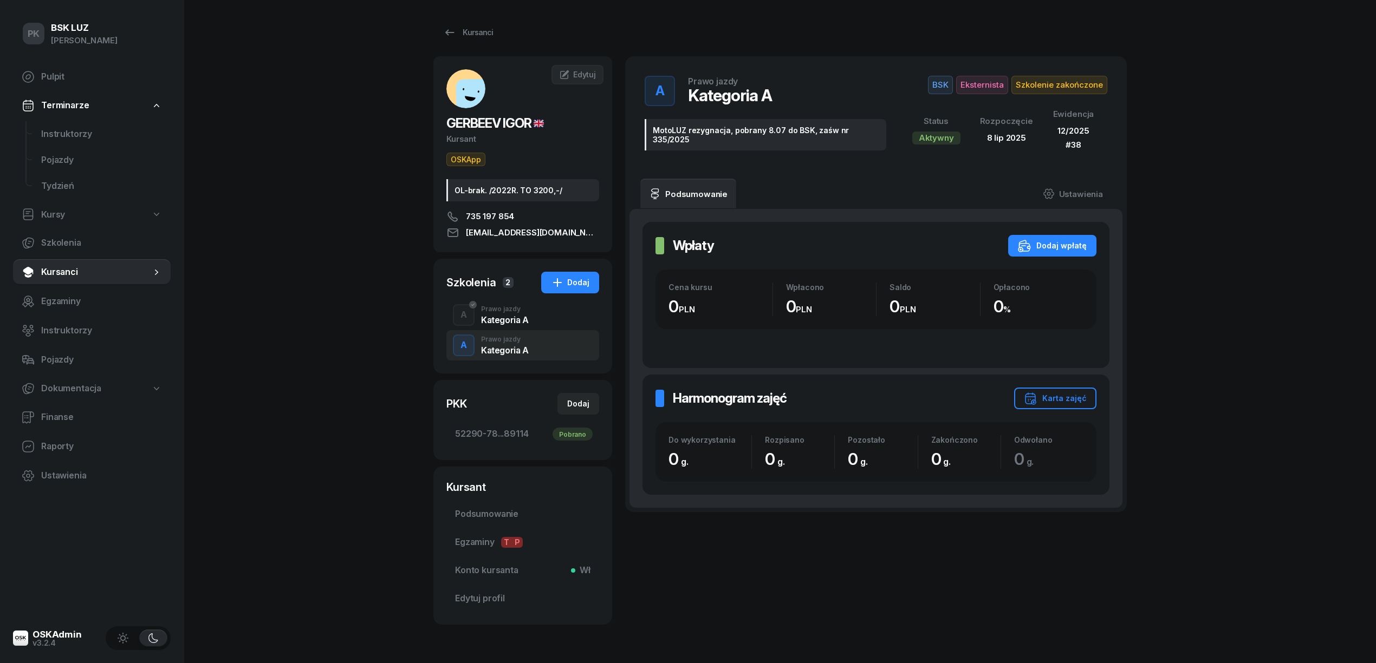
click at [526, 317] on div "Kategoria A" at bounding box center [505, 320] width 48 height 9
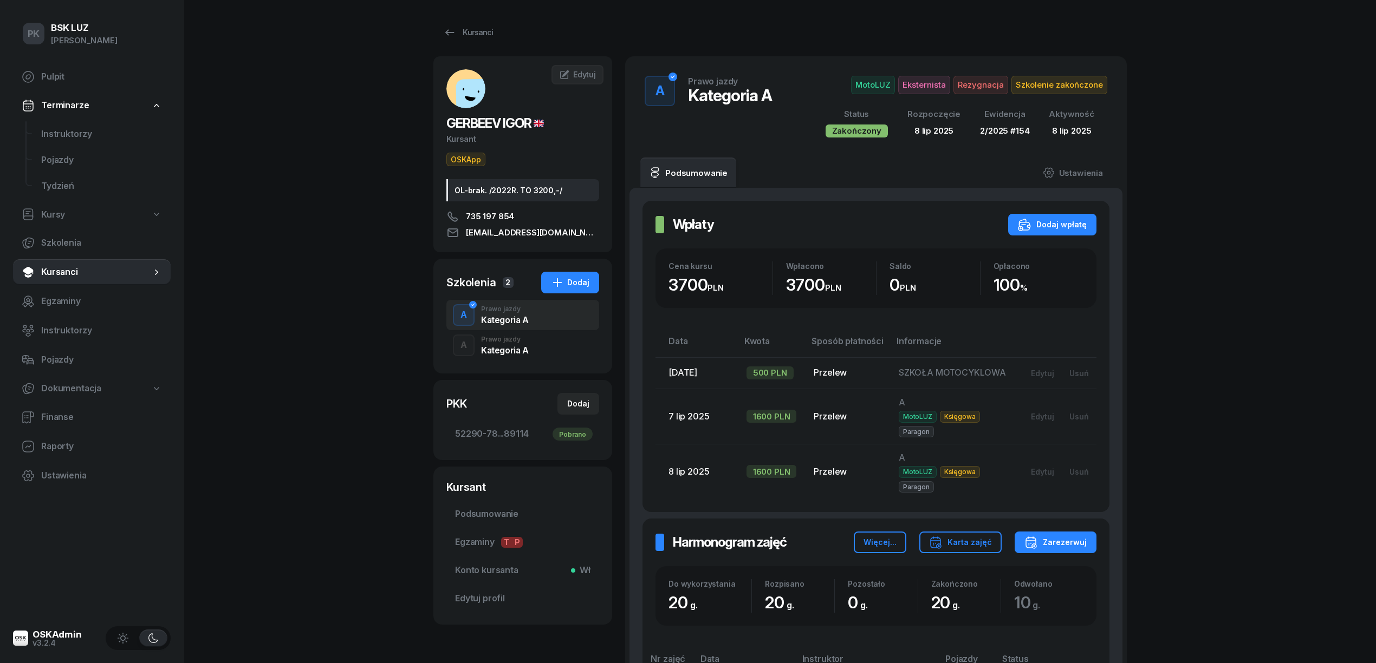
click at [525, 346] on div "Kategoria A" at bounding box center [505, 350] width 48 height 9
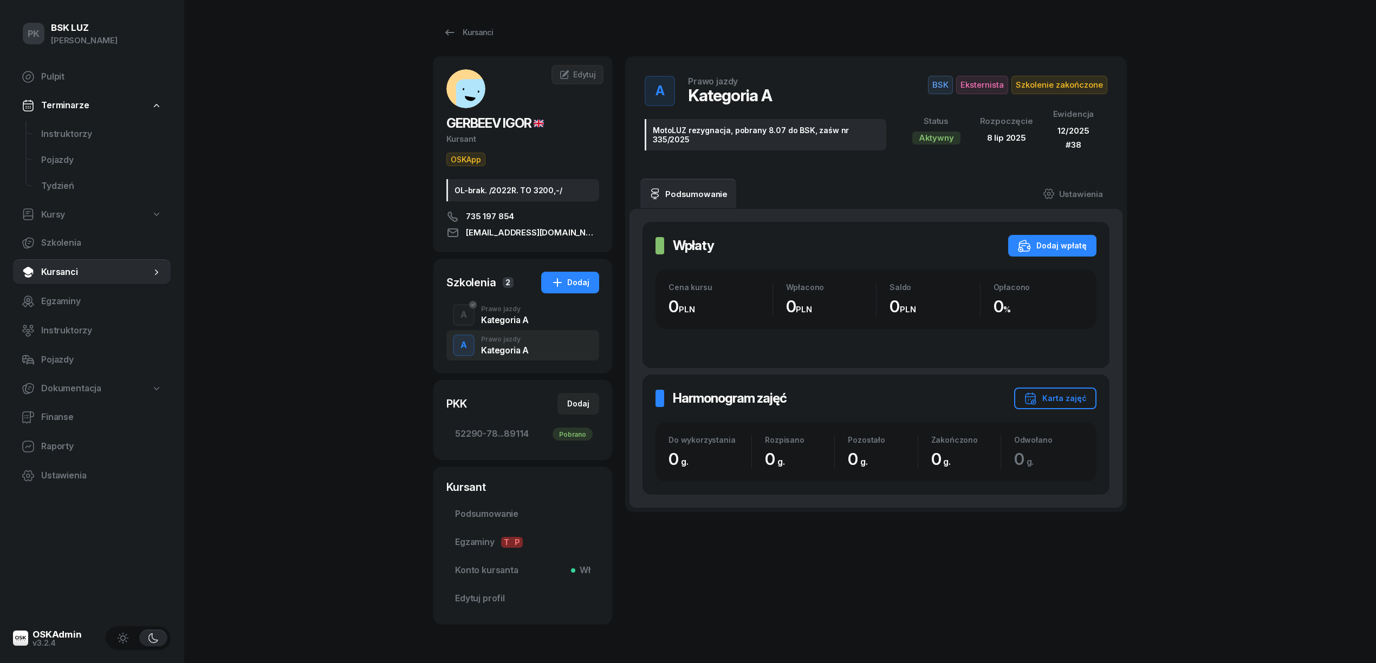
click at [523, 328] on div "A Prawo jazdy Kategoria A" at bounding box center [522, 315] width 153 height 30
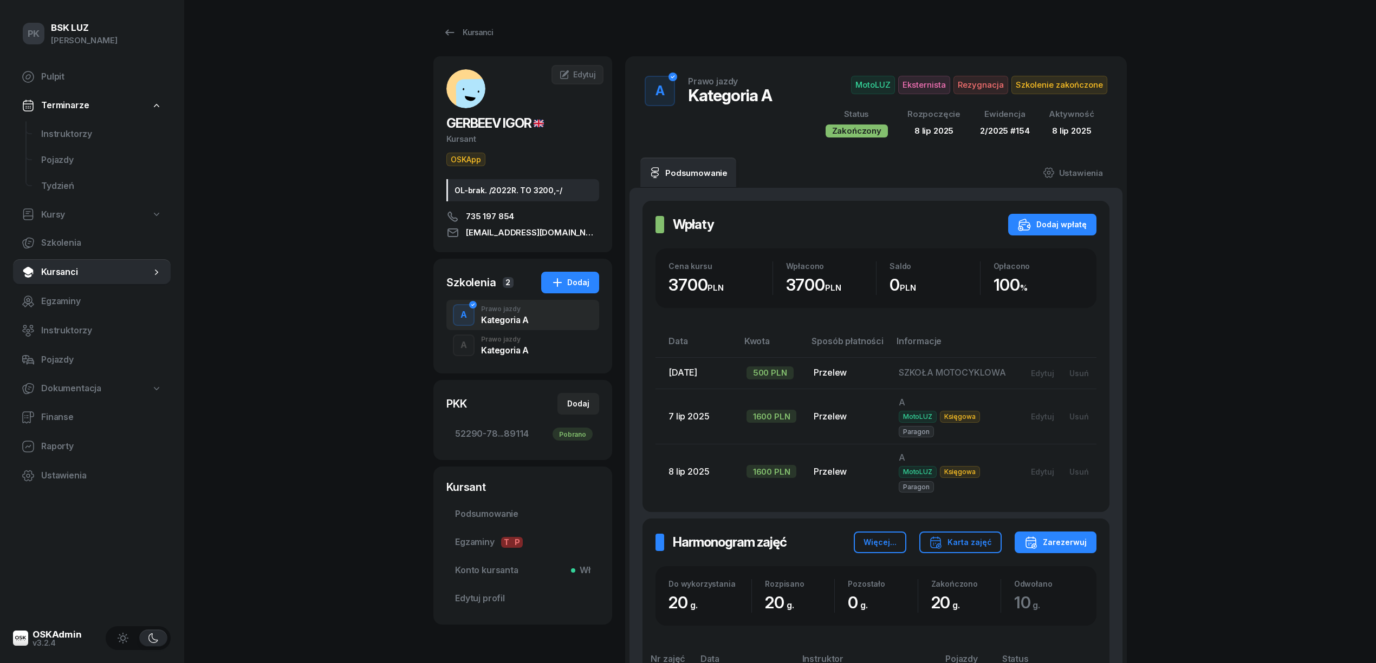
click at [523, 350] on div "Kategoria A" at bounding box center [505, 350] width 48 height 9
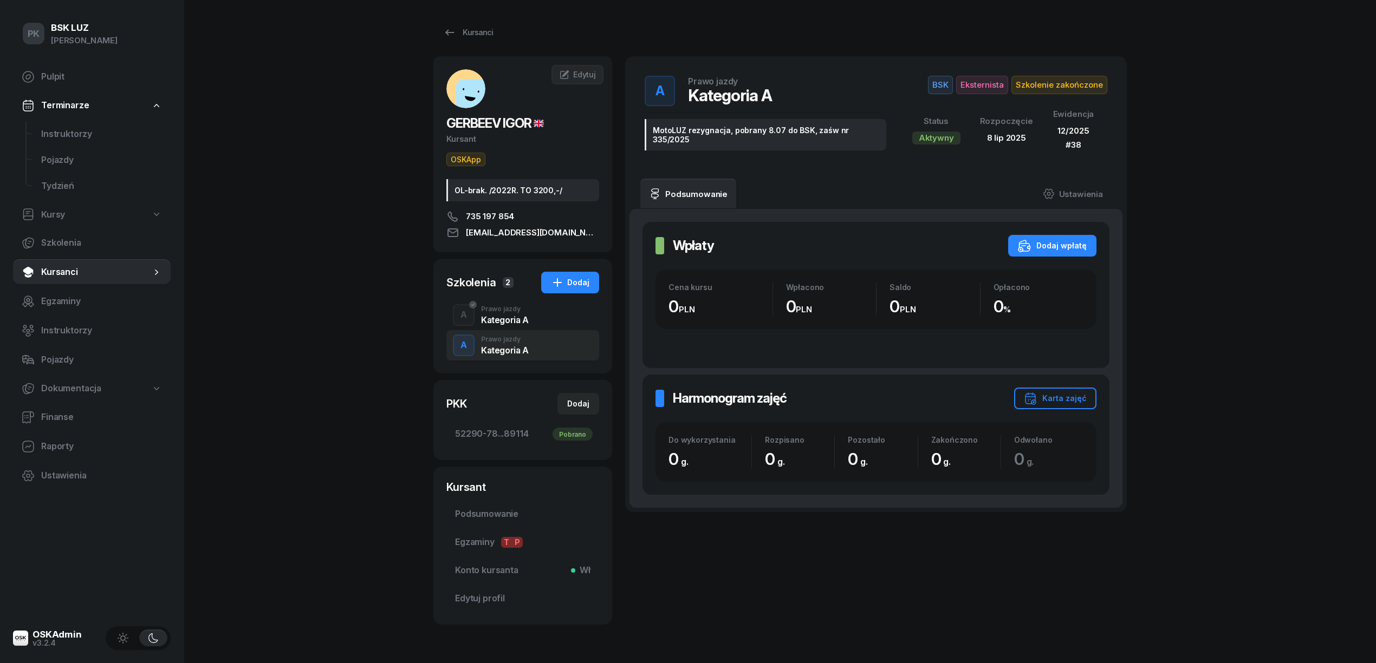
click at [527, 323] on div "Kategoria A" at bounding box center [505, 320] width 48 height 9
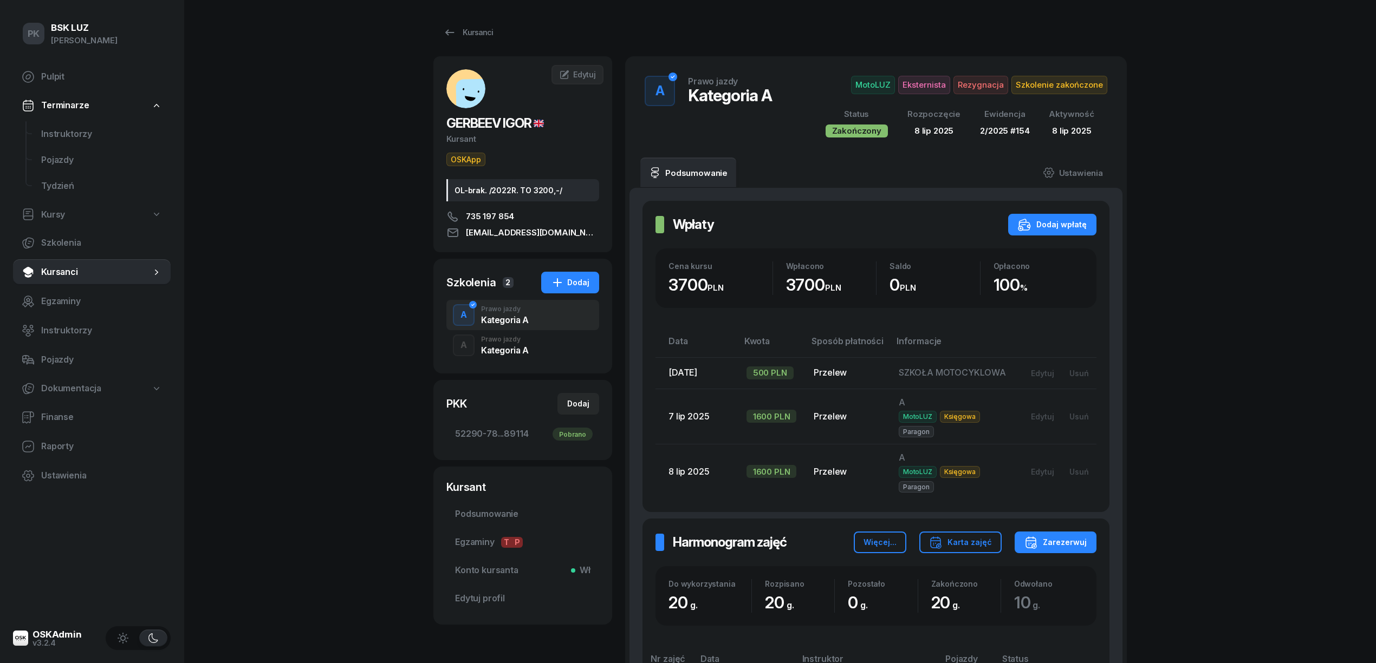
click at [522, 347] on div "Kategoria A" at bounding box center [505, 350] width 48 height 9
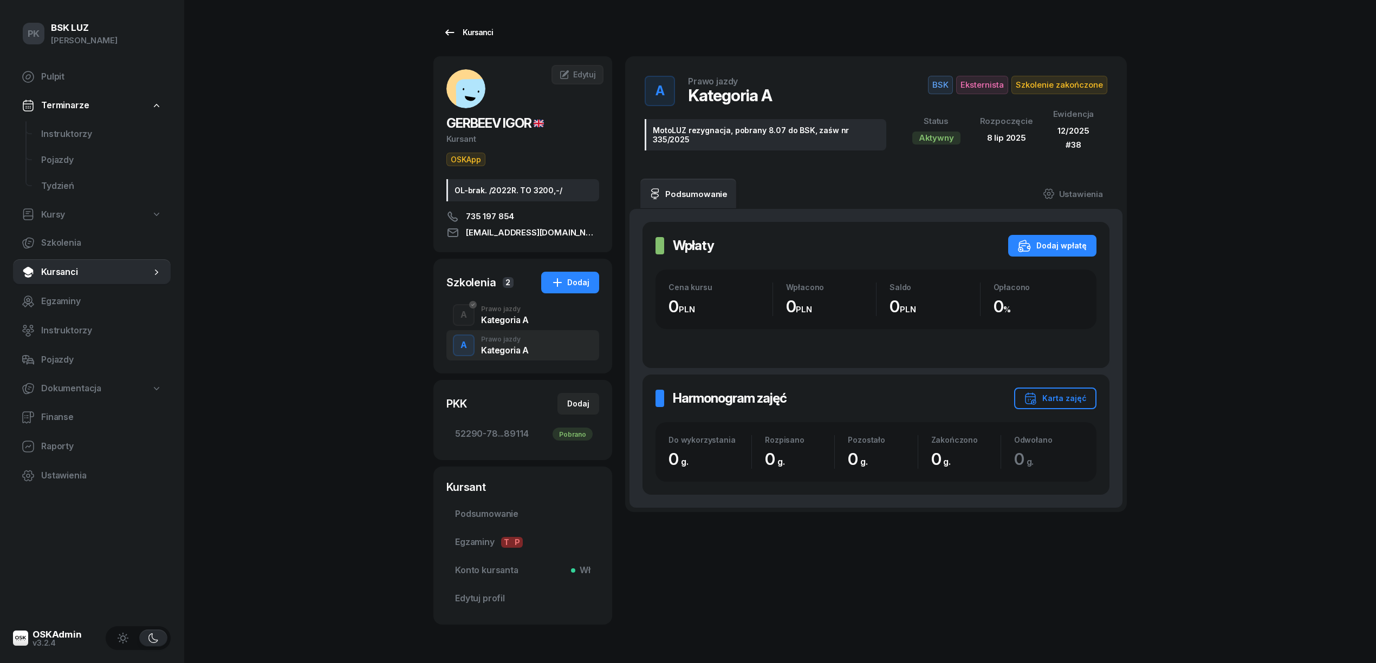
click at [468, 34] on div "Kursanci" at bounding box center [468, 32] width 50 height 13
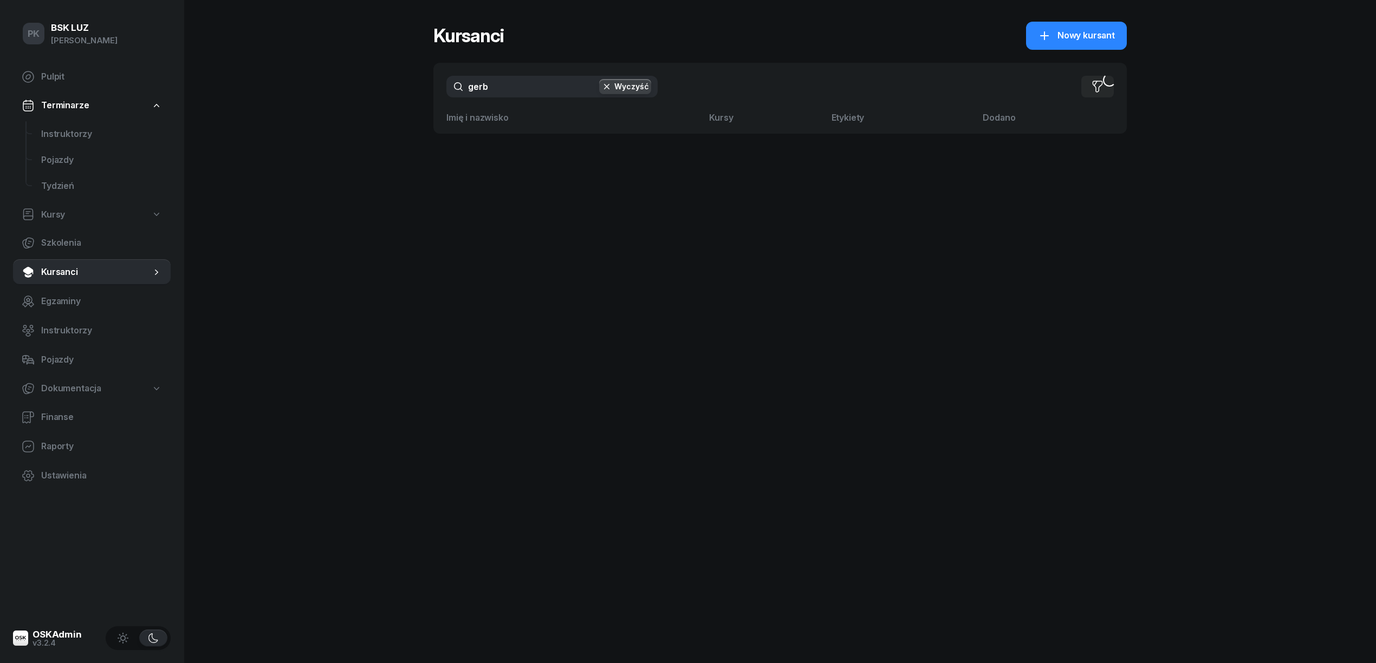
drag, startPoint x: 404, startPoint y: 94, endPoint x: 366, endPoint y: 102, distance: 38.7
click at [366, 102] on div "PK BSK LUZ Piotr Klimek Pulpit Terminarze Instruktorzy Pojazdy Tydzień Kursy Sz…" at bounding box center [688, 331] width 1376 height 663
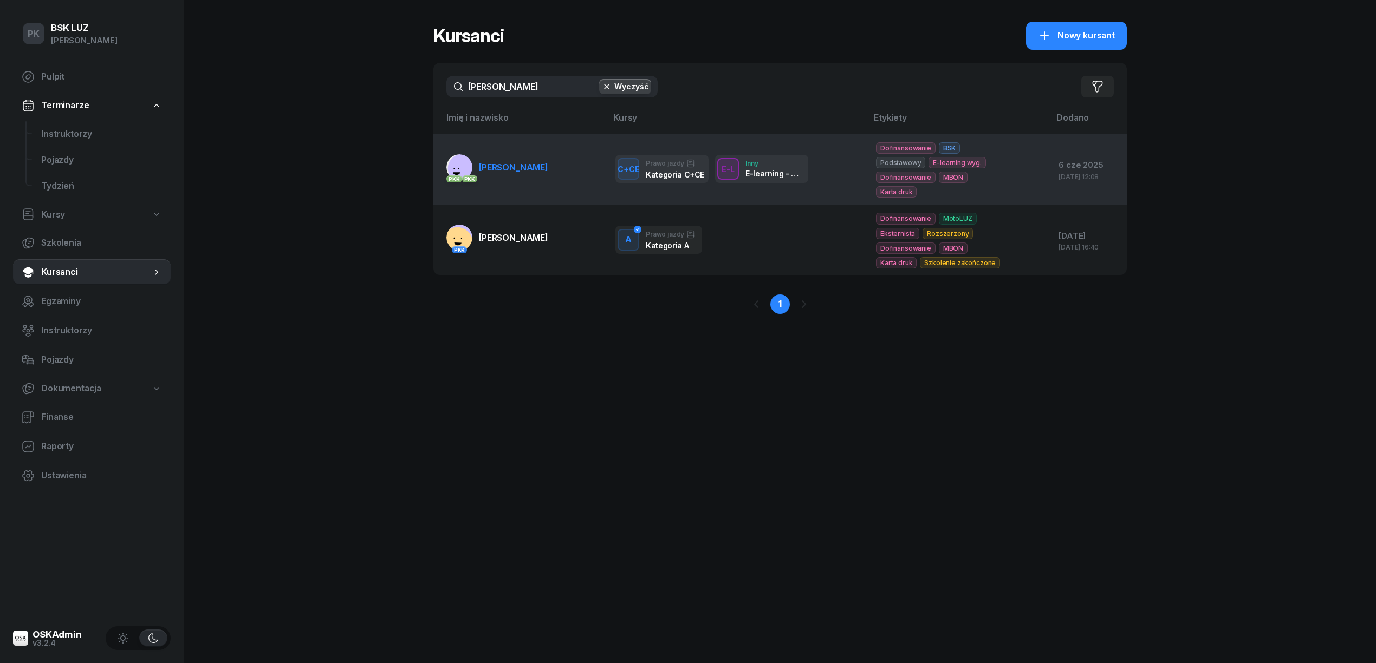
type input "[PERSON_NAME]"
click at [494, 172] on span "[PERSON_NAME]" at bounding box center [513, 167] width 69 height 11
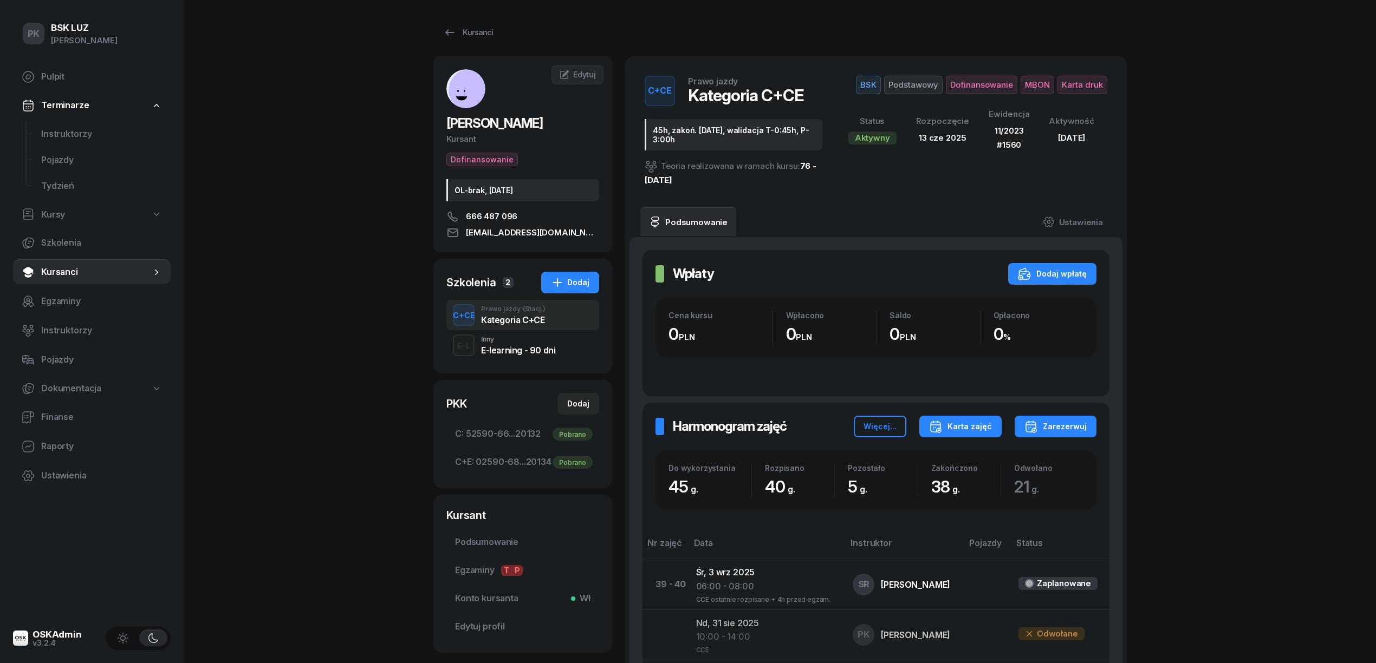
click at [950, 424] on div "Karta zajęć" at bounding box center [960, 426] width 63 height 13
click at [945, 481] on button "Kategoria C+E" at bounding box center [960, 489] width 142 height 27
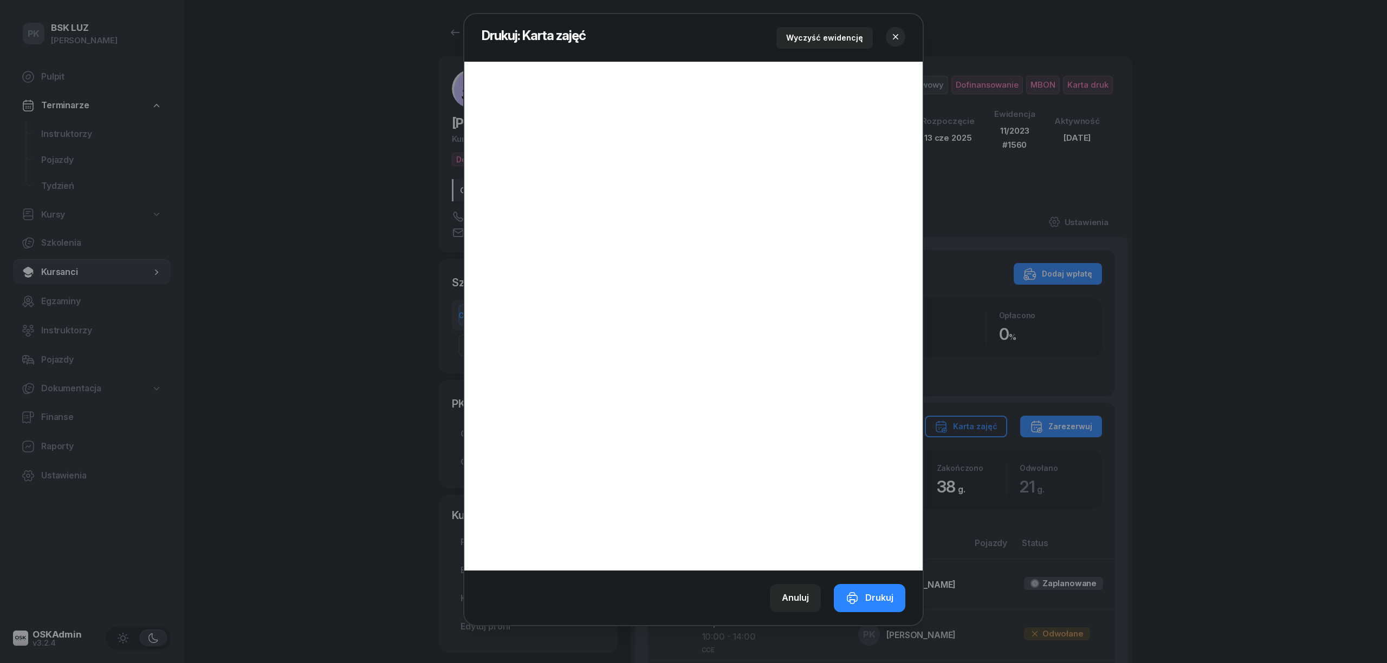
click at [898, 37] on icon "button" at bounding box center [895, 36] width 11 height 11
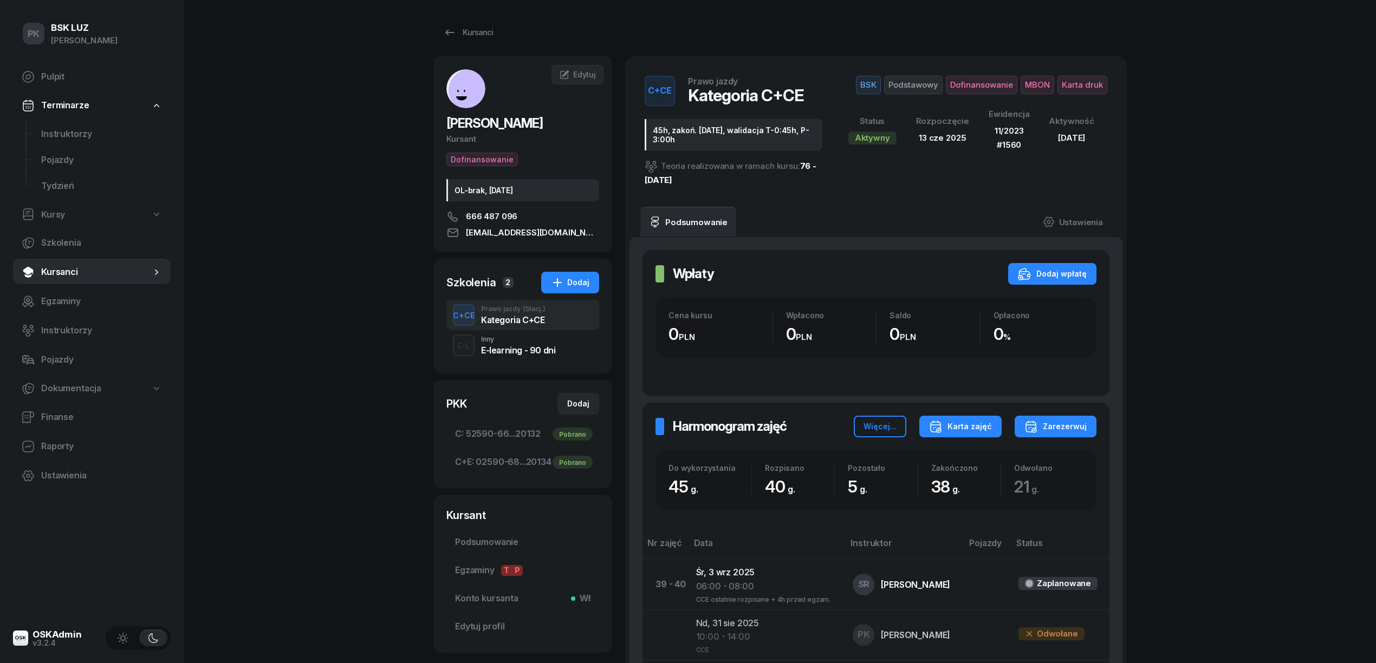
click at [958, 421] on div "Karta zajęć" at bounding box center [960, 426] width 63 height 13
click at [941, 460] on div "Kategoria C" at bounding box center [920, 462] width 48 height 14
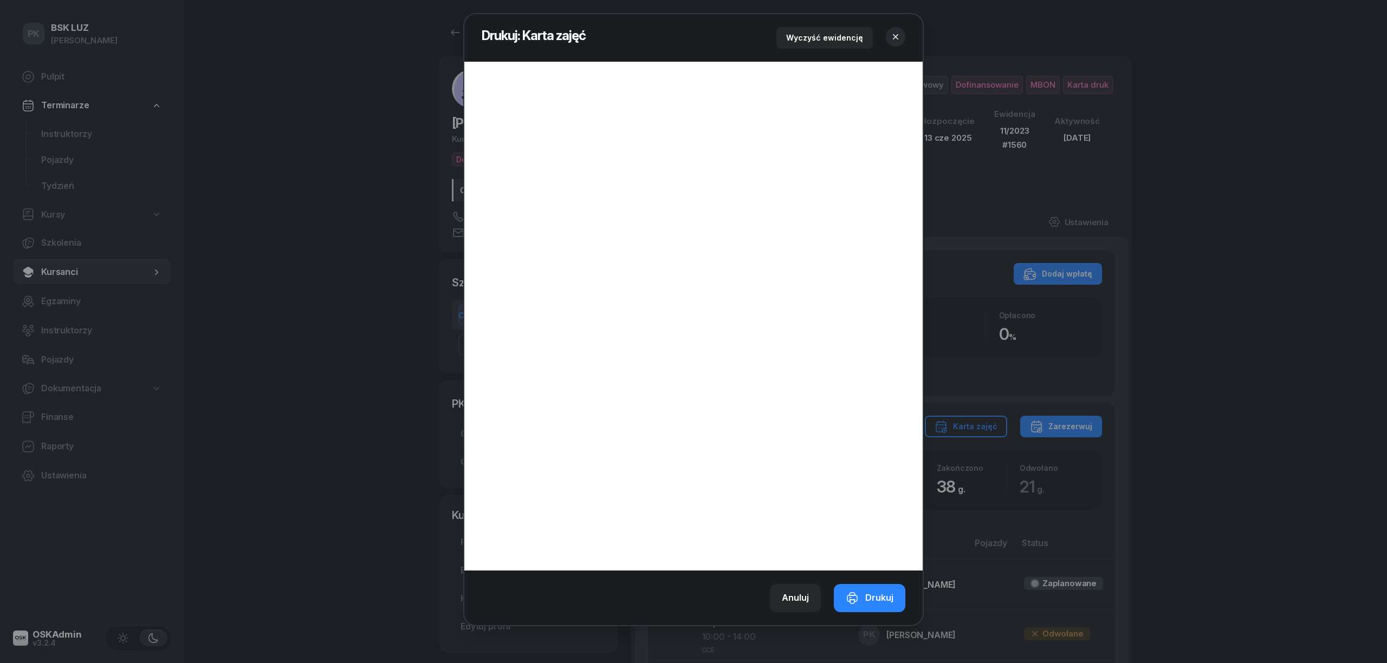
click at [893, 35] on icon "button" at bounding box center [895, 36] width 11 height 11
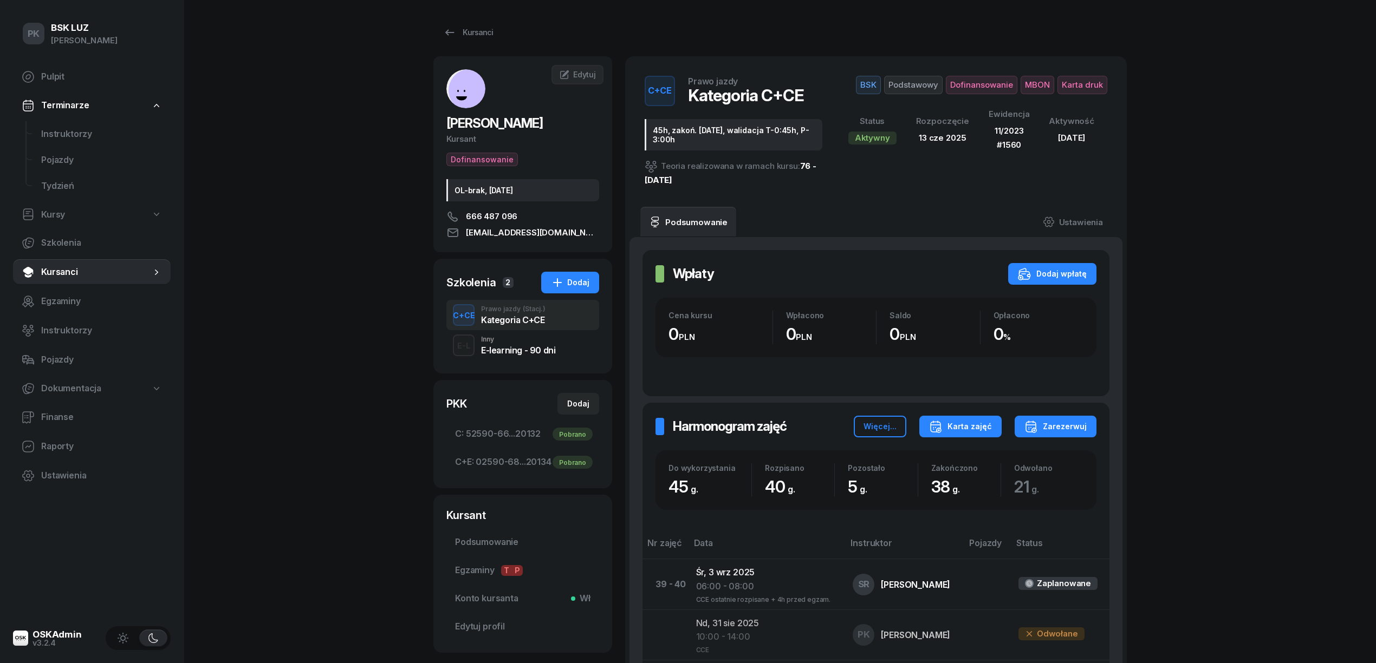
click at [959, 433] on button "Karta zajęć" at bounding box center [960, 427] width 82 height 22
click at [930, 453] on button "Kategoria C" at bounding box center [960, 461] width 142 height 27
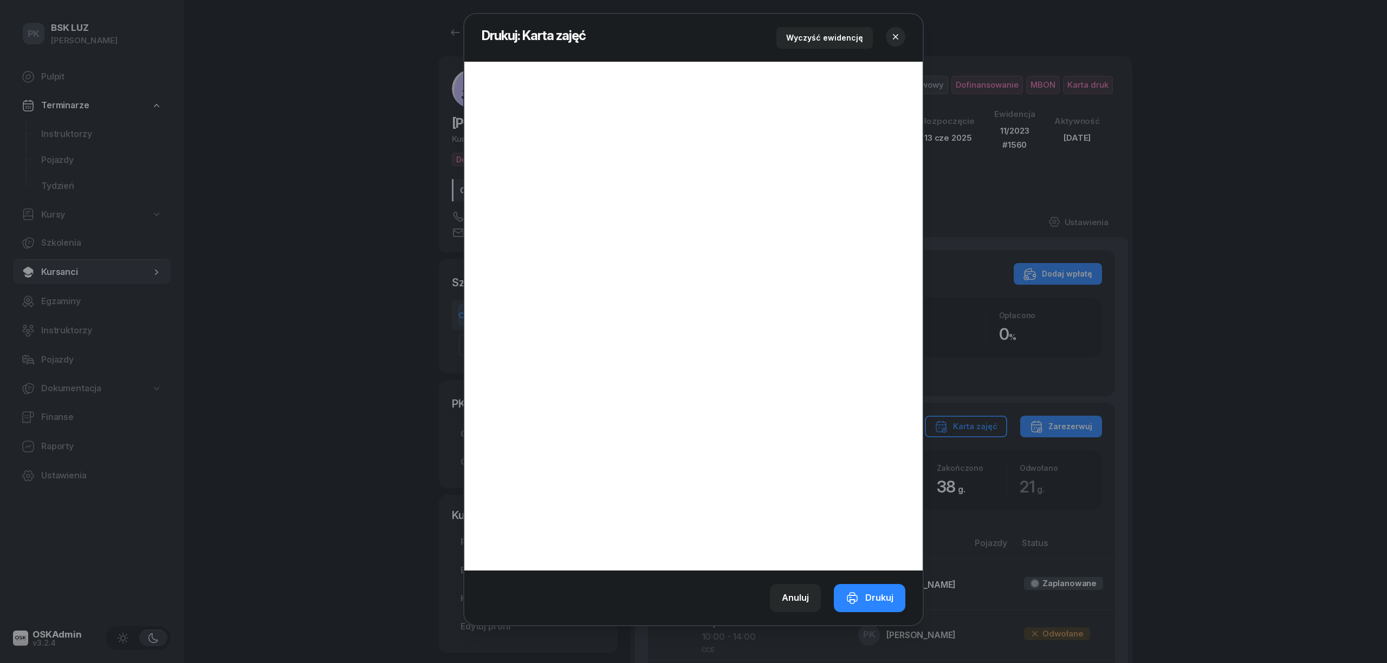
click at [892, 34] on icon "button" at bounding box center [895, 36] width 11 height 11
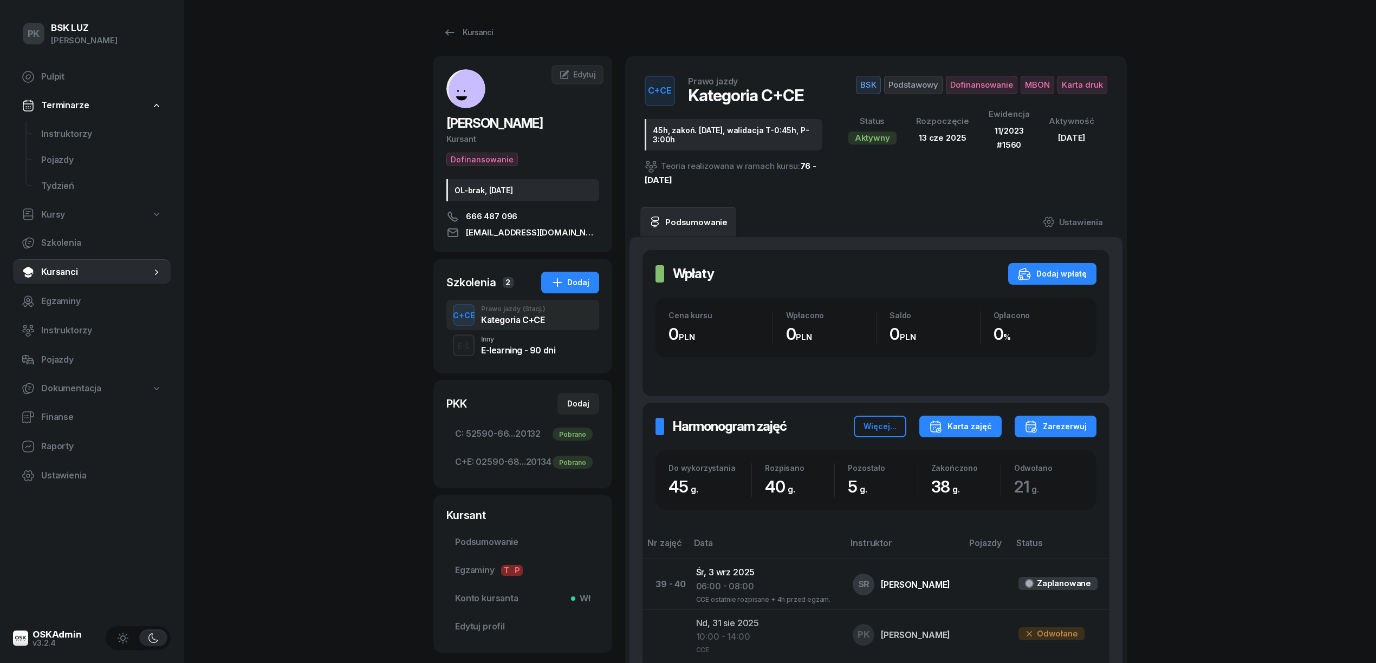
click at [958, 425] on div "Karta zajęć" at bounding box center [960, 426] width 63 height 13
click at [921, 461] on div "Kategoria C" at bounding box center [920, 462] width 48 height 14
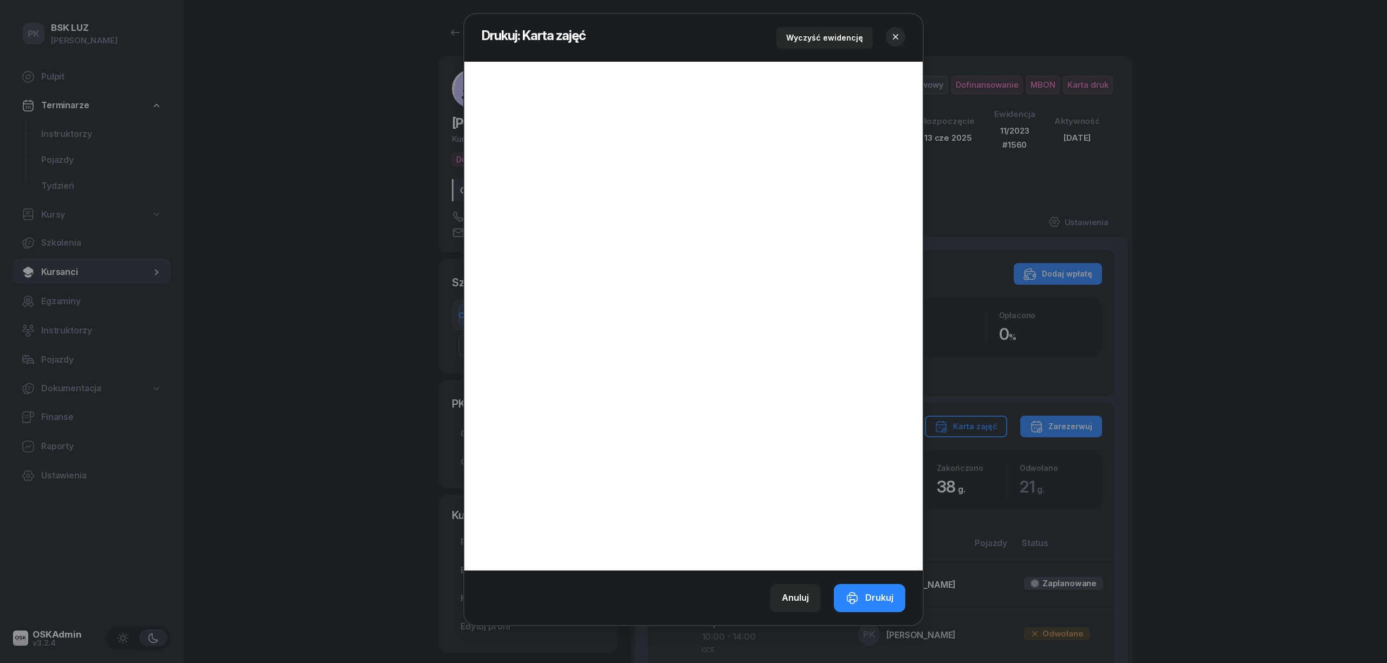
click at [895, 33] on icon "button" at bounding box center [895, 36] width 11 height 11
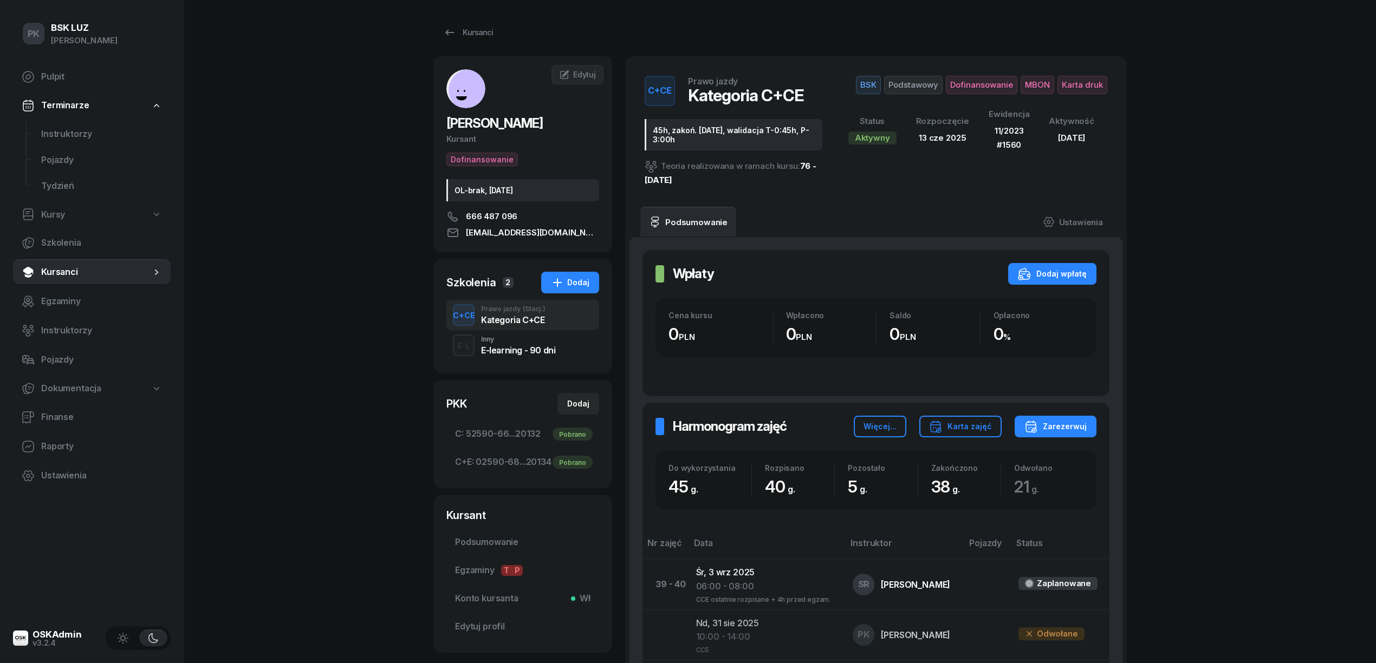
click at [537, 339] on div "Inny" at bounding box center [518, 339] width 74 height 6
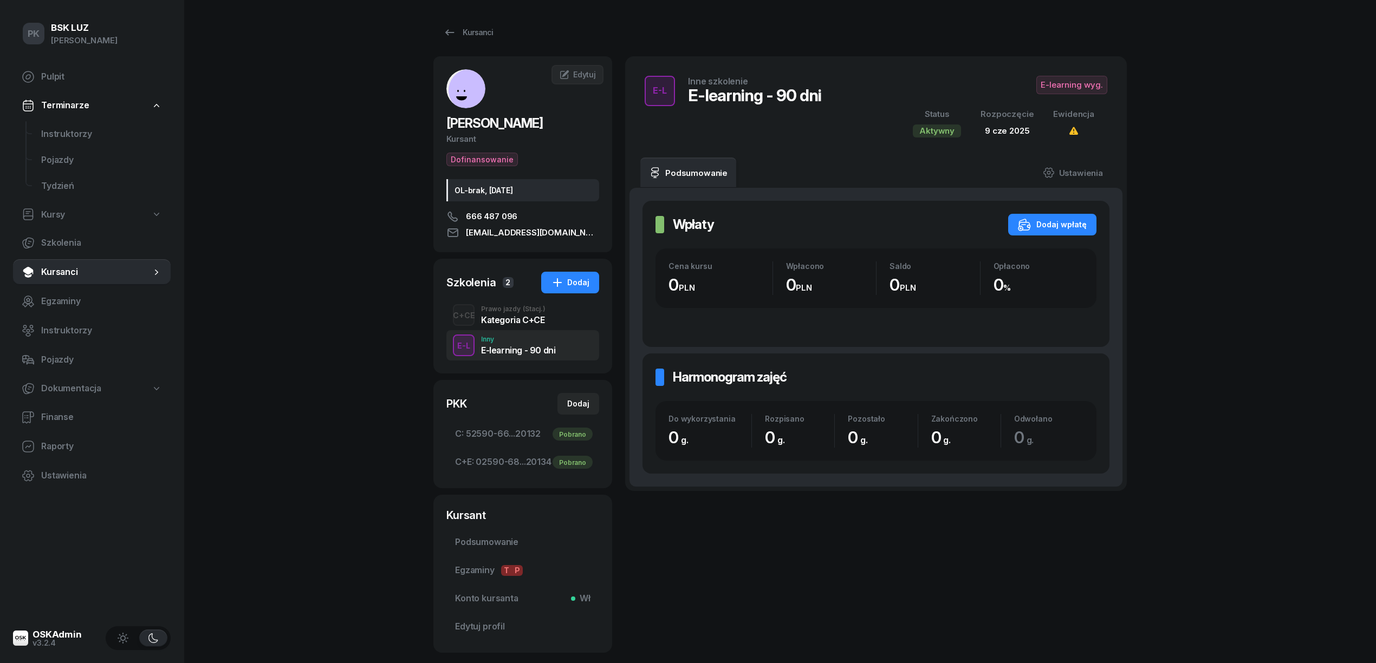
click at [531, 323] on div "Kategoria C+CE" at bounding box center [513, 320] width 64 height 9
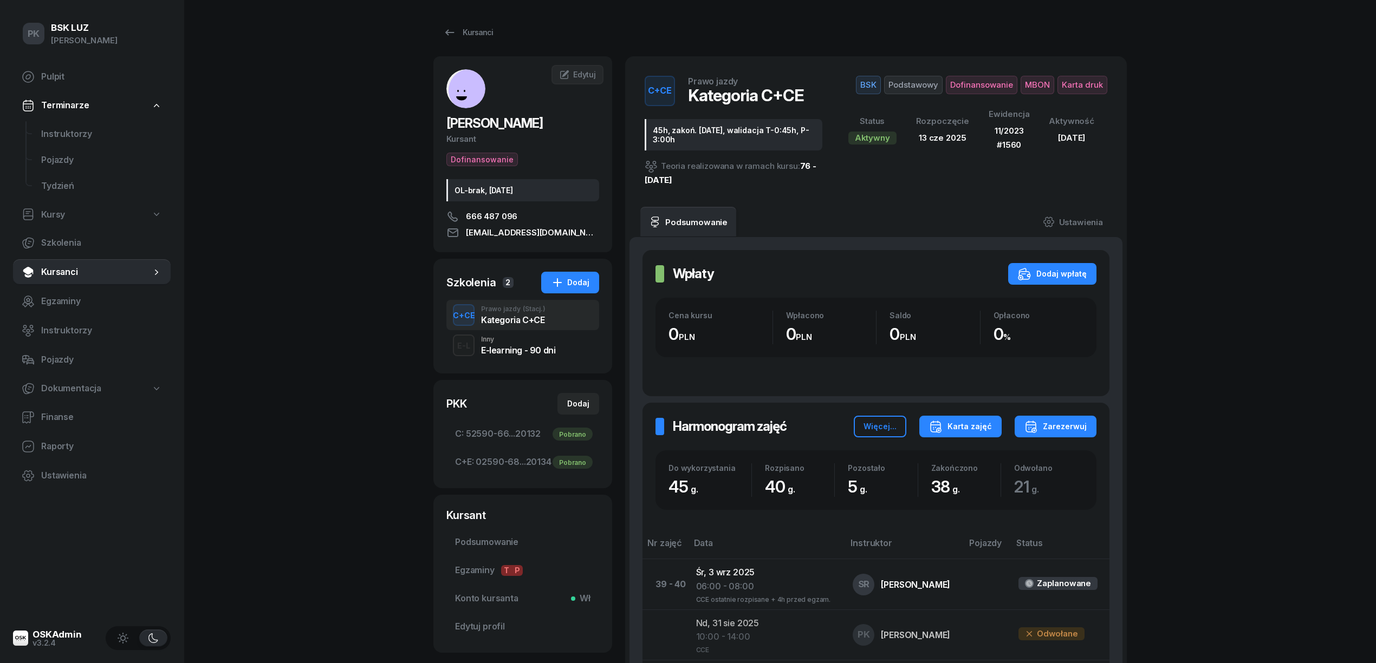
click at [964, 426] on div "Karta zajęć" at bounding box center [960, 426] width 63 height 13
click at [946, 483] on div "Kategoria C+E" at bounding box center [925, 489] width 58 height 14
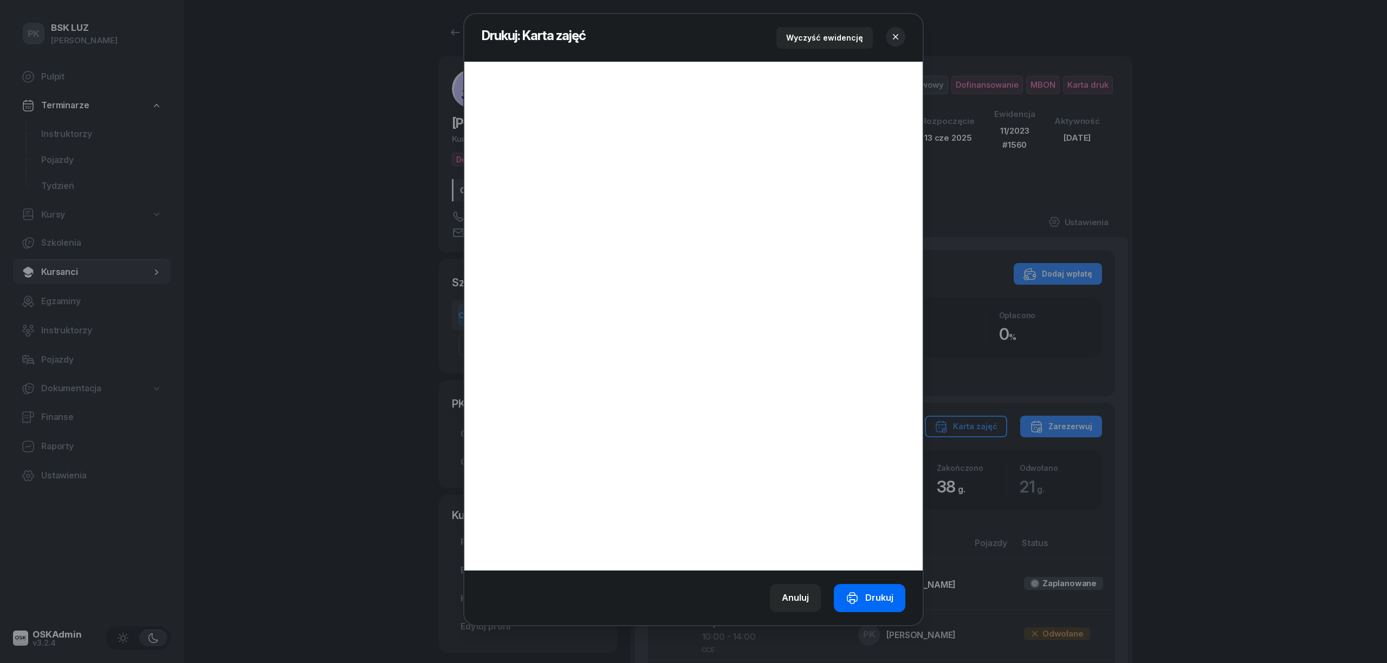
click at [887, 596] on div "Drukuj" at bounding box center [869, 598] width 48 height 14
click at [887, 37] on button "button" at bounding box center [895, 36] width 19 height 19
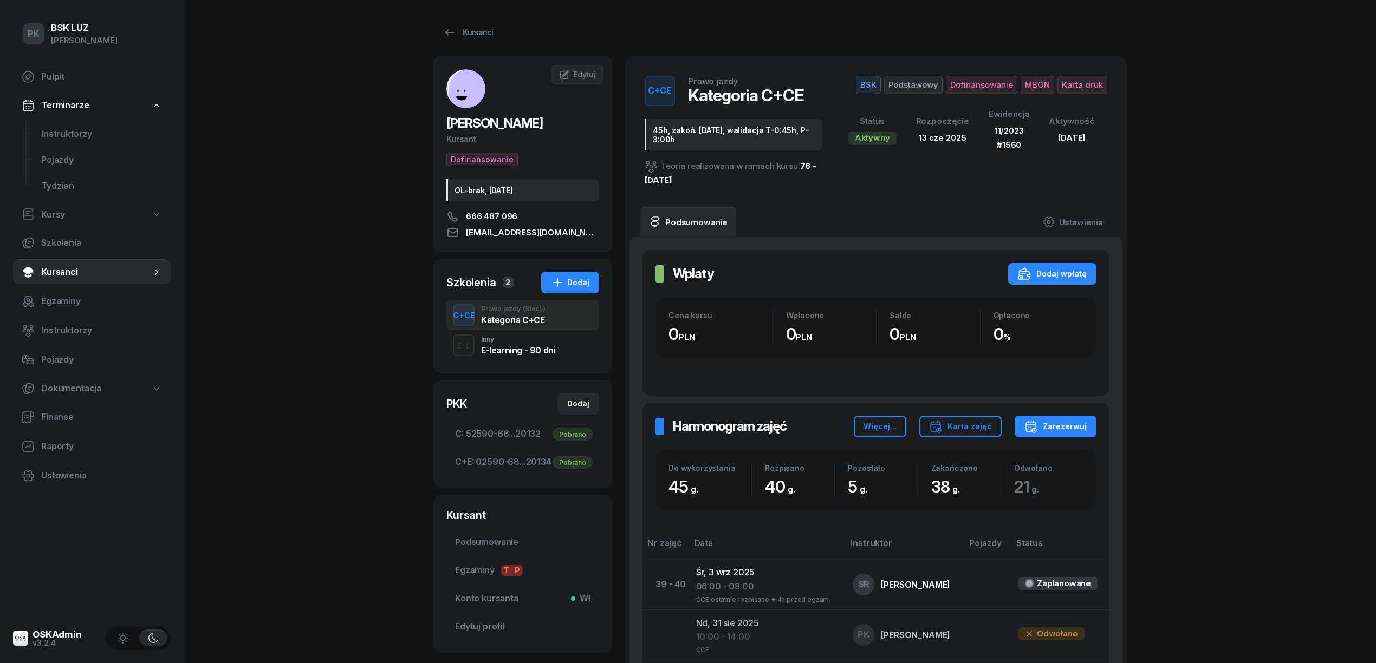
click at [958, 432] on div "Karta zajęć" at bounding box center [960, 426] width 63 height 13
click at [954, 485] on button "Kategoria C+E" at bounding box center [960, 489] width 142 height 27
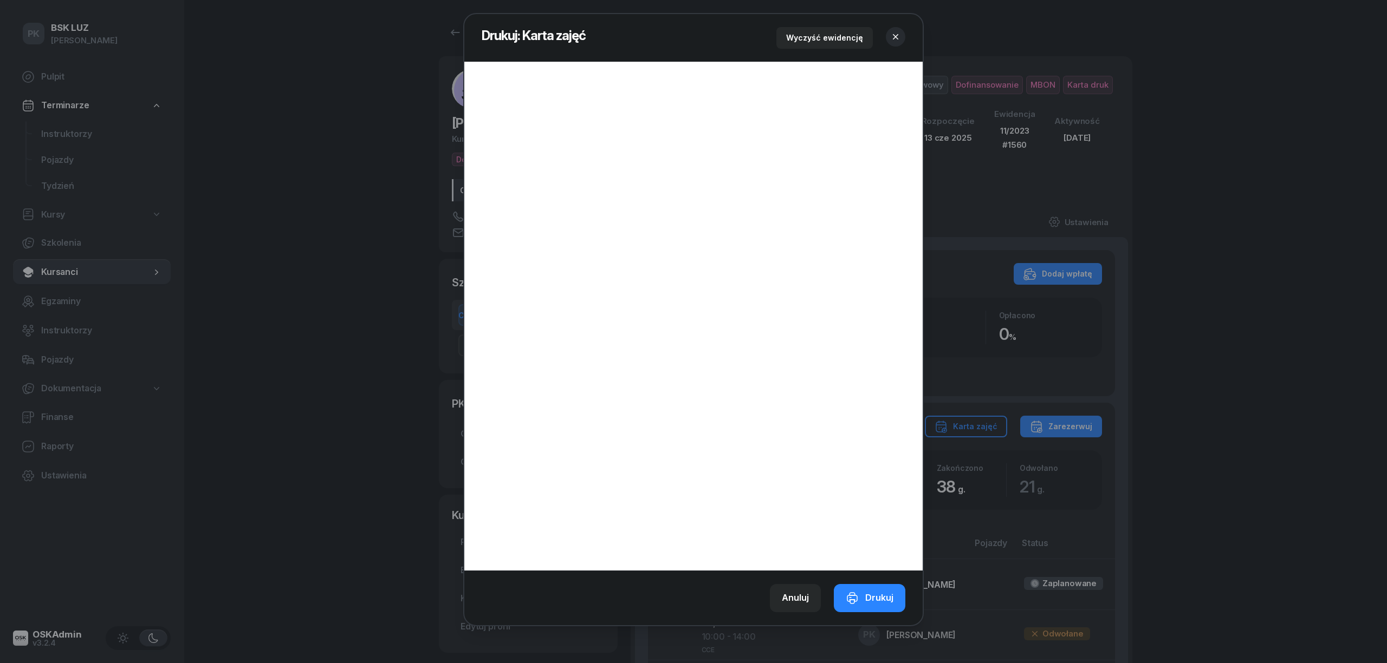
click at [897, 34] on icon "button" at bounding box center [895, 36] width 11 height 11
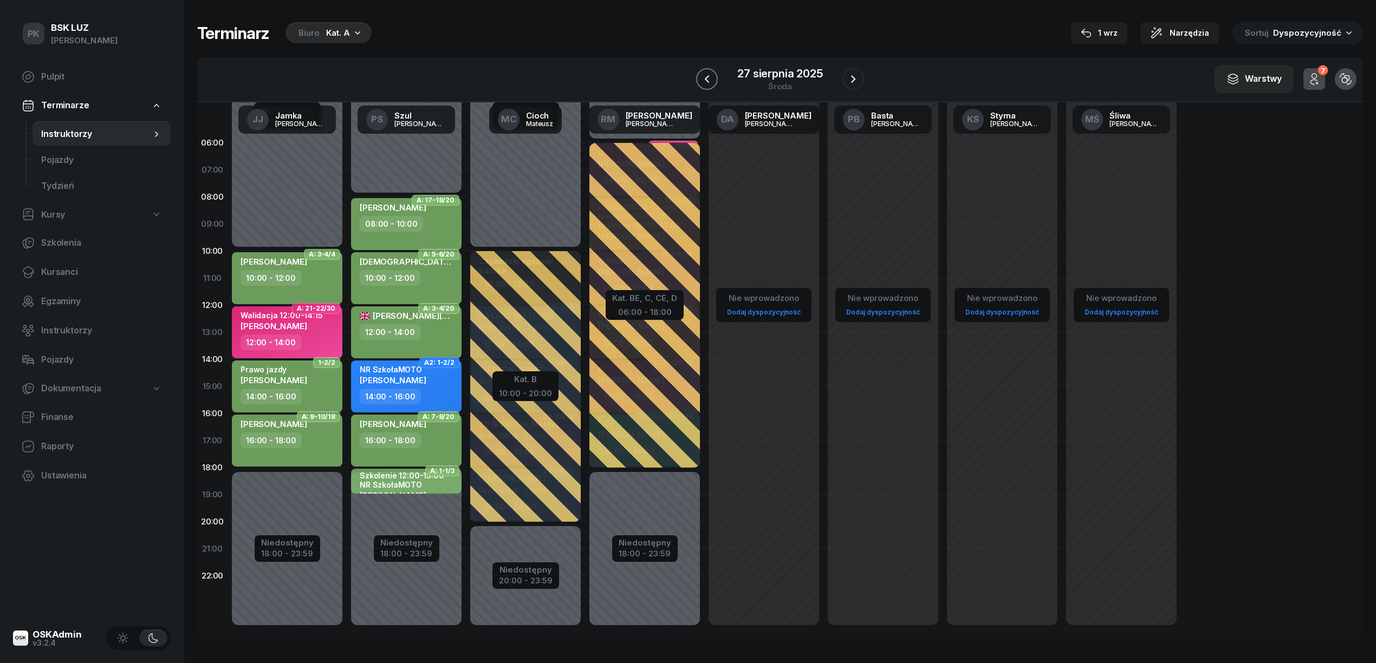
click at [707, 79] on icon "button" at bounding box center [707, 79] width 4 height 8
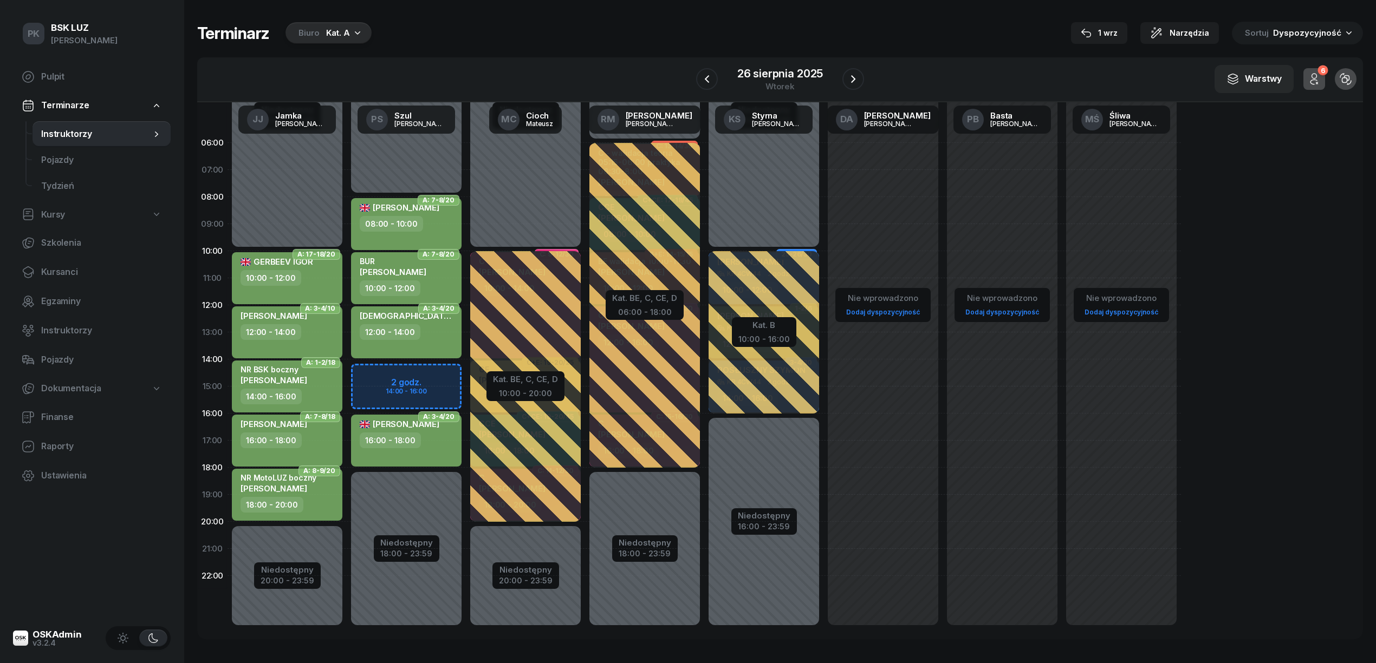
click at [337, 34] on div "Kat. A" at bounding box center [338, 33] width 24 height 13
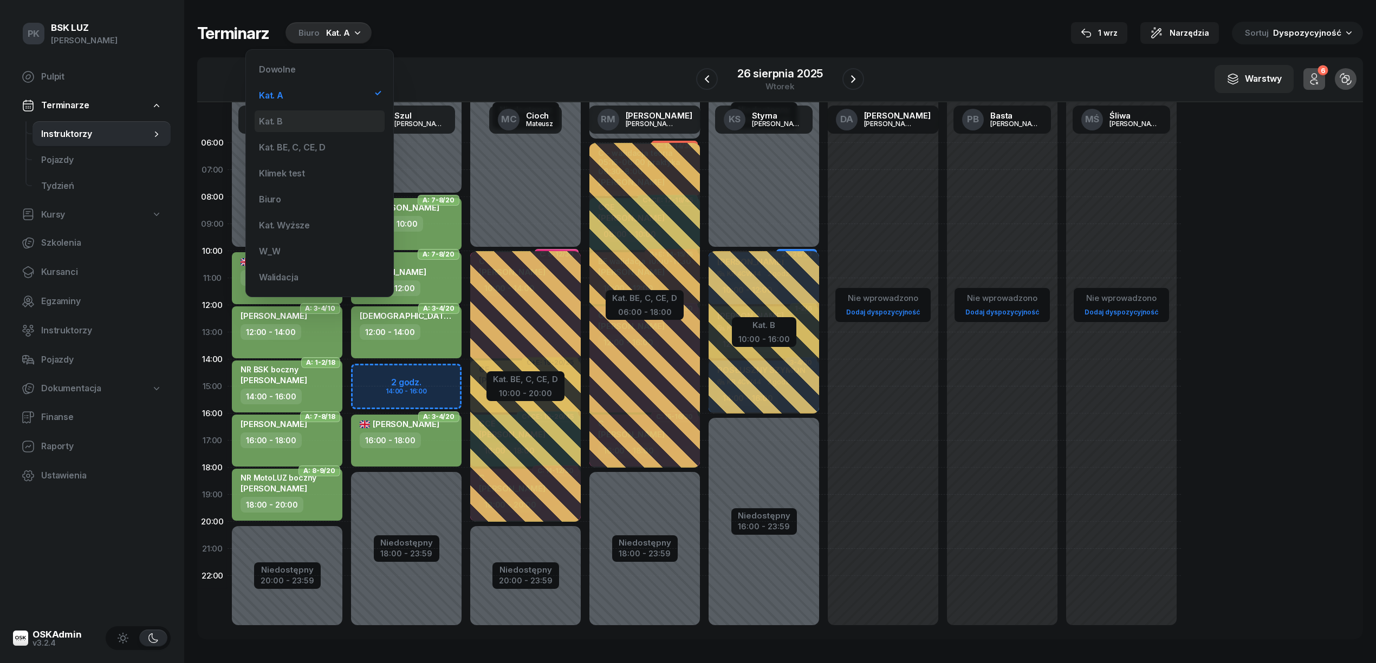
click at [341, 115] on div "Kat. B" at bounding box center [320, 121] width 130 height 22
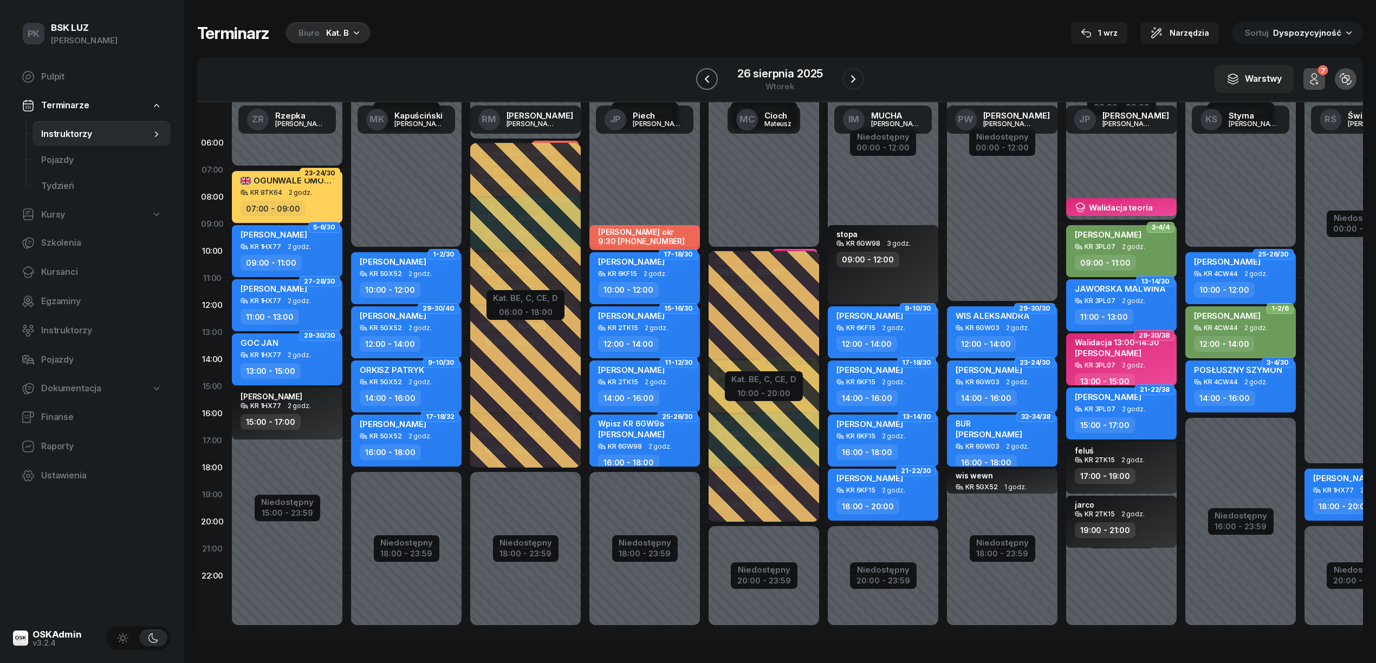
click at [699, 76] on button "button" at bounding box center [707, 79] width 22 height 22
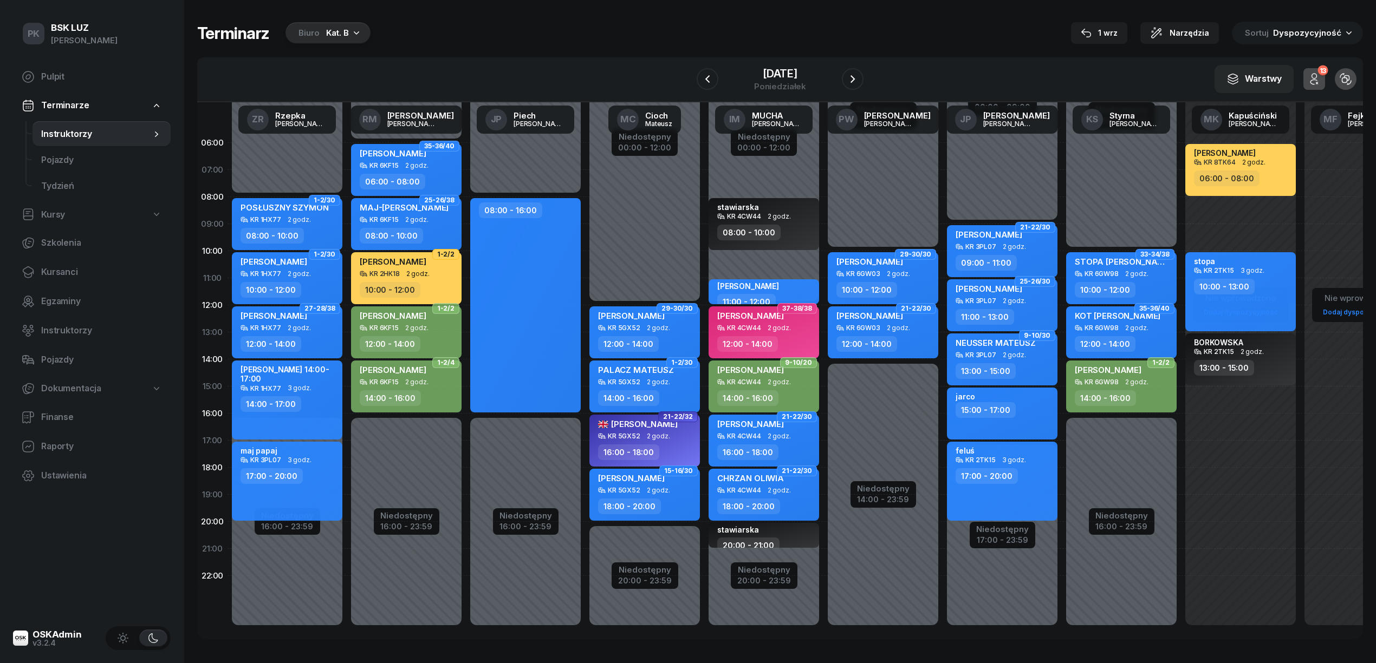
click at [842, 76] on div at bounding box center [853, 79] width 22 height 22
click at [857, 76] on icon "button" at bounding box center [852, 79] width 13 height 13
click at [857, 76] on icon "button" at bounding box center [853, 79] width 13 height 13
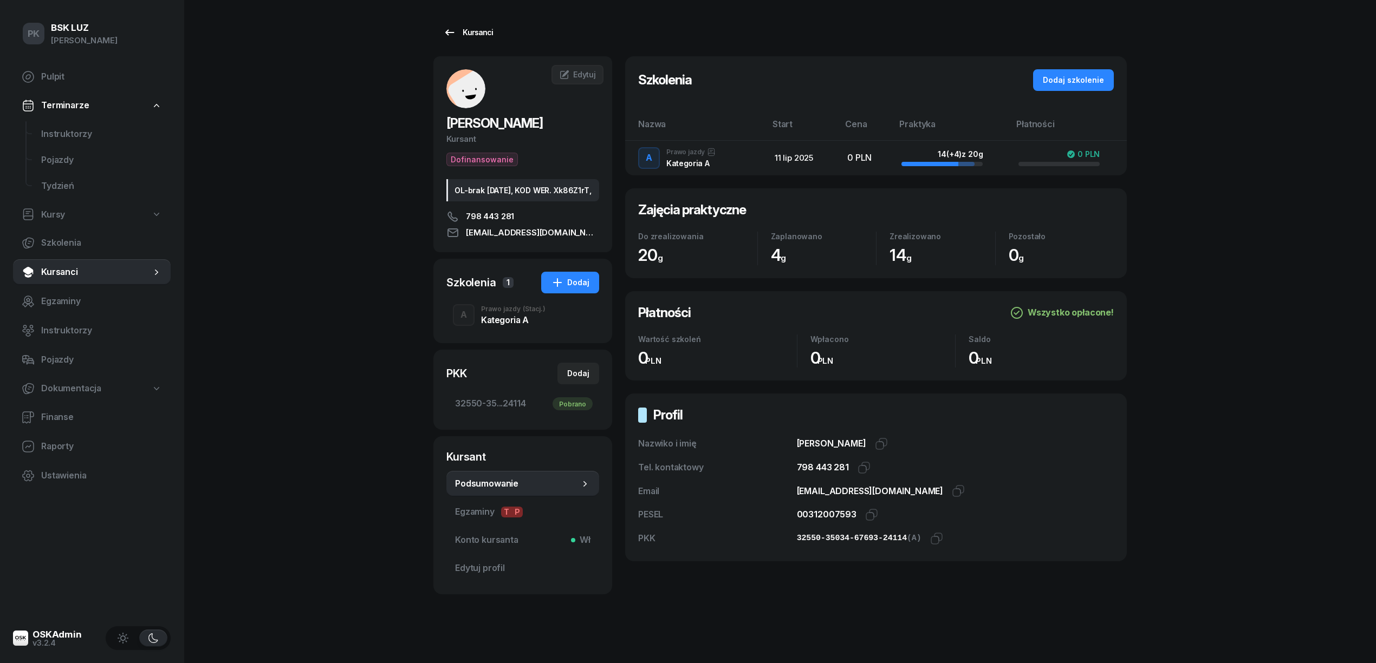
click at [460, 30] on div "Kursanci" at bounding box center [468, 32] width 50 height 13
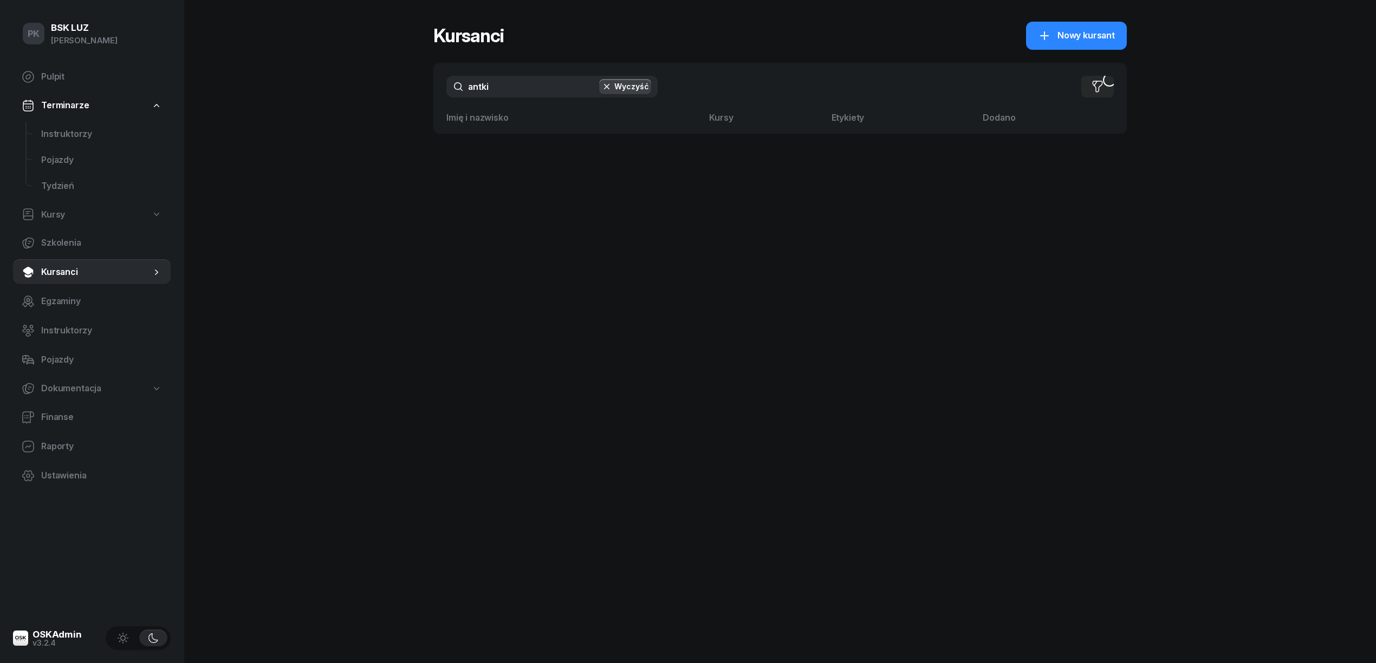
drag, startPoint x: 512, startPoint y: 84, endPoint x: 467, endPoint y: 84, distance: 45.5
click at [468, 84] on input "antki" at bounding box center [551, 87] width 211 height 22
type input "k"
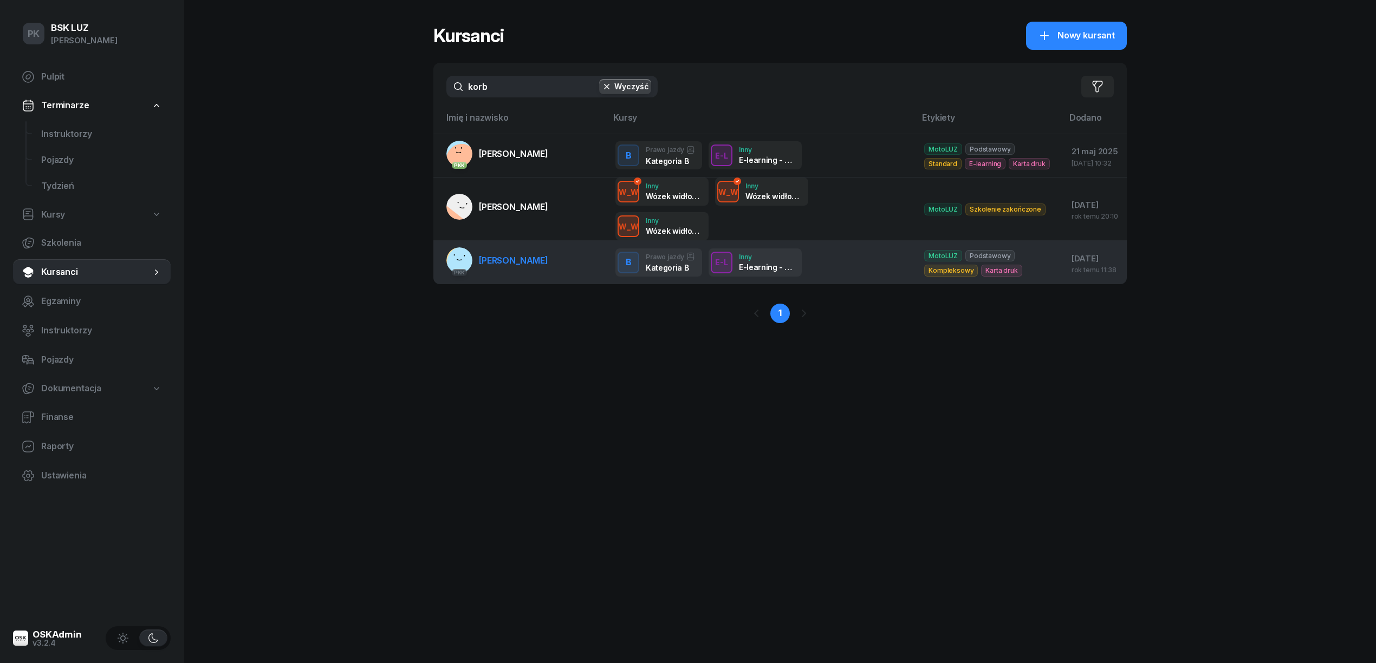
type input "korb"
click at [526, 256] on span "[PERSON_NAME]" at bounding box center [513, 260] width 69 height 11
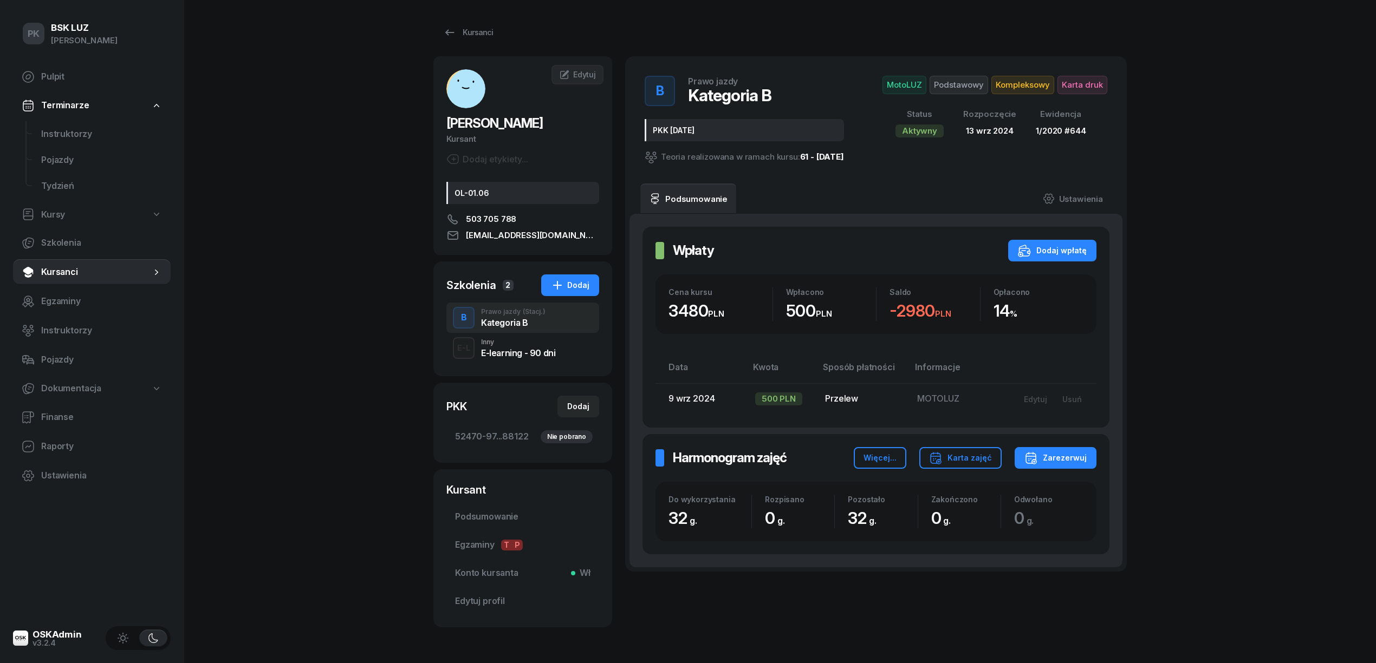
click at [506, 350] on div "E-learning - 90 dni" at bounding box center [518, 353] width 74 height 9
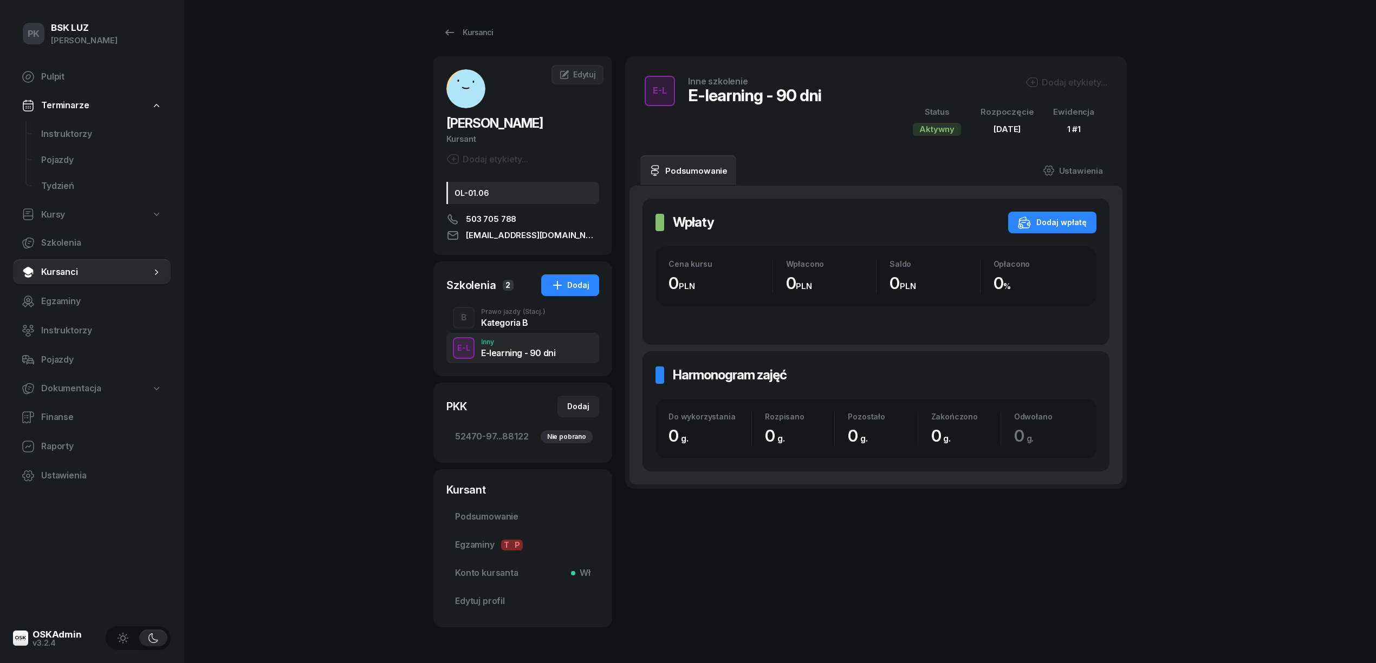
click at [503, 322] on div "Kategoria B" at bounding box center [513, 322] width 64 height 9
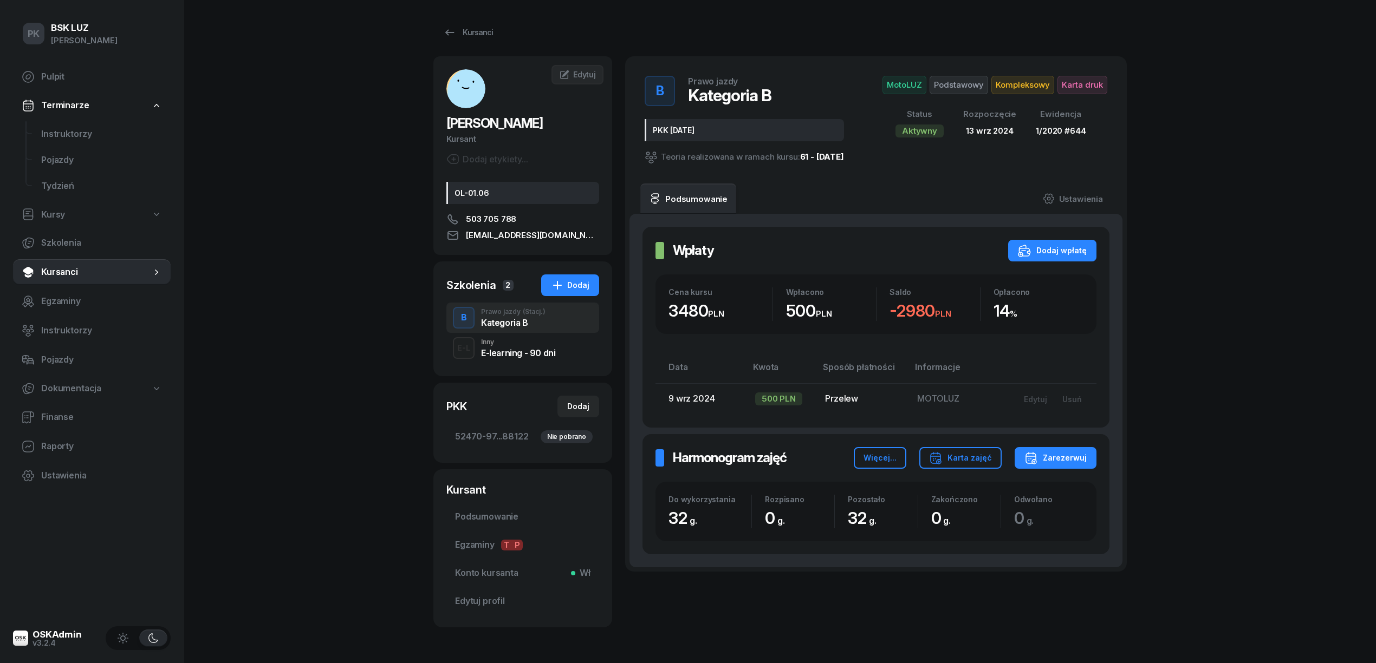
click at [525, 352] on div "E-learning - 90 dni" at bounding box center [518, 353] width 74 height 9
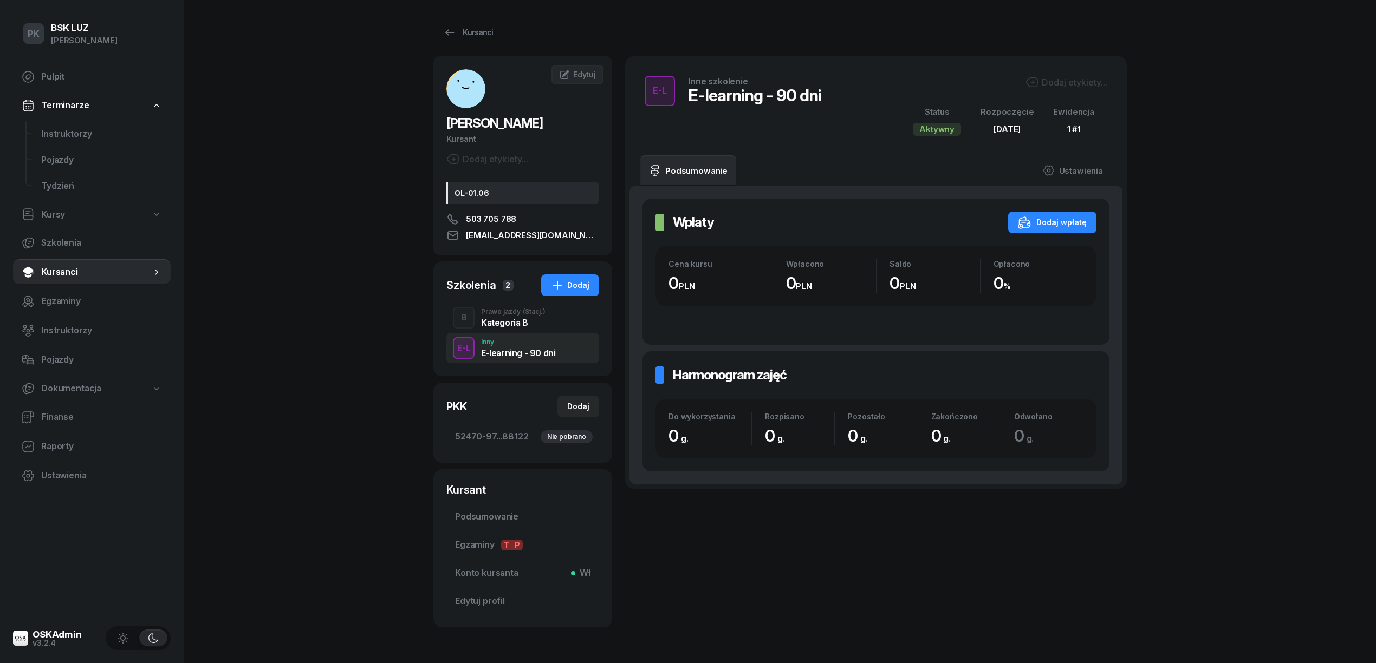
click at [512, 319] on div "Kategoria B" at bounding box center [513, 322] width 64 height 9
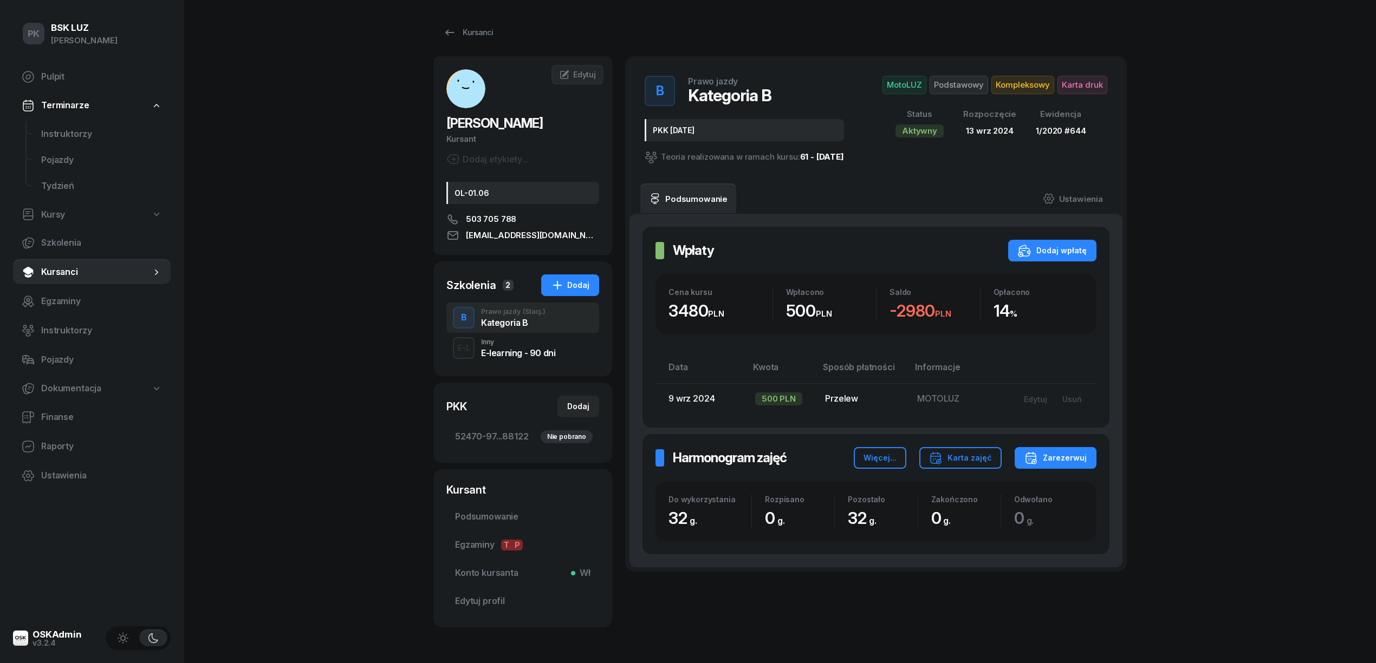
click at [499, 351] on div "E-learning - 90 dni" at bounding box center [518, 353] width 74 height 9
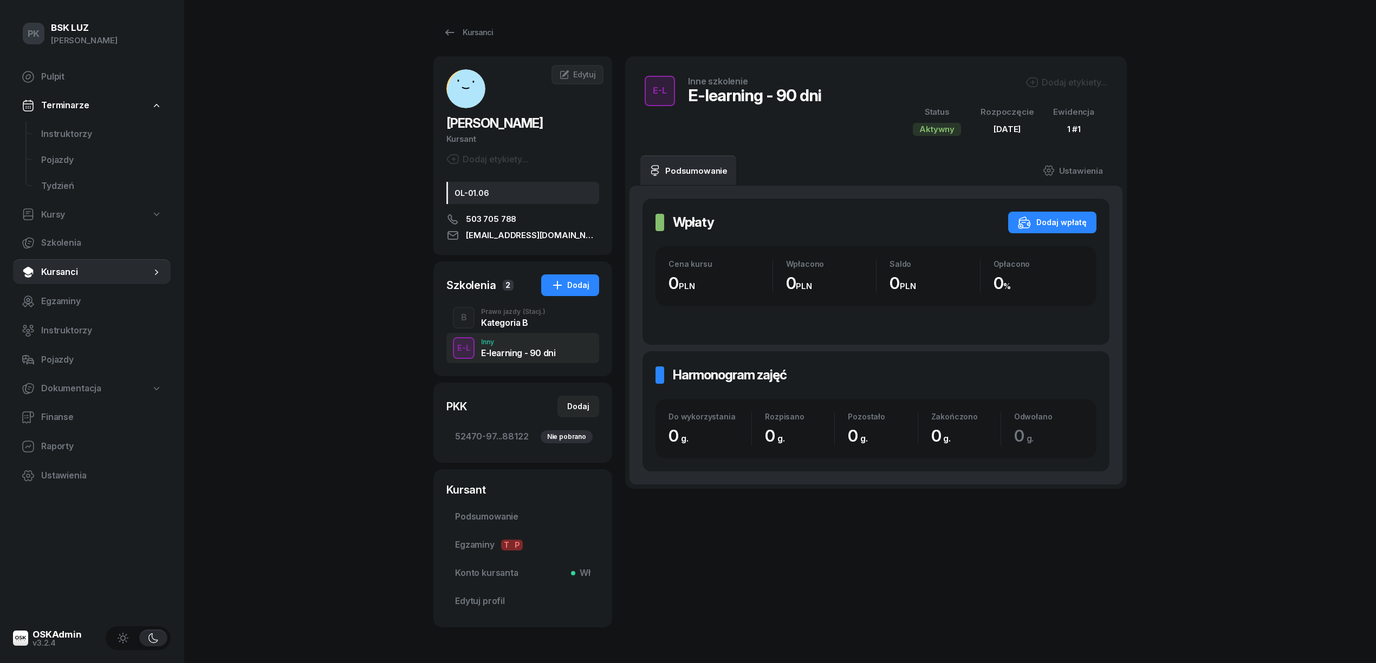
click at [500, 321] on div "Kategoria B" at bounding box center [513, 322] width 64 height 9
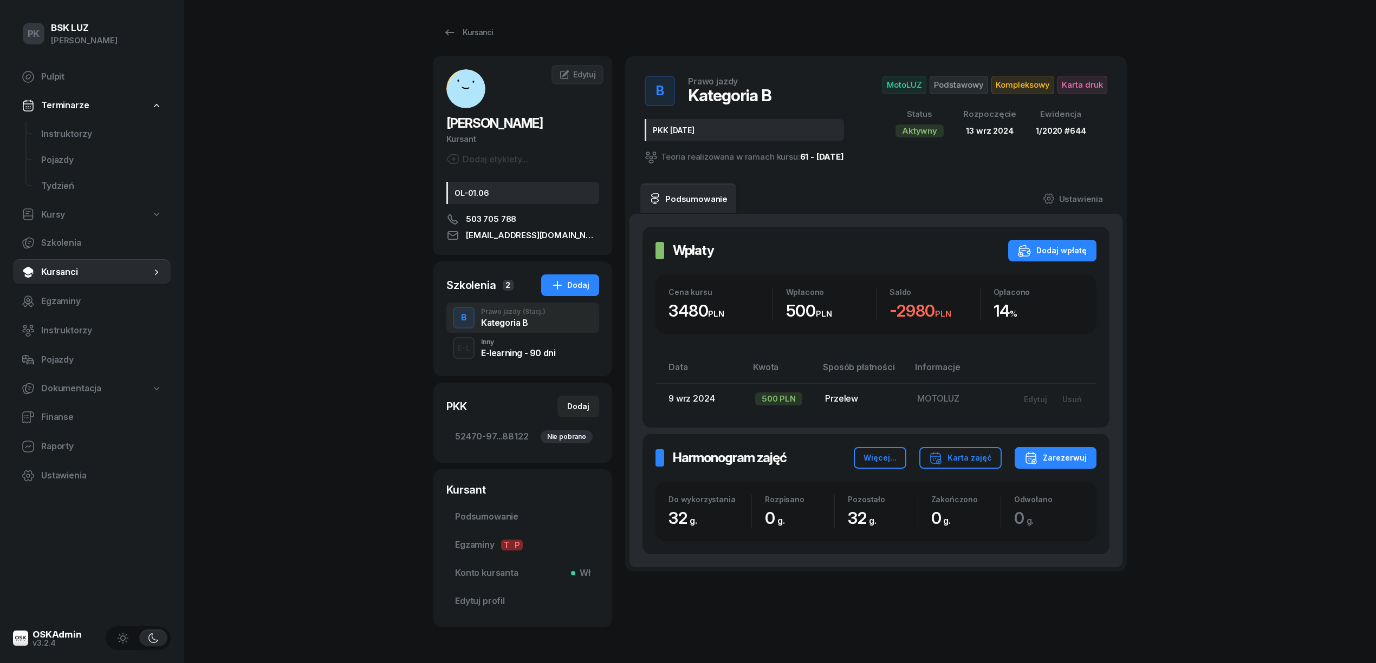
click at [1019, 89] on span "Kompleksowy" at bounding box center [1022, 85] width 63 height 18
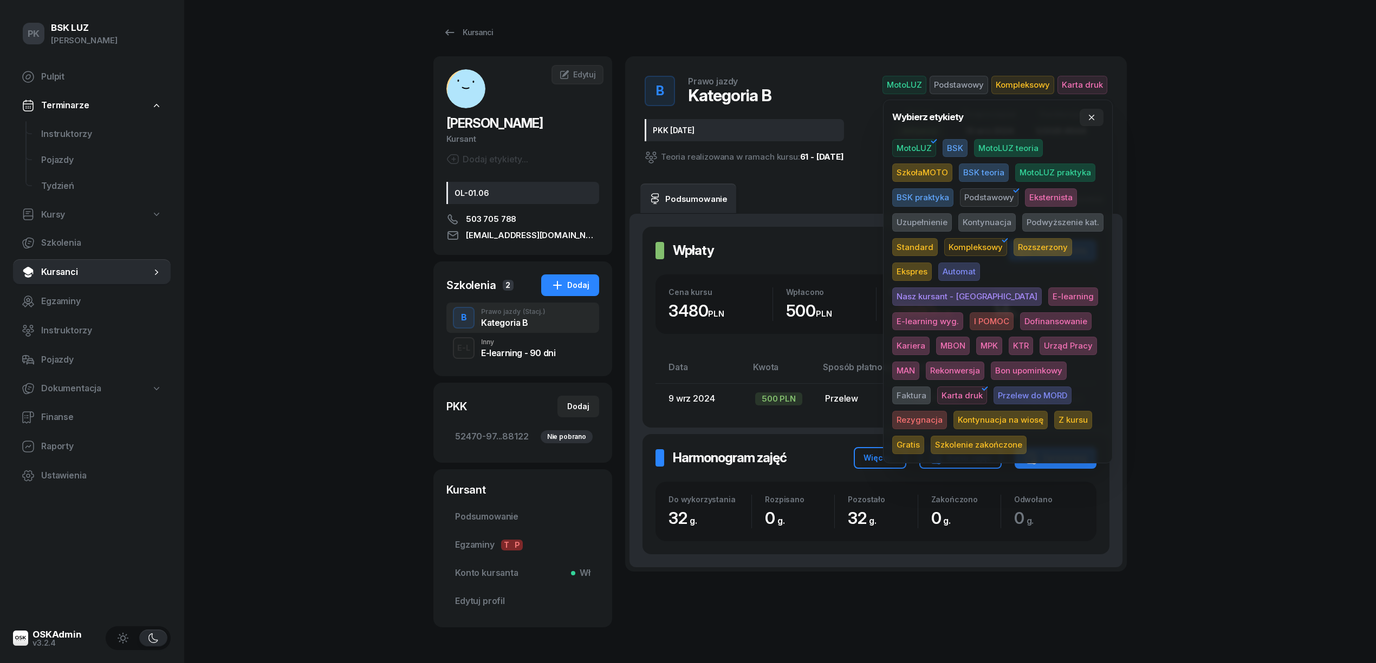
click at [918, 240] on span "Standard" at bounding box center [914, 247] width 45 height 18
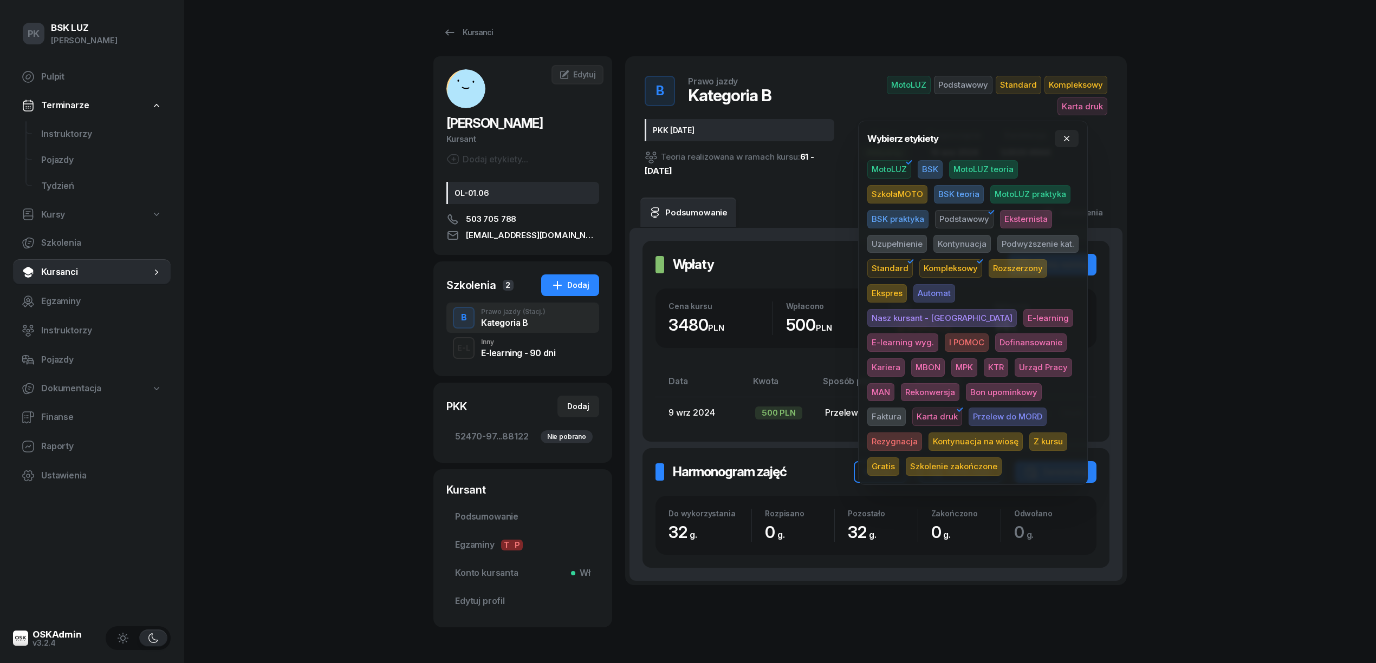
click at [961, 264] on span "Kompleksowy" at bounding box center [950, 268] width 63 height 18
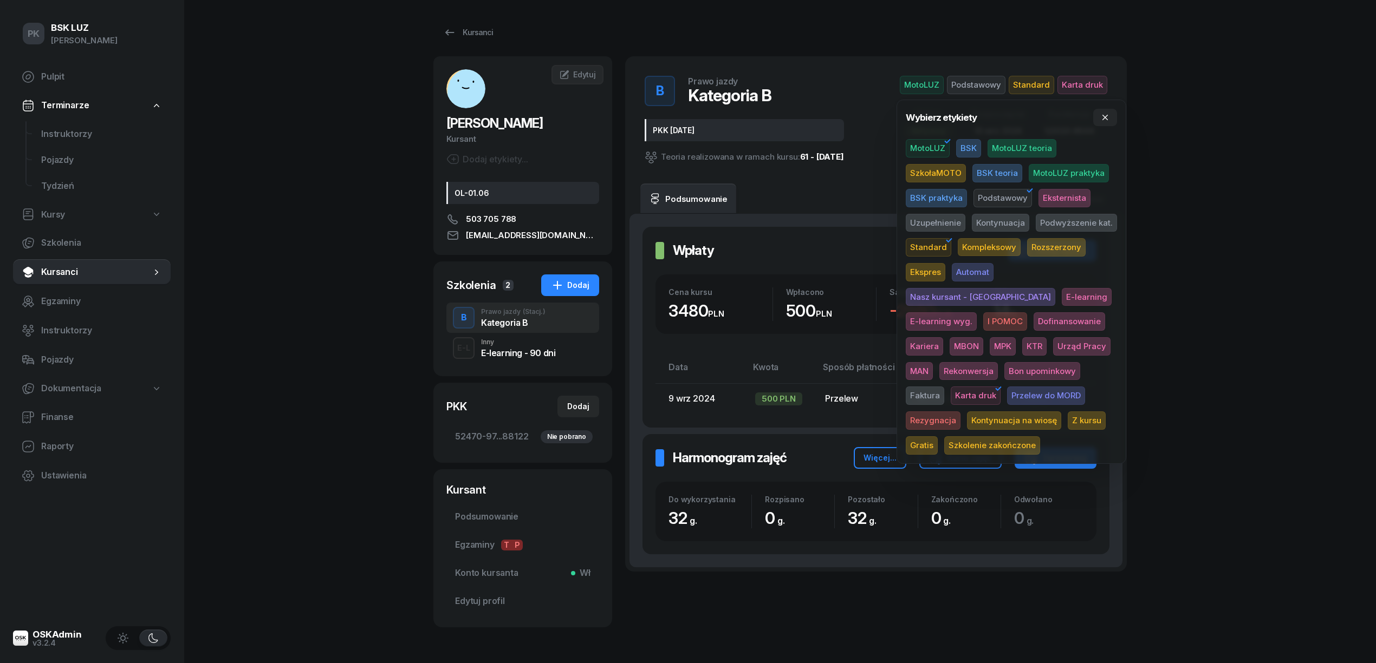
click at [1226, 256] on div "PK BSK LUZ Piotr Klimek Pulpit Terminarze Instruktorzy Pojazdy Tydzień Kursy Sz…" at bounding box center [688, 350] width 1376 height 701
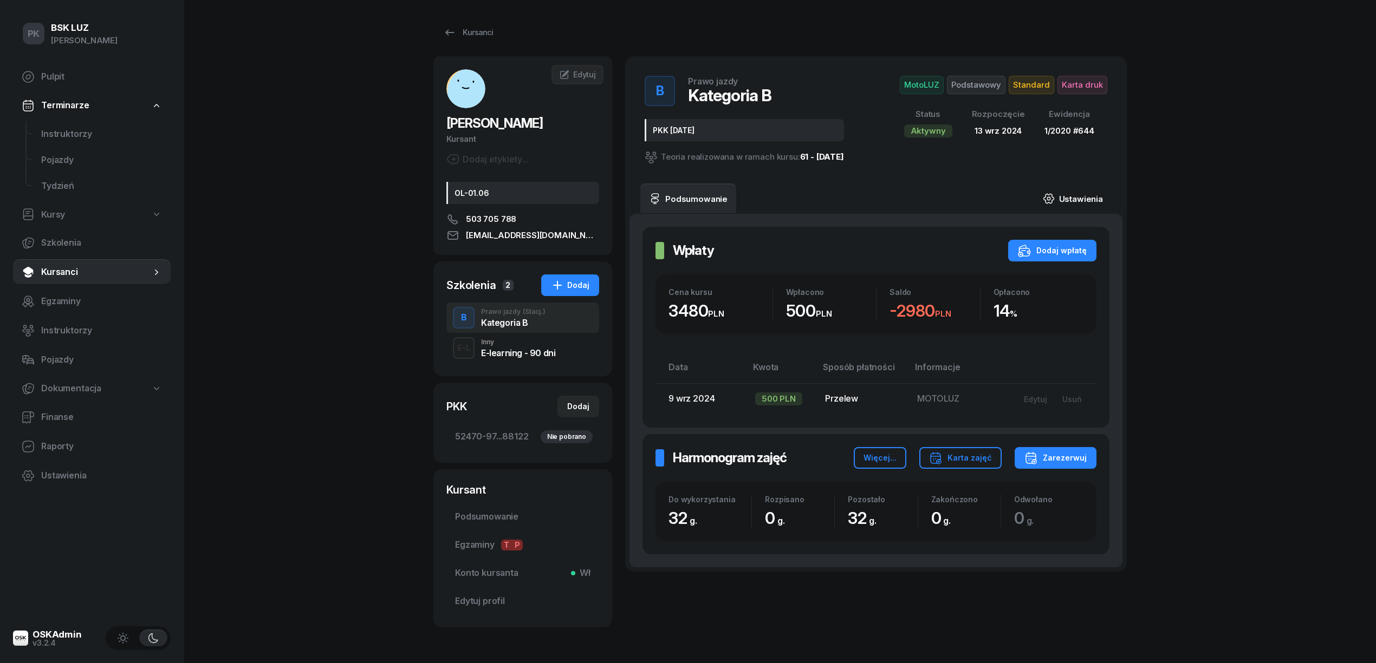
click at [1082, 198] on link "Ustawienia" at bounding box center [1072, 199] width 77 height 30
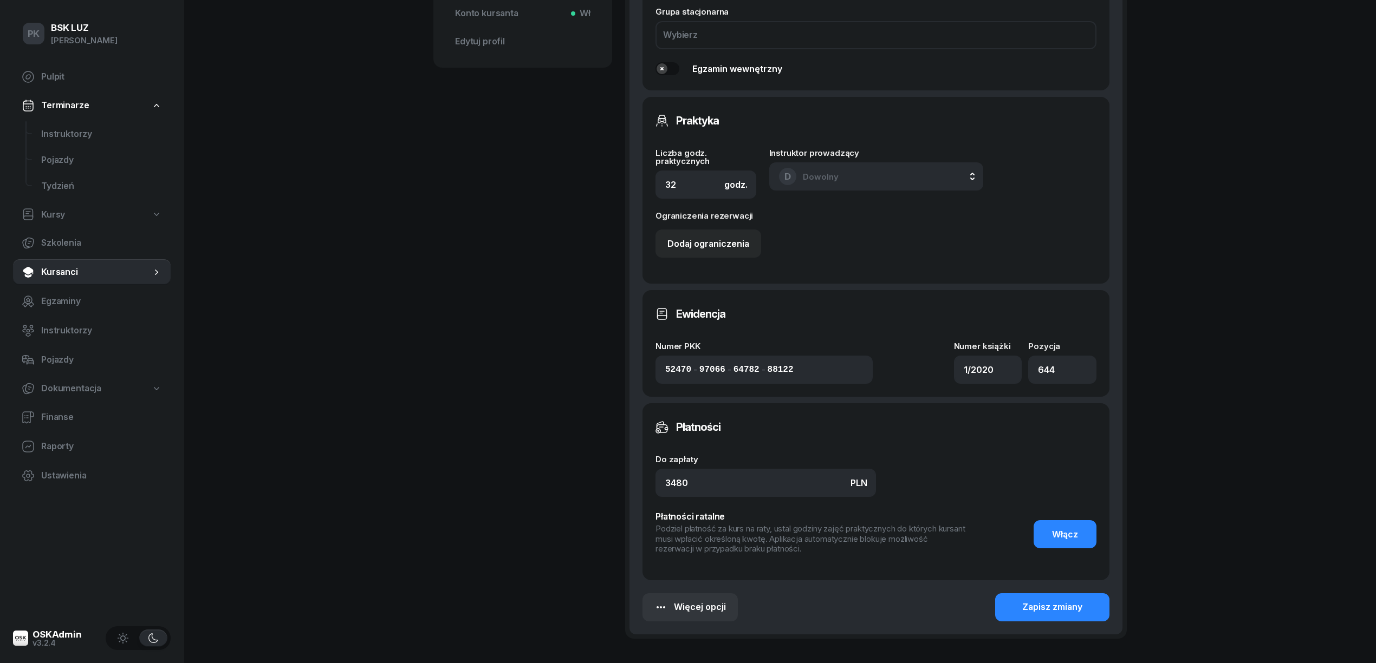
scroll to position [630, 0]
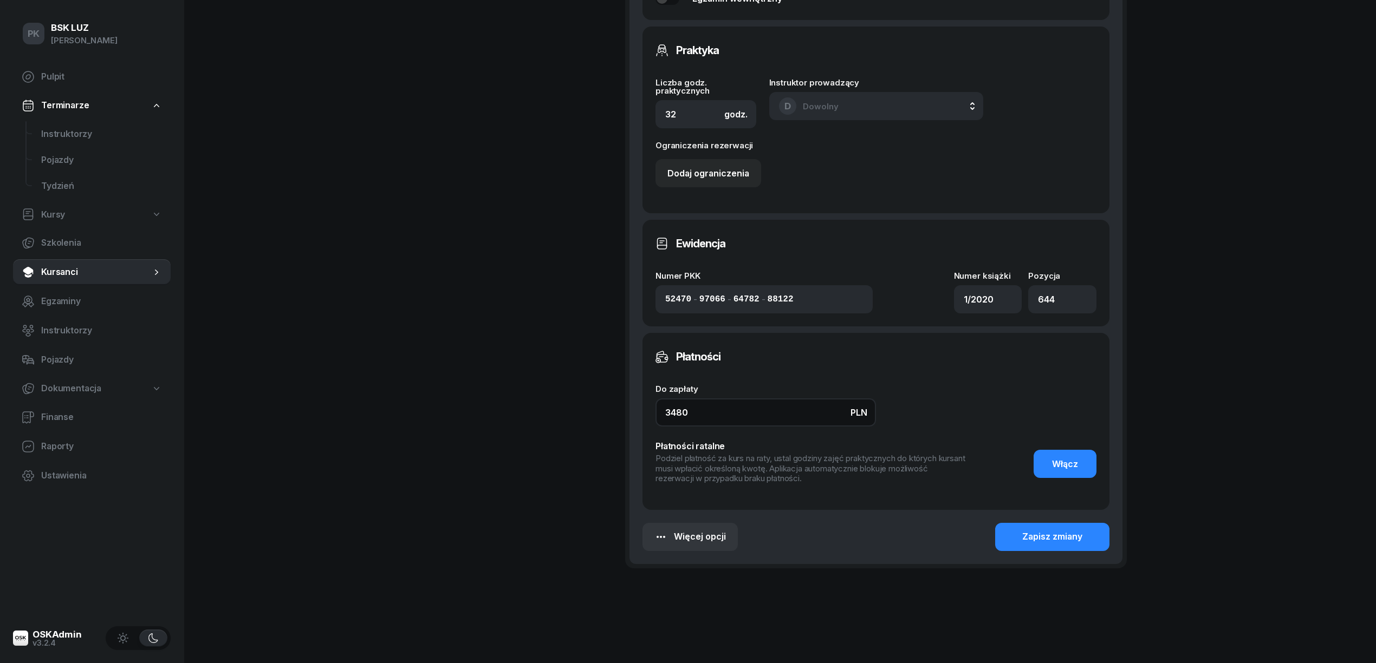
drag, startPoint x: 683, startPoint y: 401, endPoint x: 603, endPoint y: 397, distance: 80.2
click at [603, 397] on div "KORBUS SZYMON Kursant Dodaj etykiety... OL-01.06 503 705 788 szymonkorbus1@gmai…" at bounding box center [779, 13] width 693 height 1175
type input "6"
click at [603, 397] on div "KORBUS SZYMON Kursant Dodaj etykiety... OL-01.06 503 705 788 szymonkorbus1@gmai…" at bounding box center [522, 13] width 179 height 1175
click at [687, 402] on input at bounding box center [765, 413] width 220 height 28
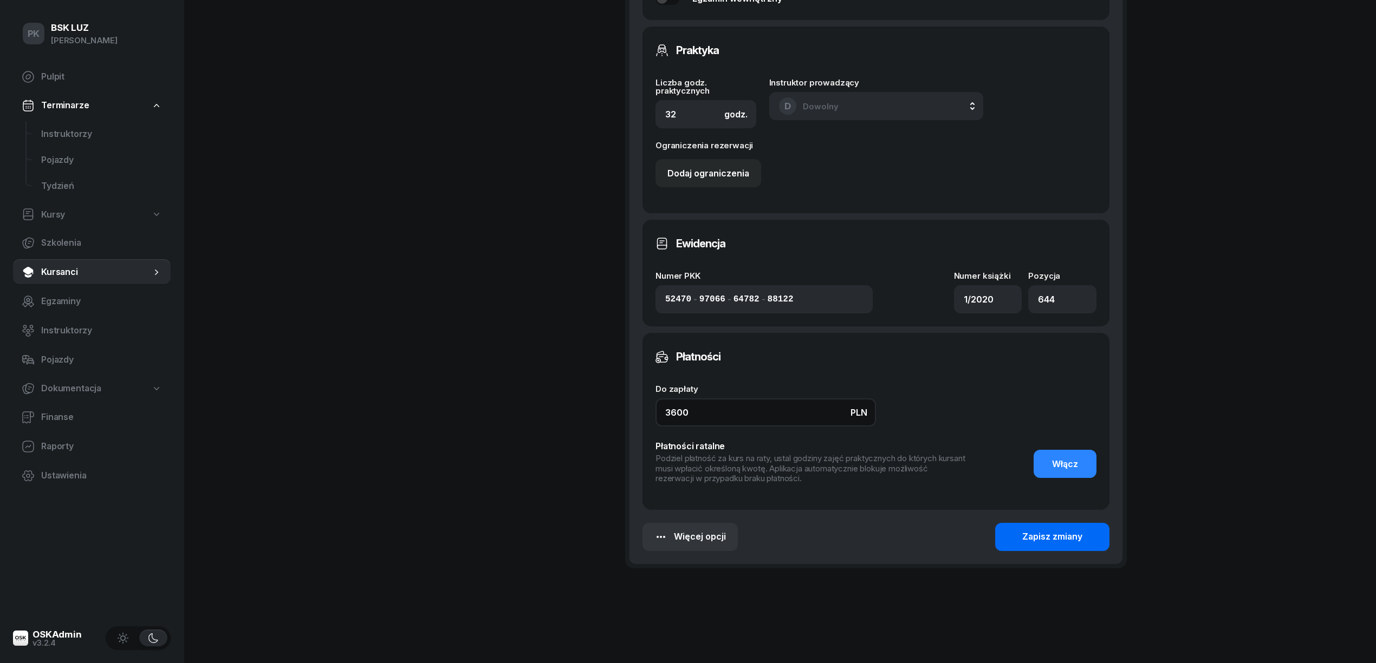
type input "3600"
click at [1034, 530] on div "Zapisz zmiany" at bounding box center [1052, 537] width 60 height 14
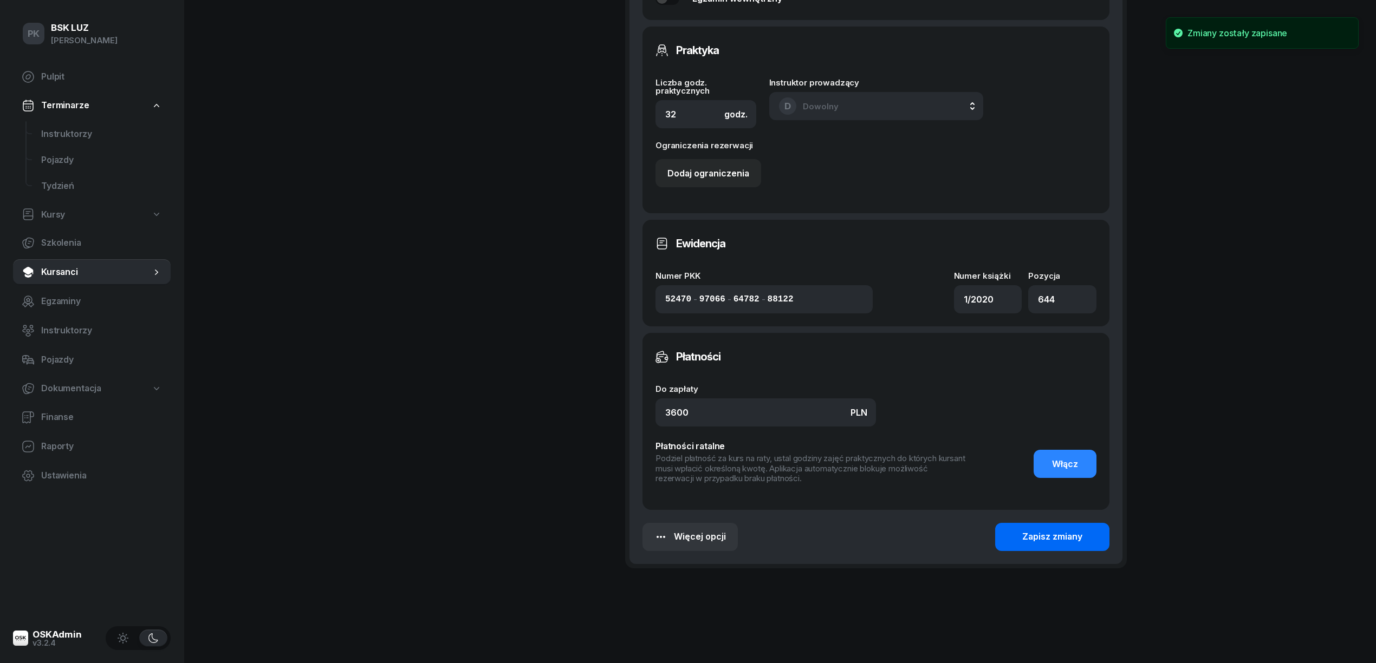
click at [1032, 530] on div "Zapisz zmiany" at bounding box center [1052, 537] width 60 height 14
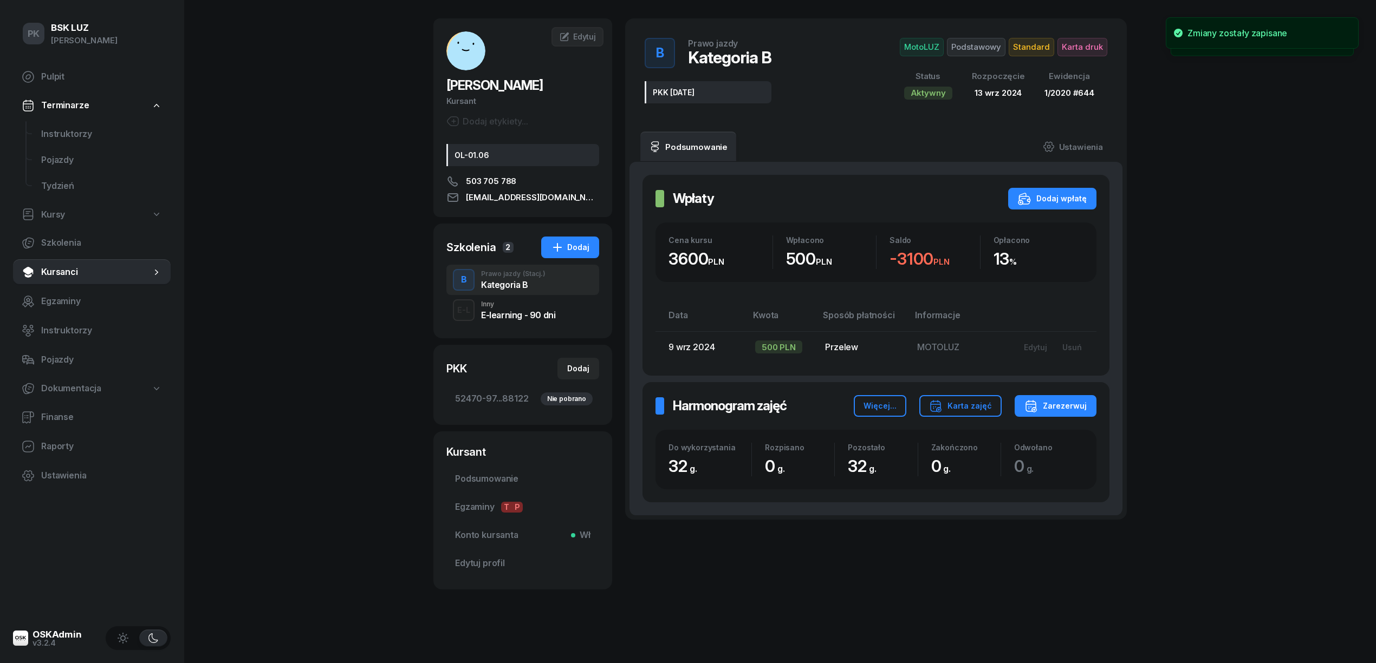
scroll to position [38, 0]
click at [516, 318] on div "E-learning - 90 dni" at bounding box center [518, 315] width 74 height 9
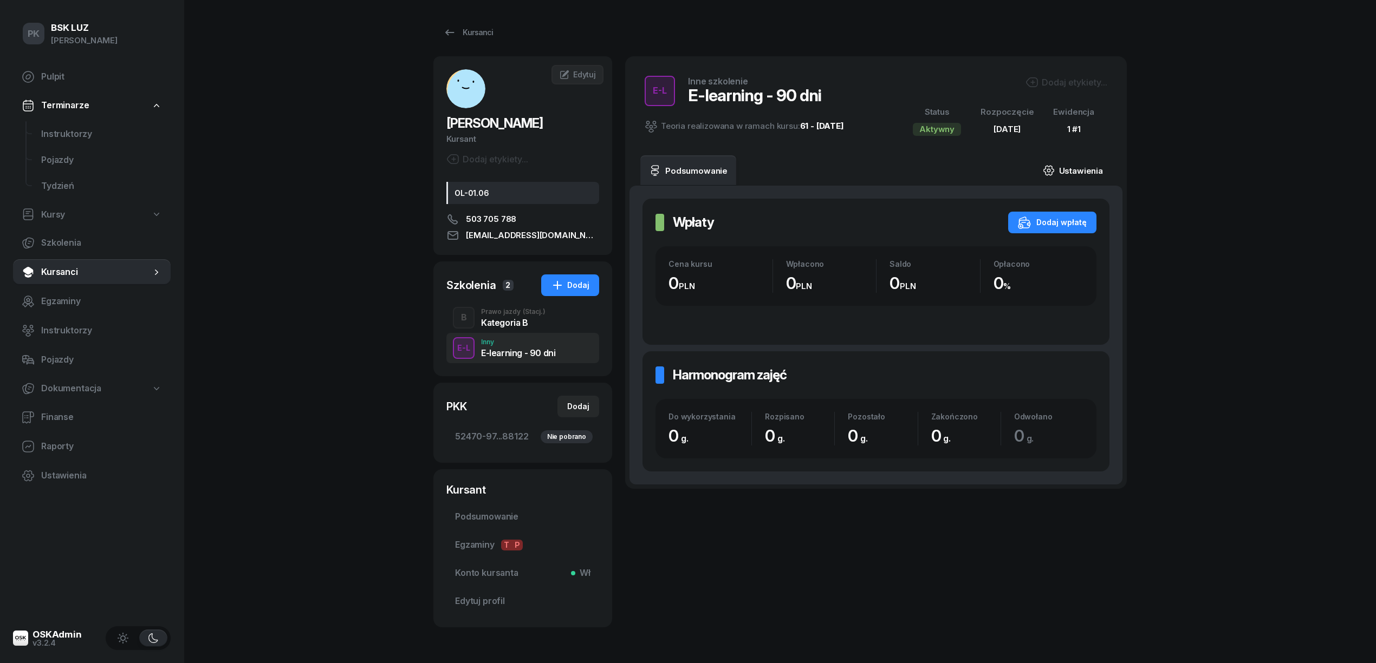
click at [1062, 171] on link "Ustawienia" at bounding box center [1072, 170] width 77 height 30
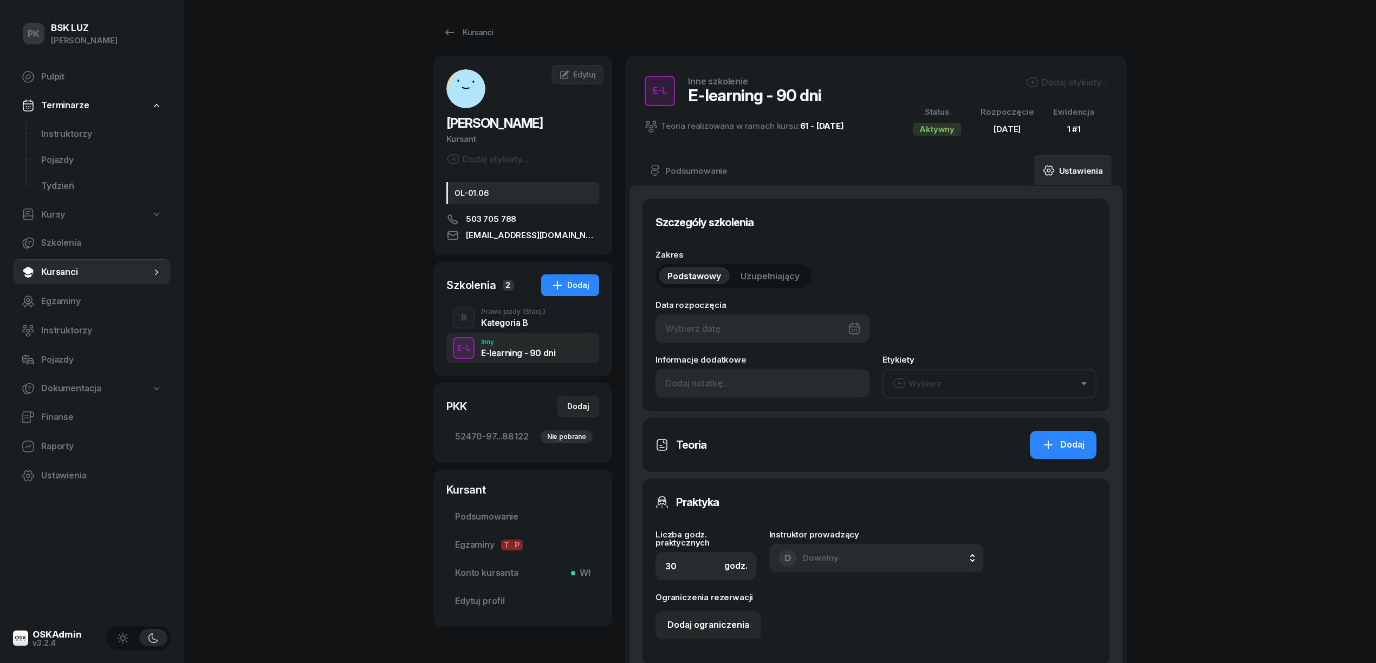
type input "23/08/2024"
type input "1"
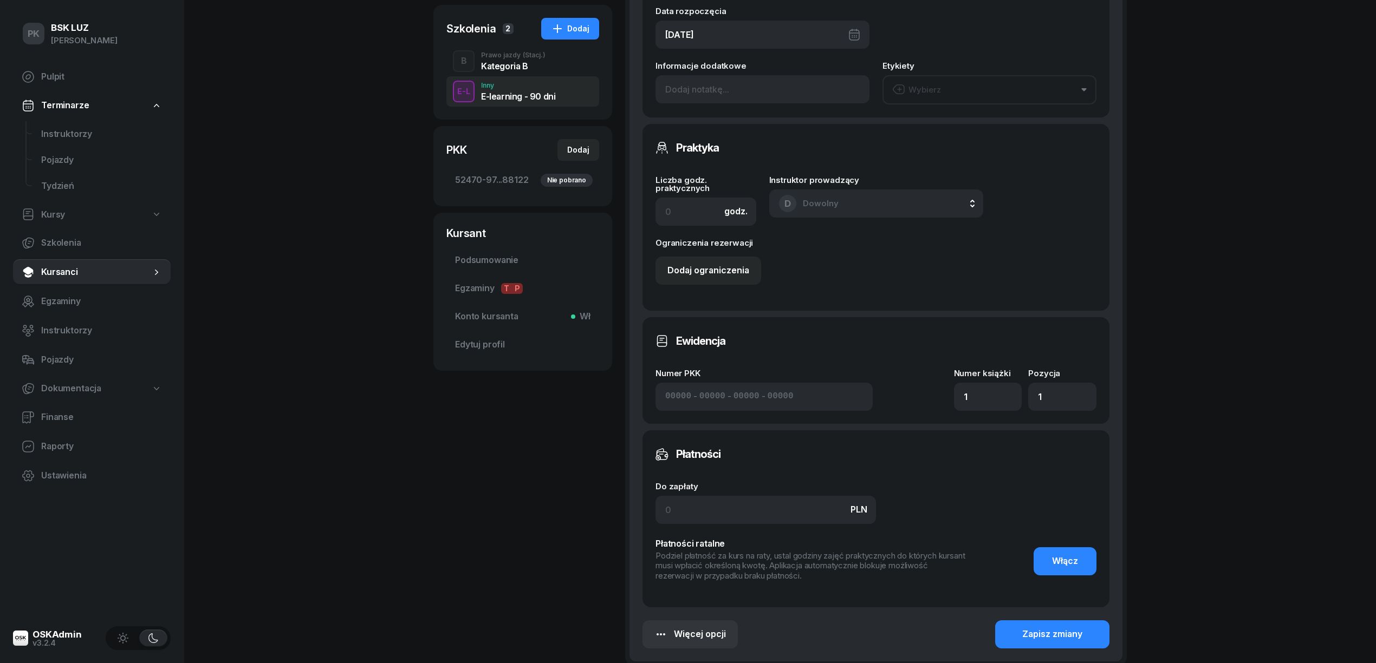
scroll to position [289, 0]
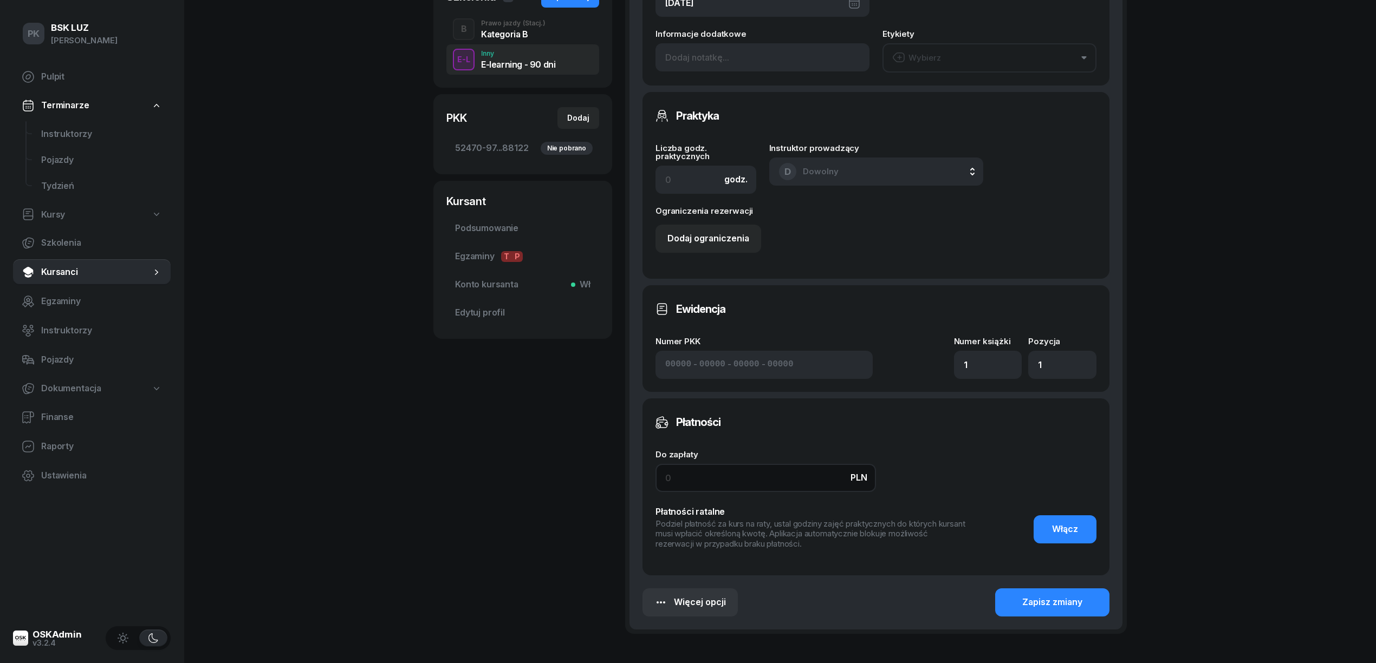
drag, startPoint x: 659, startPoint y: 481, endPoint x: 634, endPoint y: 484, distance: 25.1
click at [637, 484] on div "Szczegóły szkolenia Data rozpoczęcia 23/08/2024 Informacje dodatkowe Etykiety W…" at bounding box center [875, 263] width 493 height 733
type input "80"
click at [1019, 606] on button "Zapisz zmiany" at bounding box center [1052, 603] width 114 height 28
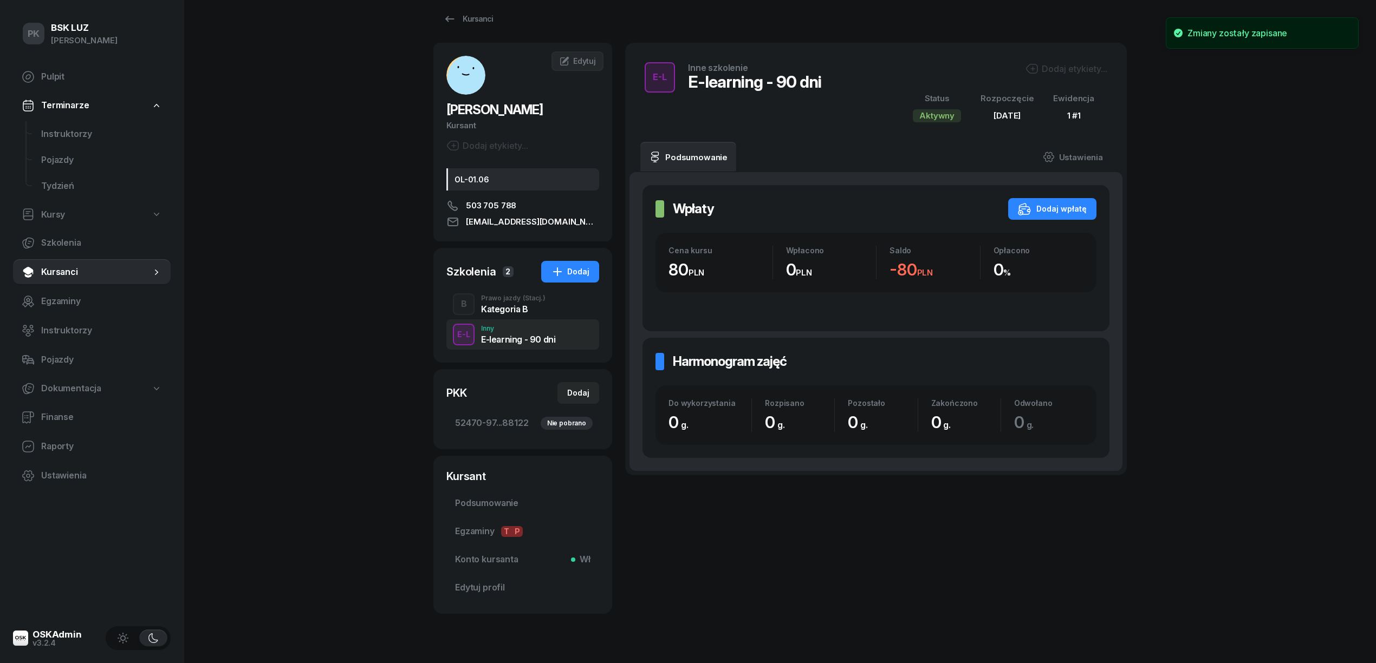
scroll to position [0, 0]
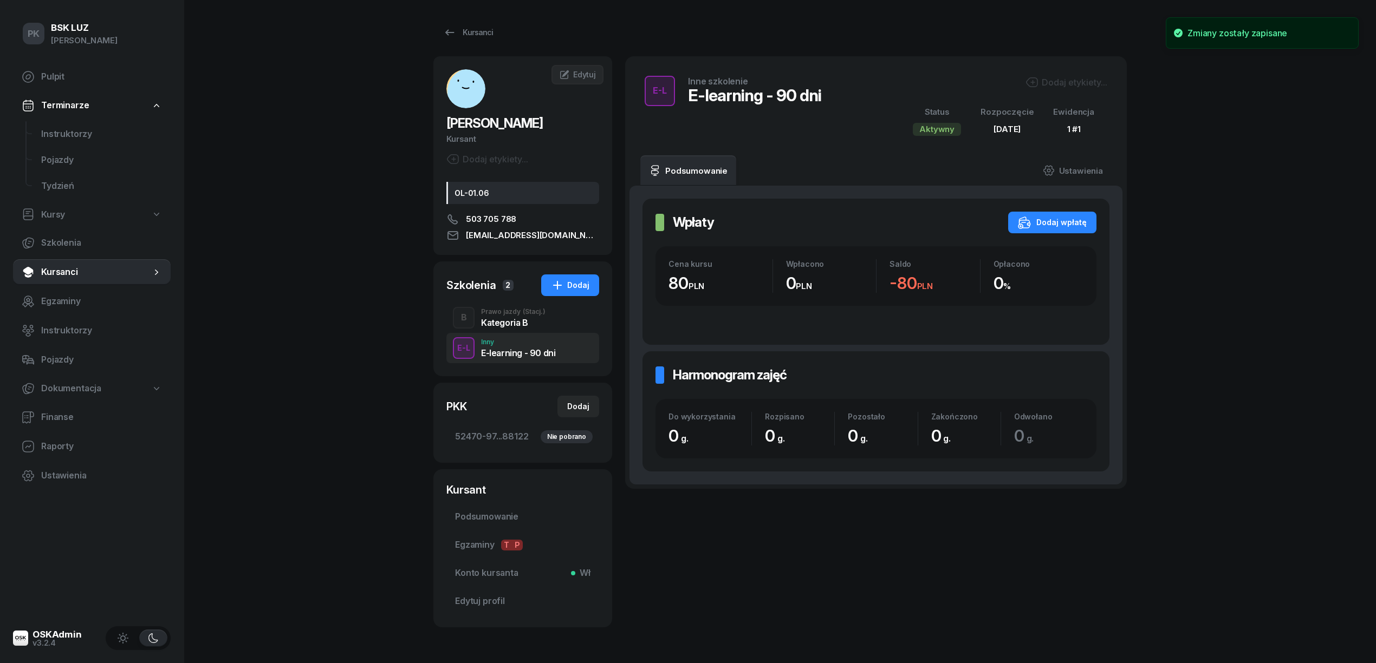
click at [512, 323] on div "Kategoria B" at bounding box center [513, 322] width 64 height 9
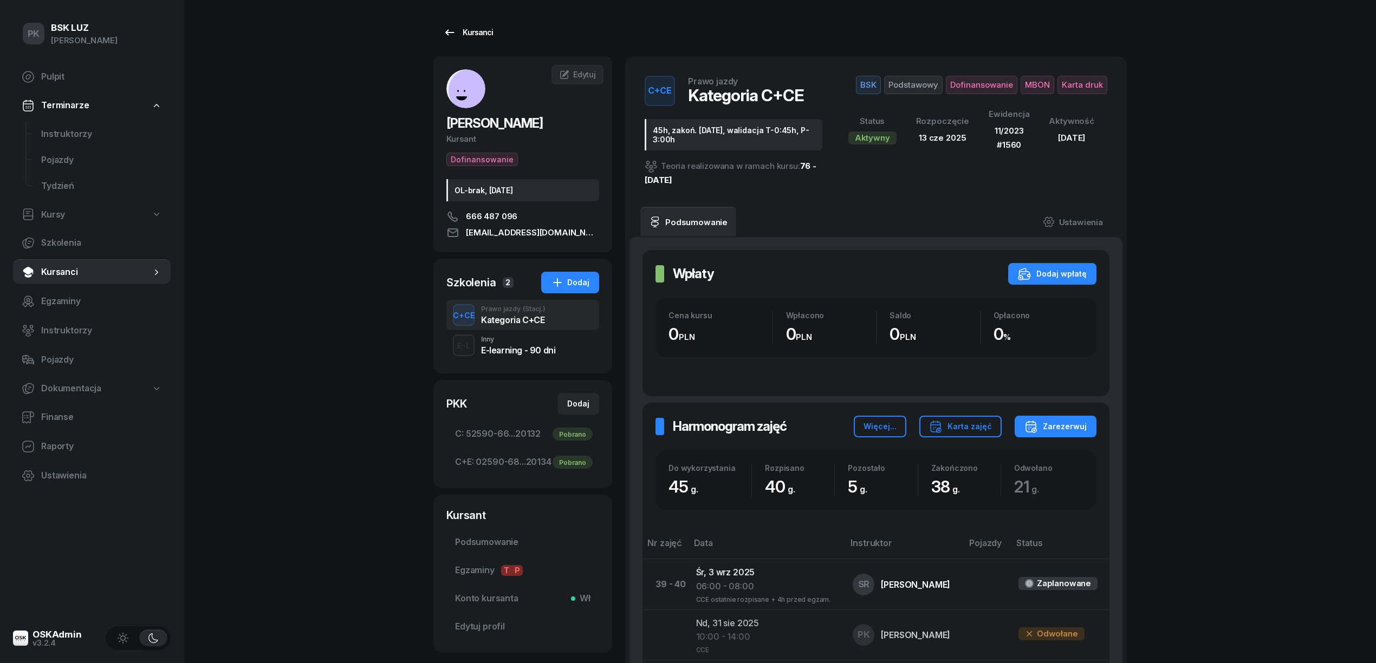
click at [451, 31] on icon at bounding box center [449, 32] width 13 height 13
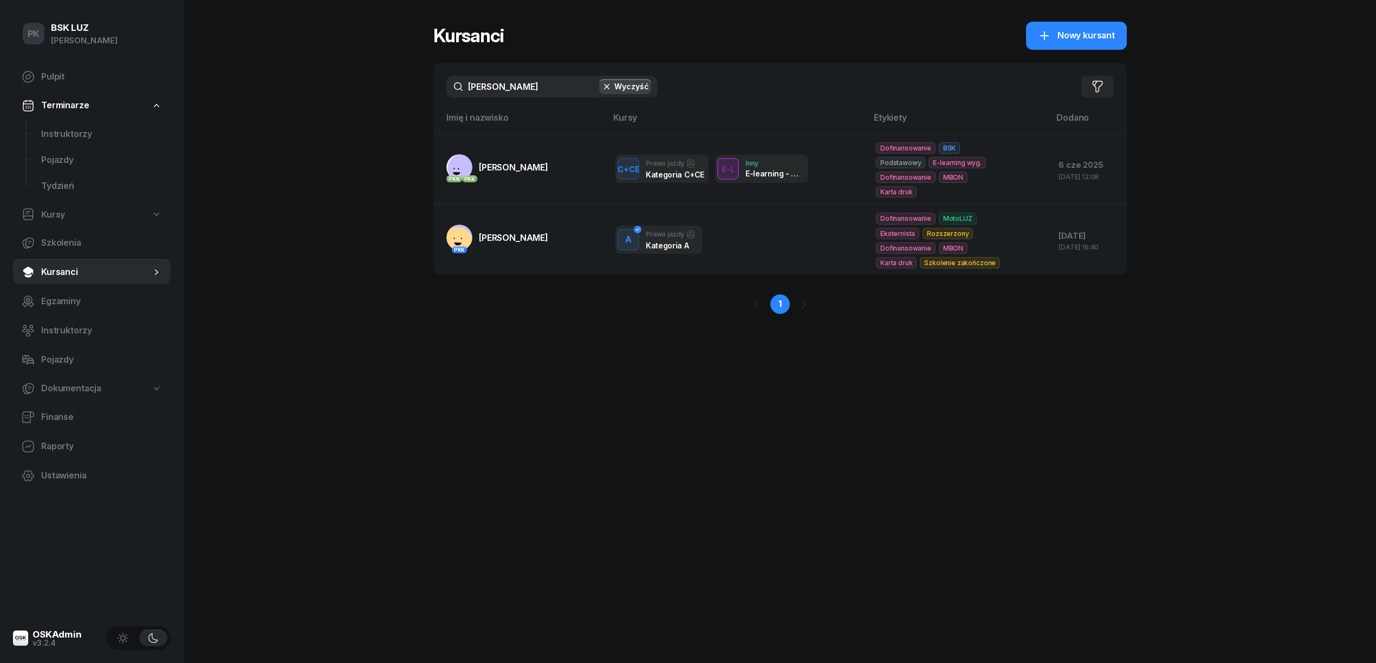
drag, startPoint x: 402, startPoint y: 88, endPoint x: 314, endPoint y: 92, distance: 87.8
click at [314, 92] on div "PK BSK [PERSON_NAME] Pulpit Terminarze Instruktorzy Pojazdy Tydzień Kursy Szkol…" at bounding box center [688, 331] width 1376 height 663
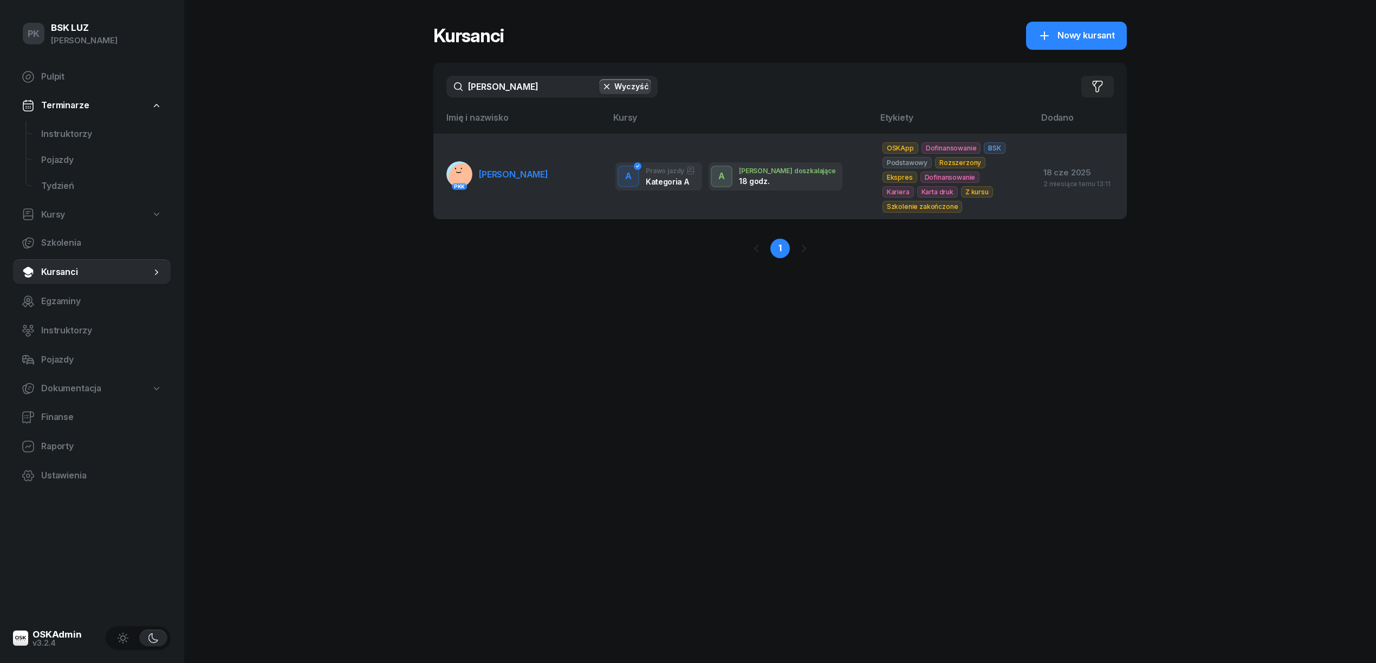
type input "[PERSON_NAME]"
click at [546, 187] on link "PKK [PERSON_NAME]" at bounding box center [497, 174] width 102 height 26
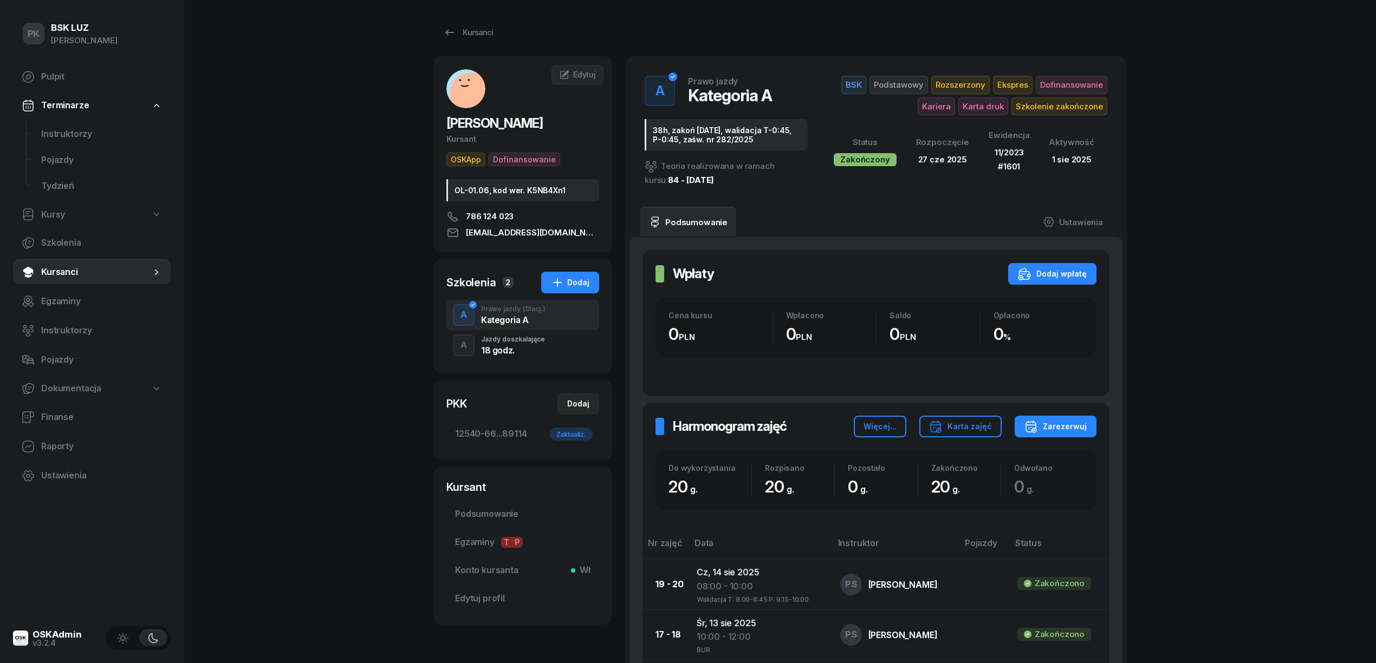
click at [517, 342] on div "Jazdy doszkalające" at bounding box center [513, 339] width 64 height 6
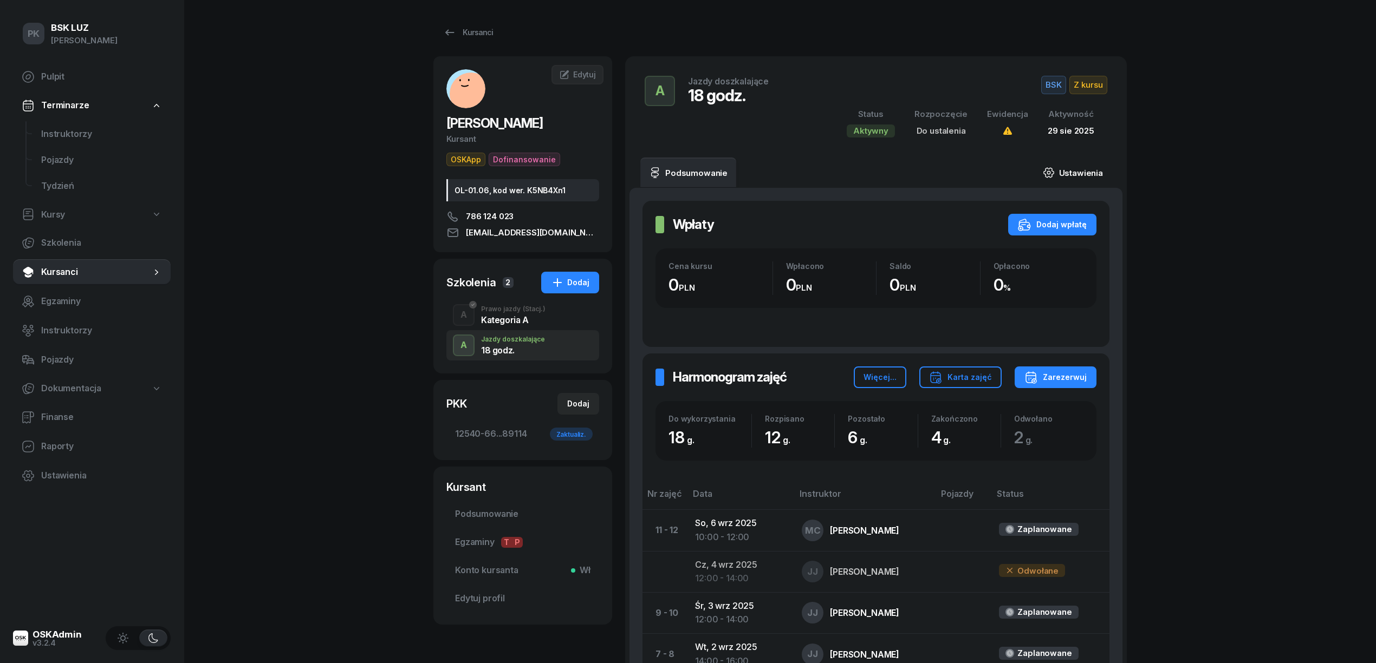
click at [1081, 170] on link "Ustawienia" at bounding box center [1072, 173] width 77 height 30
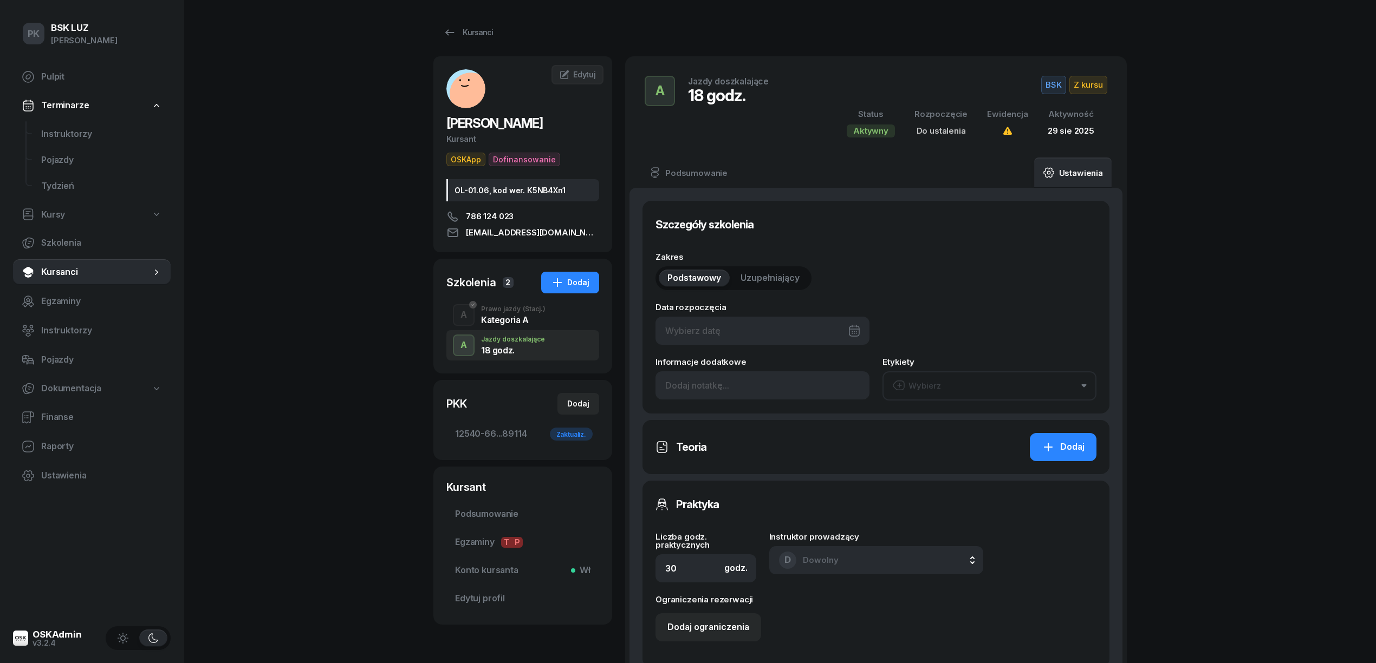
type input "18"
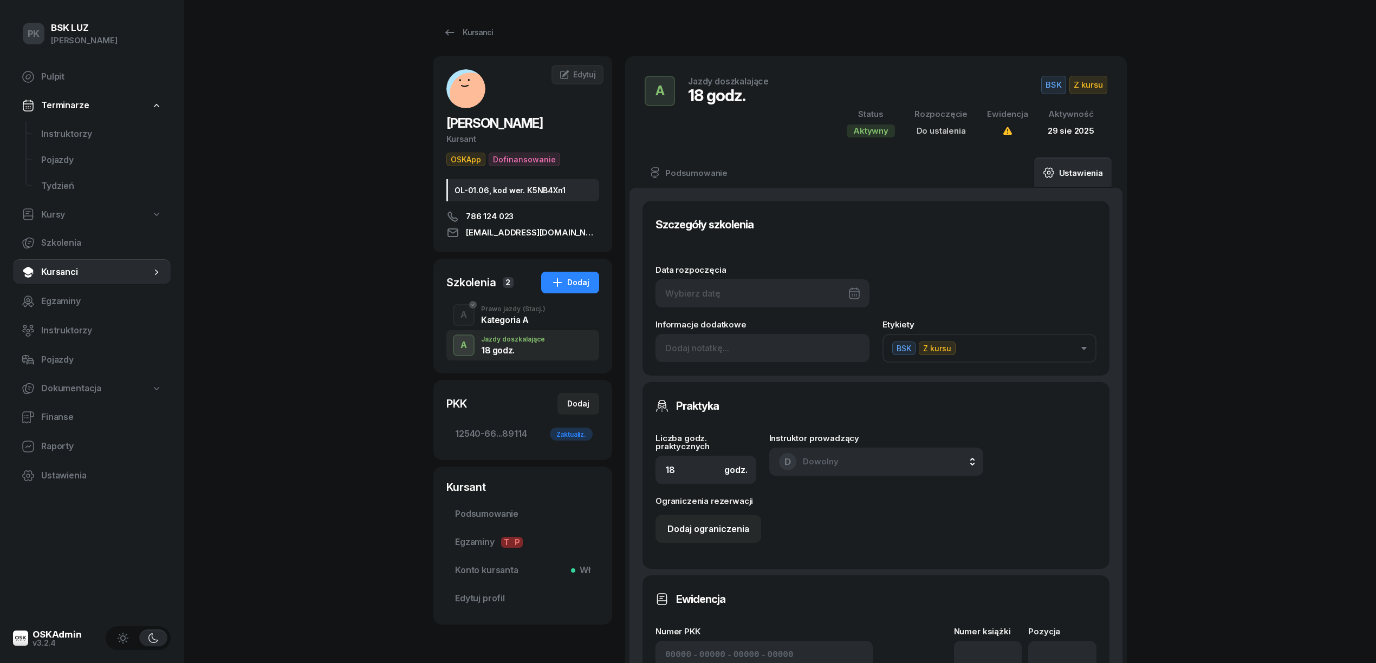
scroll to position [217, 0]
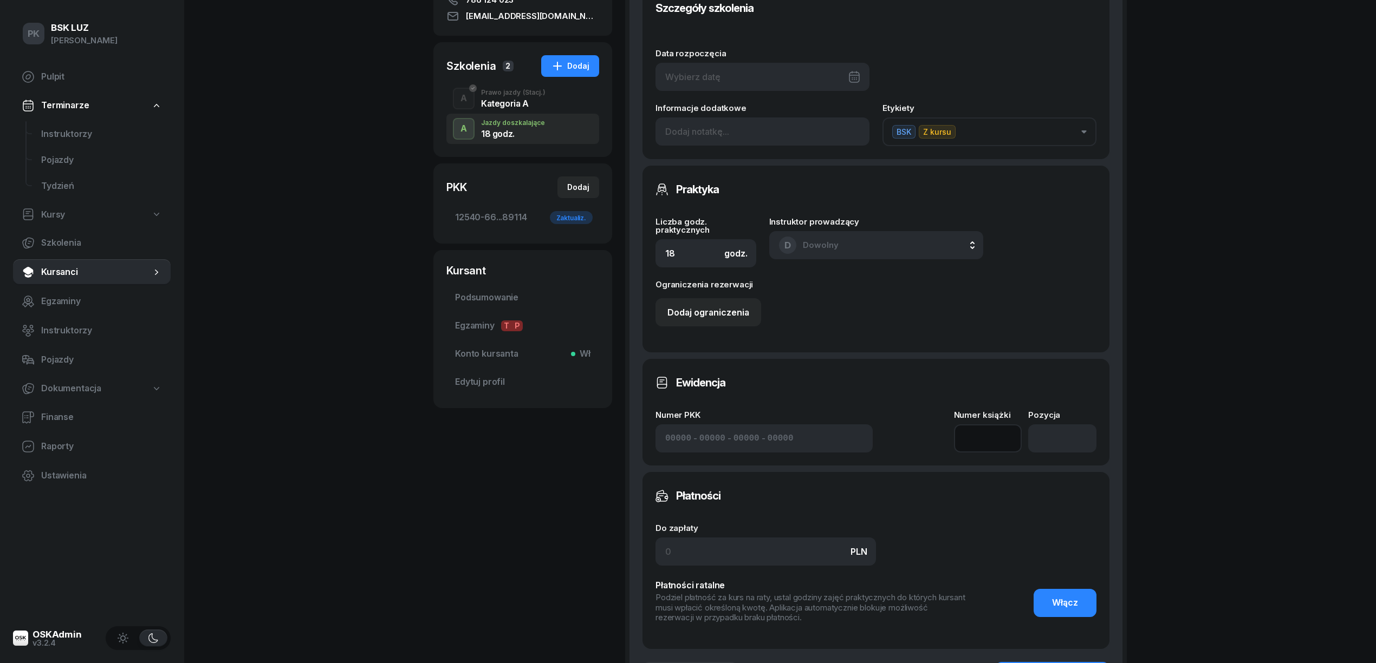
click at [994, 443] on input at bounding box center [988, 439] width 68 height 28
type input "12/2025"
type input "1"
click at [1079, 434] on input "1" at bounding box center [1062, 439] width 68 height 28
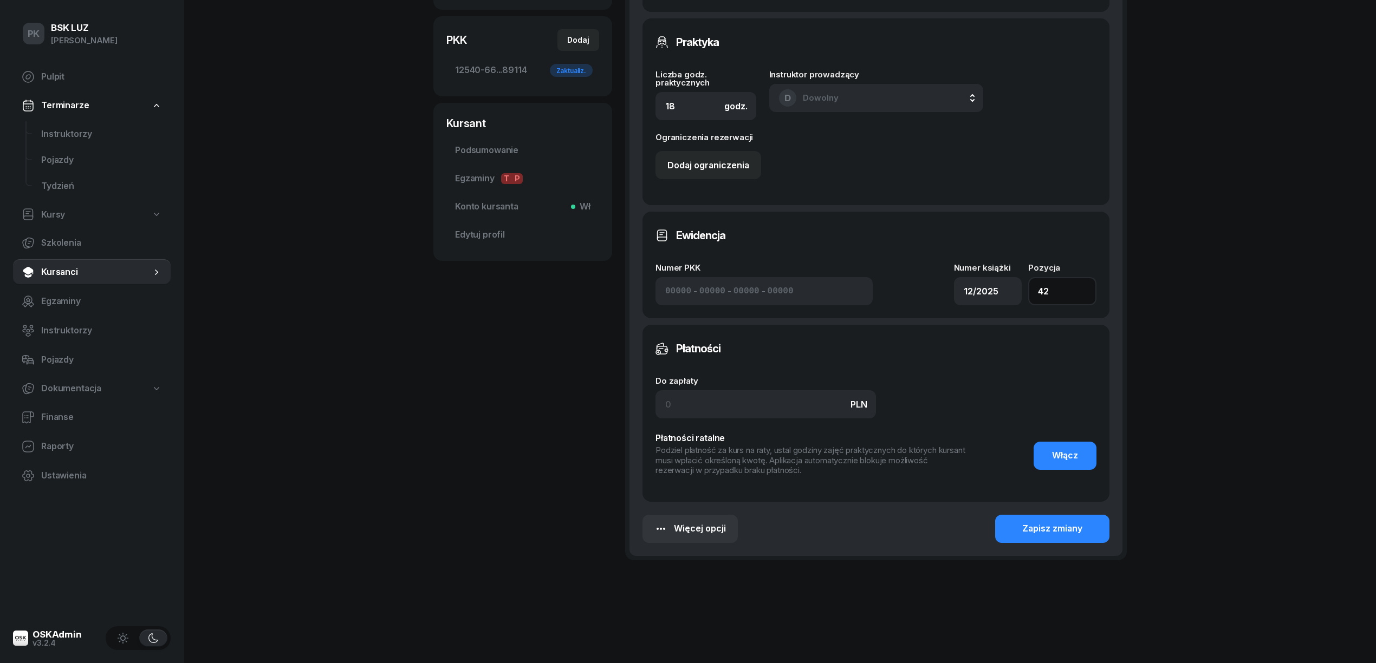
scroll to position [366, 0]
type input "42"
click at [1027, 524] on div "Zapisz zmiany" at bounding box center [1052, 527] width 60 height 14
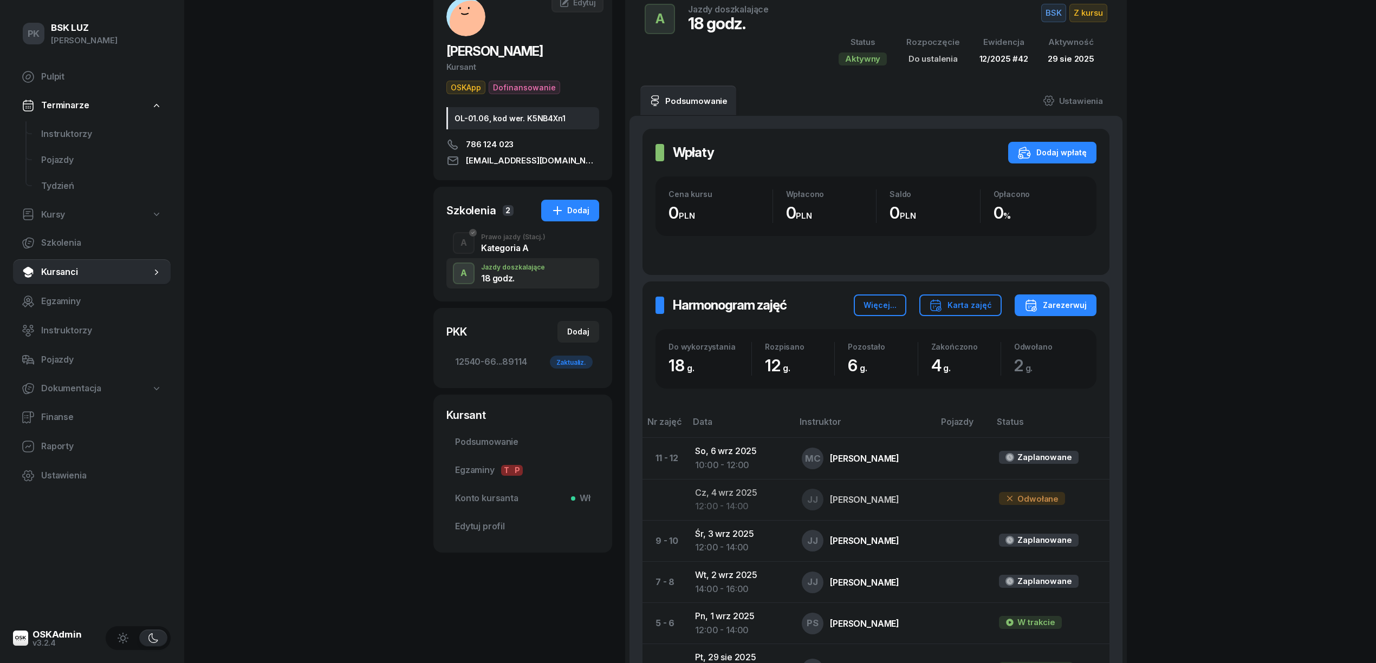
scroll to position [3, 0]
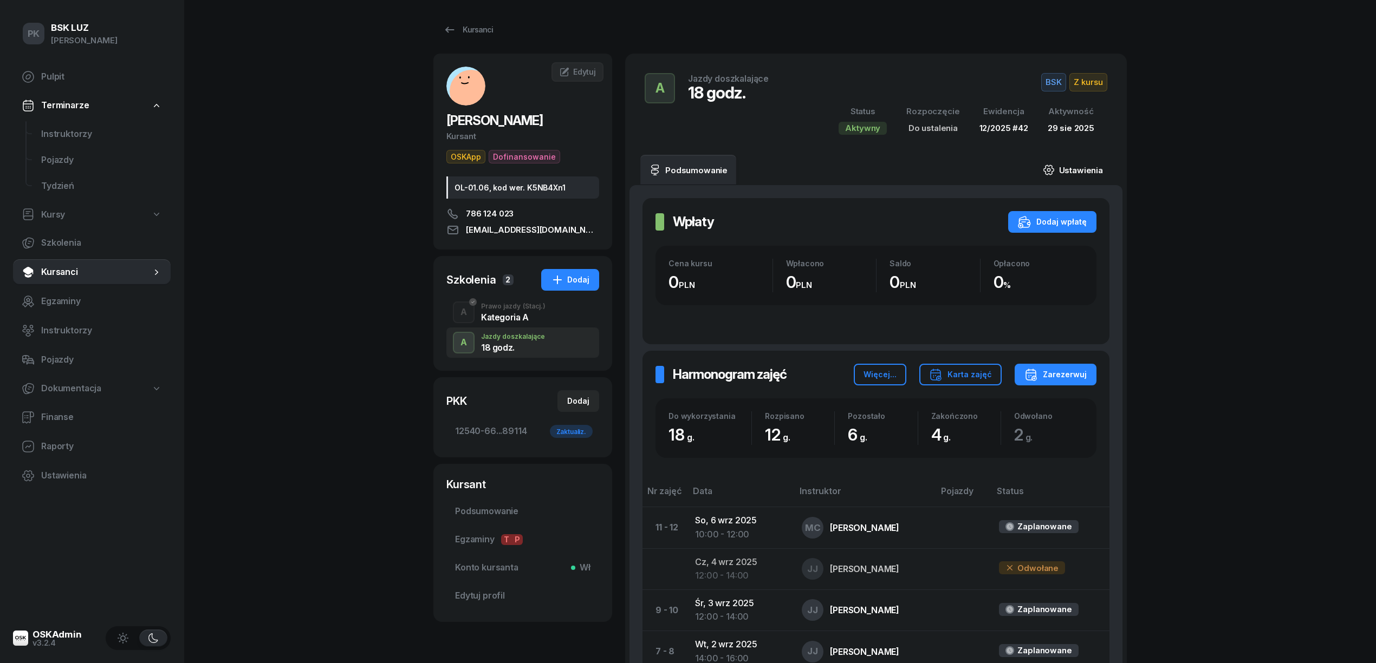
click at [1076, 167] on link "Ustawienia" at bounding box center [1072, 170] width 77 height 30
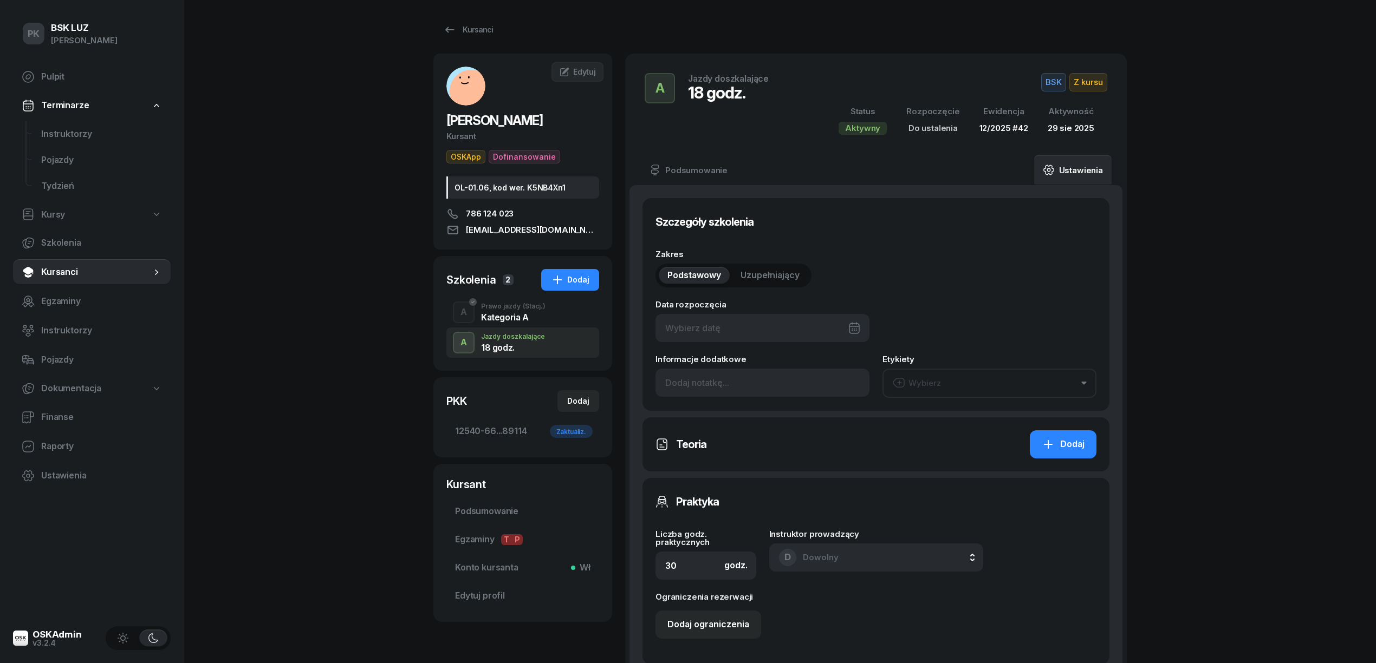
type input "18"
type input "12/2025"
type input "42"
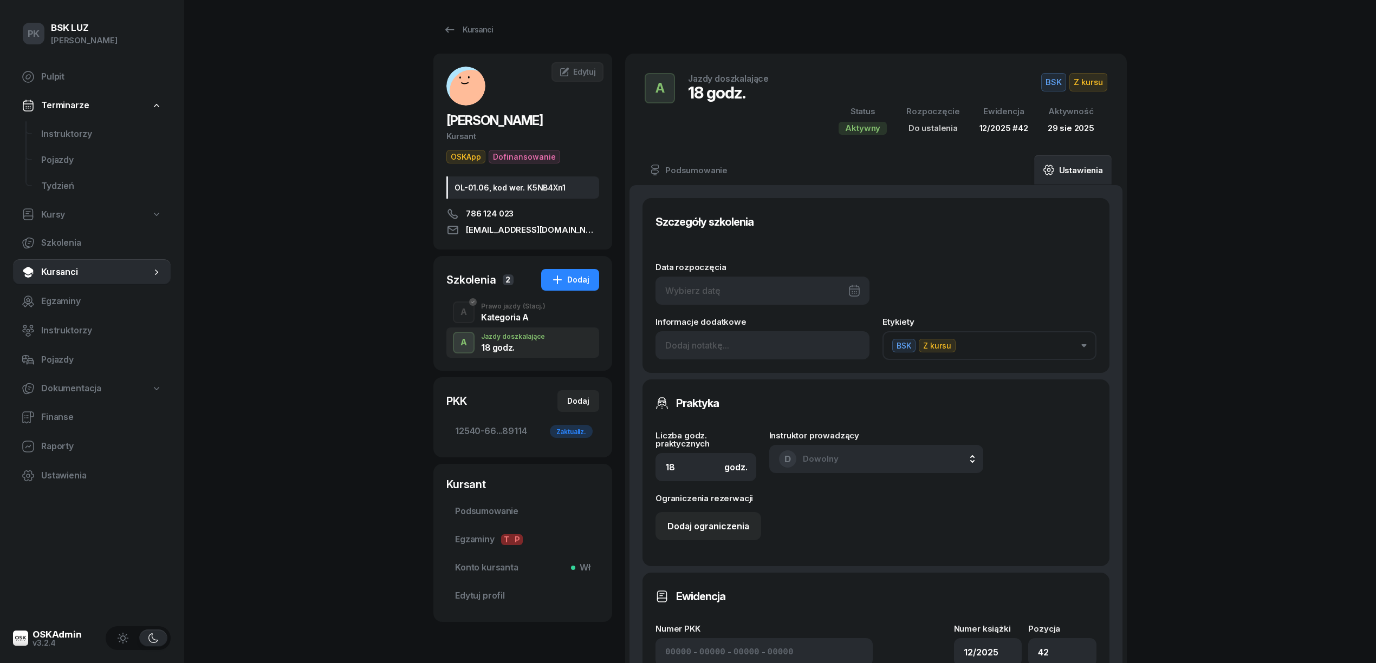
click at [735, 228] on h3 "Szczegóły szkolenia" at bounding box center [704, 221] width 98 height 17
click at [769, 289] on div at bounding box center [762, 291] width 214 height 28
click at [832, 330] on icon "button" at bounding box center [832, 327] width 11 height 11
click at [811, 461] on div "29" at bounding box center [809, 468] width 17 height 17
type input "[DATE]"
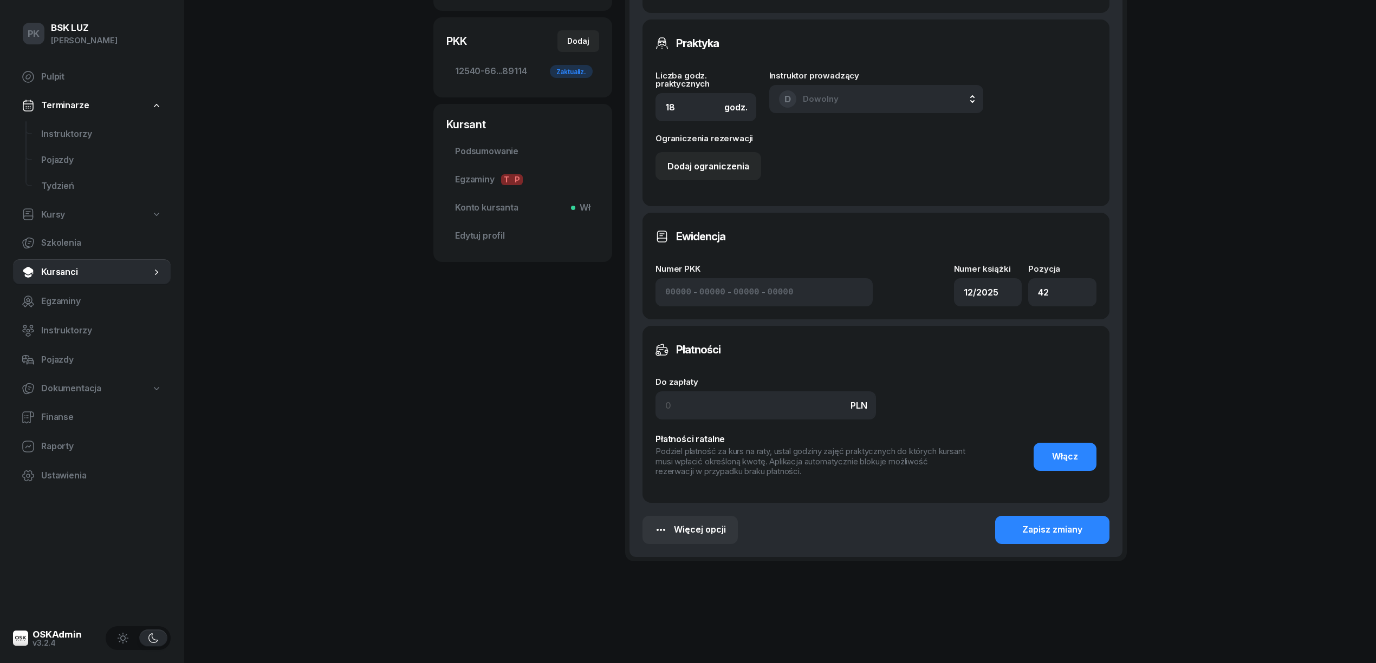
scroll to position [366, 0]
click at [1070, 525] on div "Zapisz zmiany" at bounding box center [1052, 527] width 60 height 14
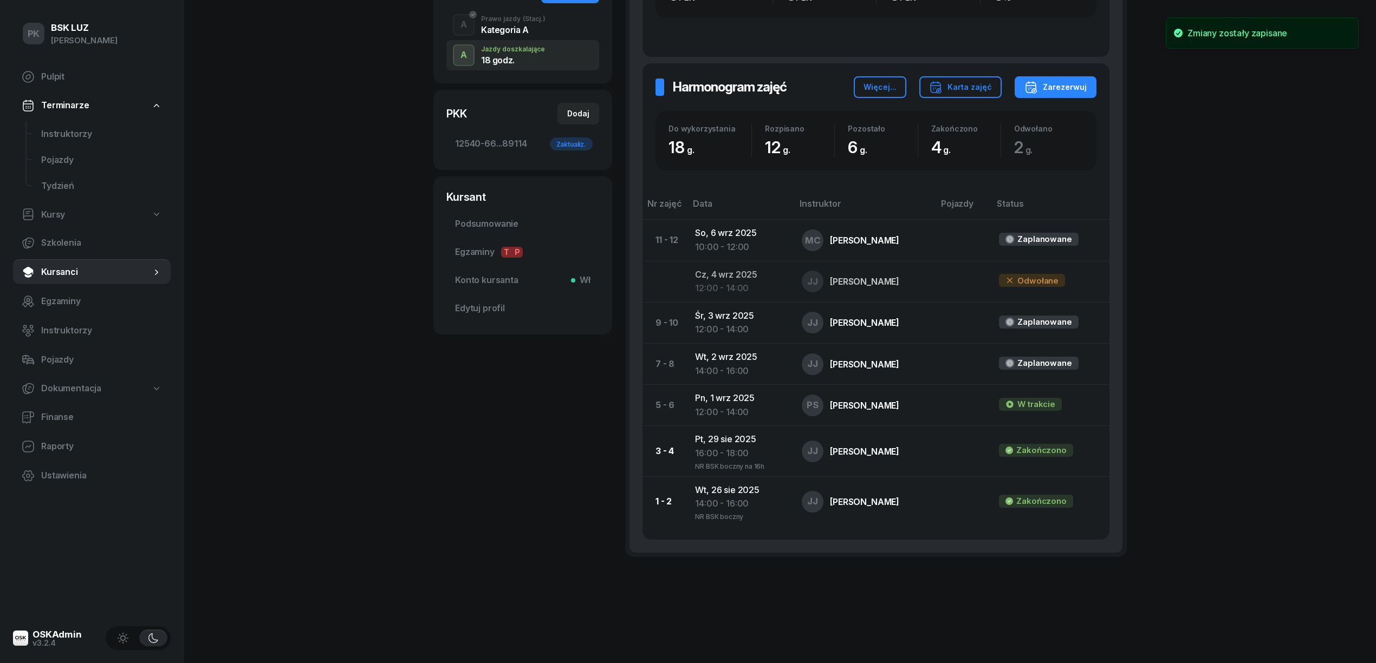
scroll to position [291, 0]
click at [457, 505] on div "[PERSON_NAME] OSKApp Dofinansowanie OL-01.06, kod wer. K5NB4Xn1 786 124 023 [EM…" at bounding box center [522, 178] width 179 height 824
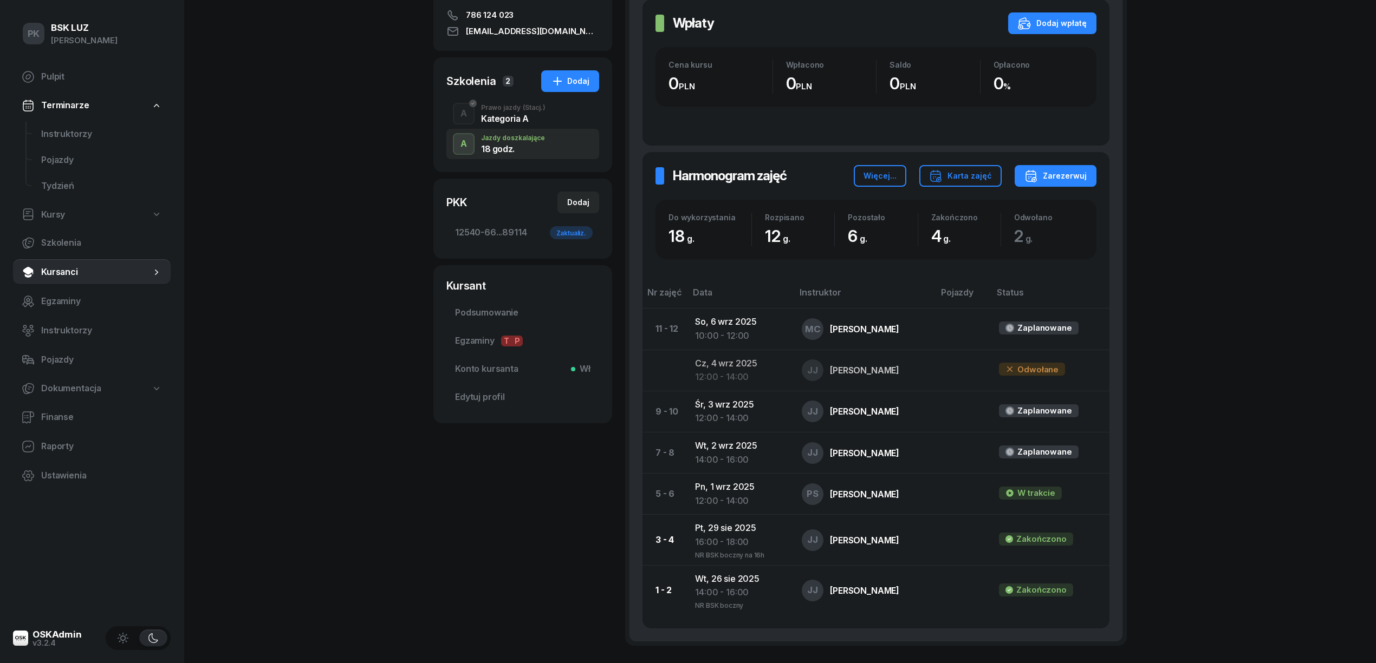
scroll to position [219, 0]
